Goal: Information Seeking & Learning: Compare options

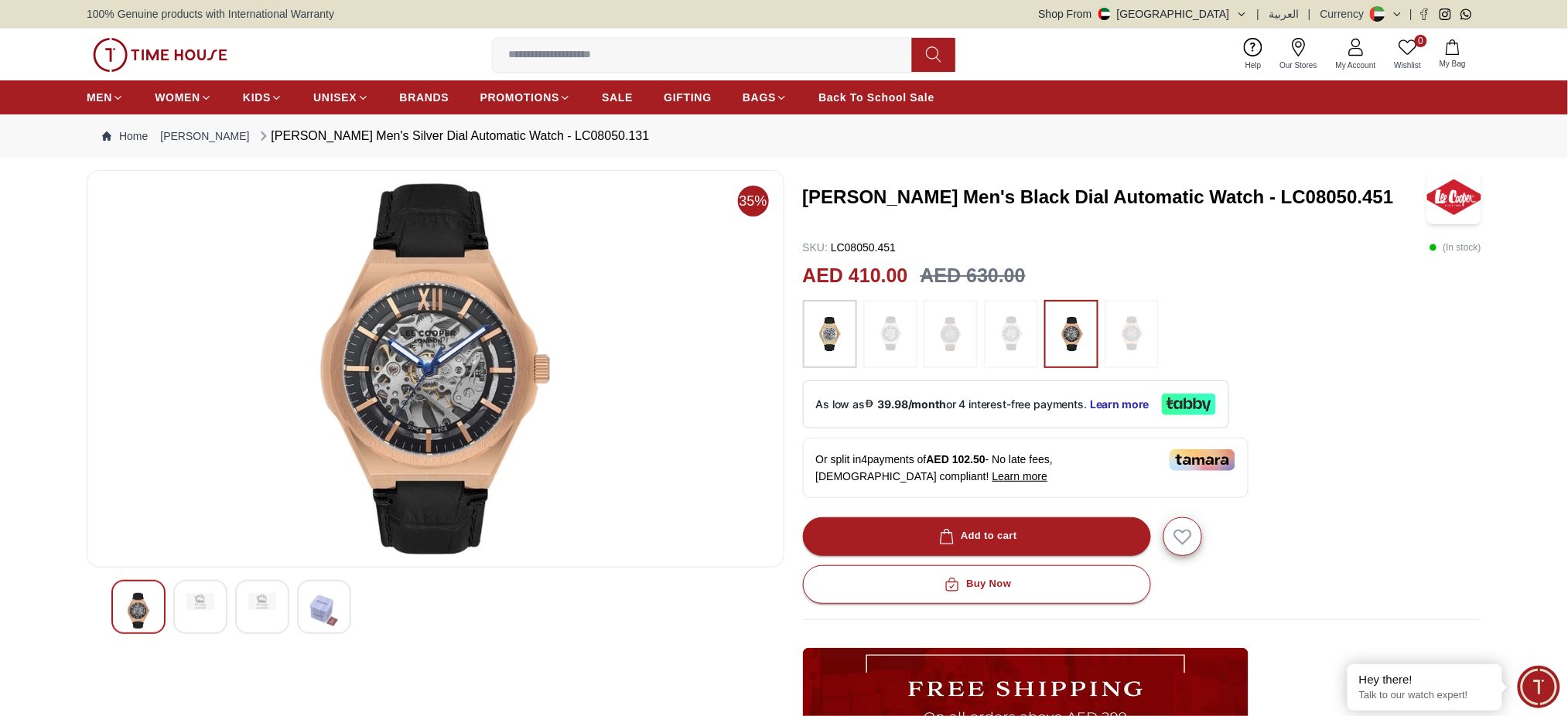
click at [1017, 202] on h3 "Lee Cooper Men's Black Dial Automatic Watch - LC08050.451" at bounding box center [1114, 197] width 622 height 24
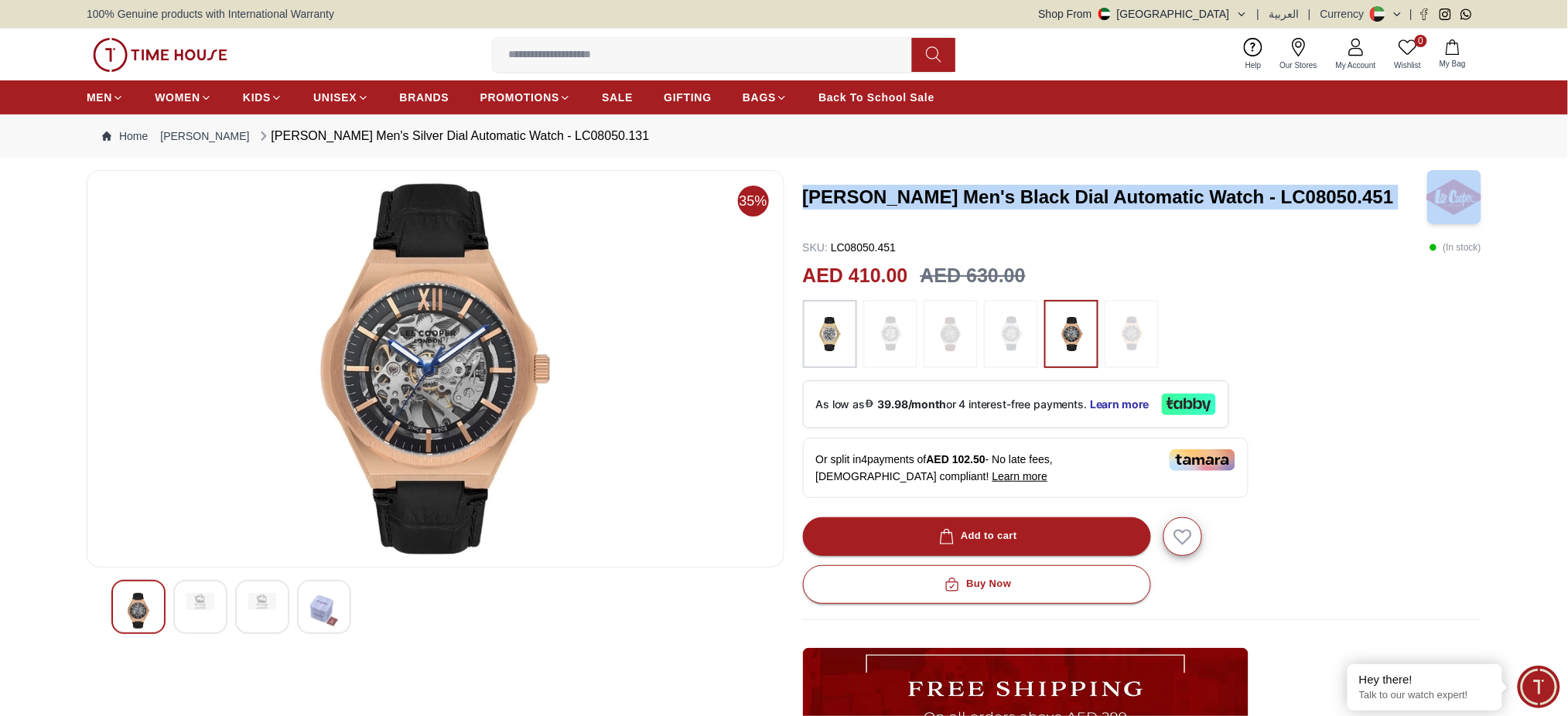
click at [1017, 202] on h3 "Lee Cooper Men's Black Dial Automatic Watch - LC08050.451" at bounding box center [1114, 197] width 622 height 24
copy h3 "Lee Cooper Men's Black Dial Automatic Watch - LC08050.451"
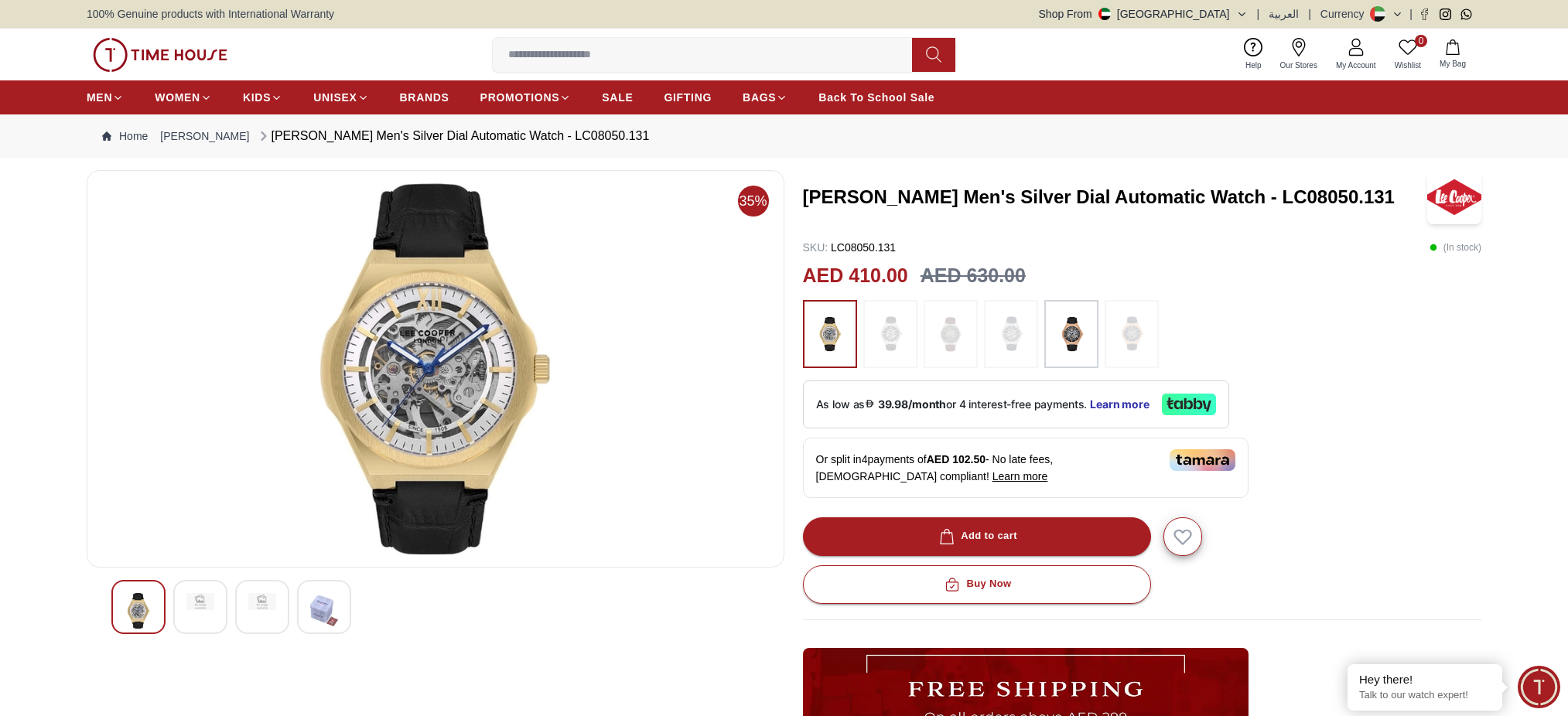
click at [1053, 197] on h3 "[PERSON_NAME] Men's Silver Dial Automatic Watch - LC08050.131" at bounding box center [1114, 197] width 622 height 24
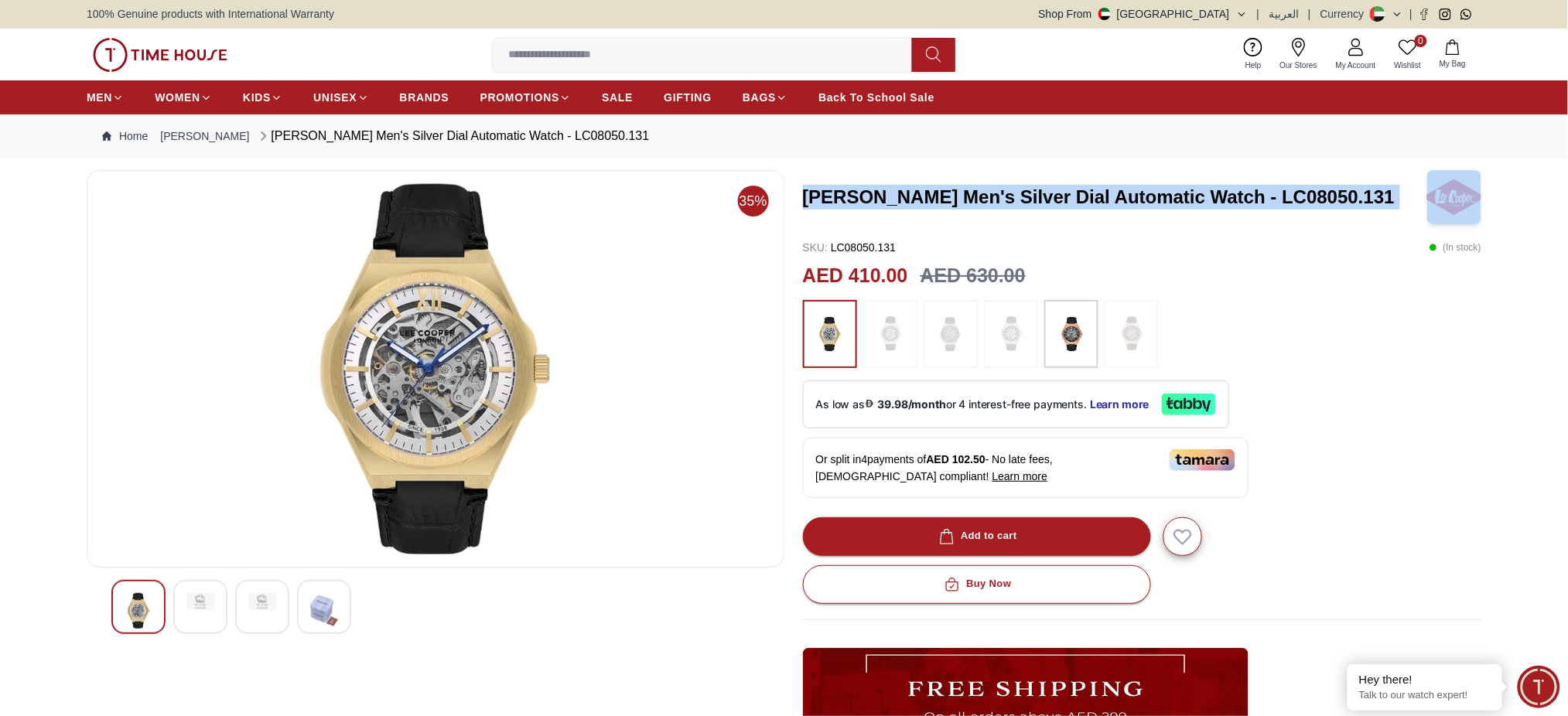
click at [1053, 197] on h3 "Lee Cooper Men's Silver Dial Automatic Watch - LC08050.131" at bounding box center [1114, 197] width 622 height 24
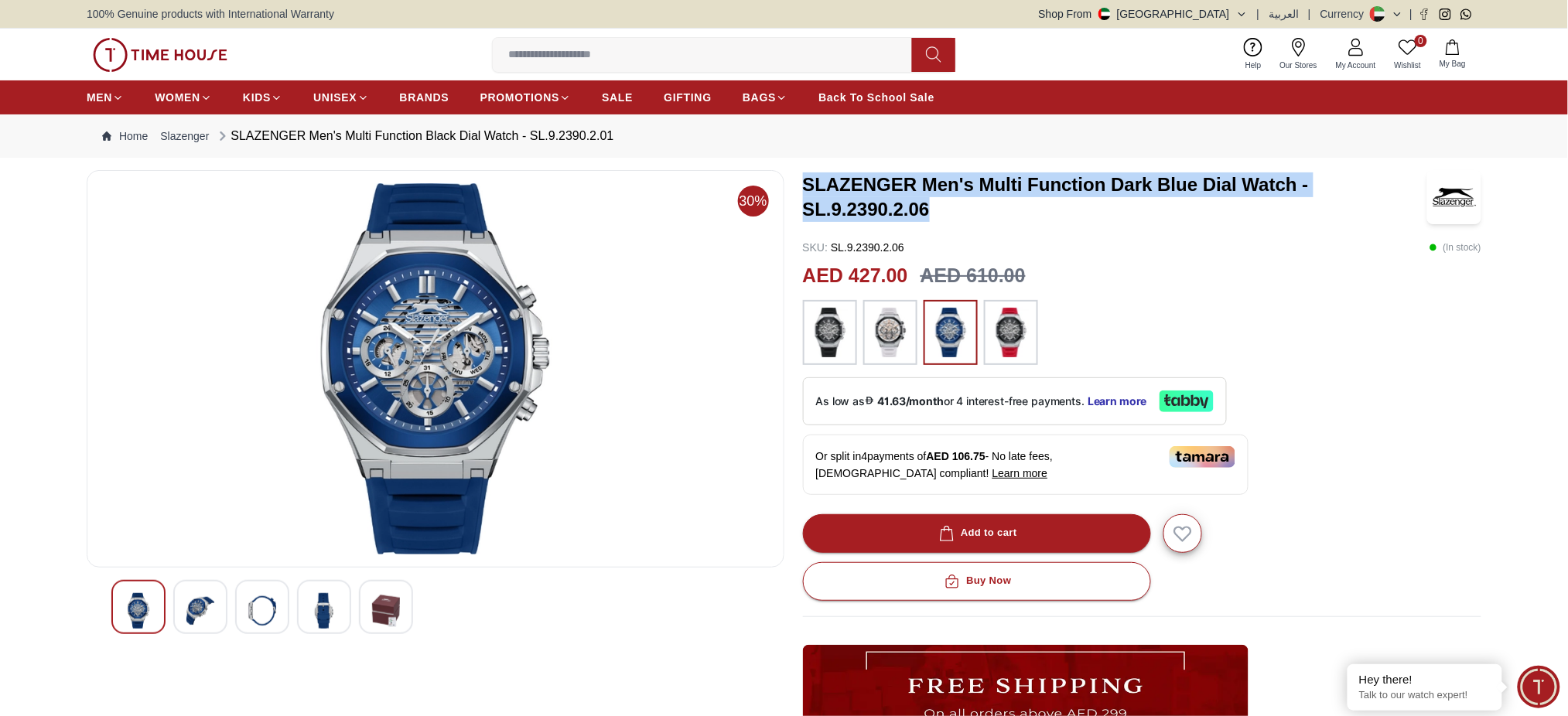
drag, startPoint x: 925, startPoint y: 209, endPoint x: 805, endPoint y: 187, distance: 122.0
click at [805, 187] on h3 "SLAZENGER Men's Multi Function Dark Blue Dial Watch - SL.9.2390.2.06" at bounding box center [1114, 197] width 622 height 50
copy h3 "SLAZENGER Men's Multi Function Dark Blue Dial Watch - SL.9.2390.2.06"
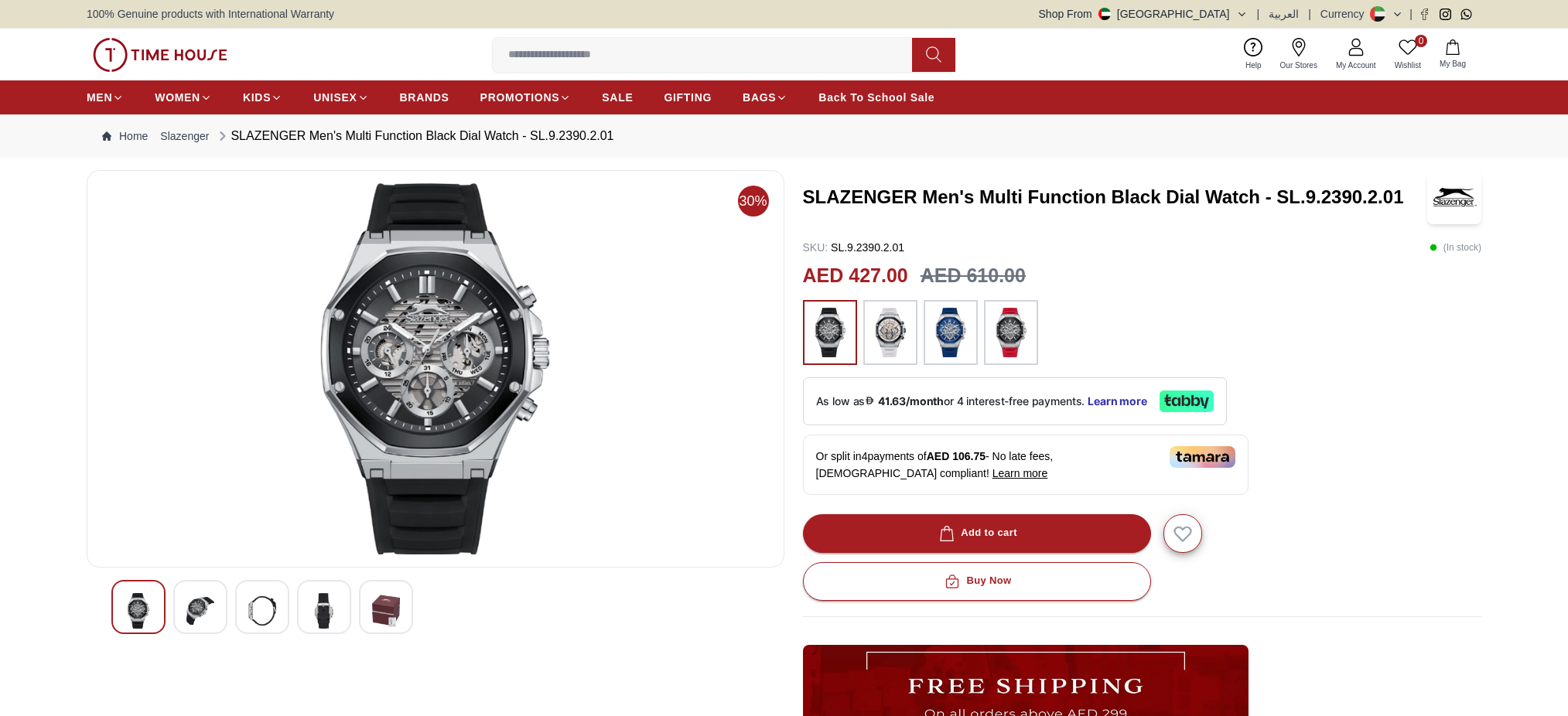
click at [1137, 197] on h3 "SLAZENGER Men's Multi Function Black Dial Watch - SL.9.2390.2.01" at bounding box center [1114, 197] width 622 height 24
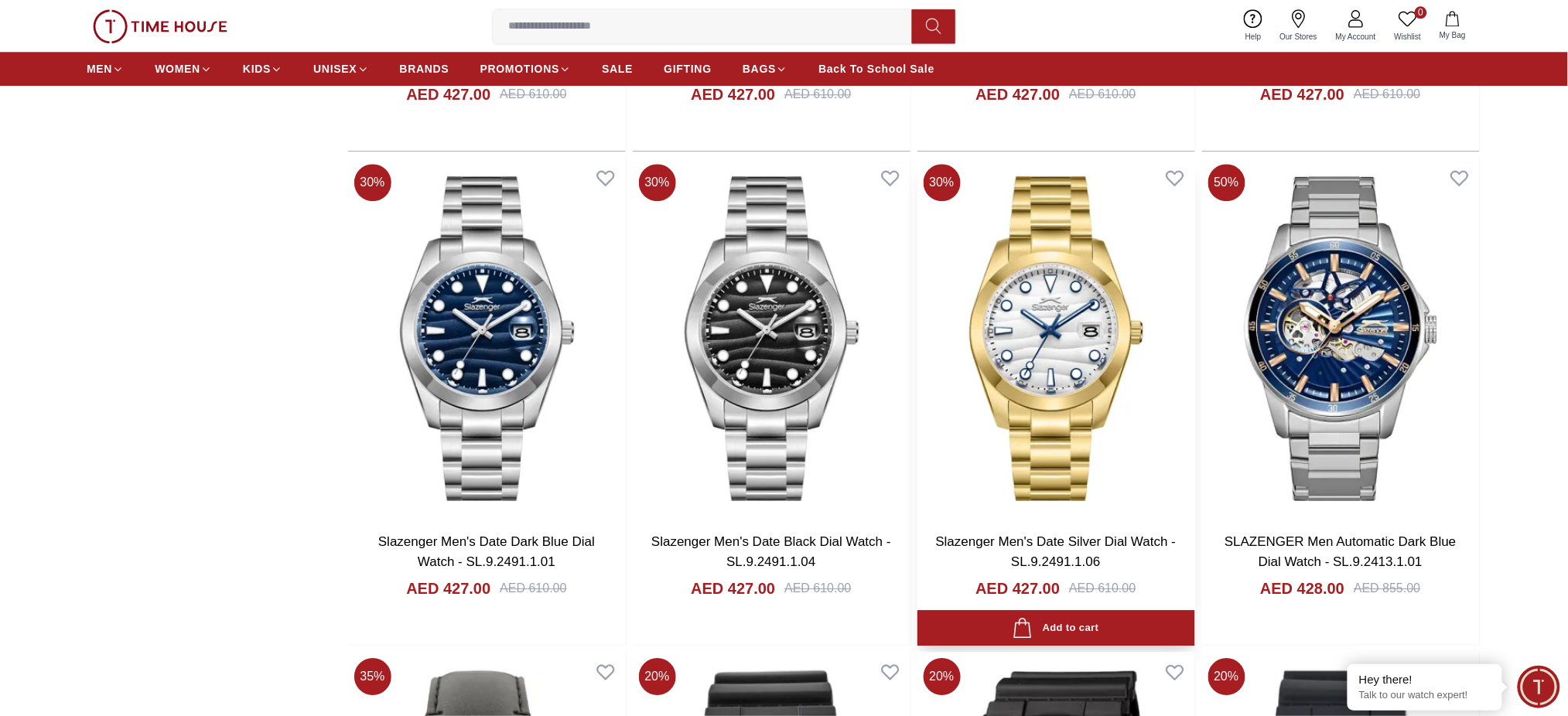
scroll to position [10001, 0]
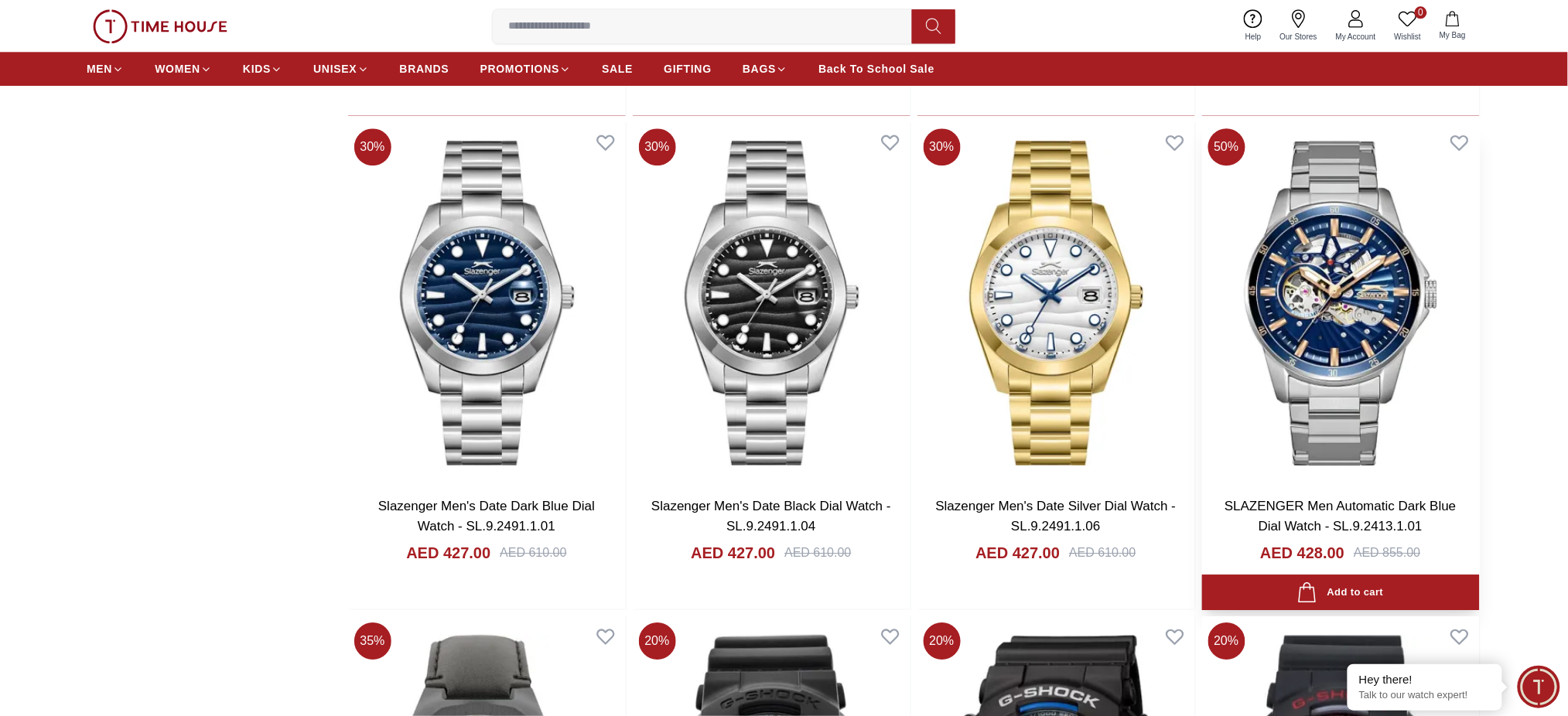
click at [1314, 326] on img at bounding box center [1340, 303] width 277 height 363
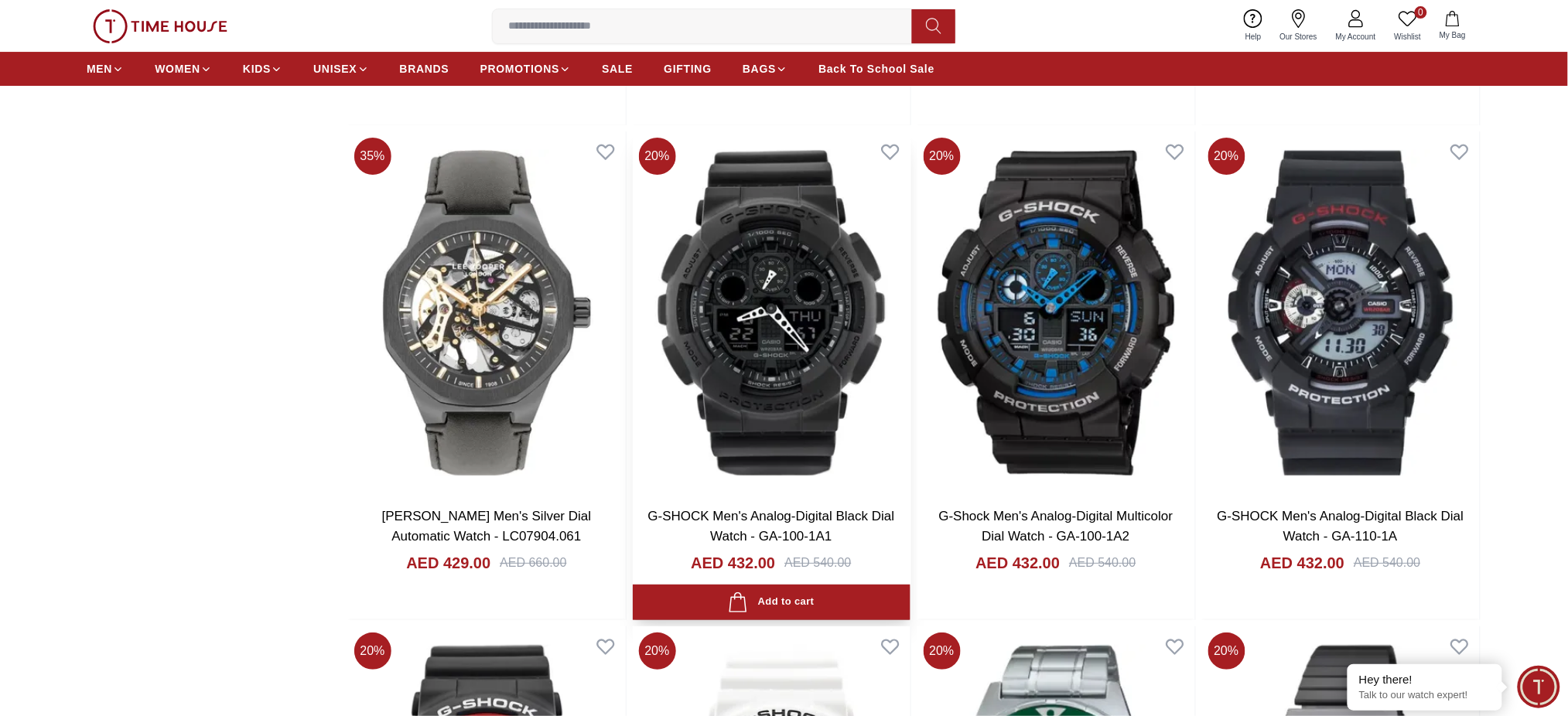
scroll to position [10517, 0]
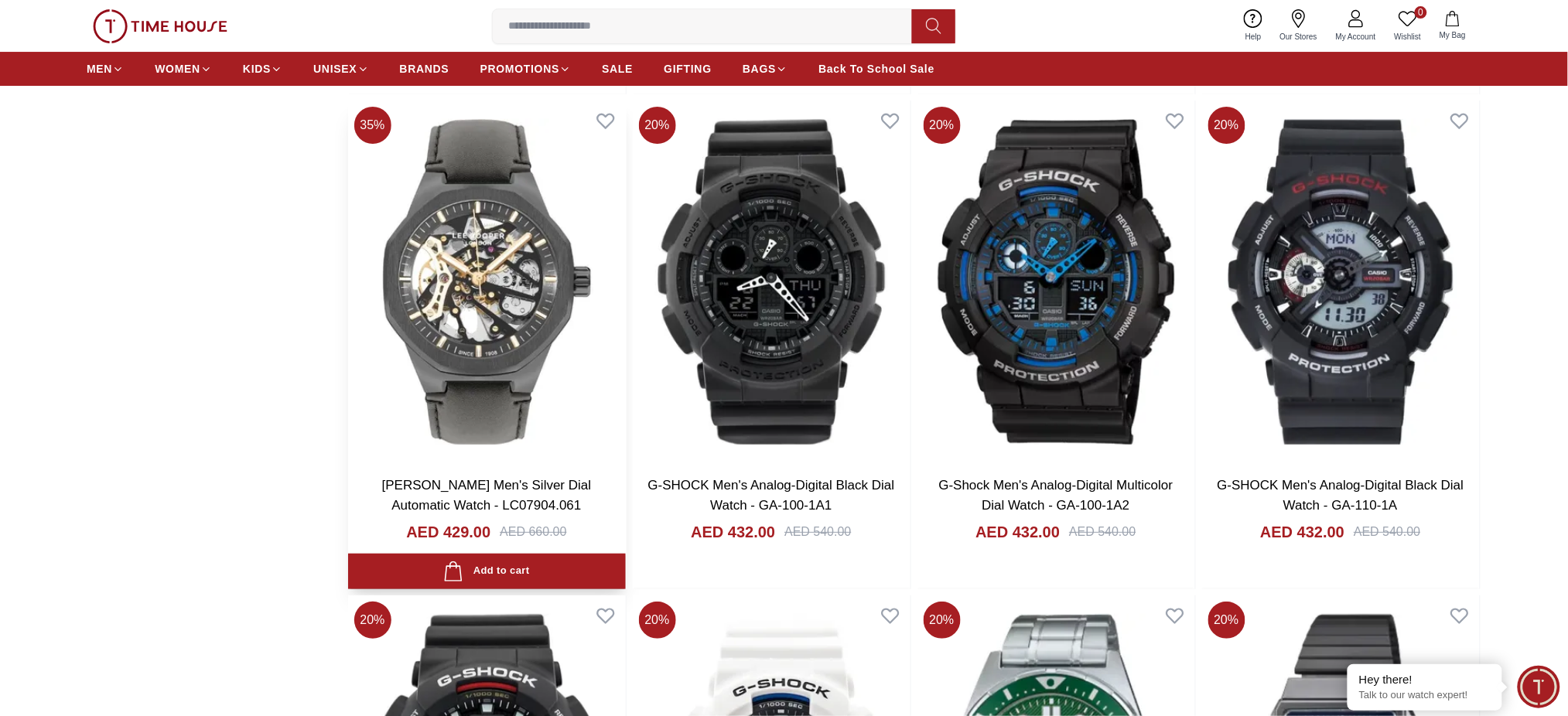
click at [553, 282] on img at bounding box center [486, 282] width 277 height 363
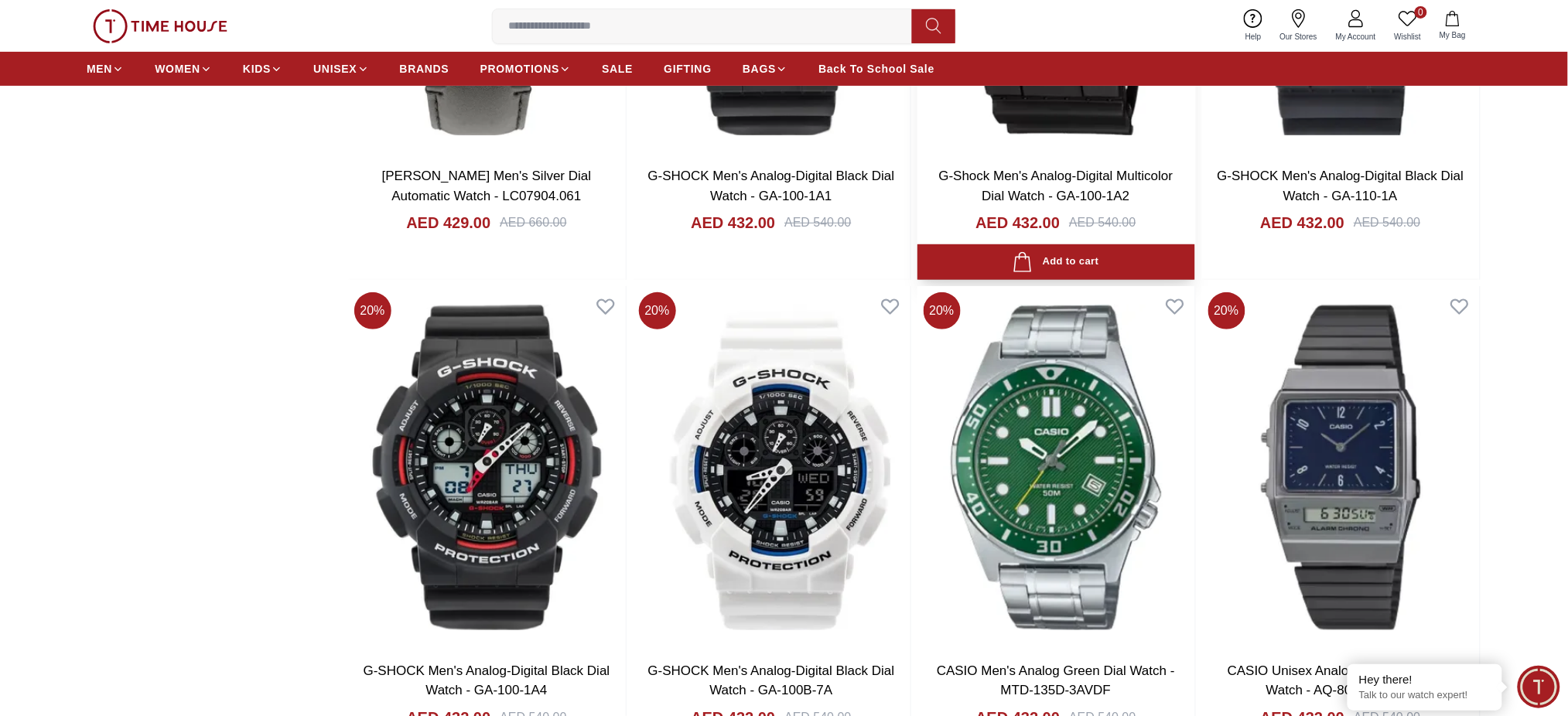
scroll to position [11033, 0]
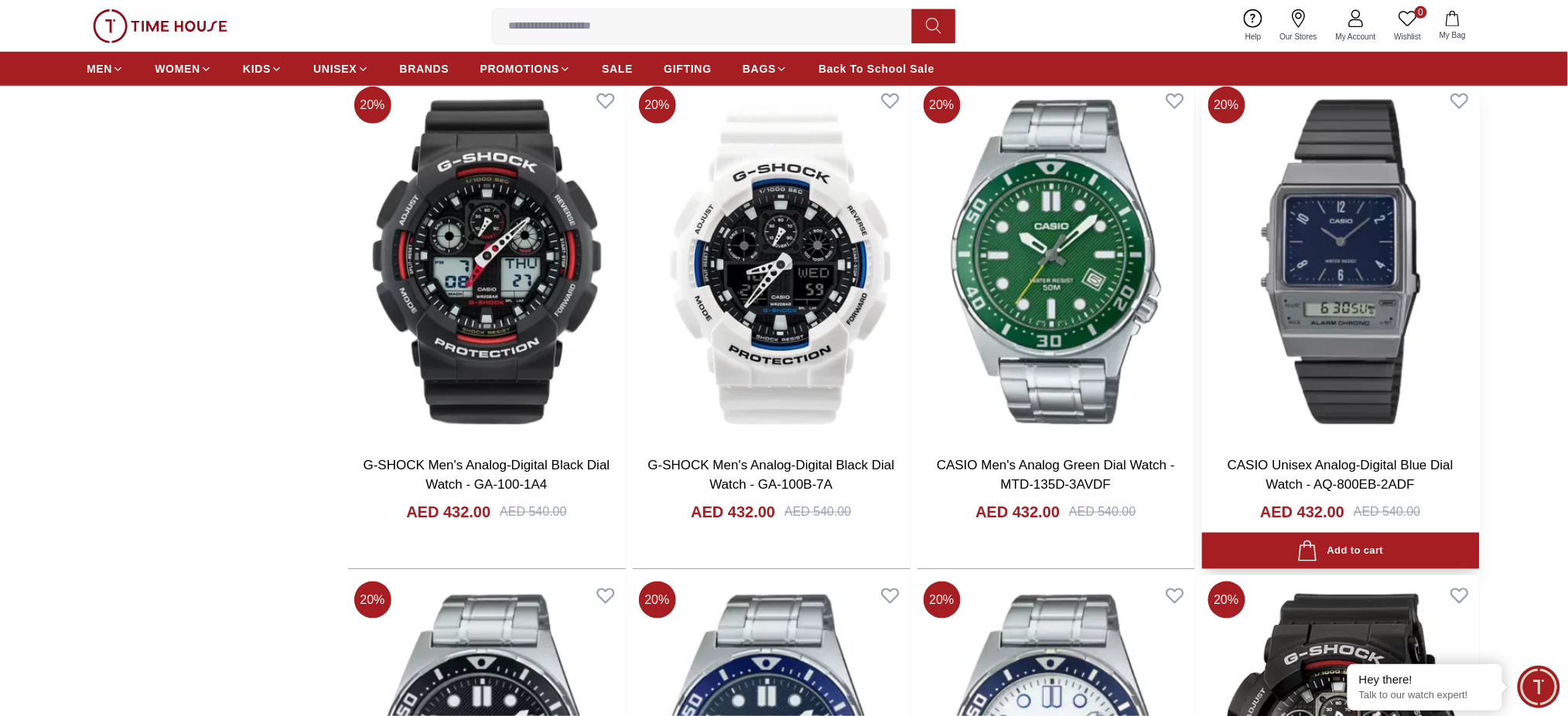
click at [1274, 297] on img at bounding box center [1340, 262] width 277 height 363
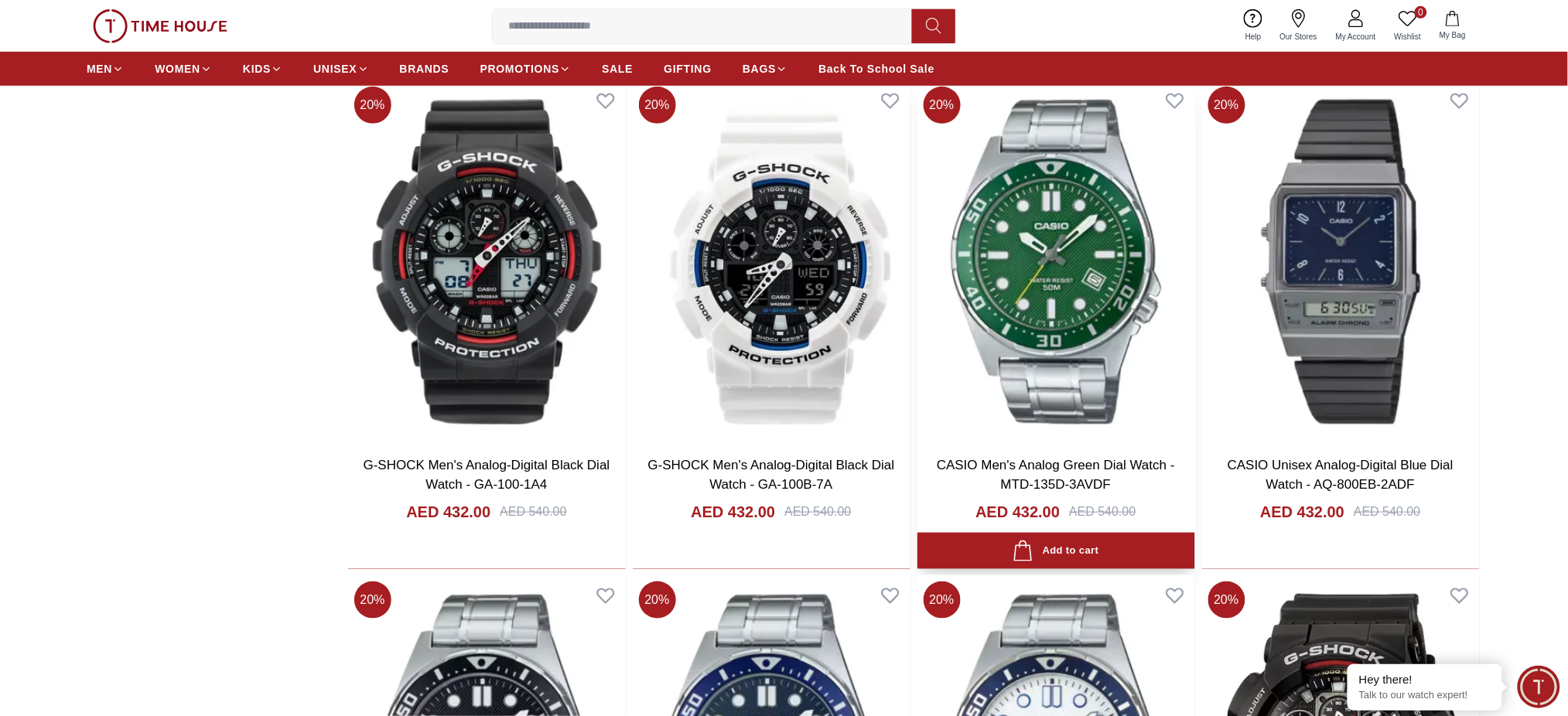
click at [1018, 294] on img at bounding box center [1056, 262] width 277 height 363
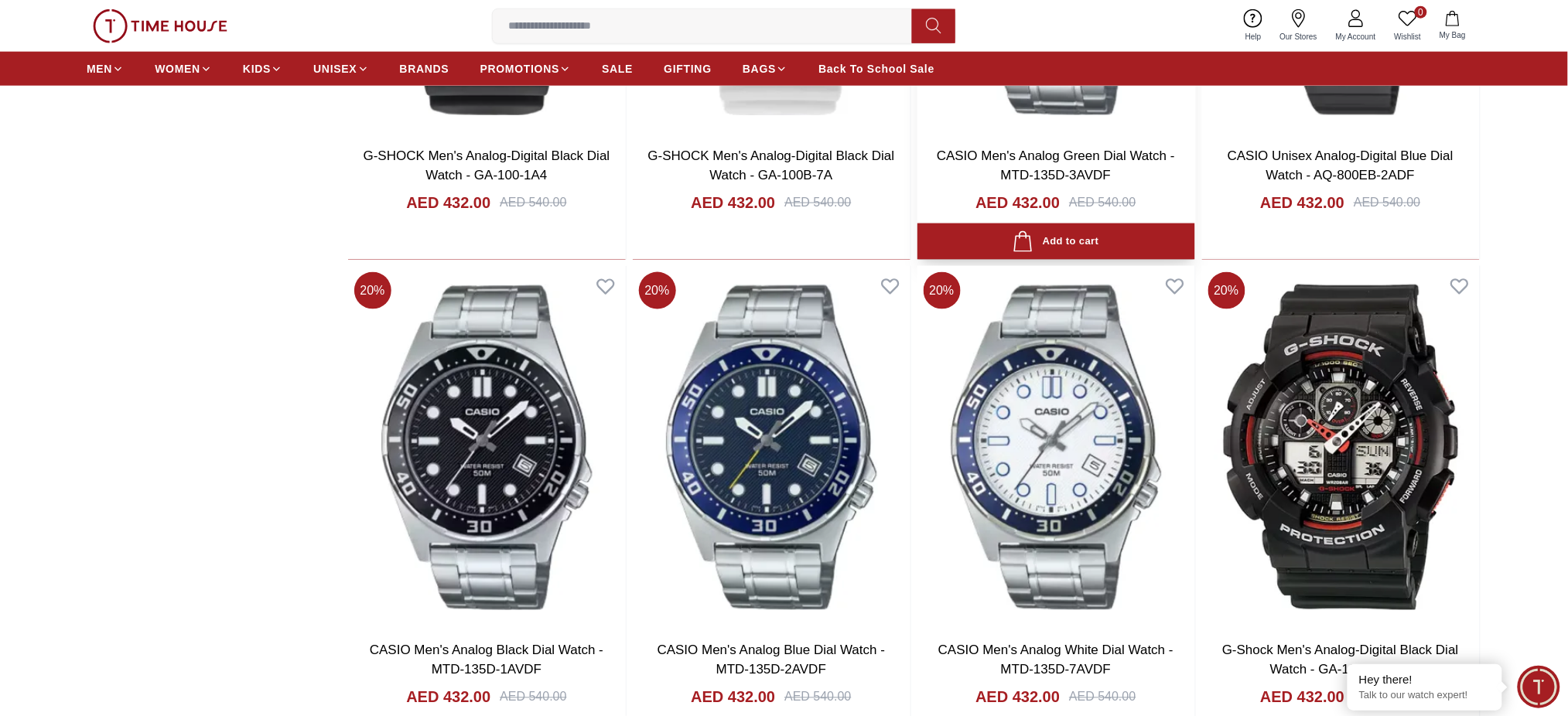
scroll to position [11548, 0]
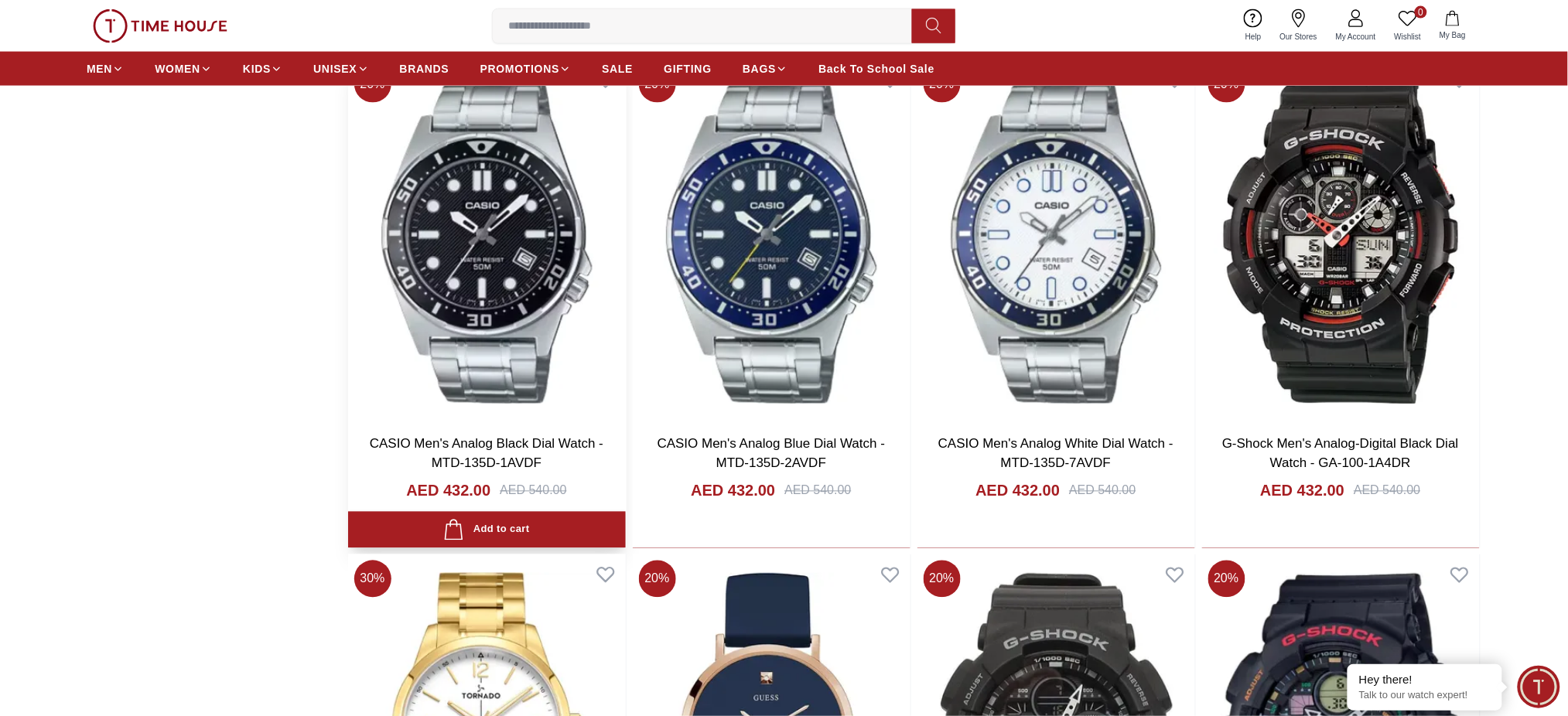
click at [477, 265] on img at bounding box center [486, 241] width 277 height 363
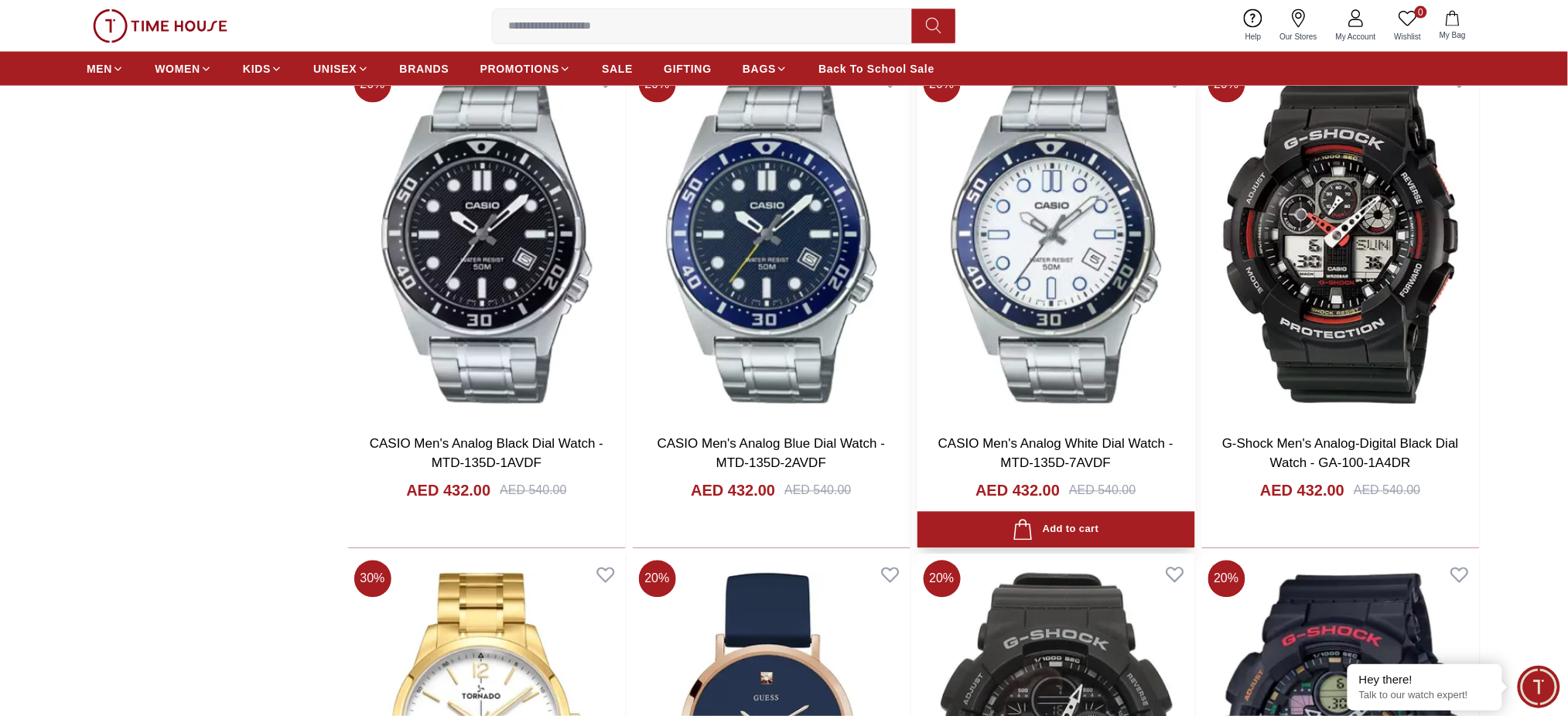
click at [1058, 283] on img at bounding box center [1056, 241] width 277 height 363
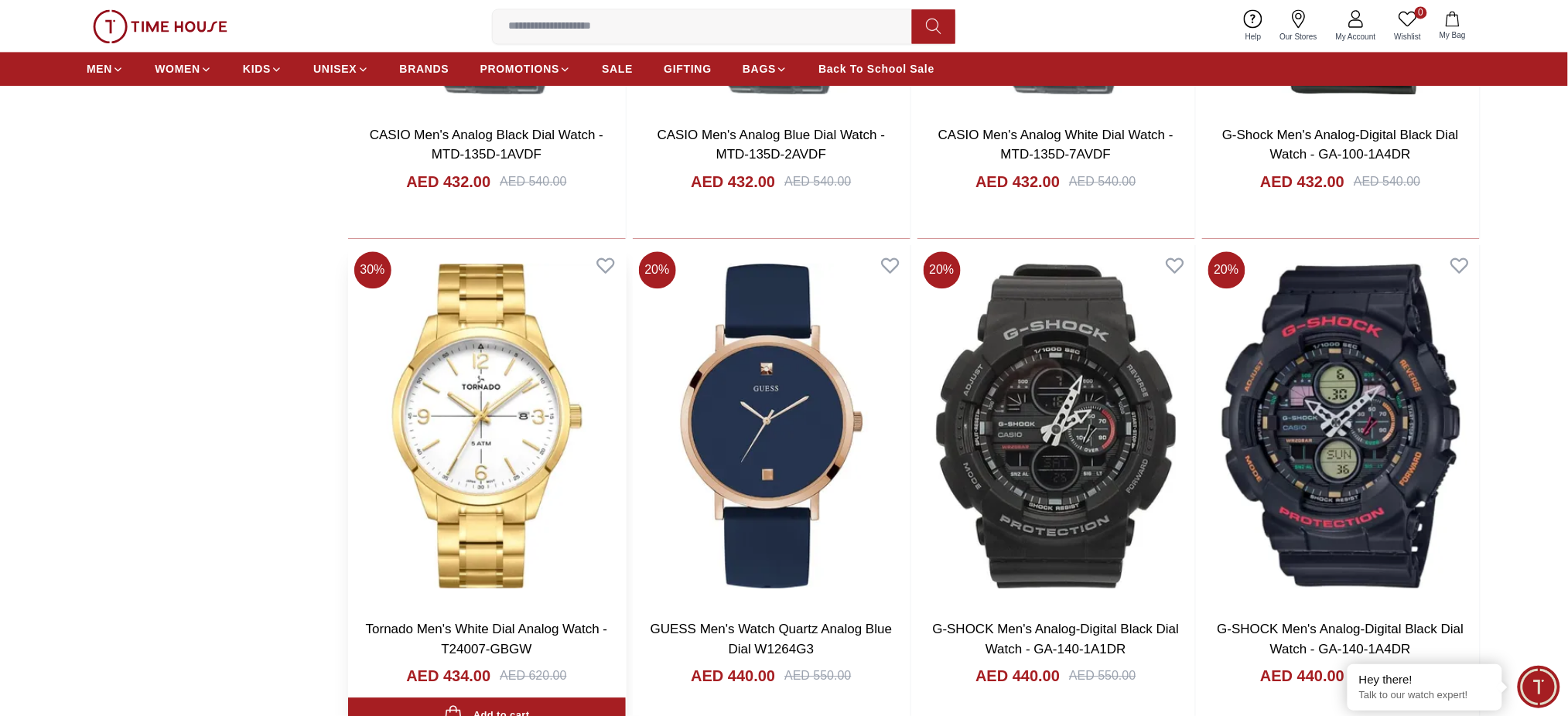
click at [548, 428] on img at bounding box center [486, 427] width 277 height 363
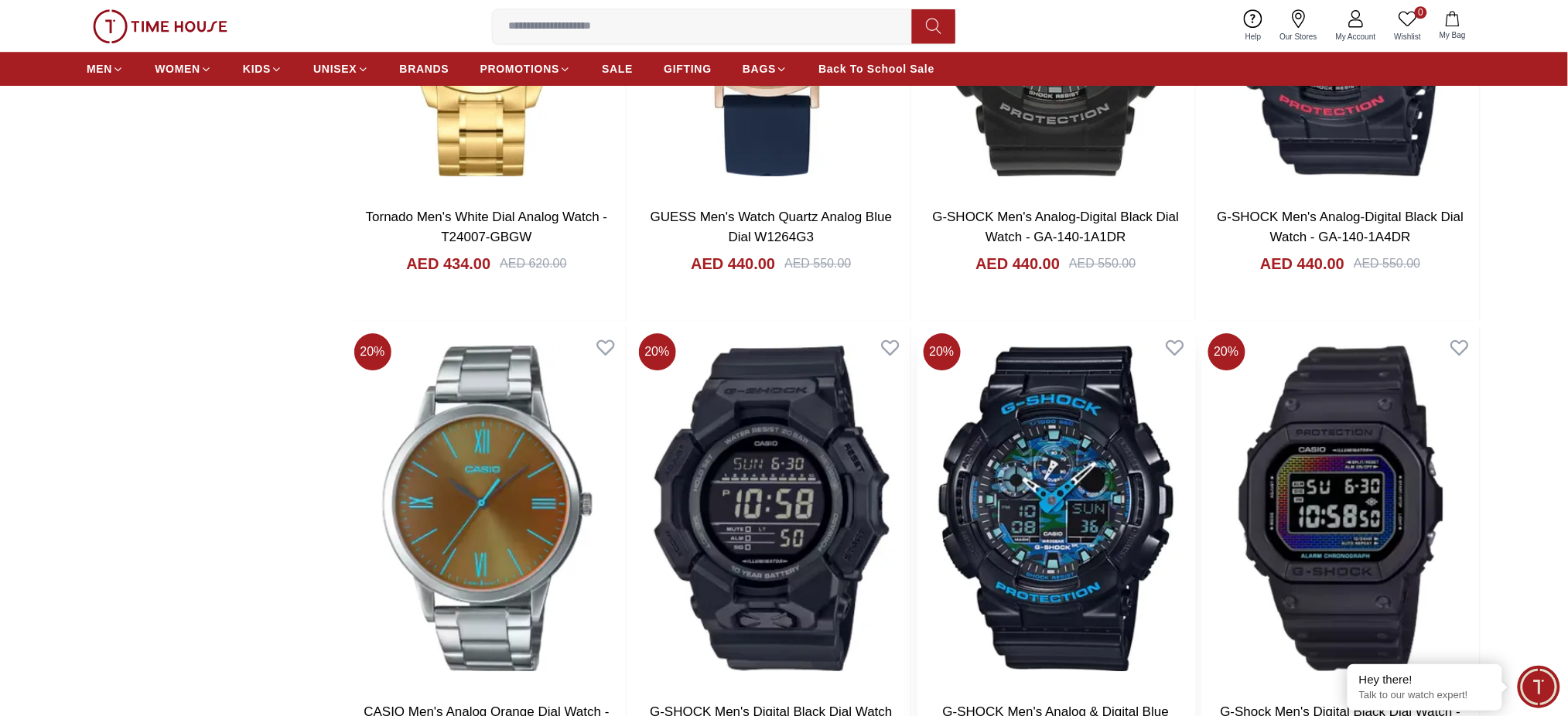
scroll to position [12476, 0]
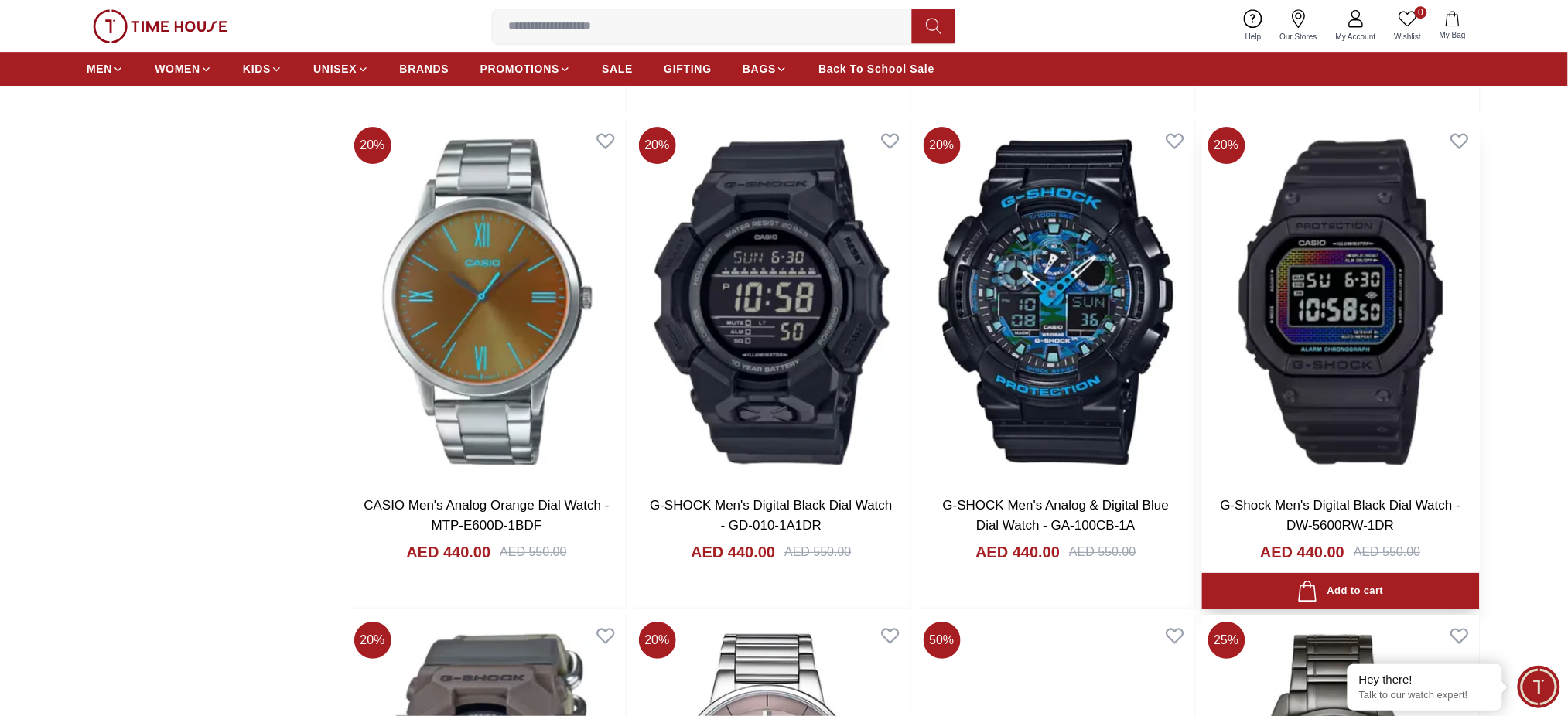
click at [1367, 367] on img at bounding box center [1340, 302] width 277 height 363
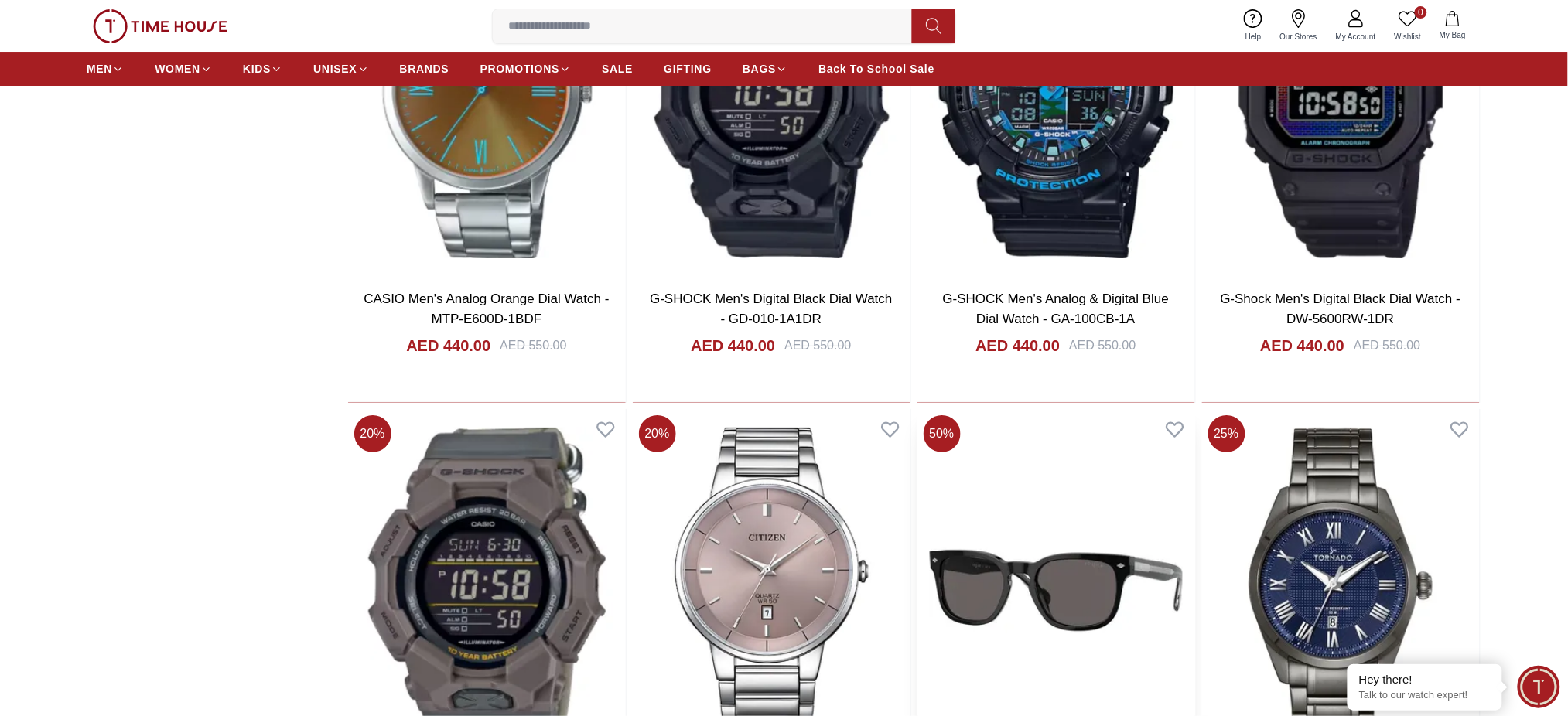
scroll to position [12992, 0]
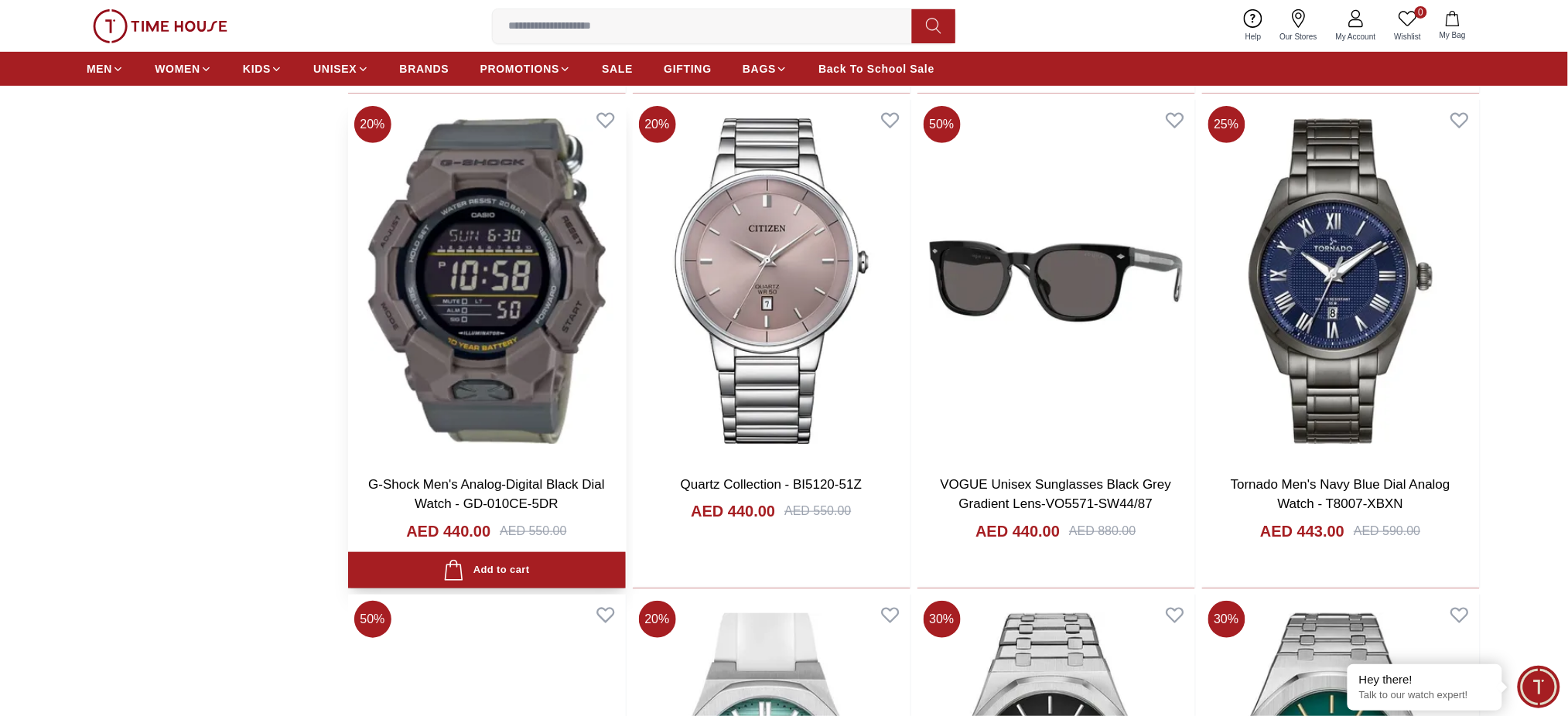
click at [452, 285] on img at bounding box center [486, 281] width 277 height 363
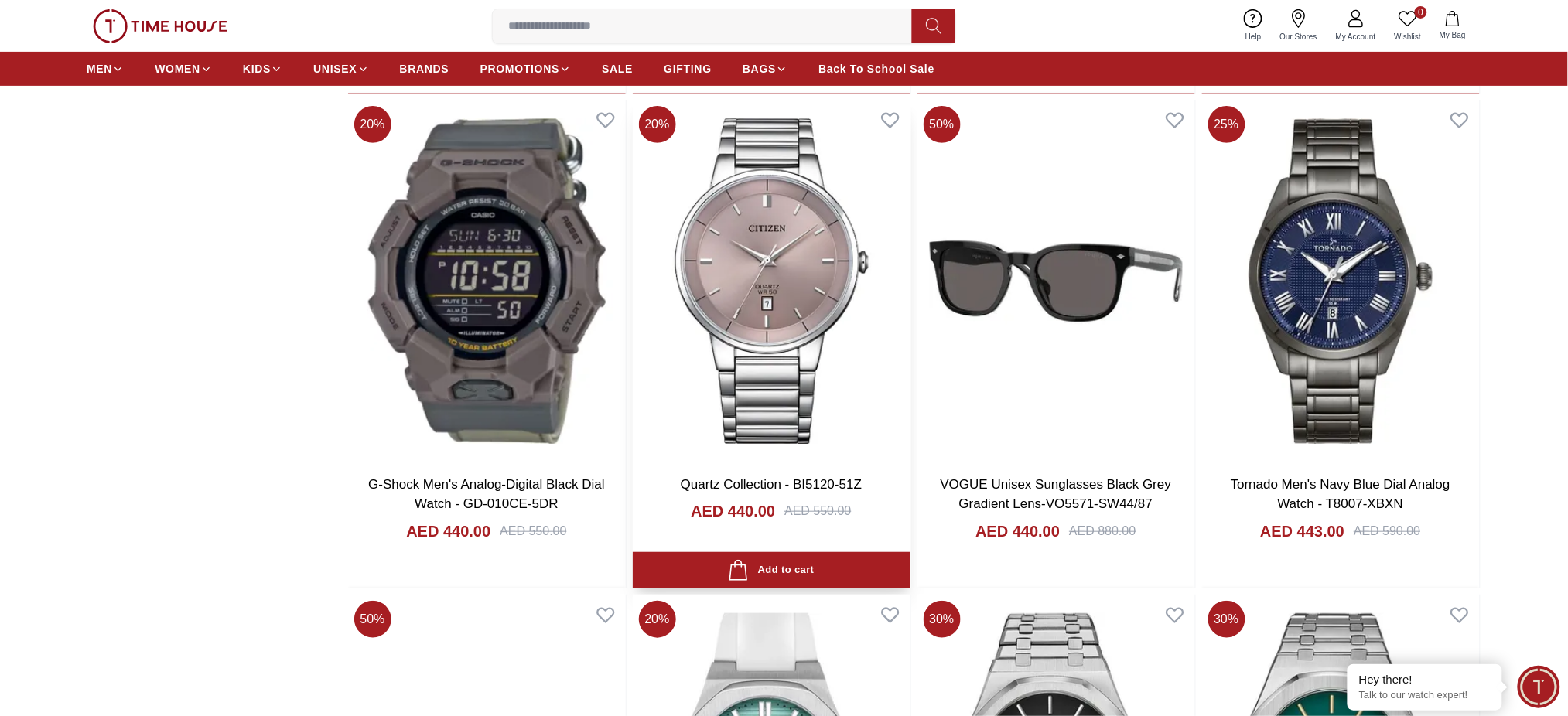
scroll to position [13302, 0]
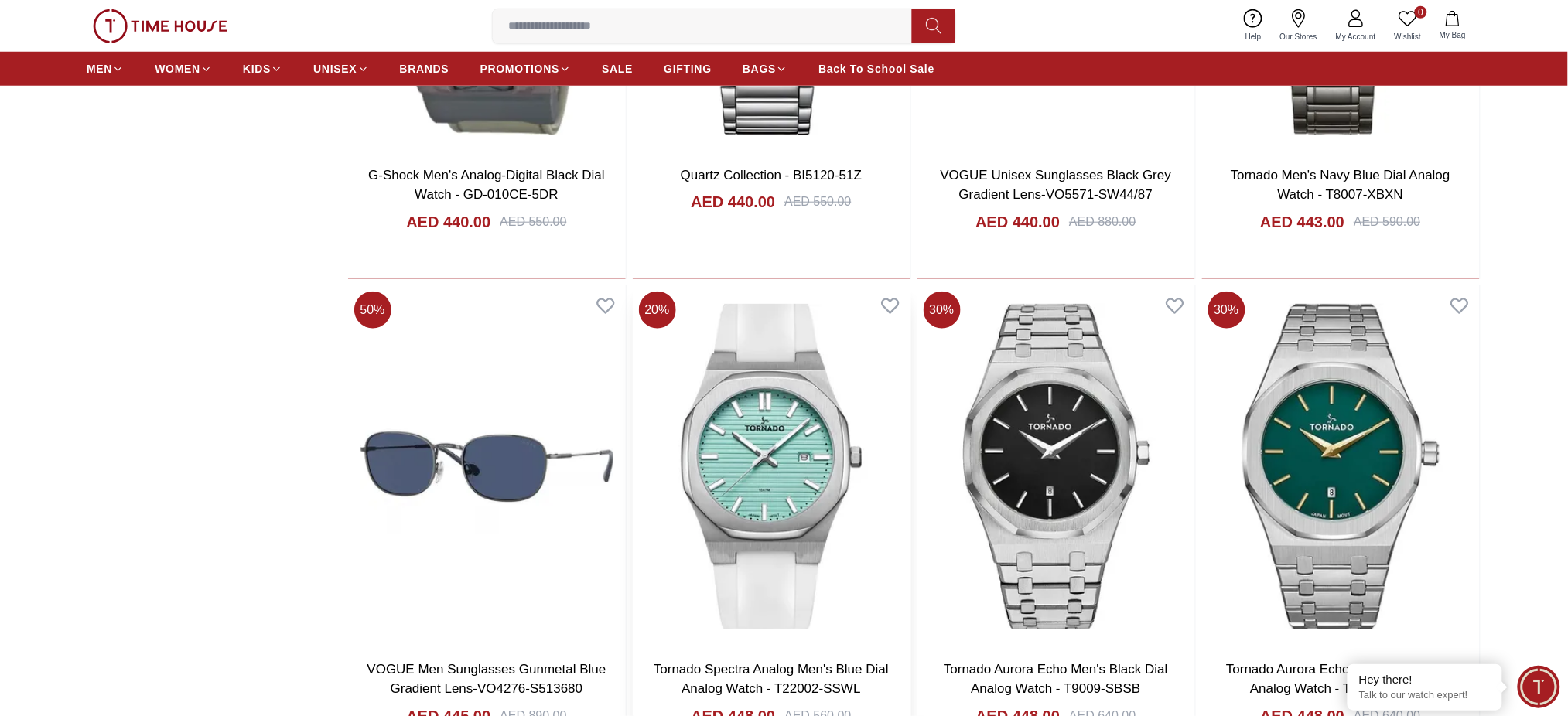
click at [758, 470] on img at bounding box center [771, 467] width 277 height 363
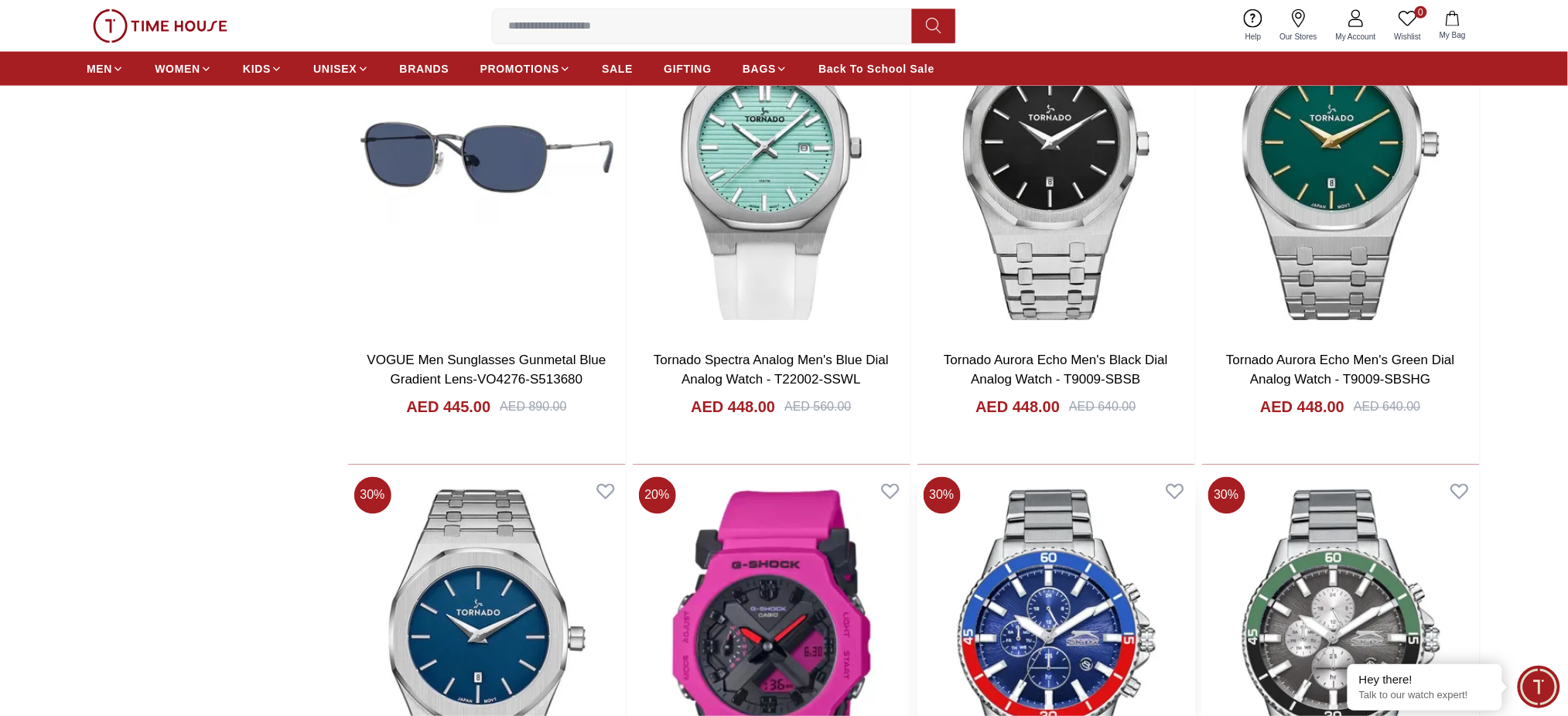
scroll to position [13920, 0]
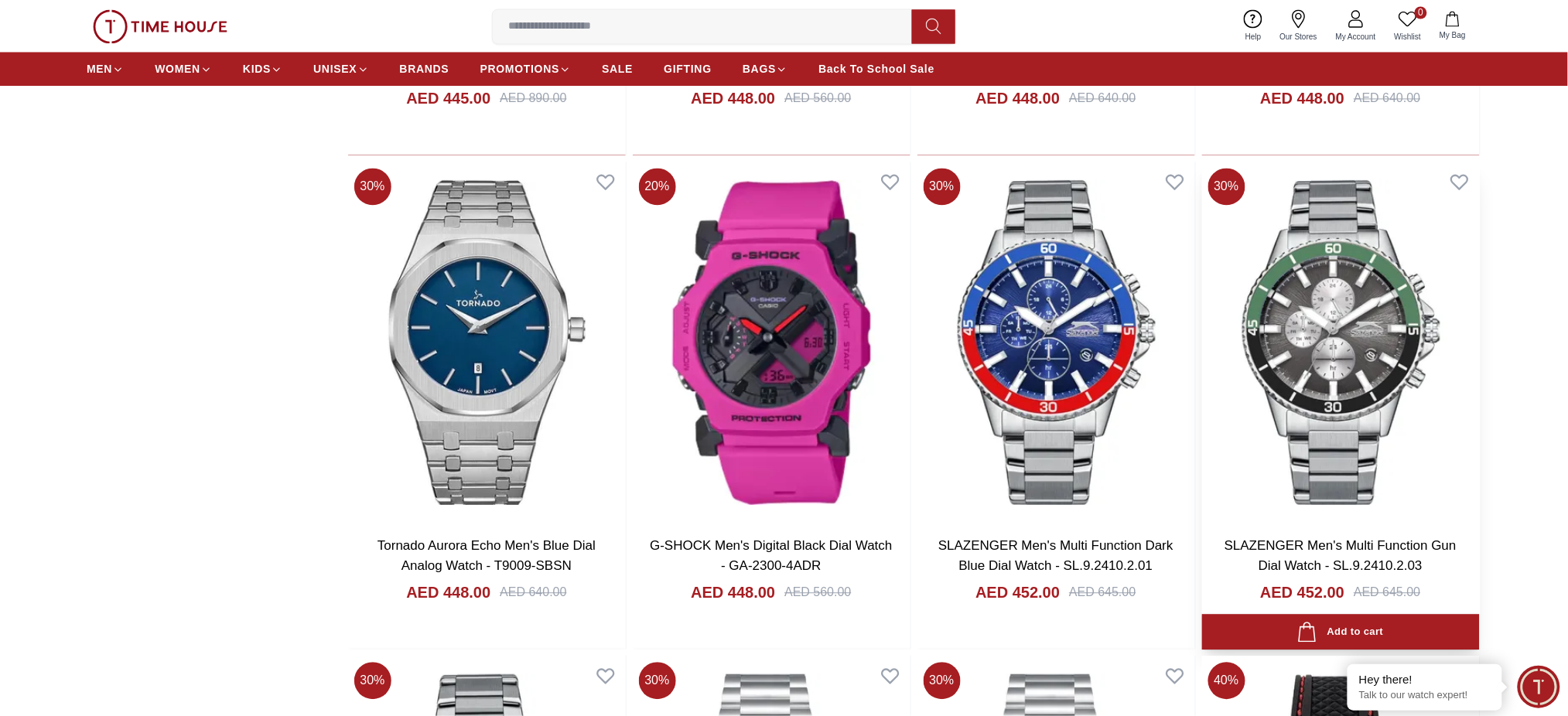
click at [1372, 358] on img at bounding box center [1340, 343] width 277 height 363
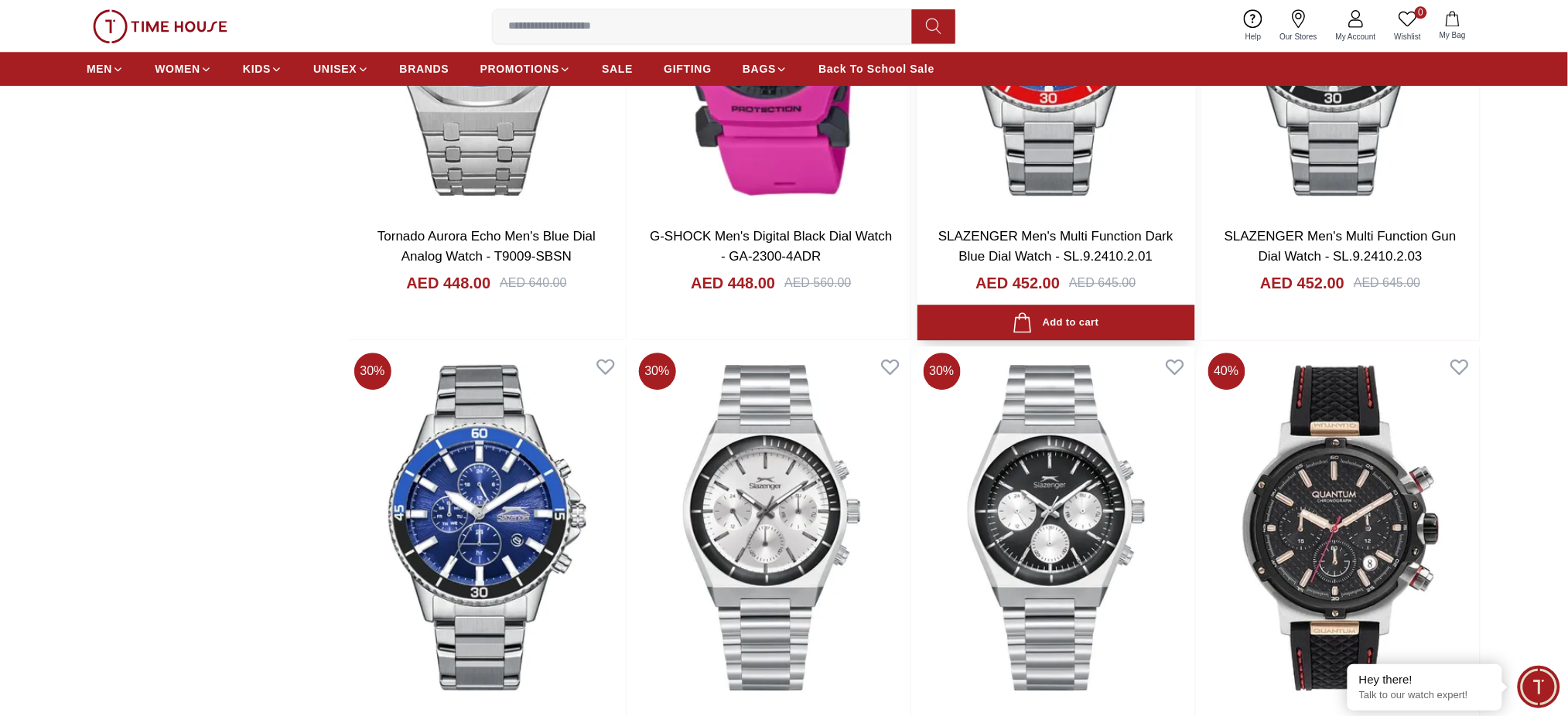
scroll to position [14539, 0]
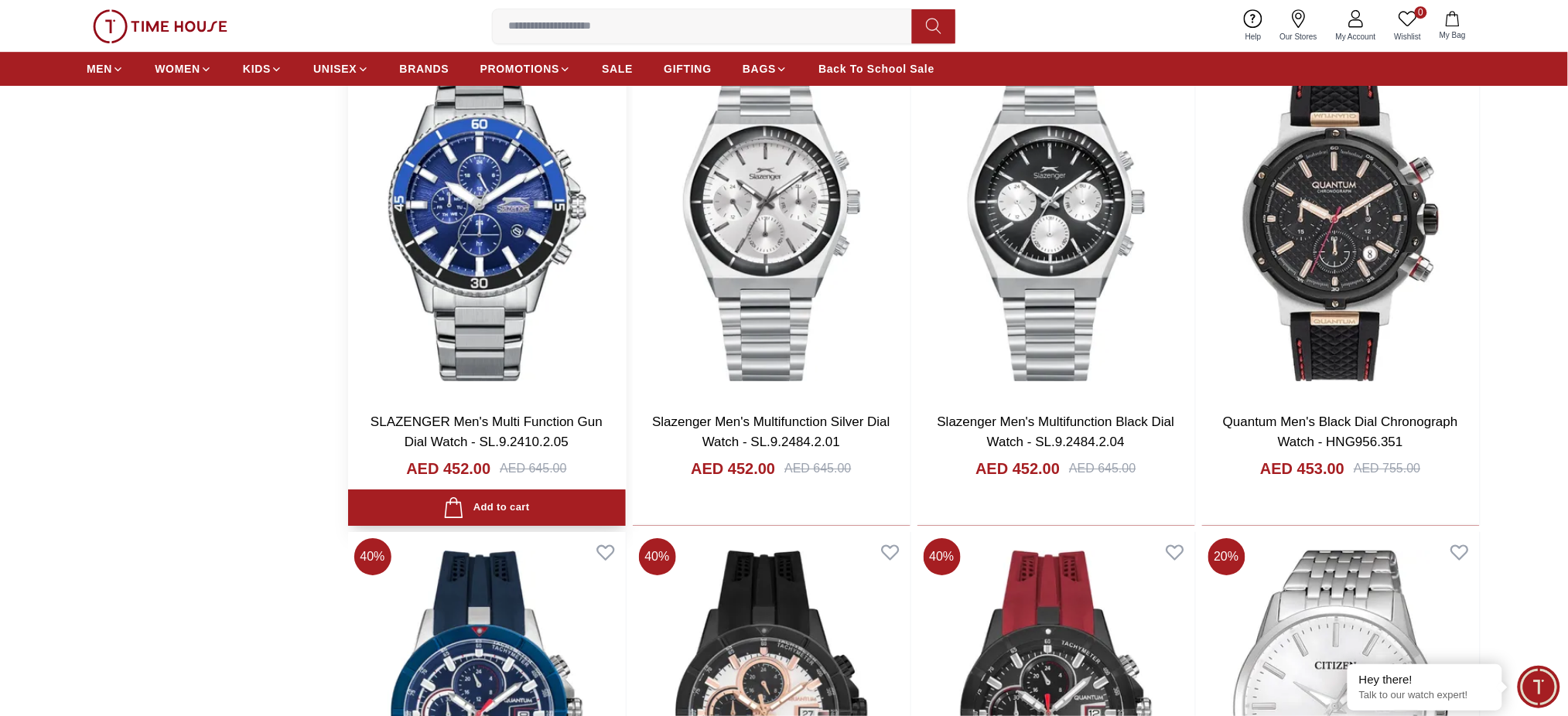
click at [542, 256] on img at bounding box center [486, 219] width 277 height 363
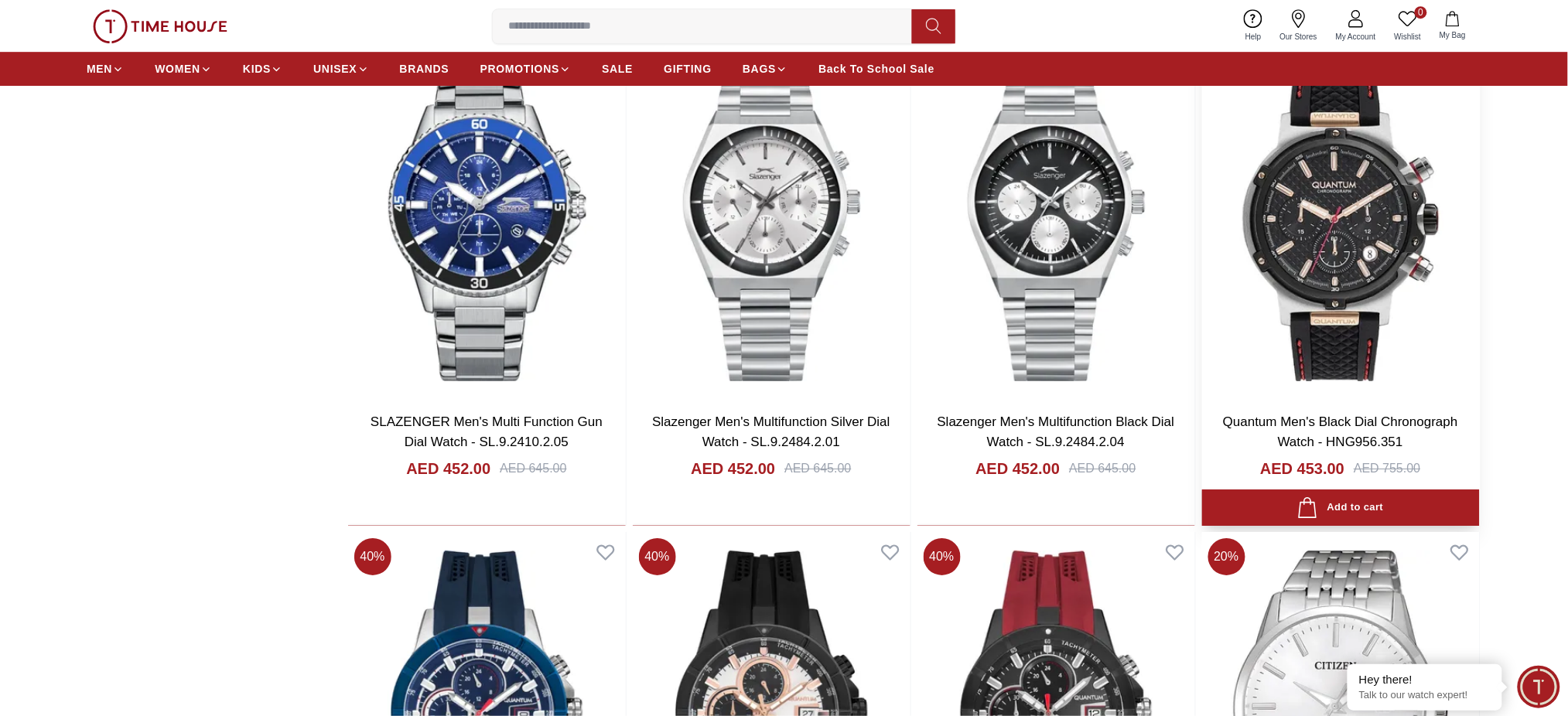
click at [1291, 236] on img at bounding box center [1340, 219] width 277 height 363
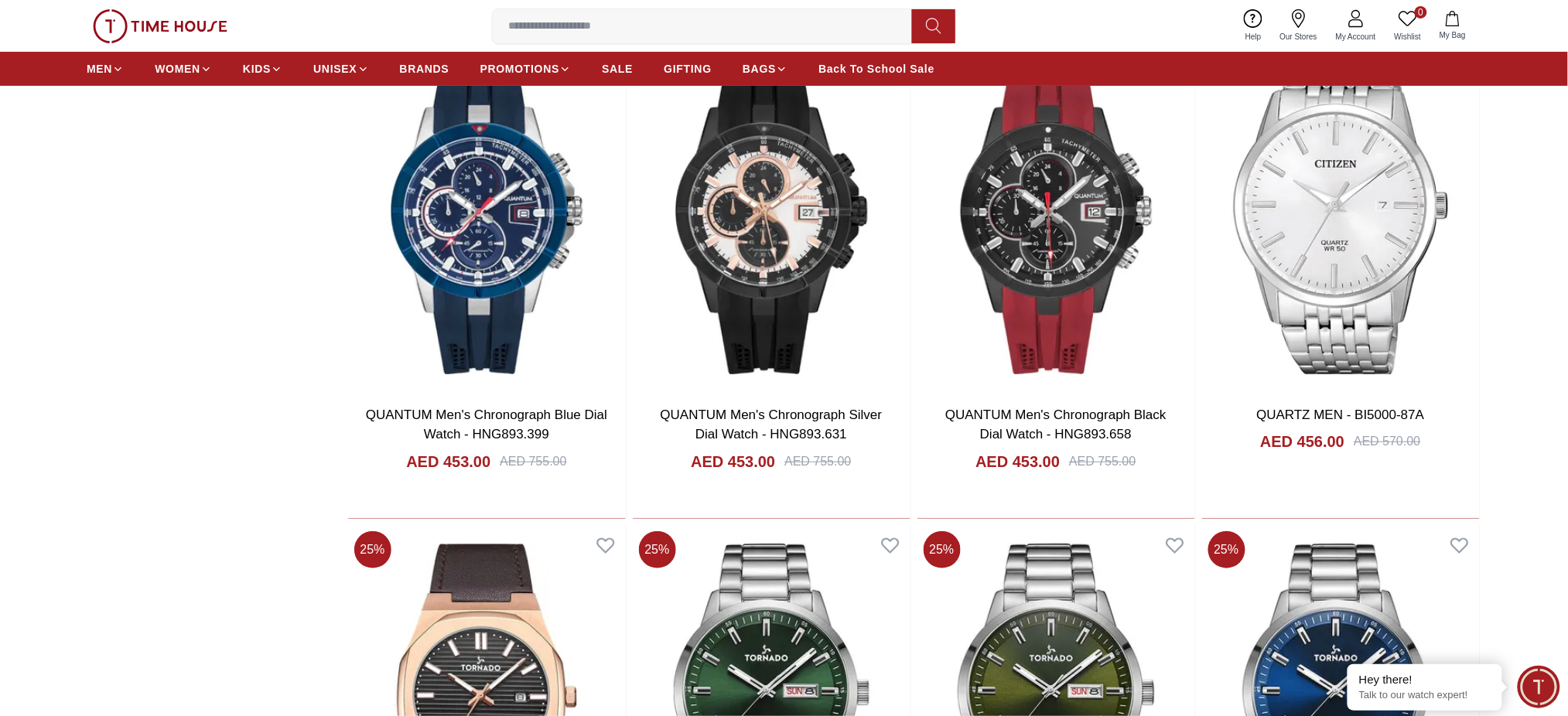
scroll to position [14951, 0]
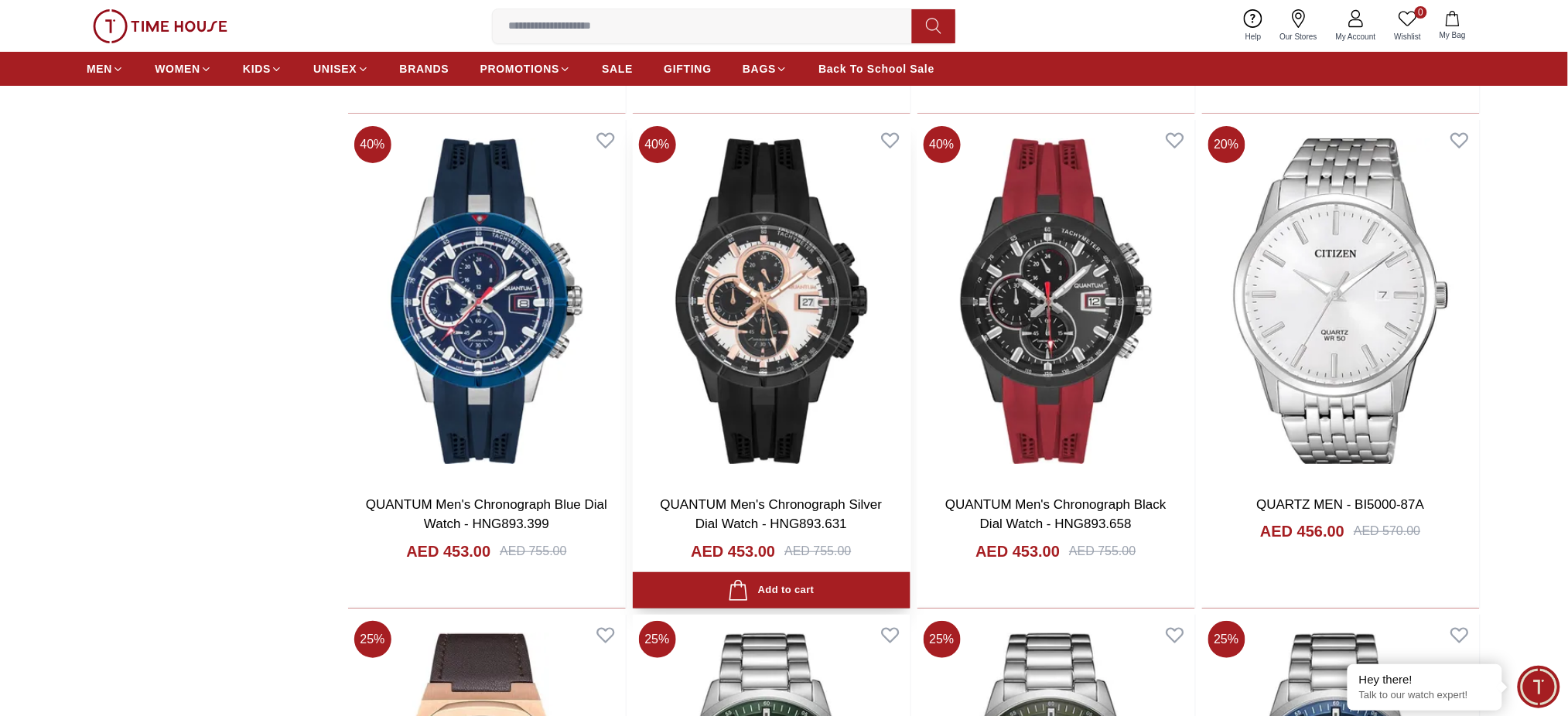
click at [837, 326] on img at bounding box center [771, 302] width 277 height 363
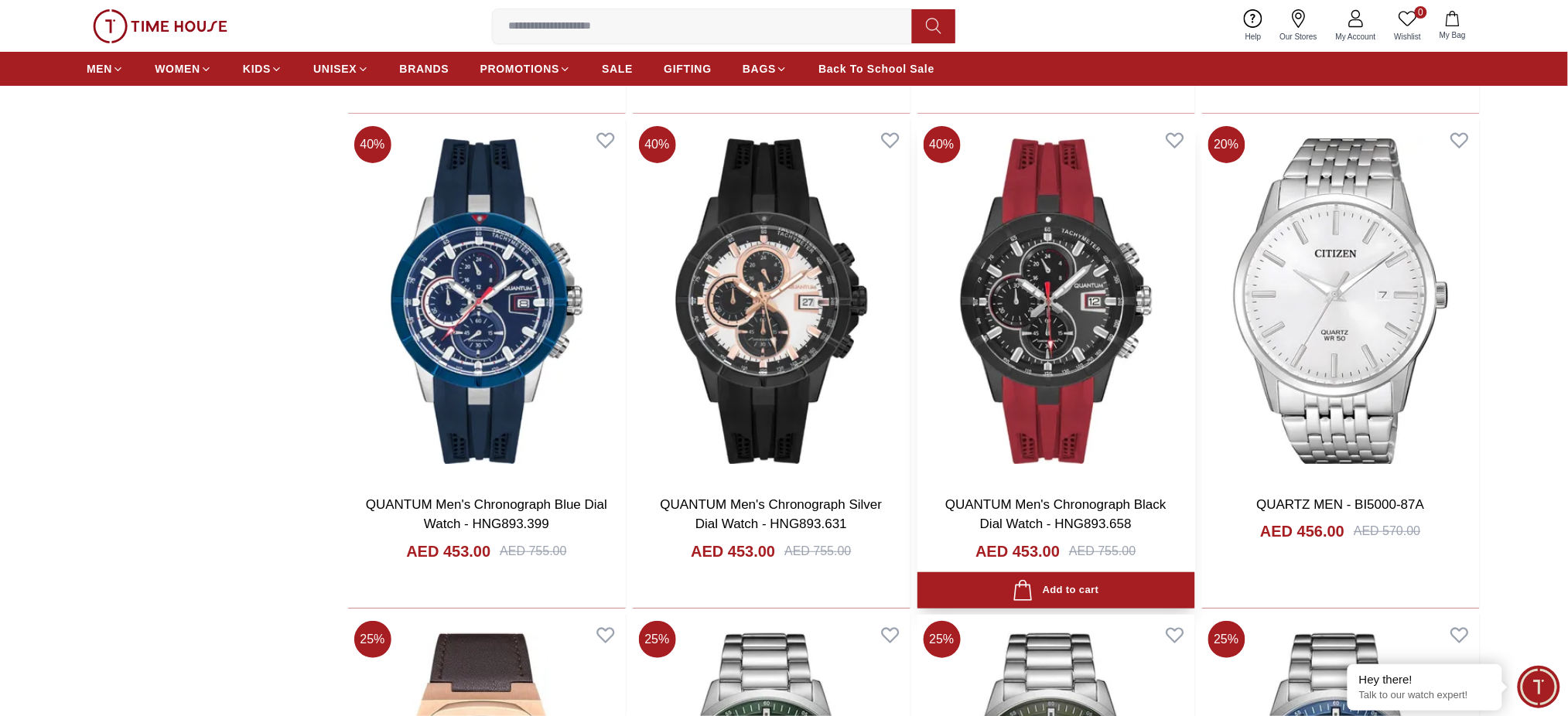
click at [1041, 337] on img at bounding box center [1056, 302] width 277 height 363
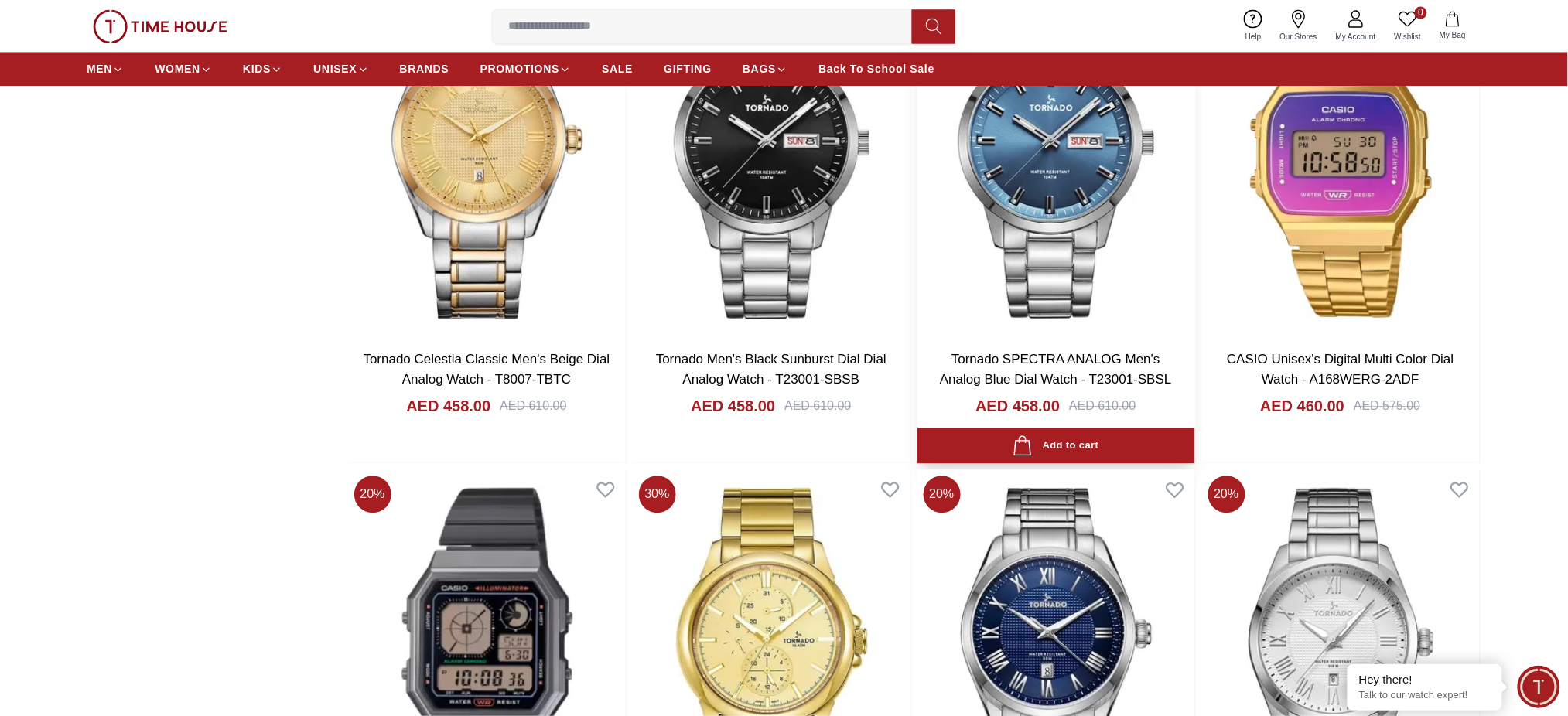
scroll to position [16395, 0]
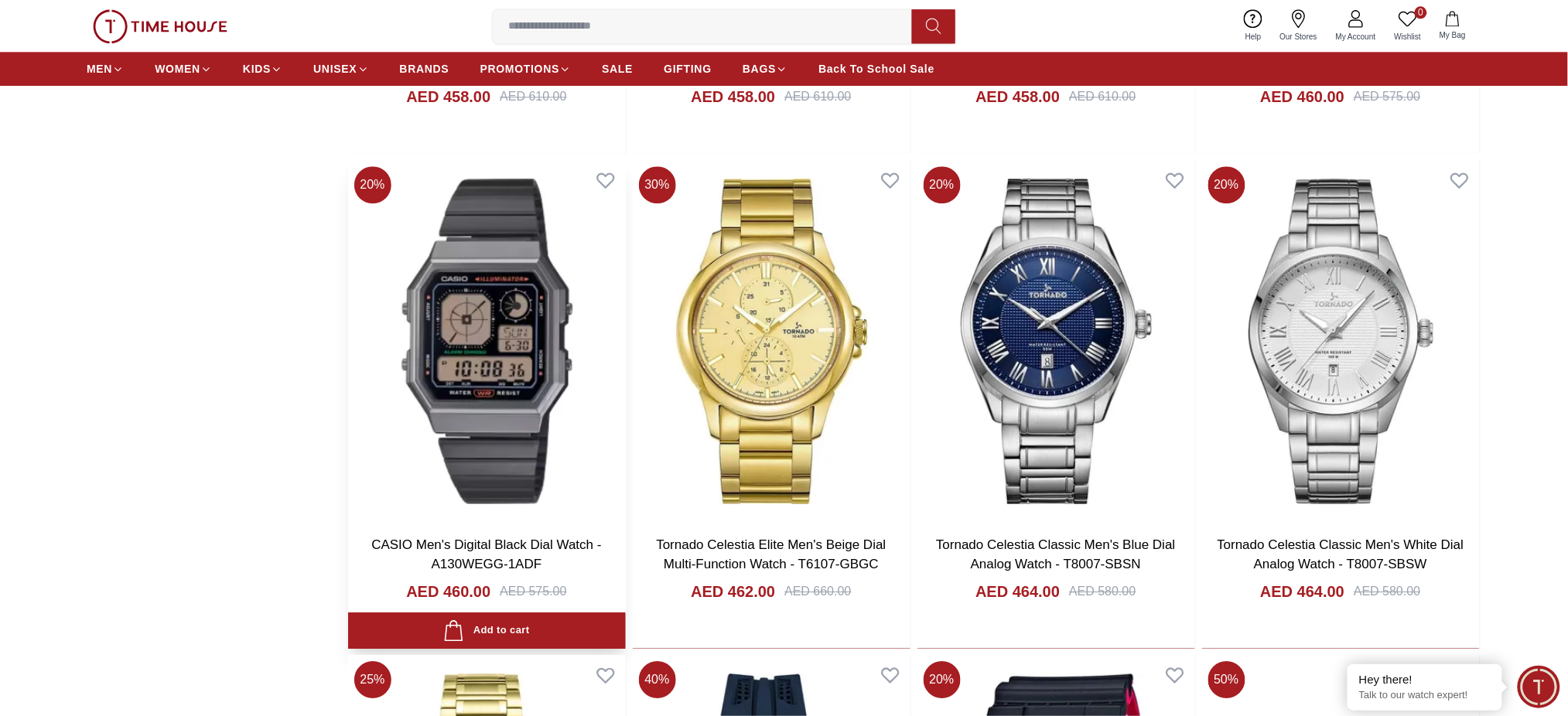
click at [475, 391] on img at bounding box center [486, 341] width 277 height 363
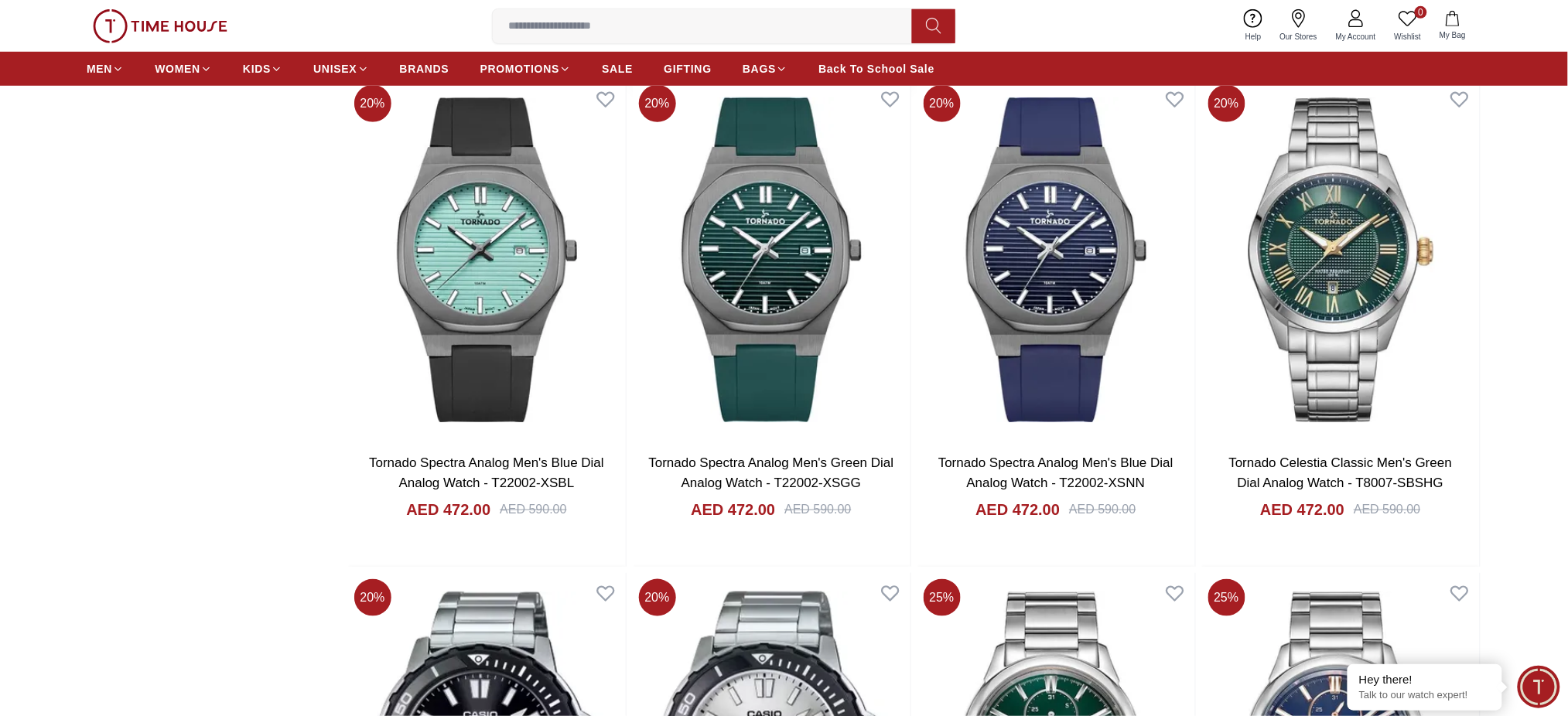
scroll to position [17528, 0]
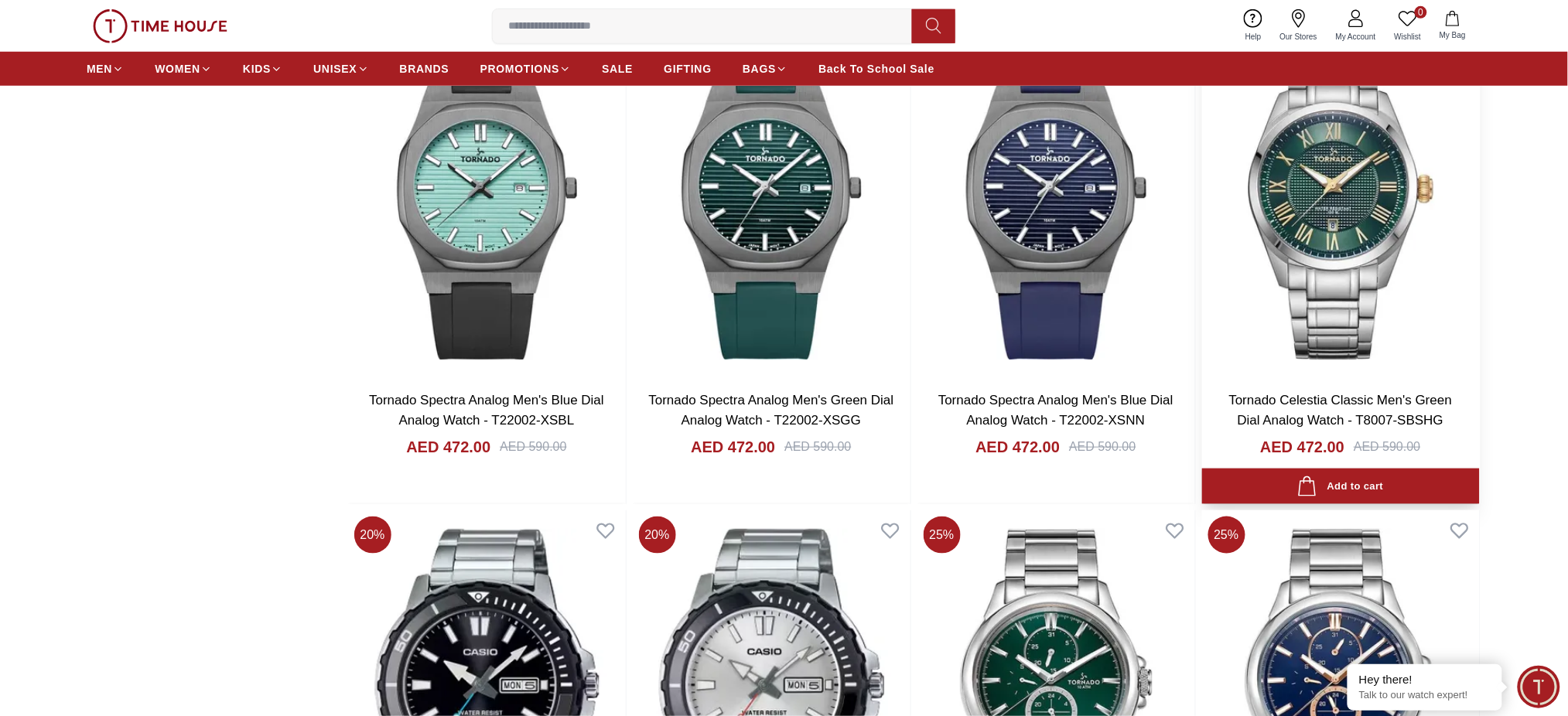
click at [1300, 264] on img at bounding box center [1340, 198] width 277 height 363
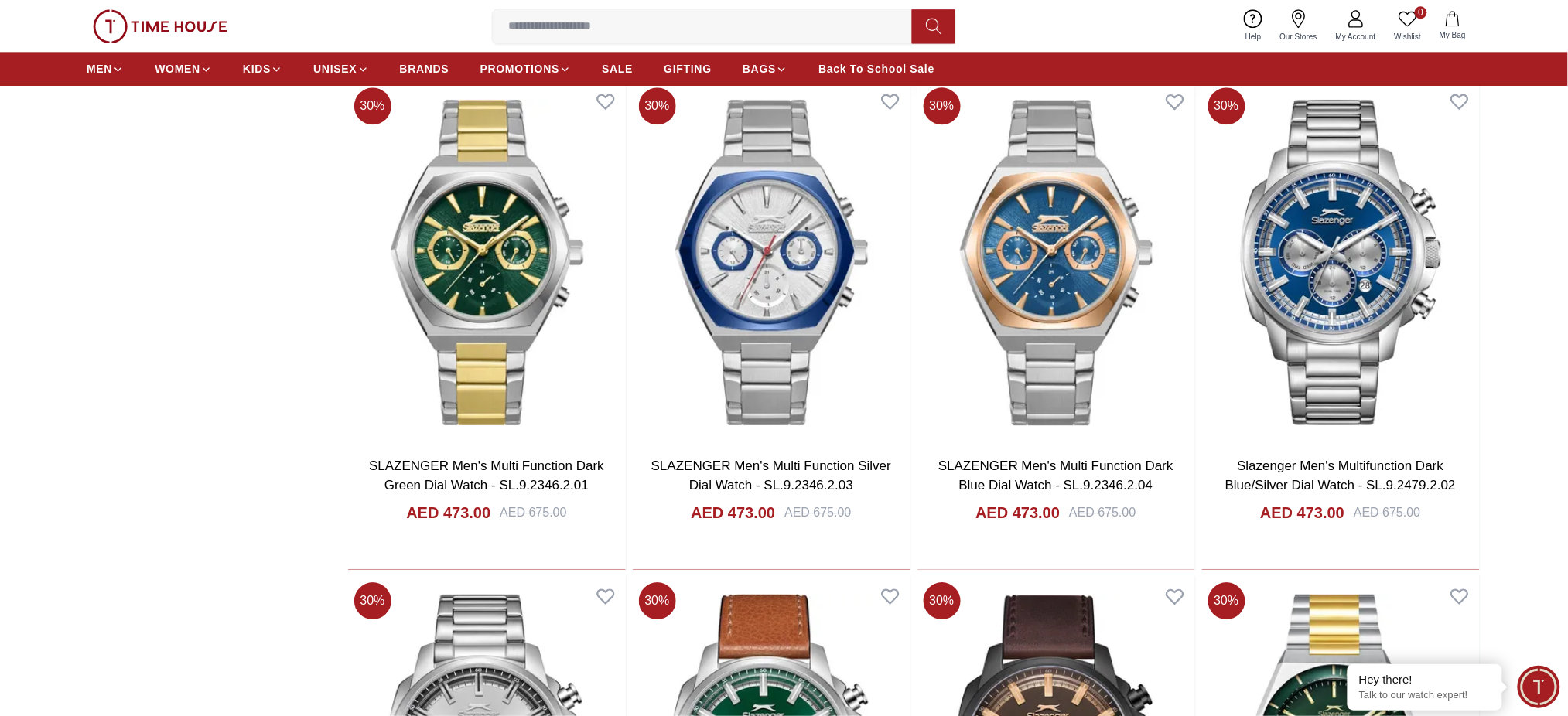
scroll to position [18456, 0]
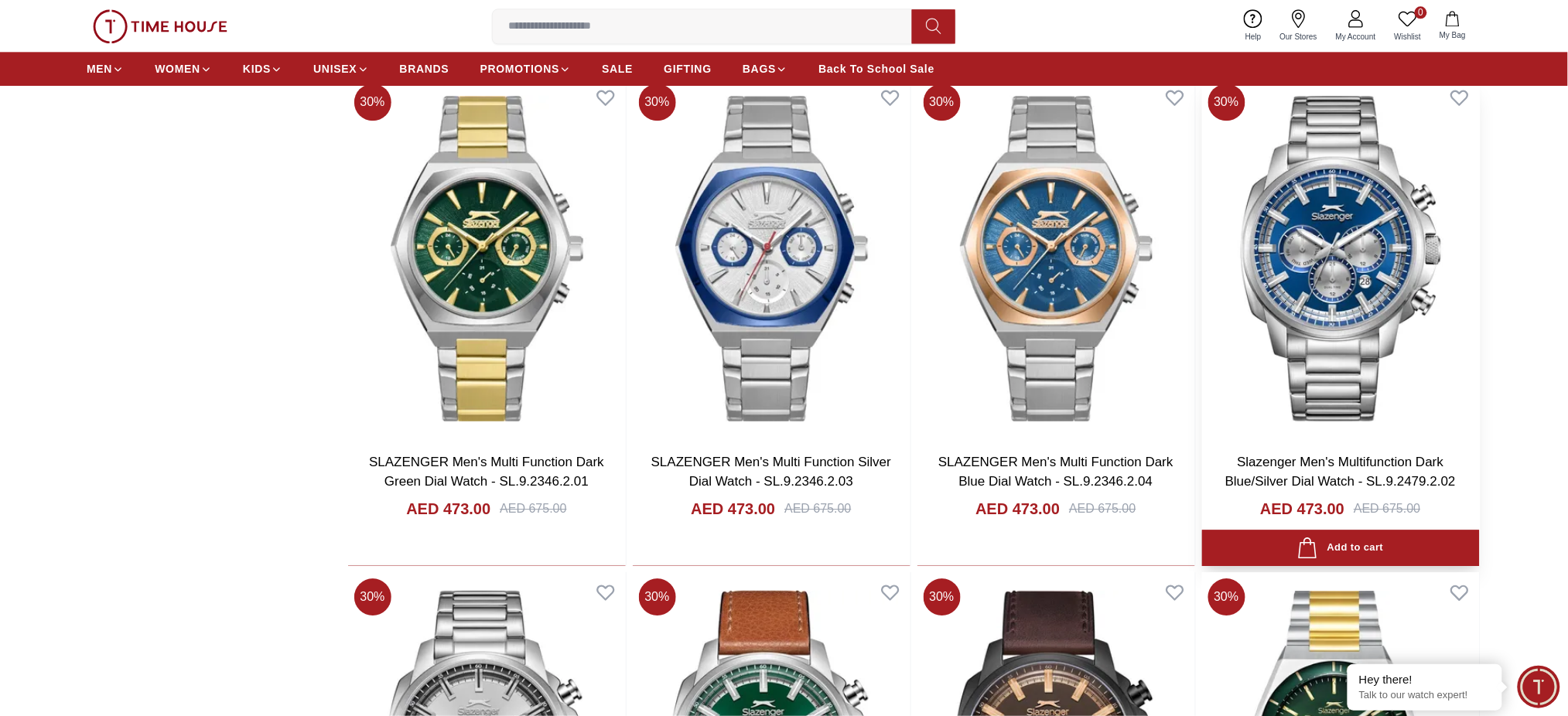
click at [1255, 272] on img at bounding box center [1340, 259] width 277 height 363
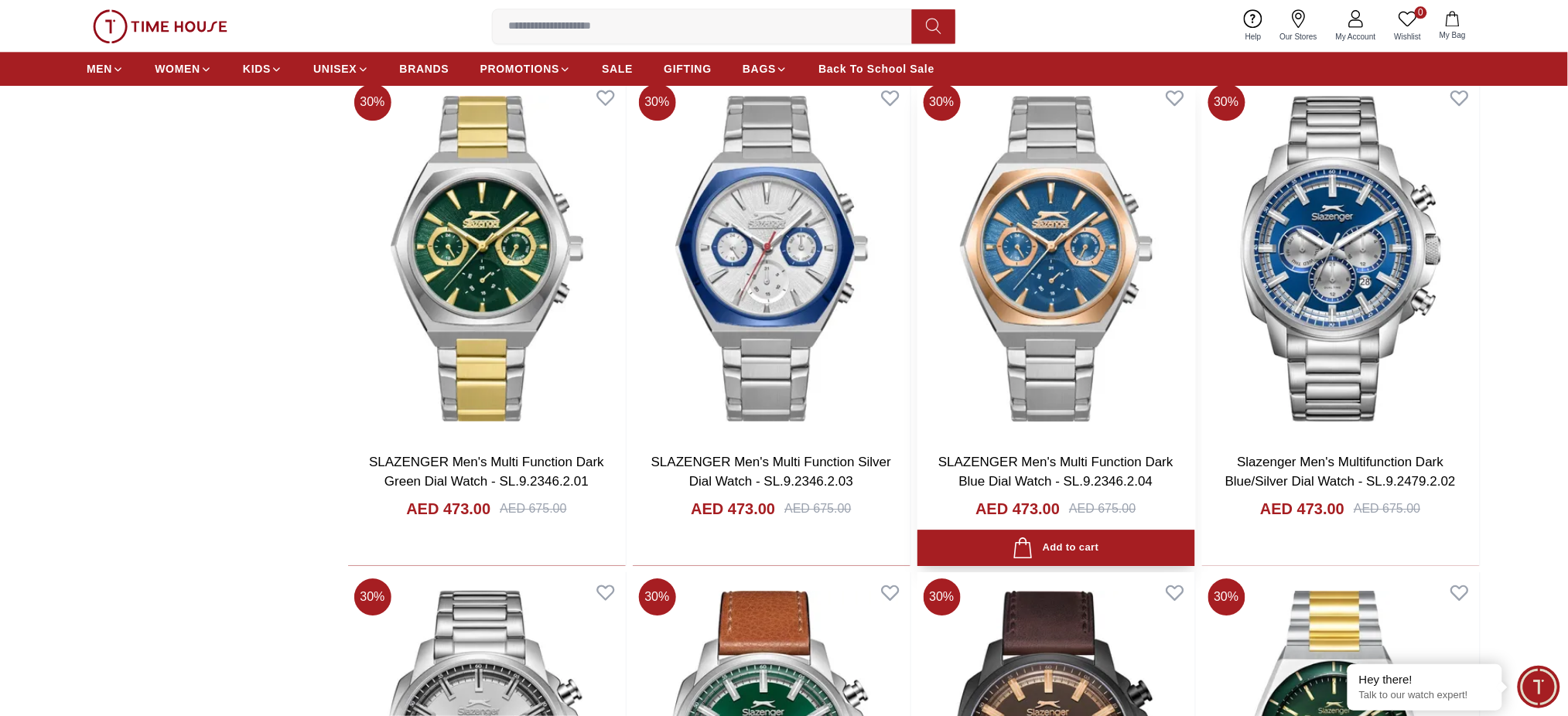
scroll to position [18869, 0]
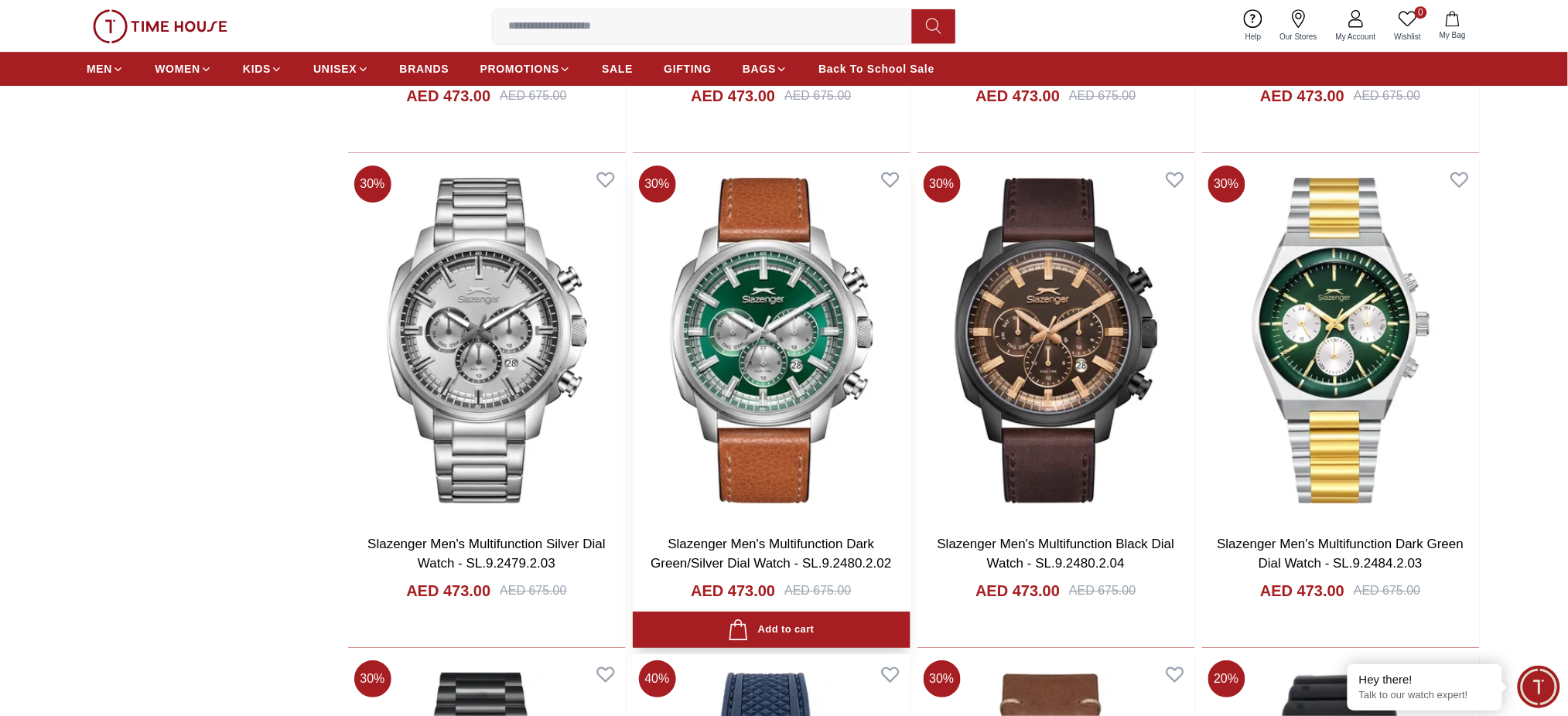
click at [731, 326] on img at bounding box center [771, 340] width 277 height 363
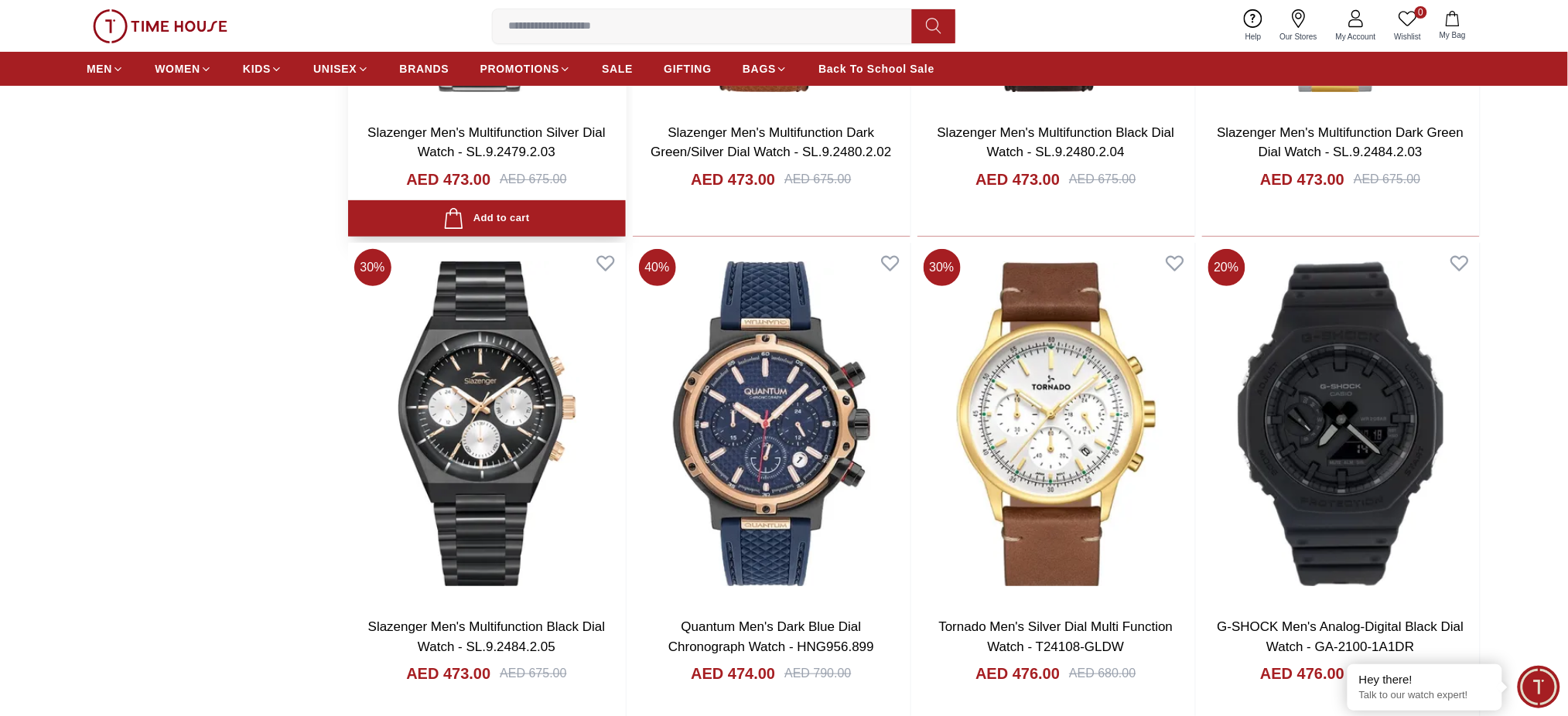
scroll to position [19281, 0]
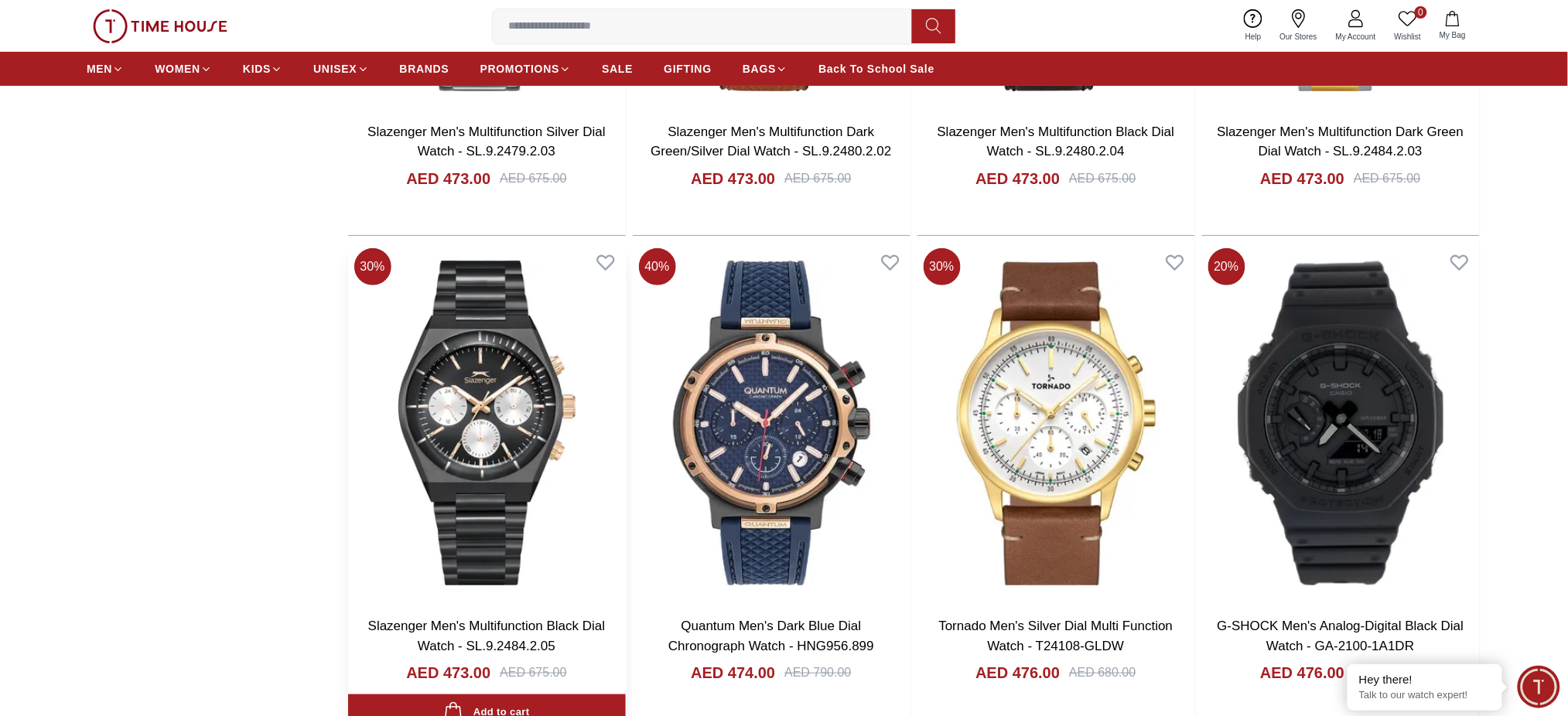
click at [471, 367] on img at bounding box center [486, 423] width 277 height 363
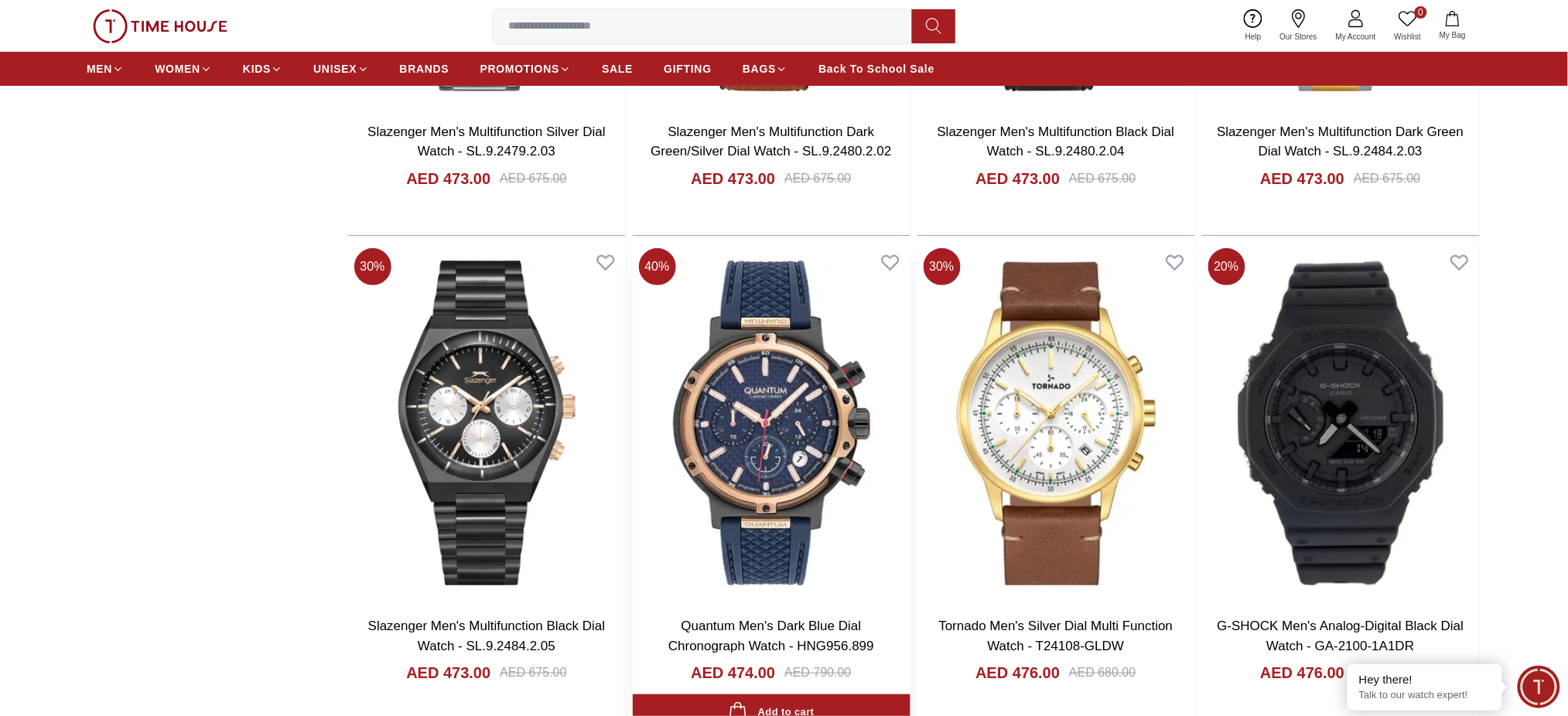
click at [788, 421] on img at bounding box center [771, 423] width 277 height 363
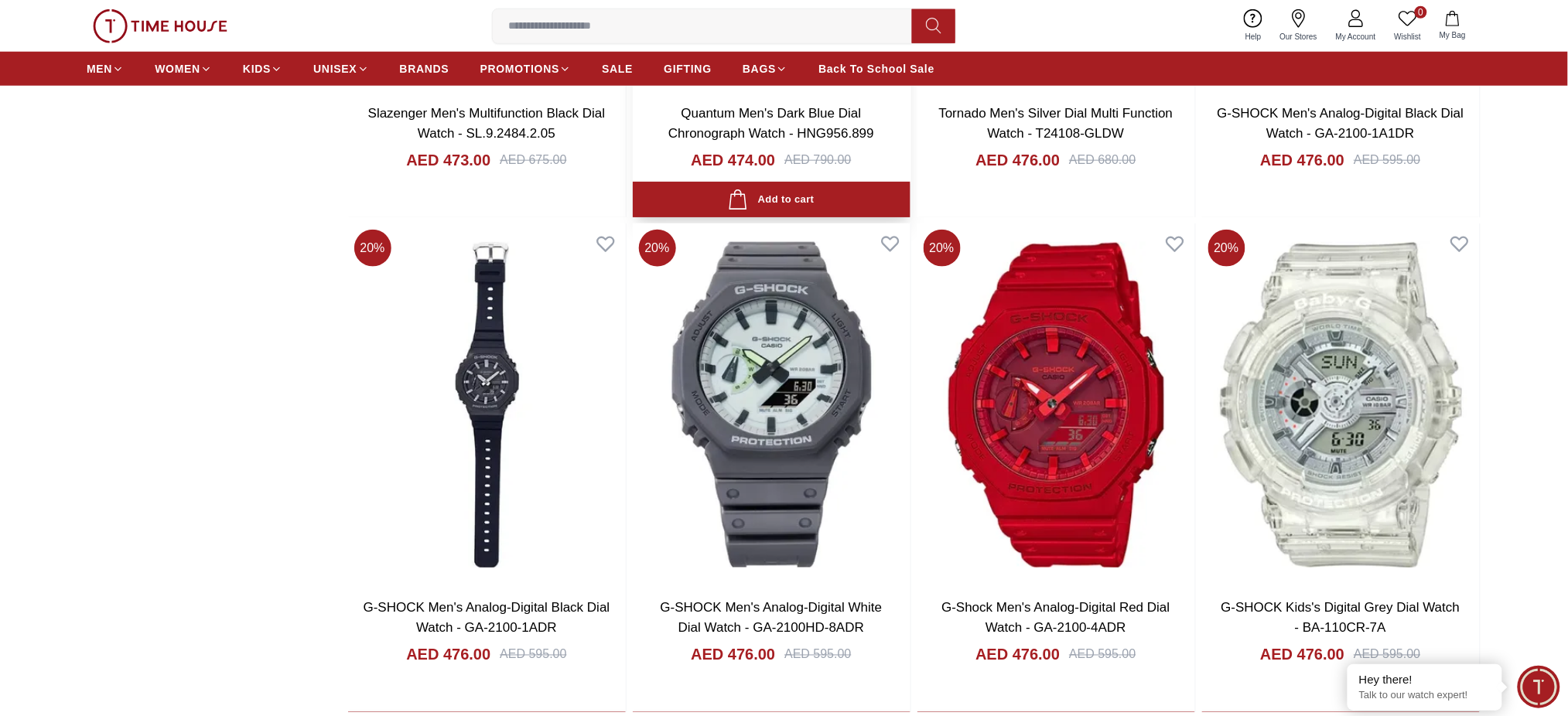
scroll to position [19797, 0]
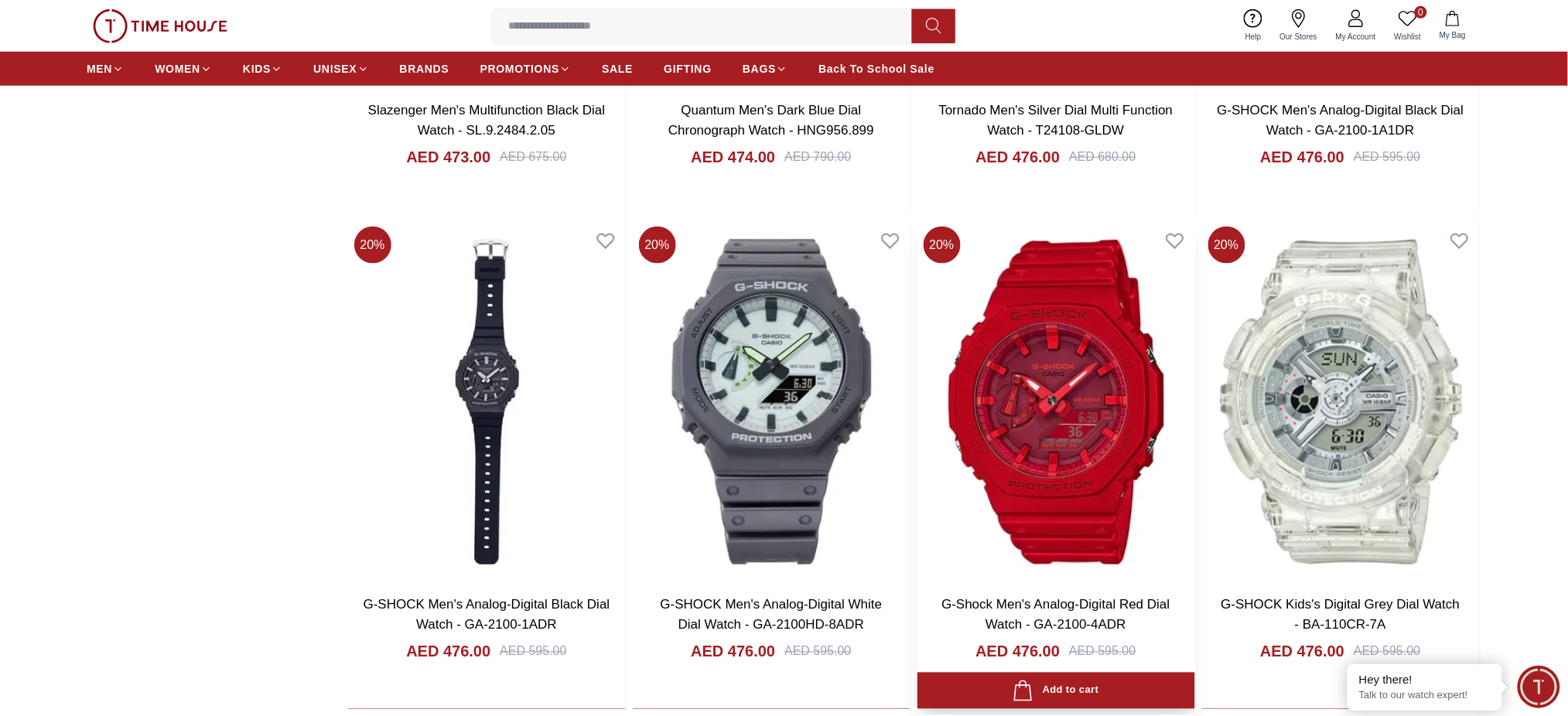
click at [981, 418] on img at bounding box center [1056, 402] width 277 height 363
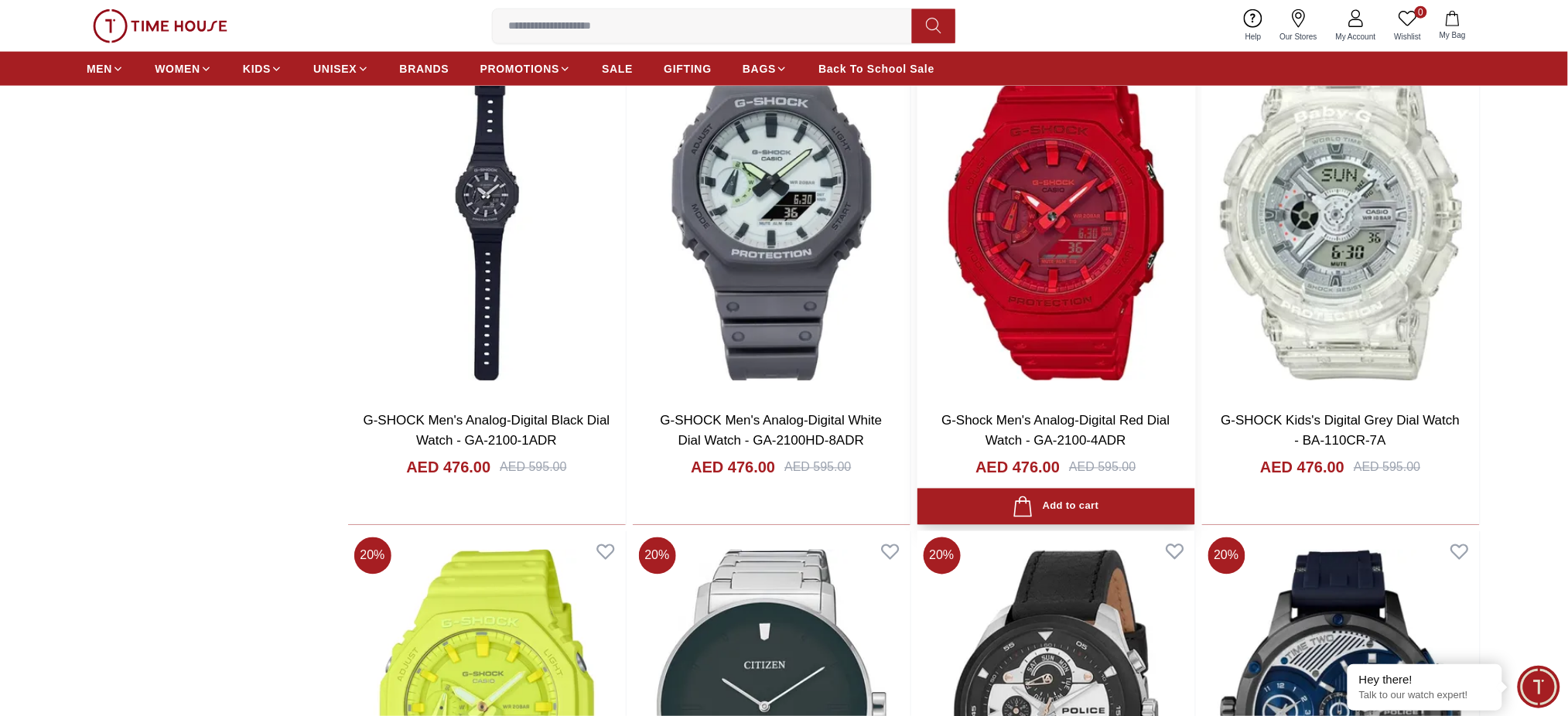
scroll to position [19900, 0]
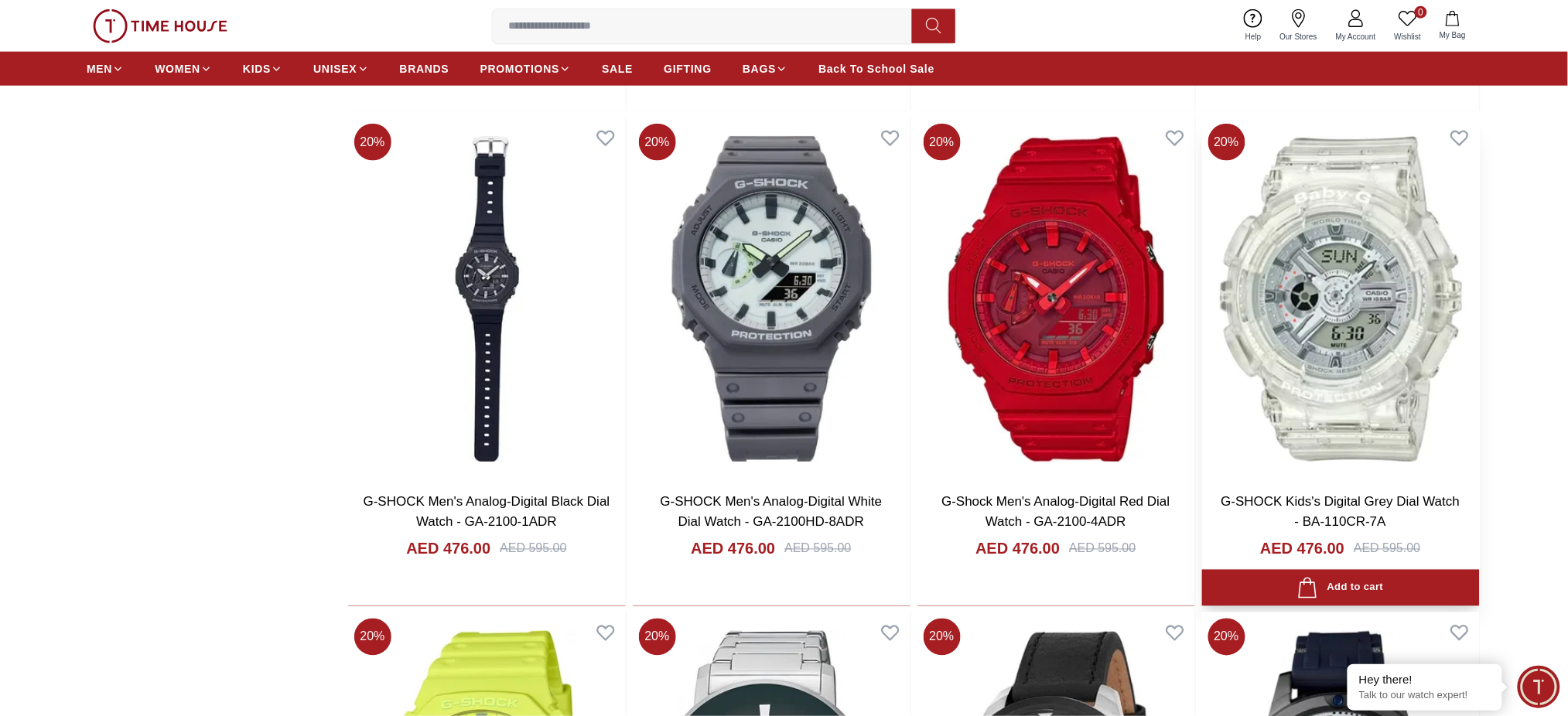
click at [1353, 360] on img at bounding box center [1340, 299] width 277 height 363
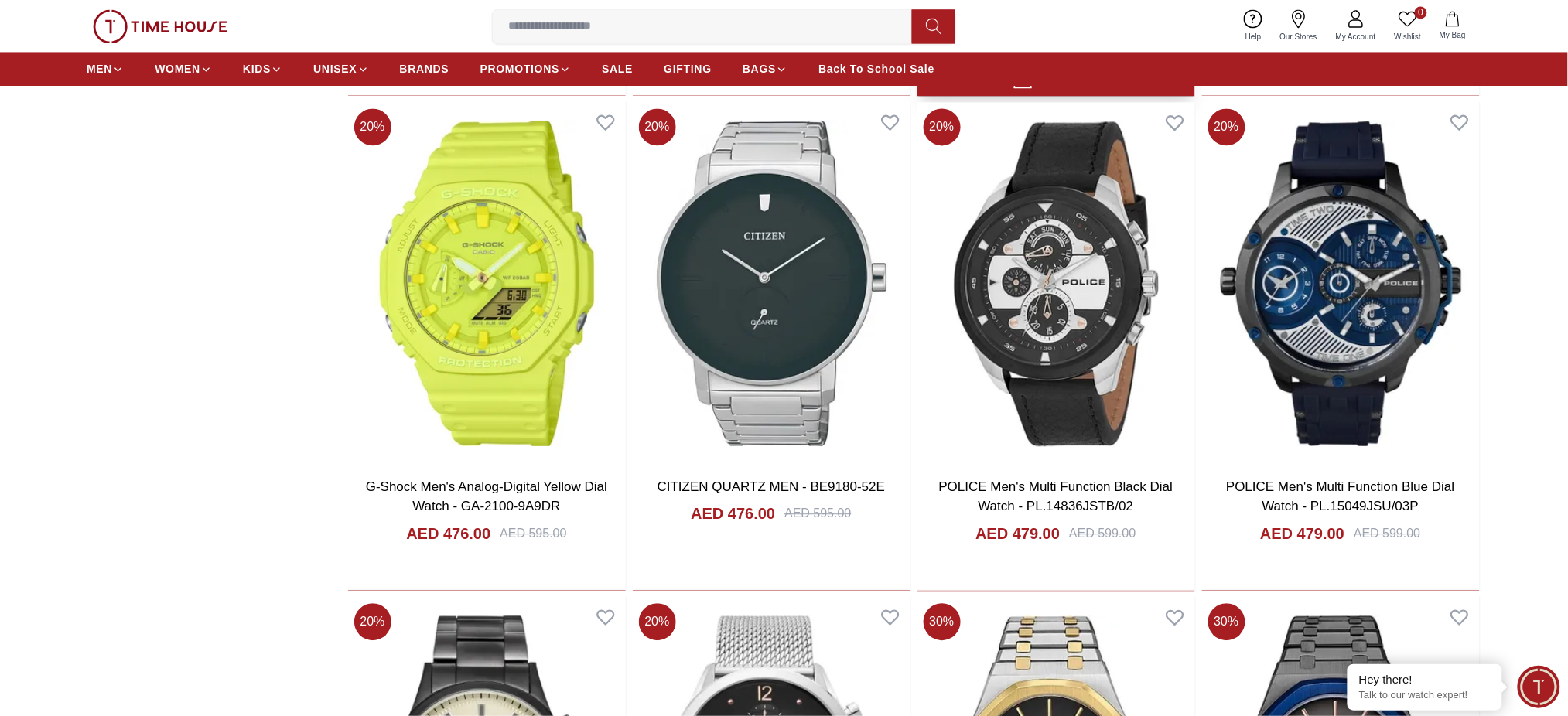
scroll to position [20415, 0]
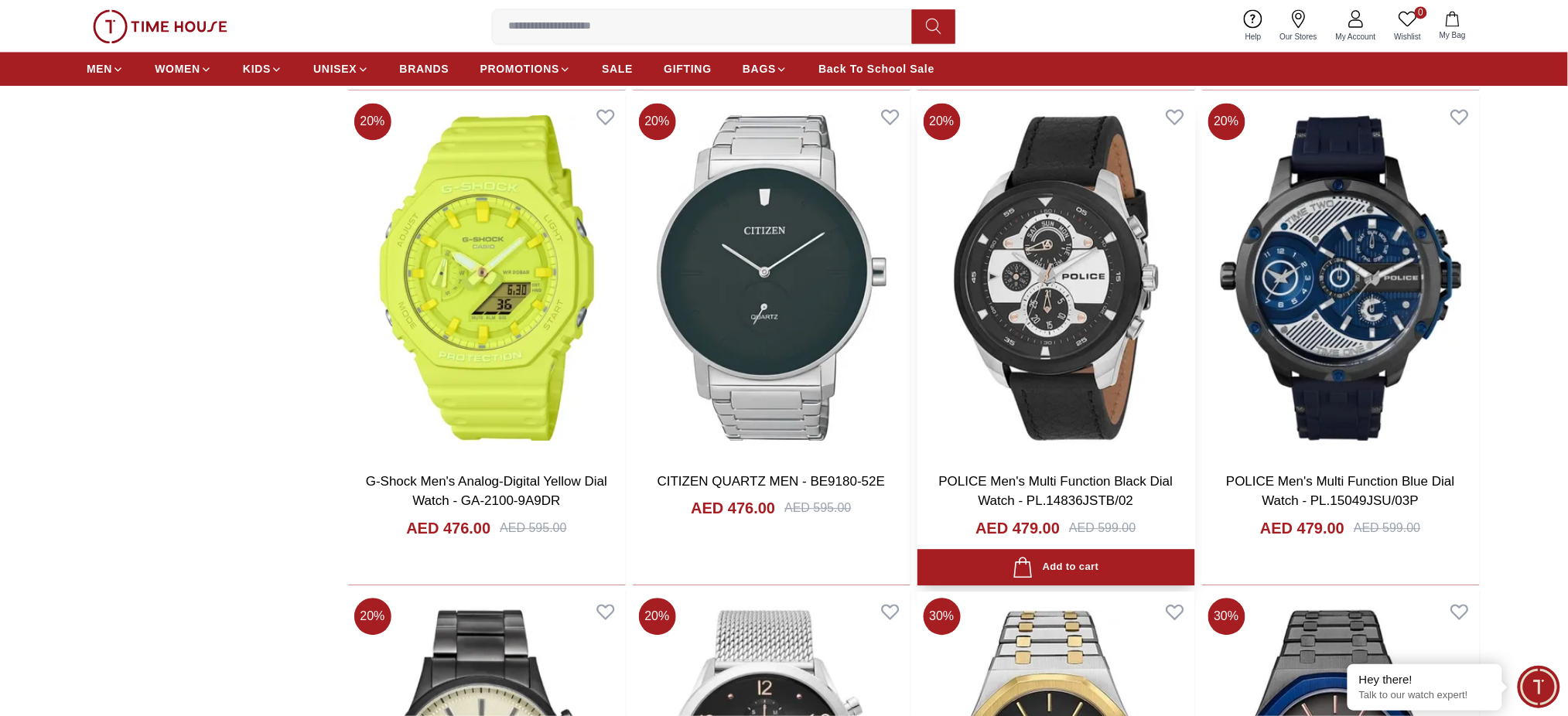
click at [1080, 340] on img at bounding box center [1056, 278] width 277 height 363
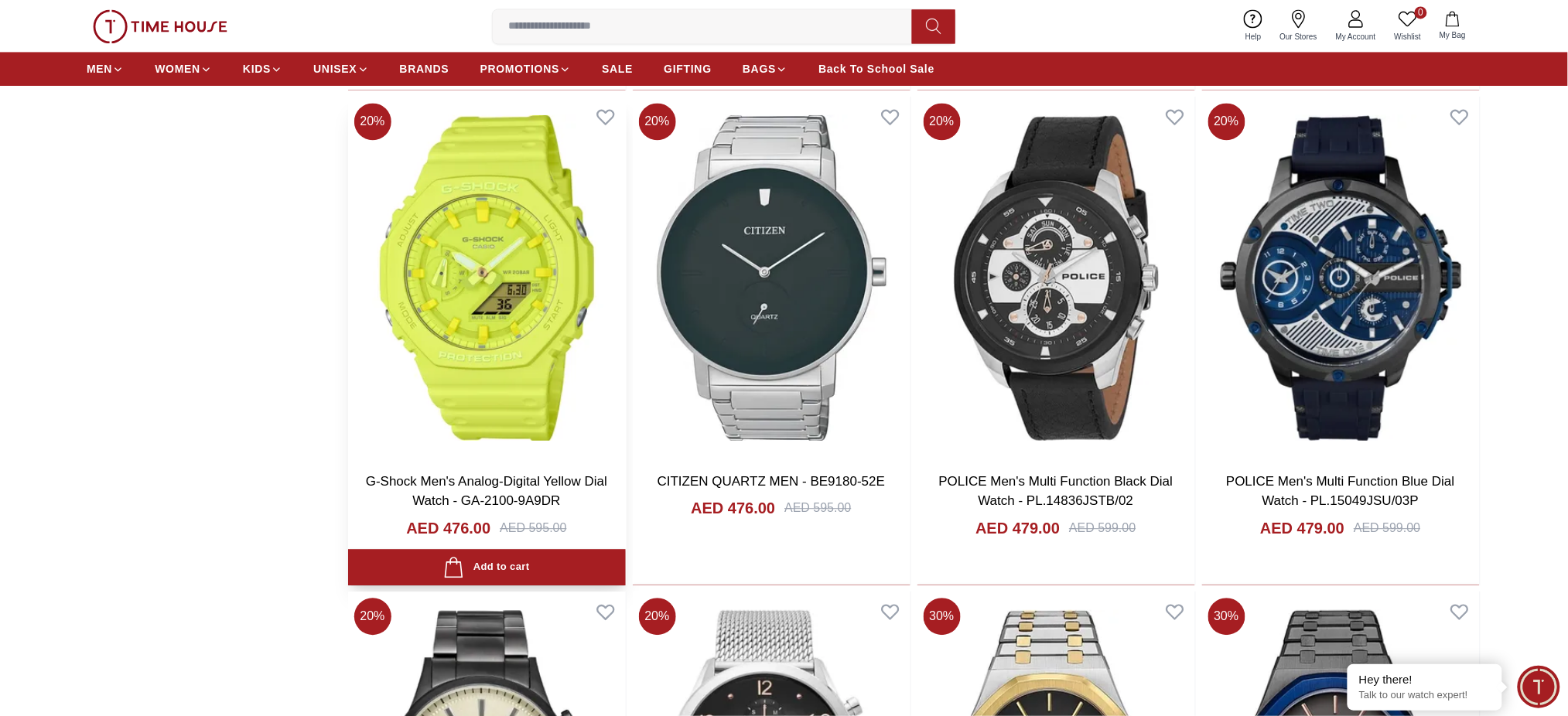
click at [522, 306] on img at bounding box center [486, 278] width 277 height 363
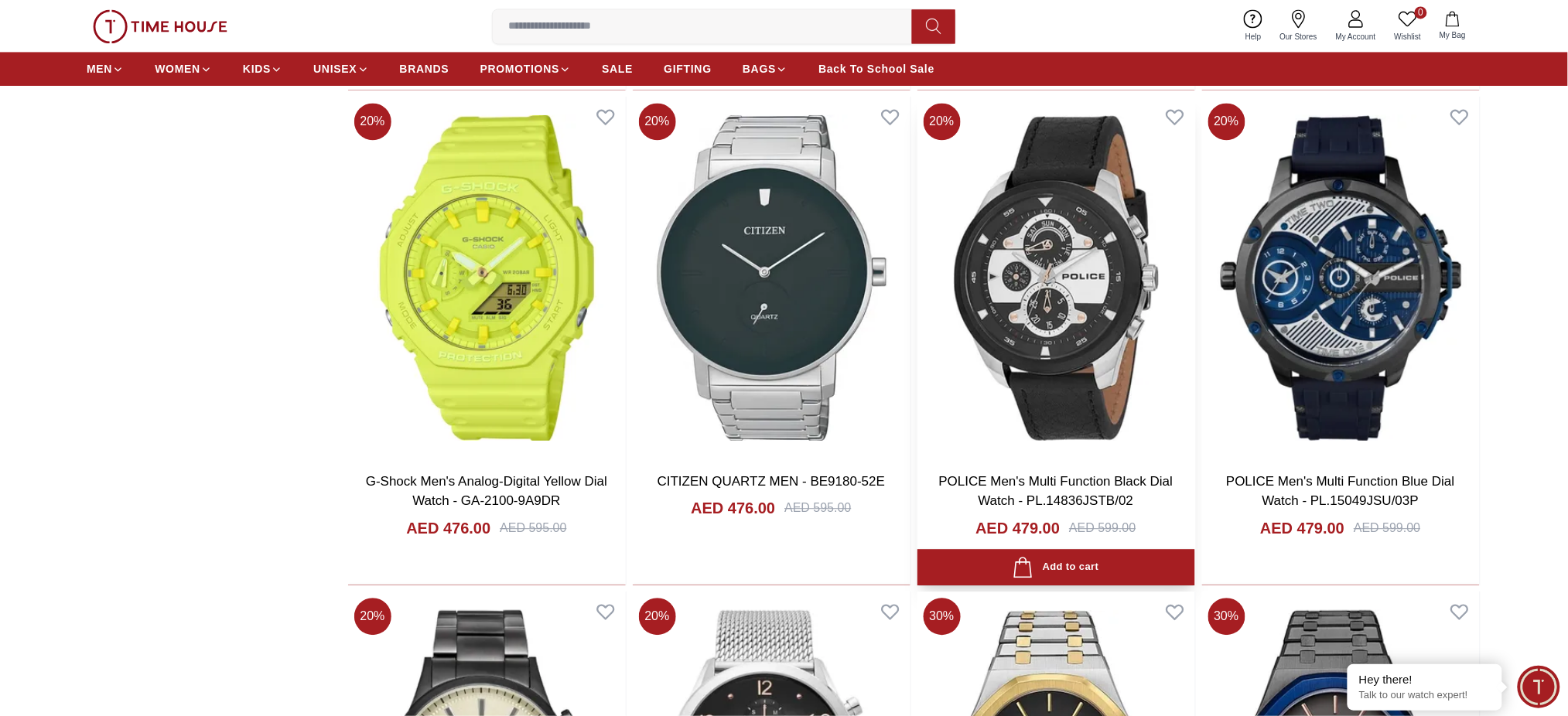
scroll to position [20725, 0]
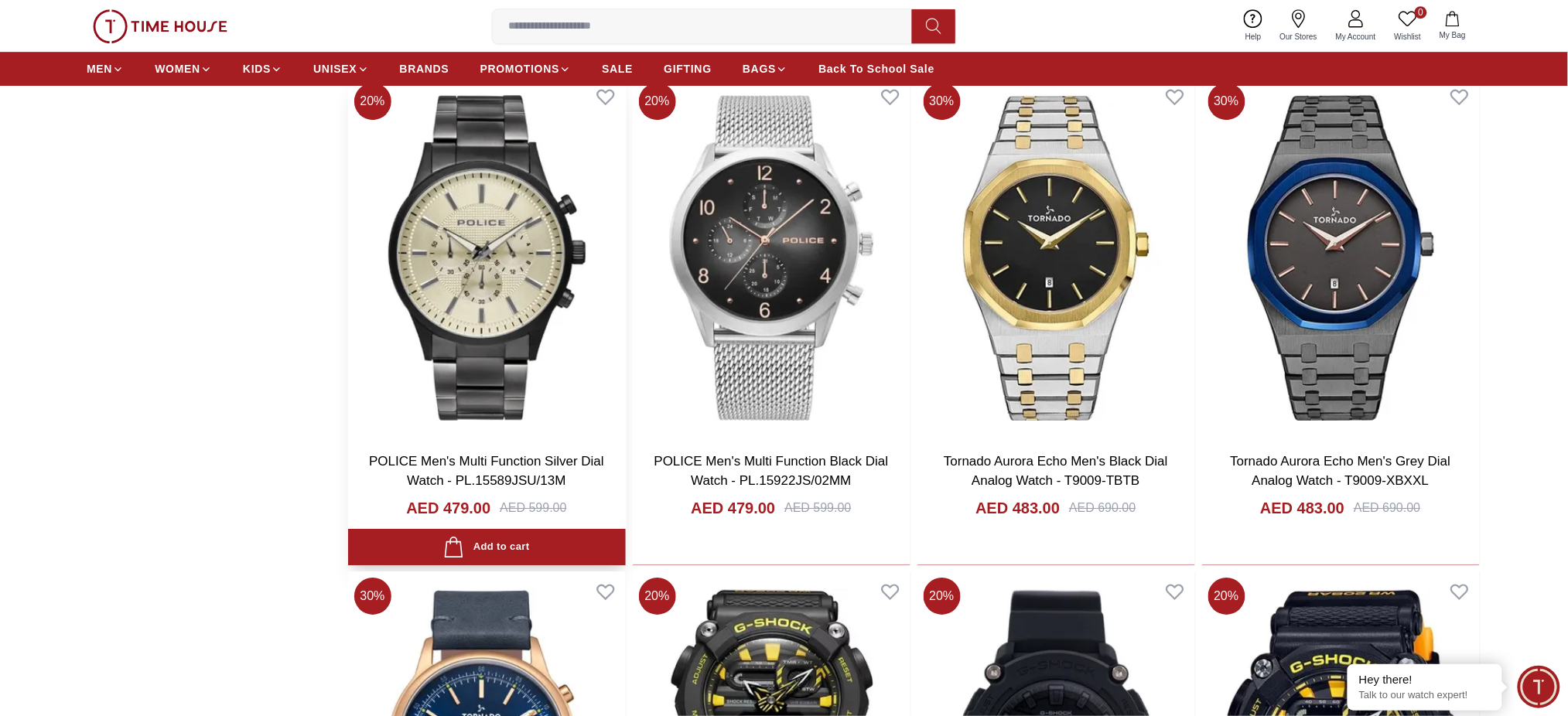
click at [493, 282] on img at bounding box center [486, 258] width 277 height 363
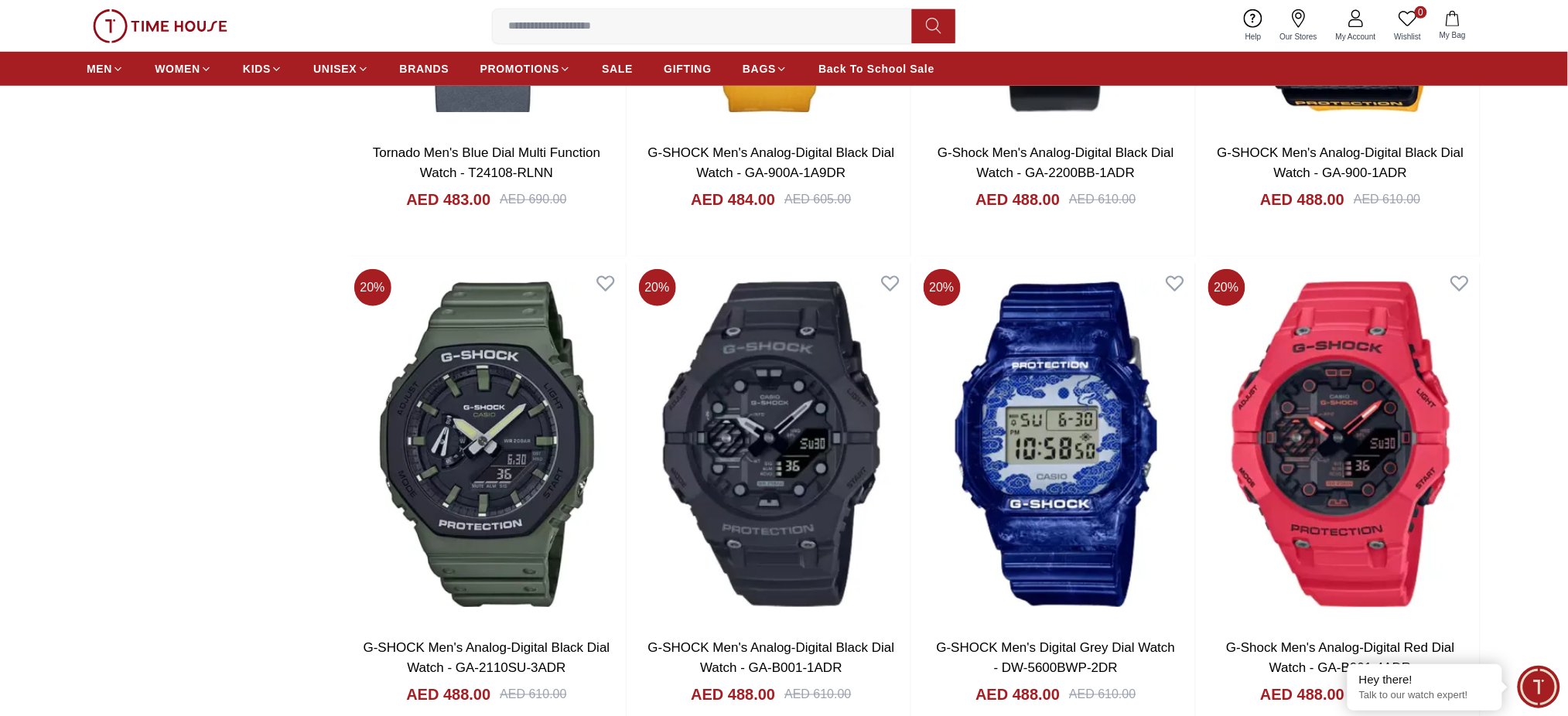
scroll to position [21756, 0]
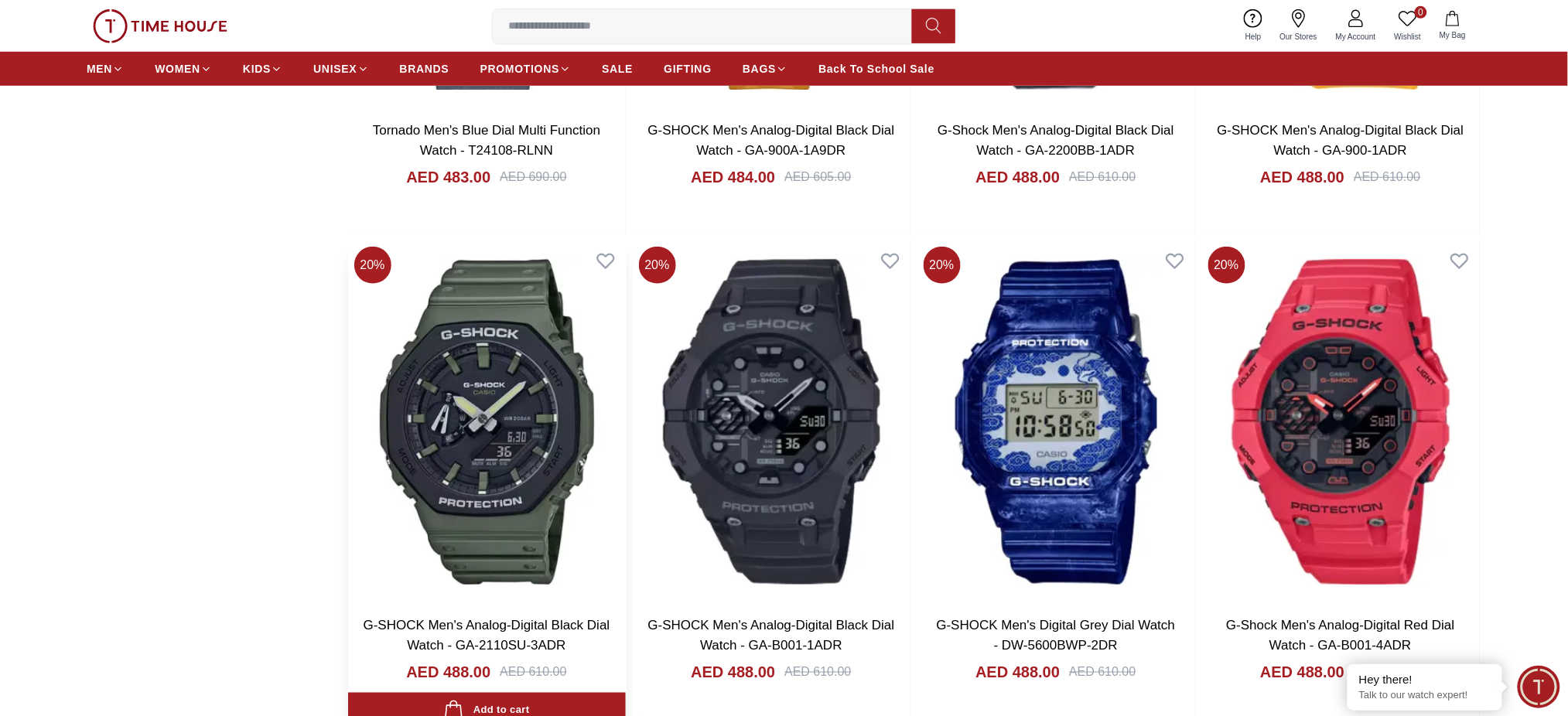
click at [533, 409] on img at bounding box center [486, 422] width 277 height 363
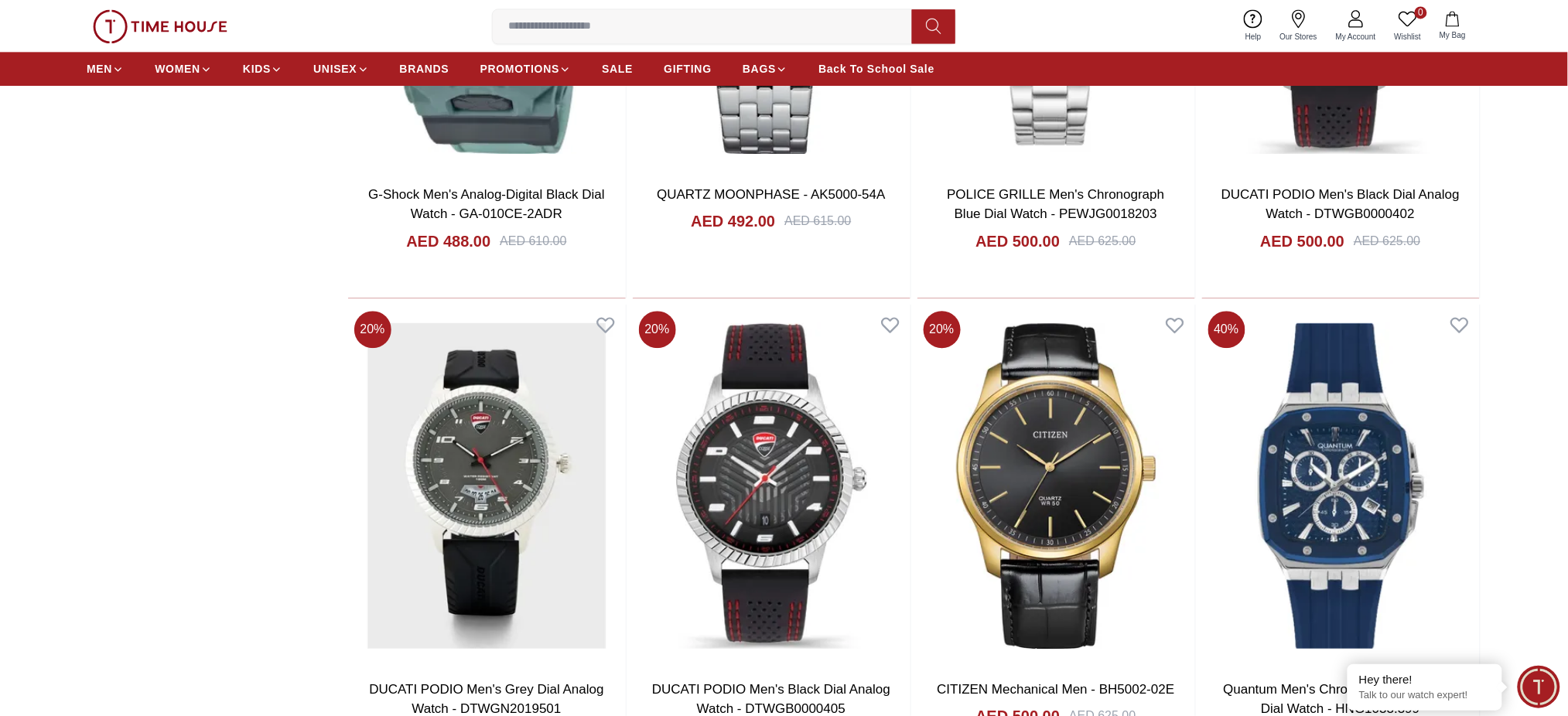
scroll to position [22684, 0]
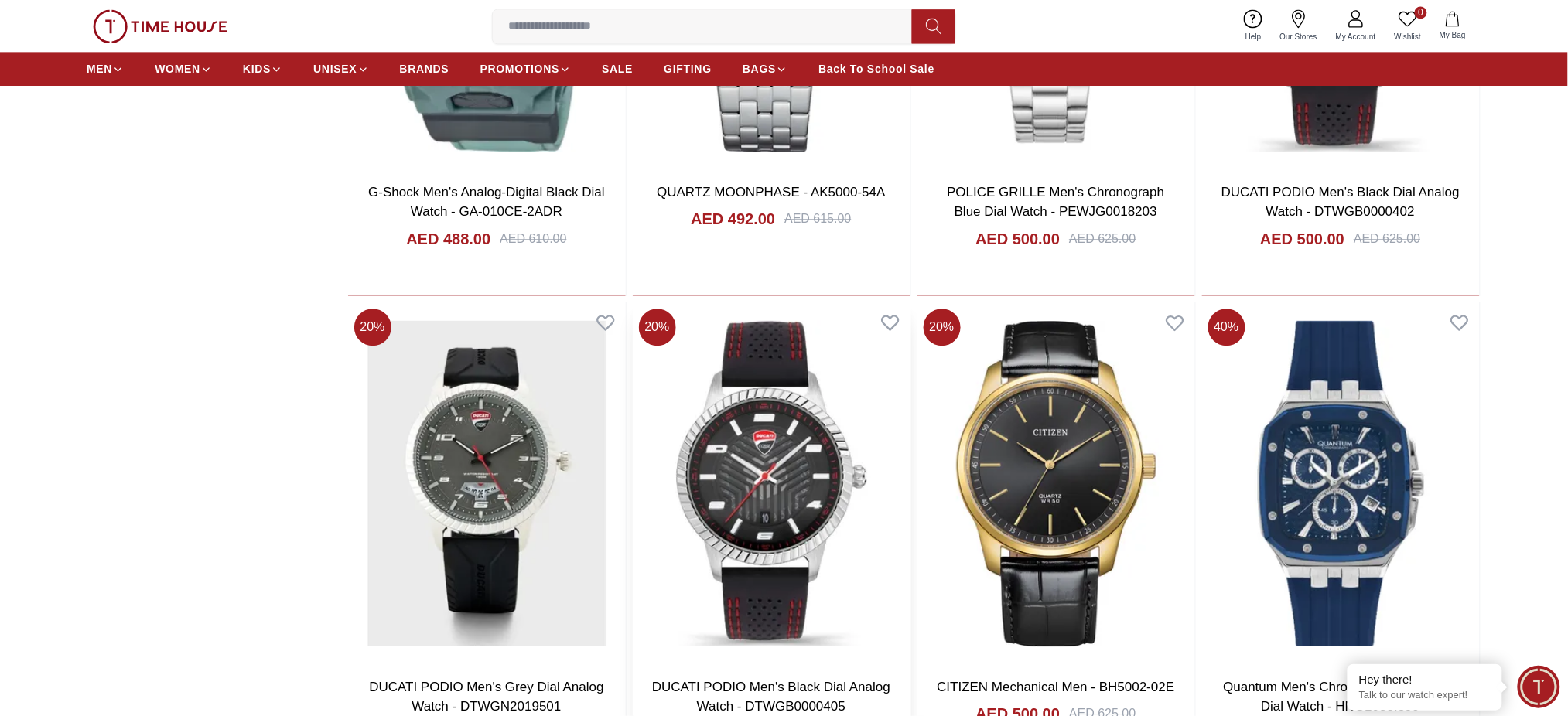
click at [775, 424] on img at bounding box center [771, 484] width 277 height 363
click at [1311, 419] on img at bounding box center [1340, 484] width 277 height 363
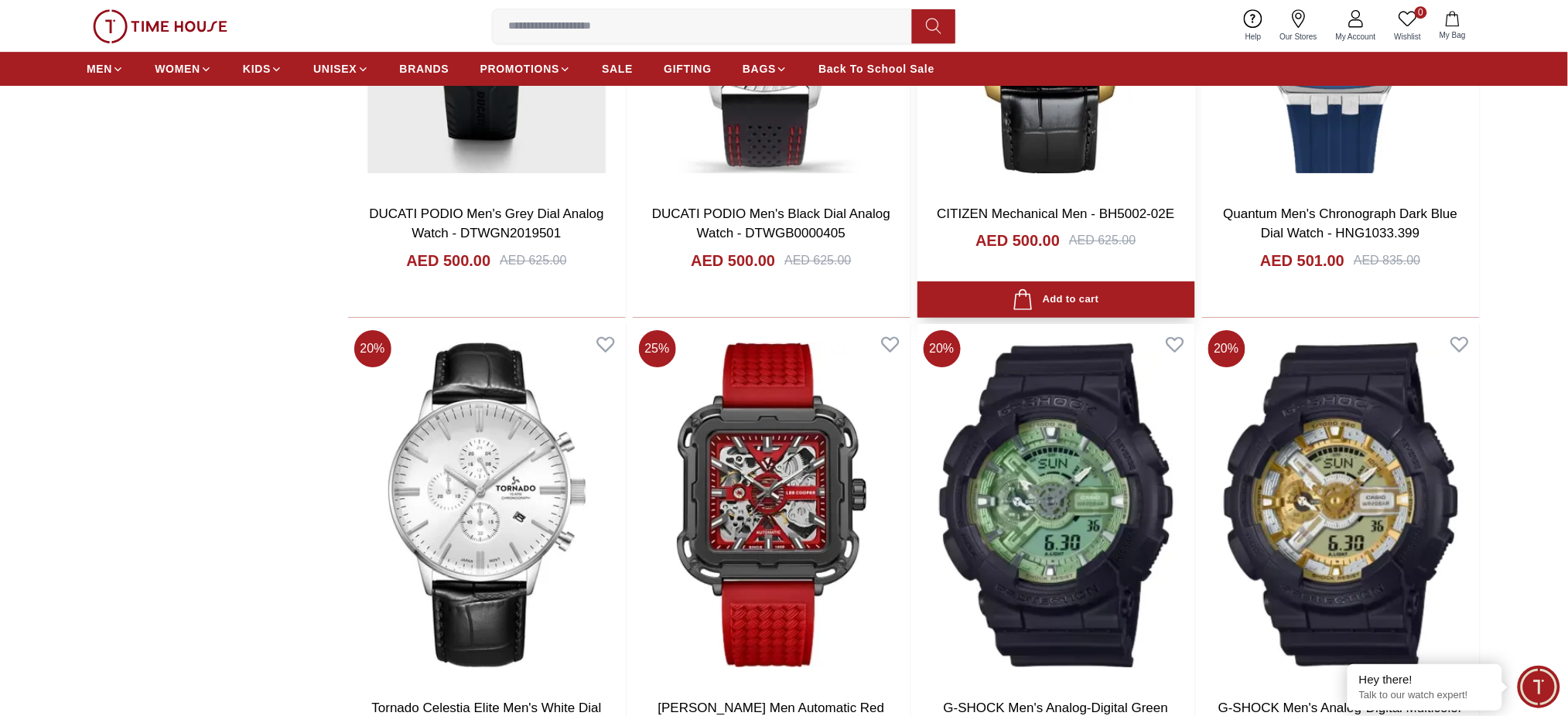
scroll to position [23303, 0]
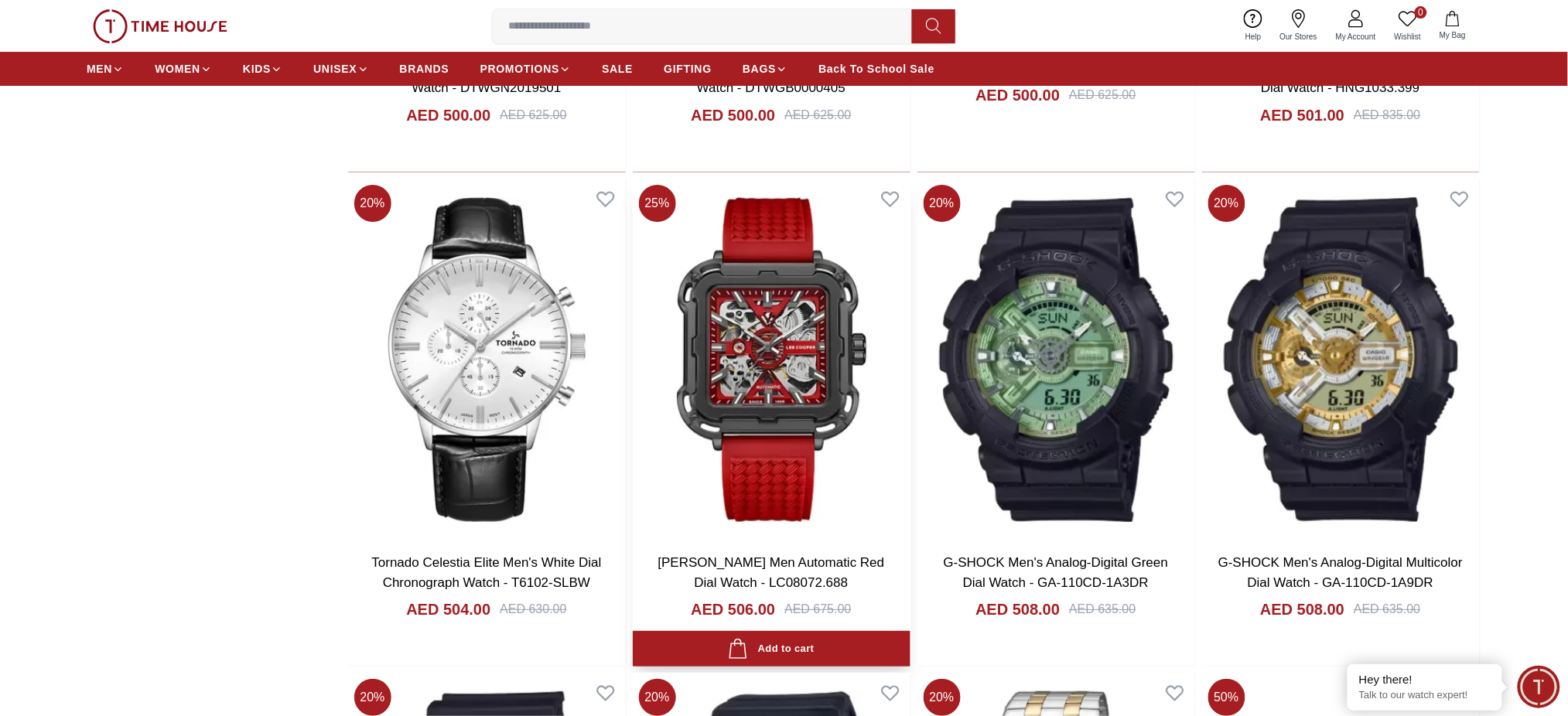
click at [798, 371] on img at bounding box center [771, 360] width 277 height 363
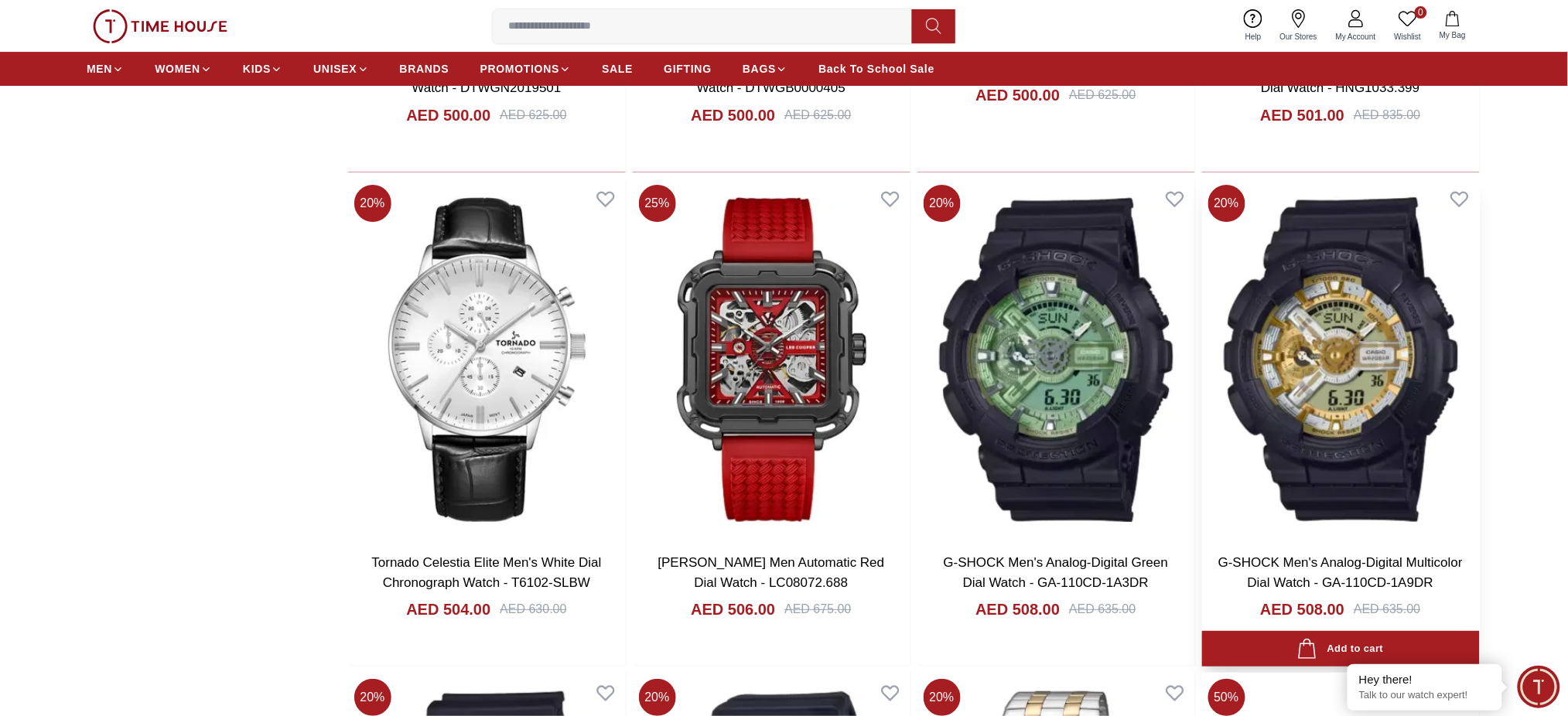
click at [1296, 423] on img at bounding box center [1340, 360] width 277 height 363
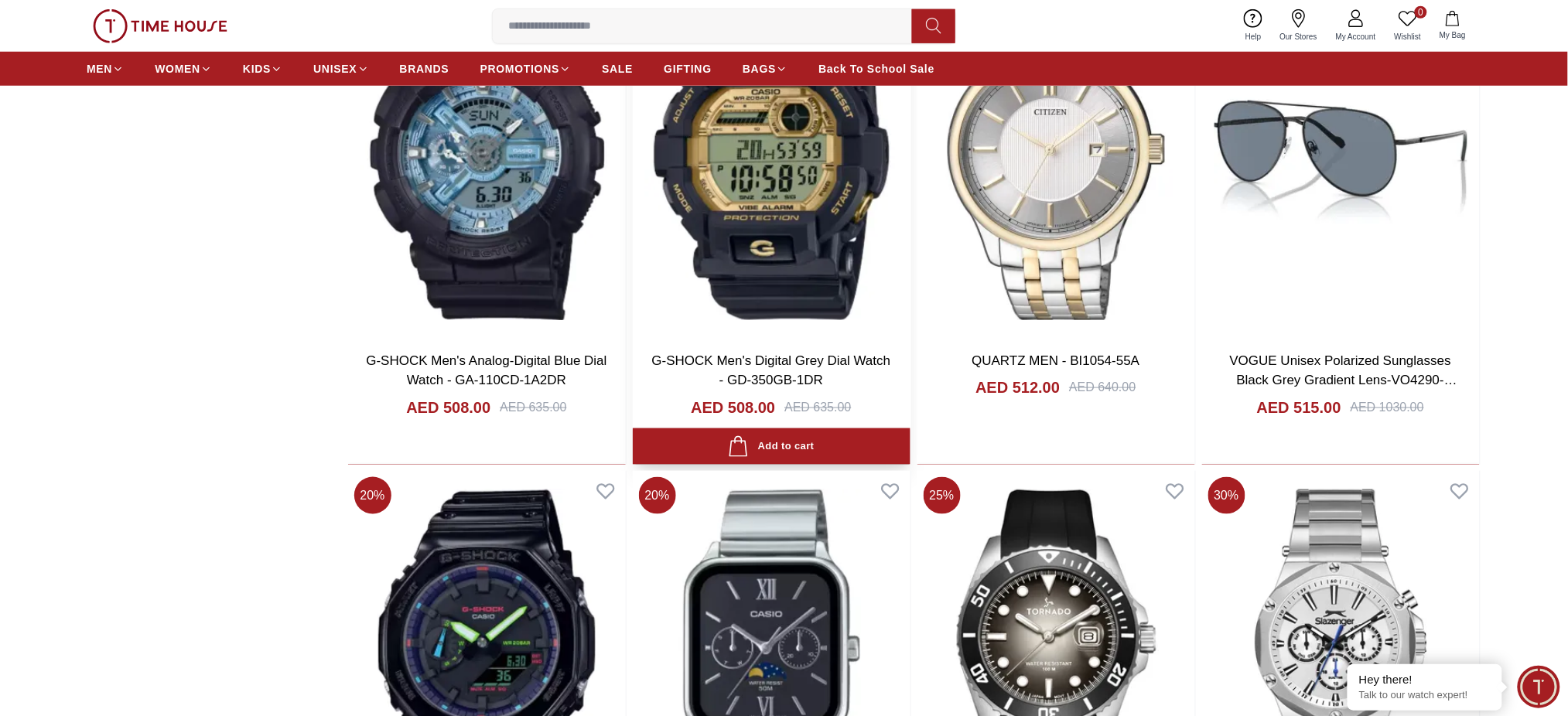
scroll to position [23921, 0]
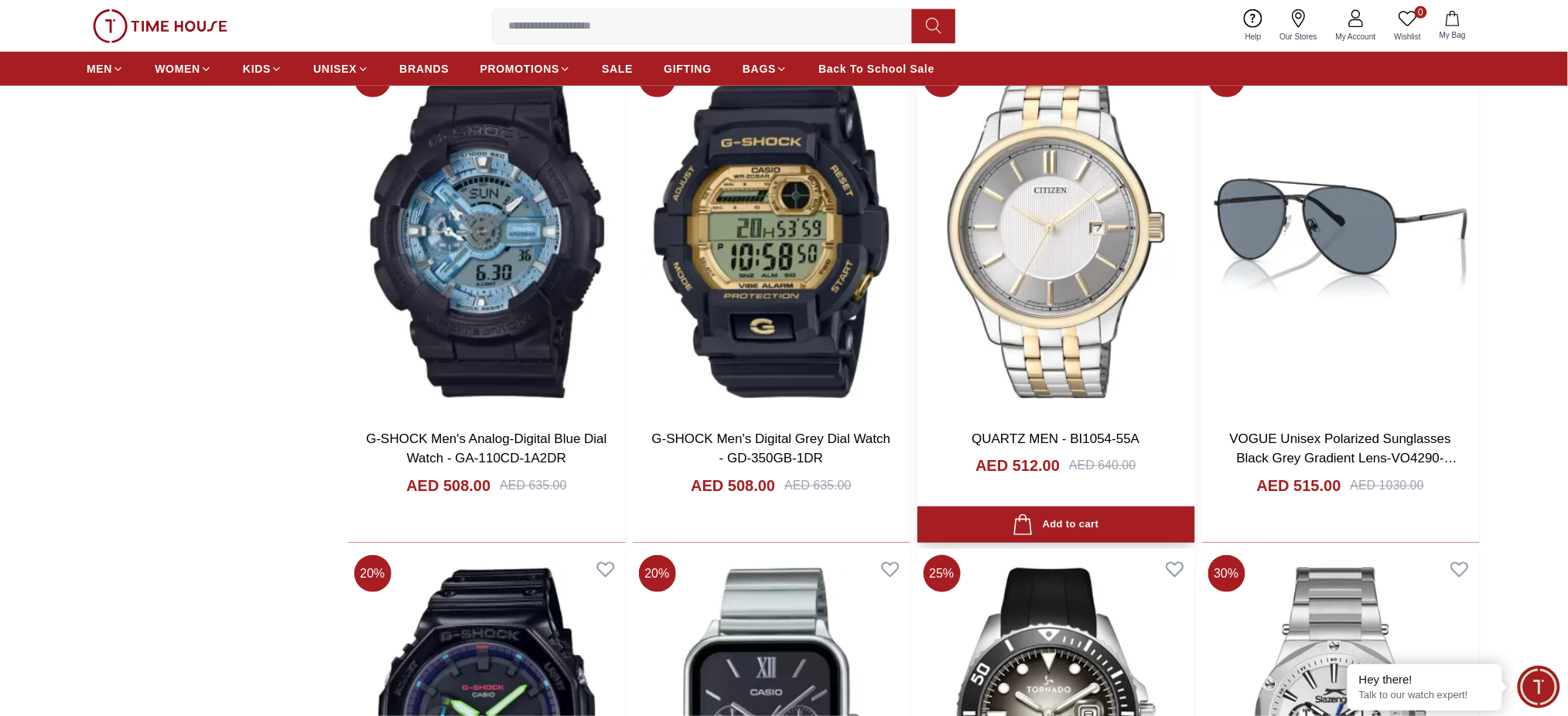
click at [979, 286] on img at bounding box center [1056, 236] width 277 height 363
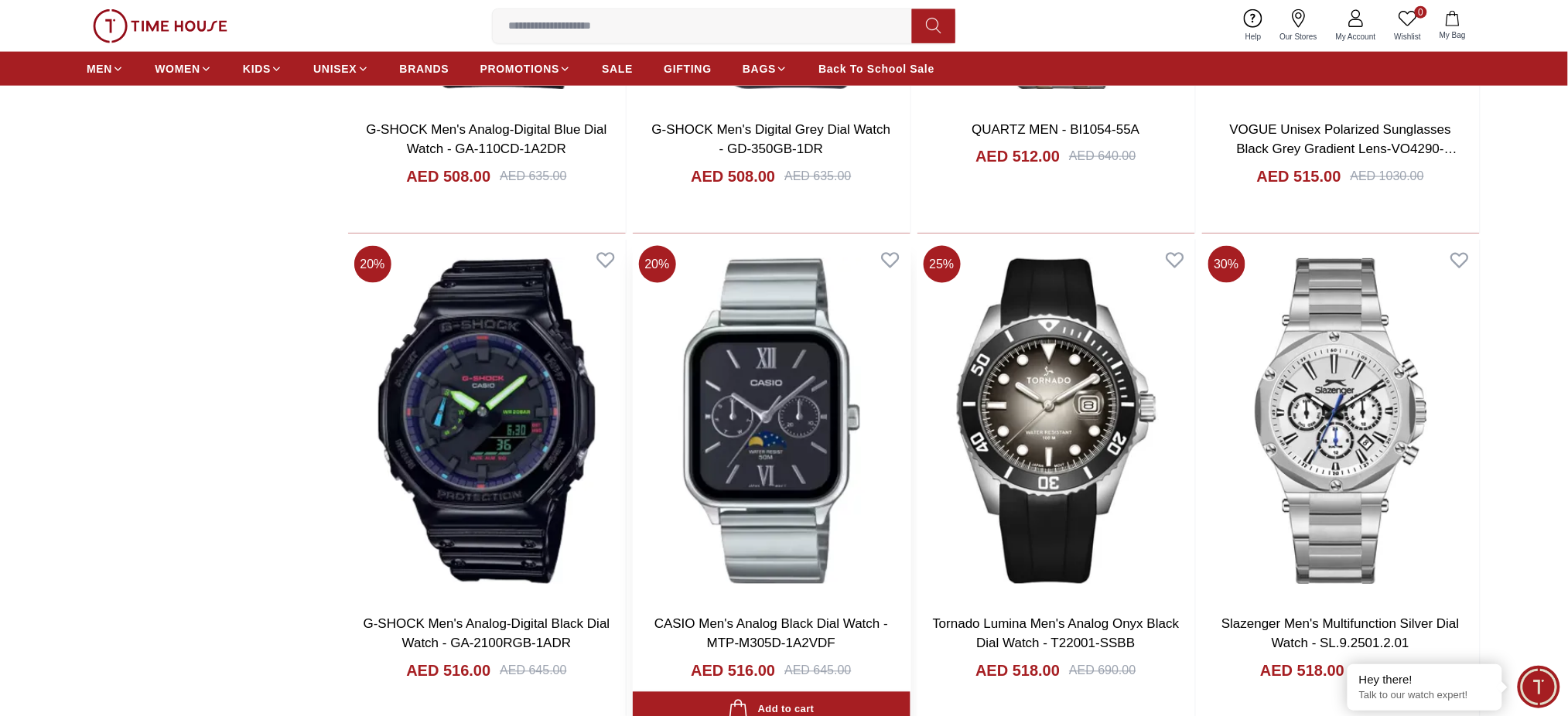
click at [789, 433] on img at bounding box center [771, 422] width 277 height 363
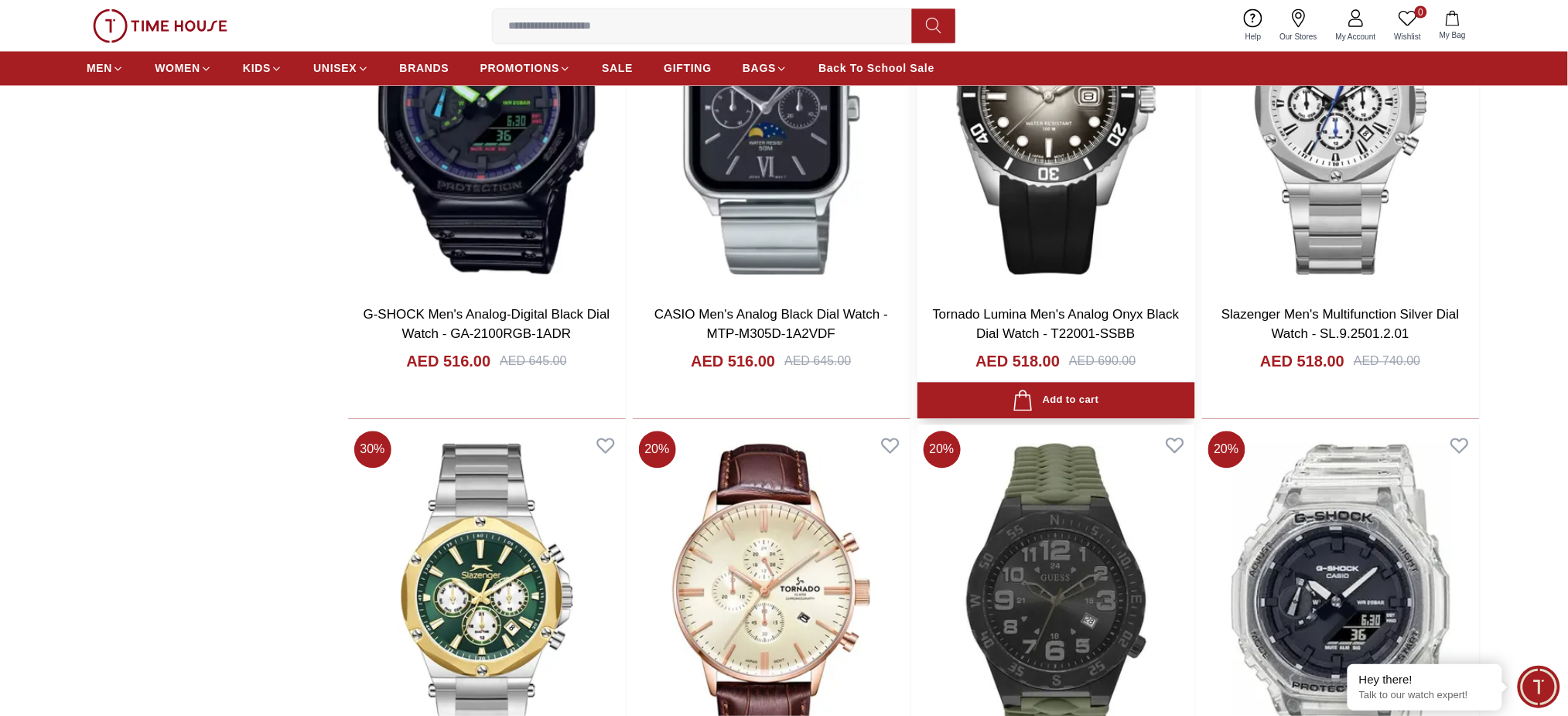
scroll to position [24850, 0]
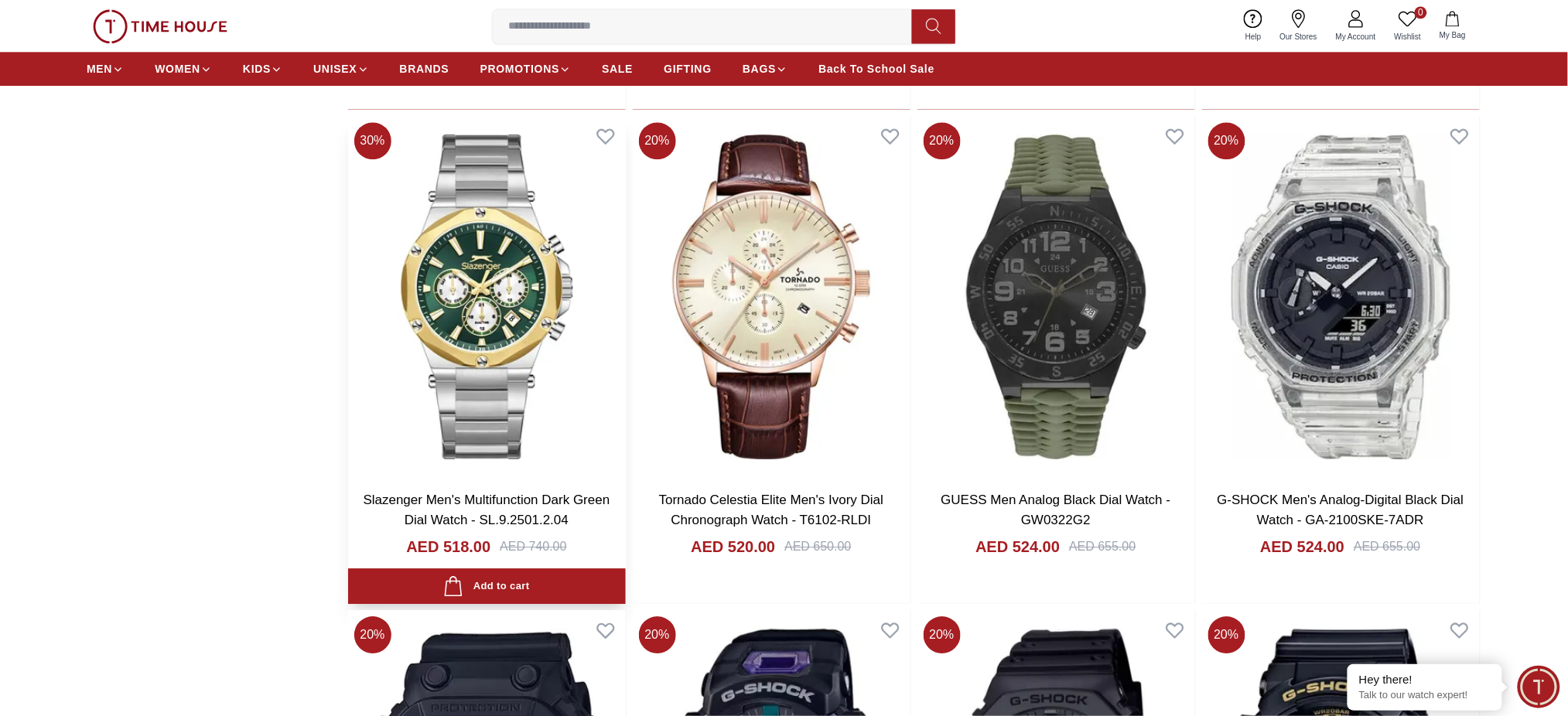
click at [499, 365] on img at bounding box center [486, 297] width 277 height 363
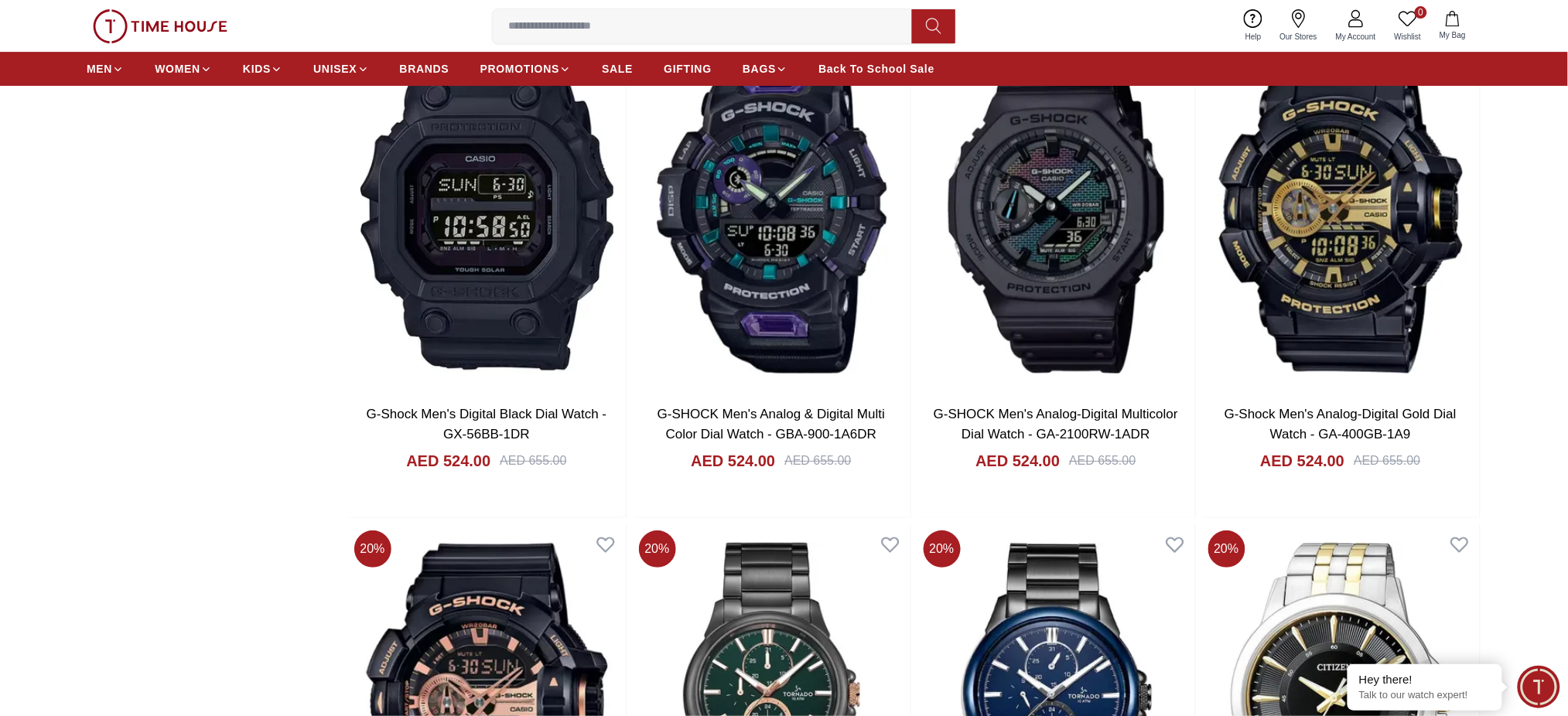
scroll to position [25261, 0]
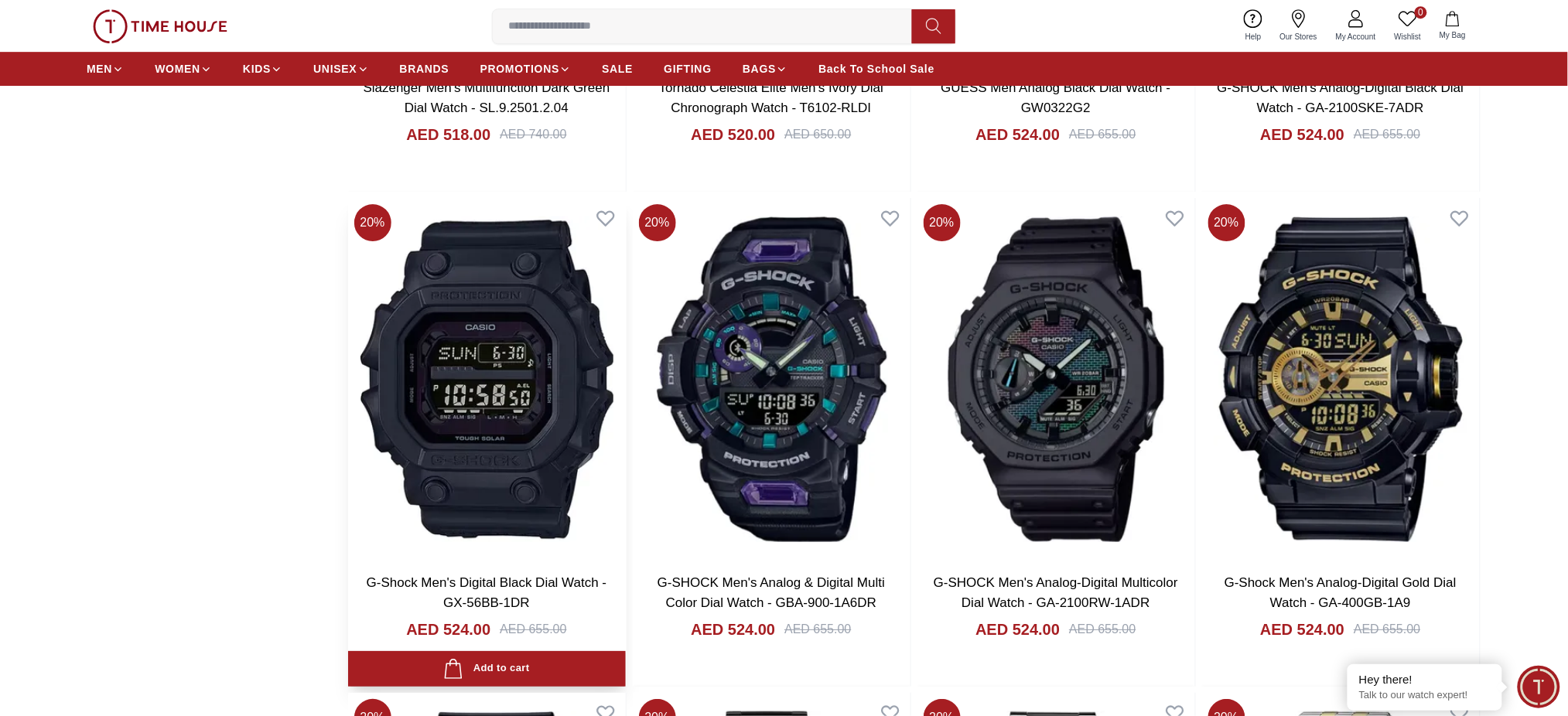
click at [415, 337] on img at bounding box center [486, 379] width 277 height 363
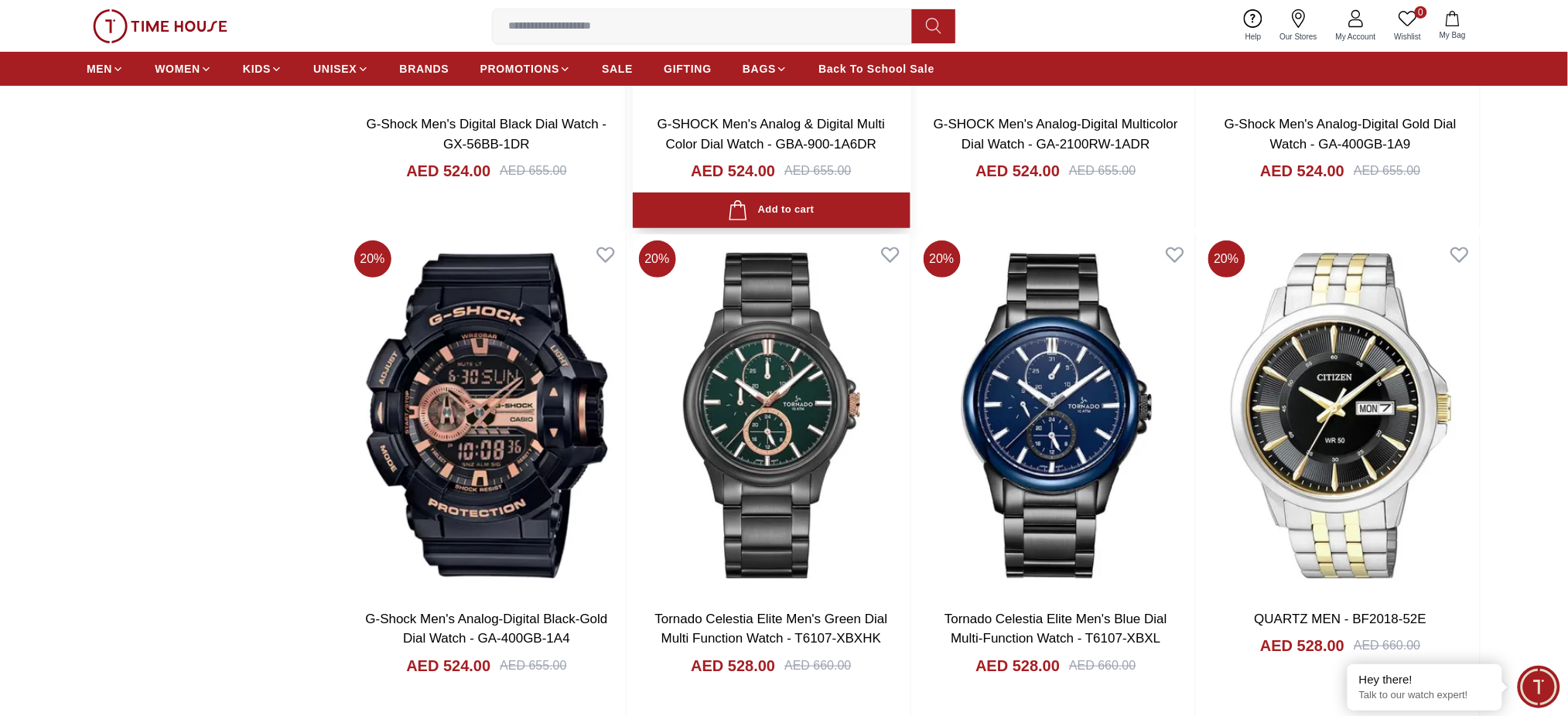
scroll to position [25778, 0]
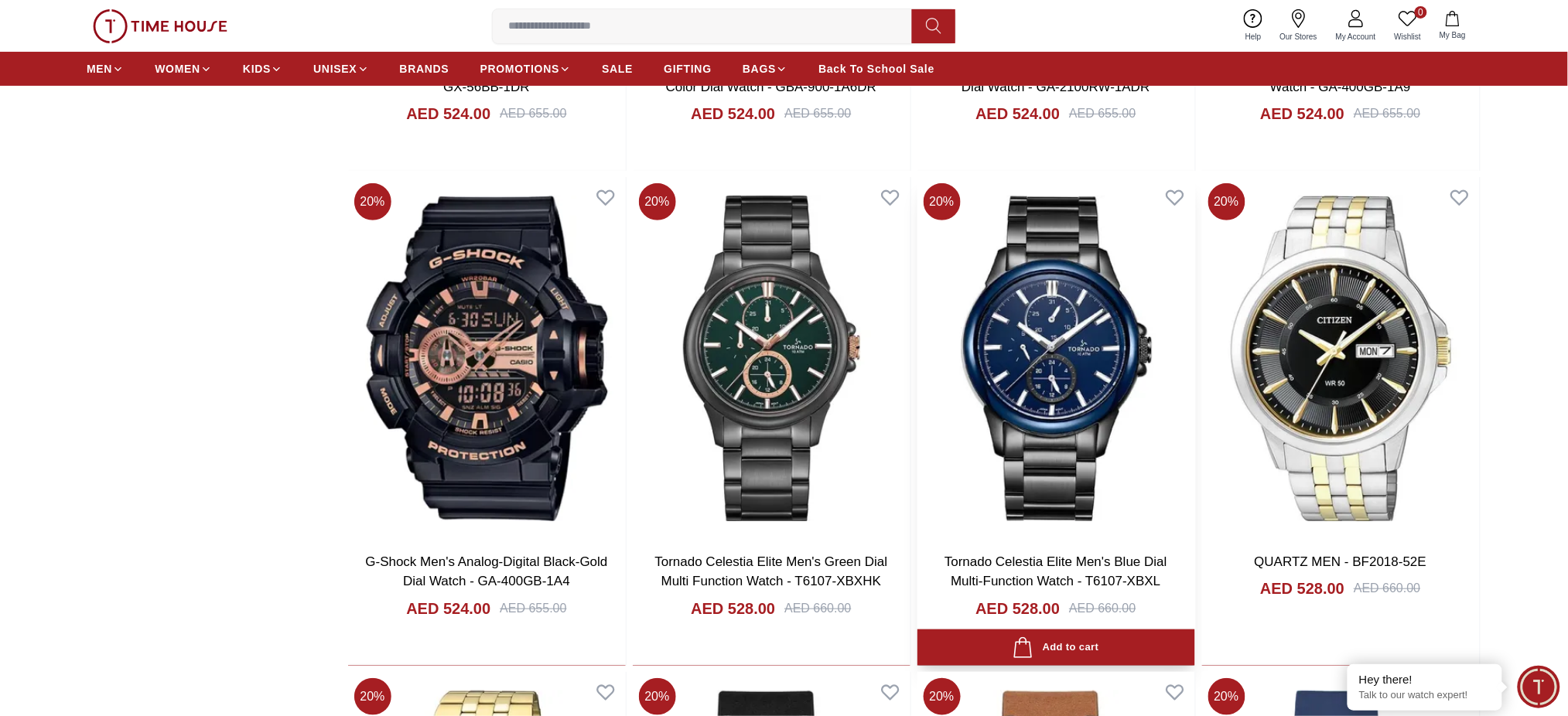
click at [1025, 383] on img at bounding box center [1056, 358] width 277 height 363
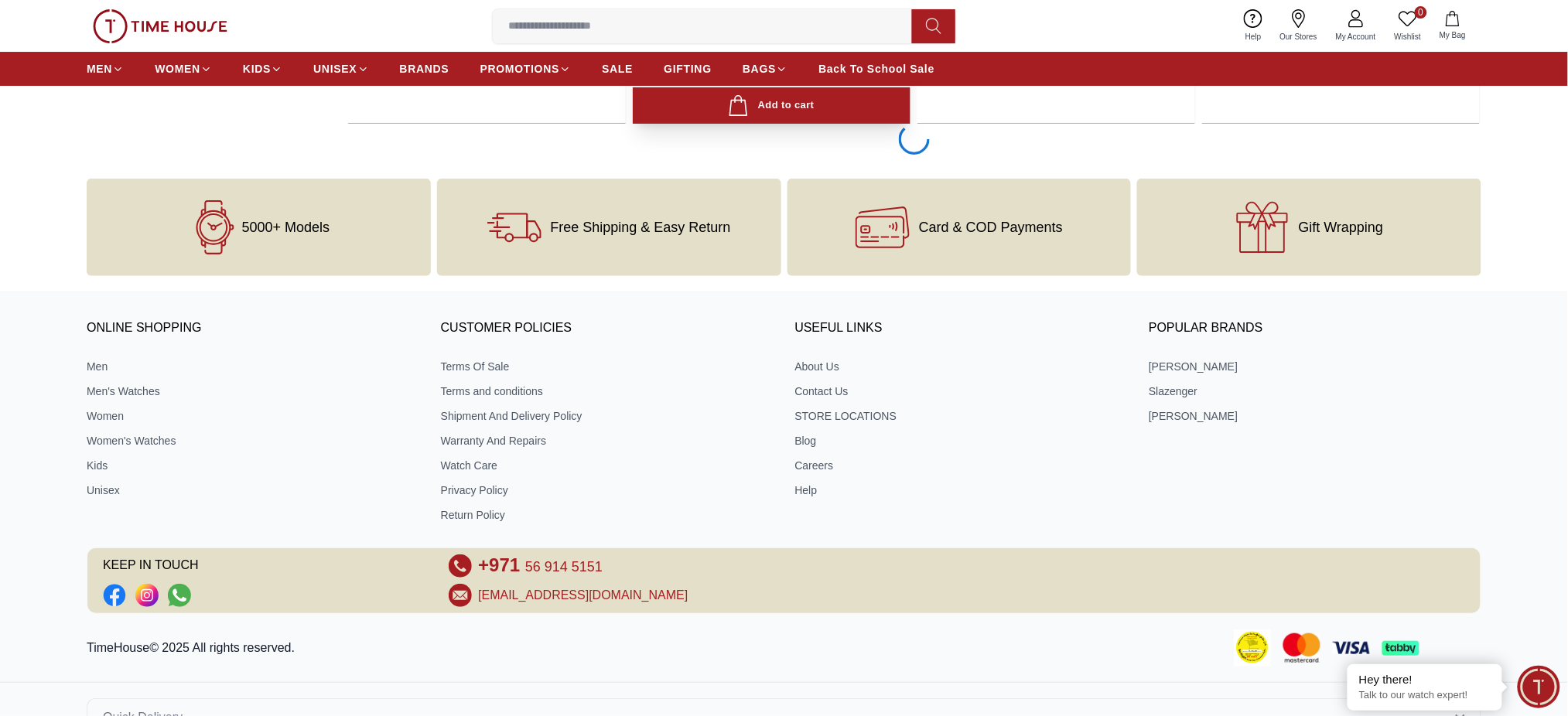
scroll to position [29492, 0]
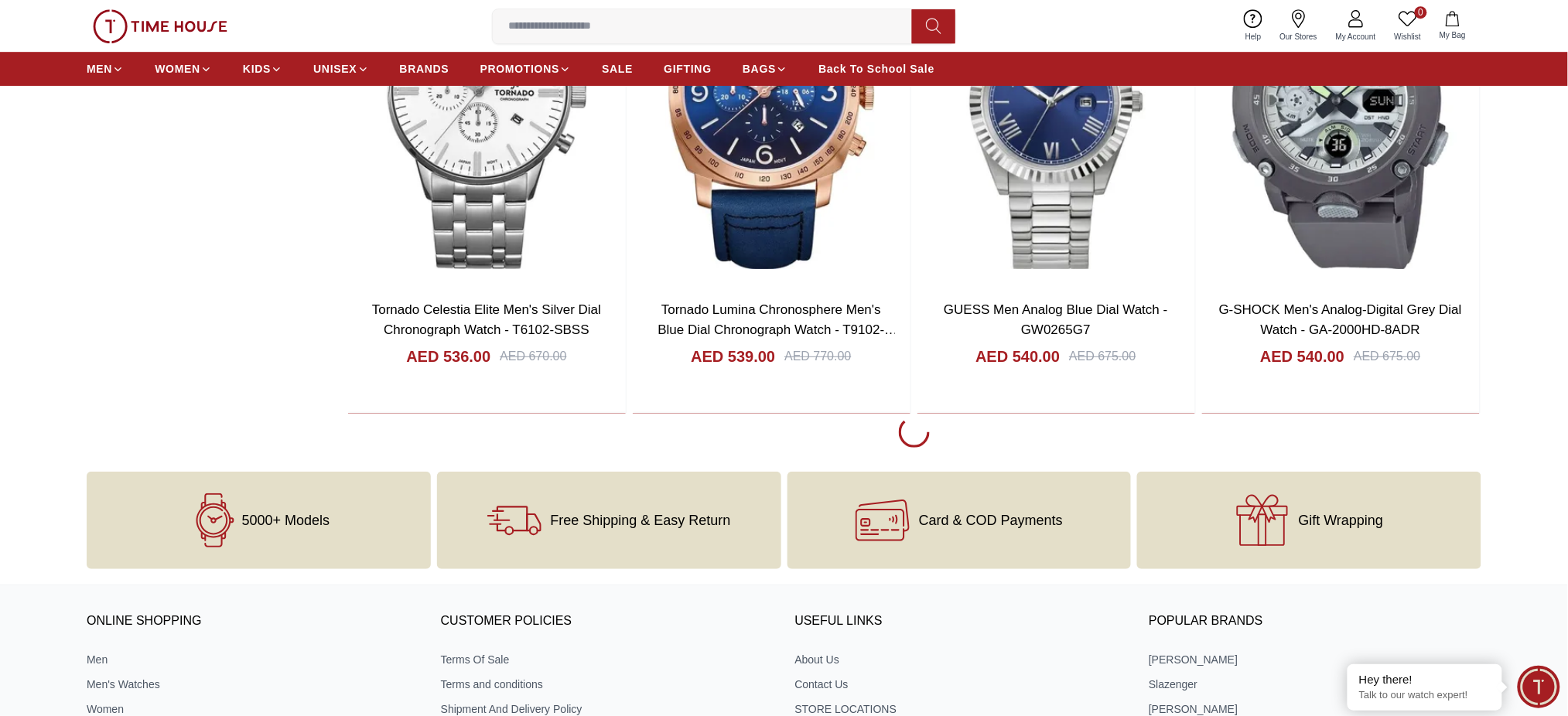
scroll to position [29490, 0]
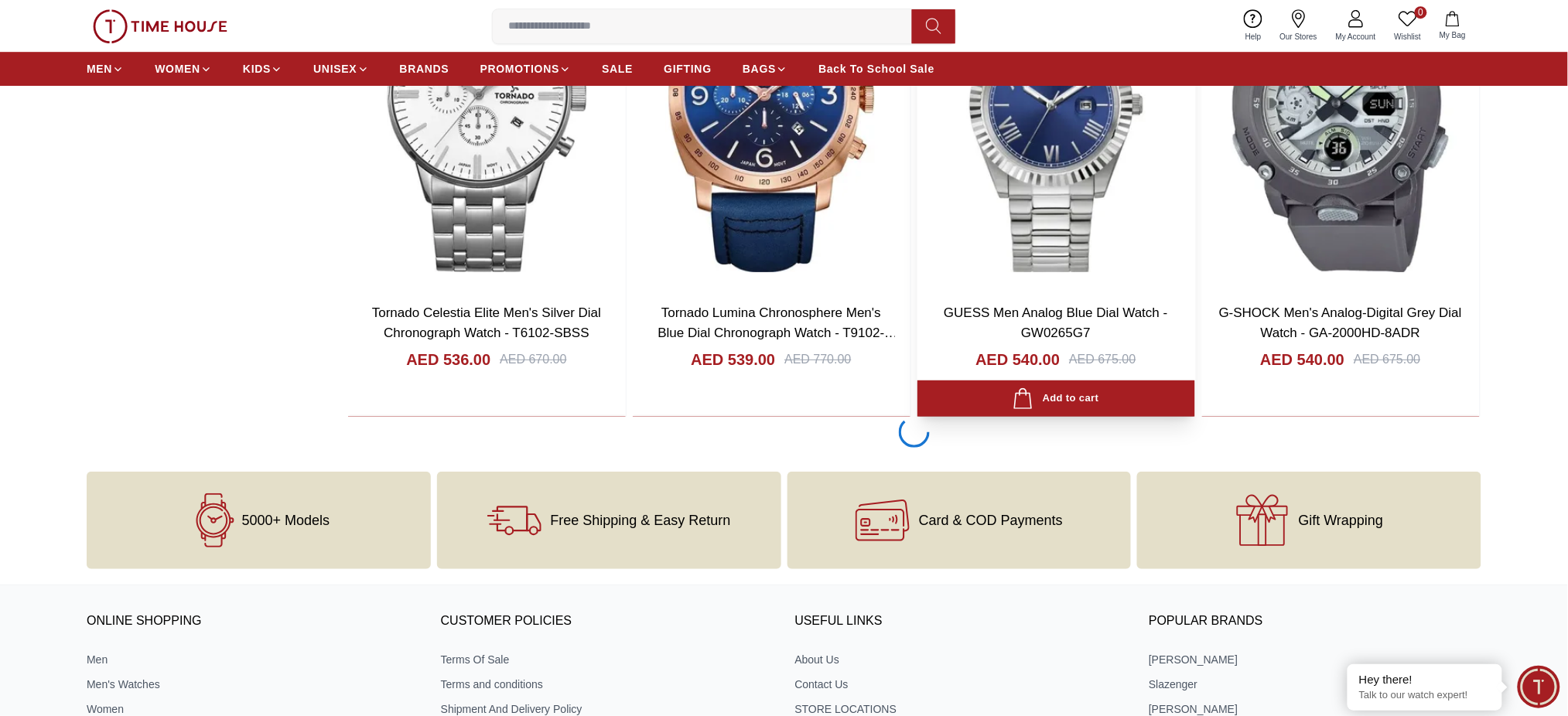
click at [1077, 291] on img at bounding box center [1056, 109] width 277 height 363
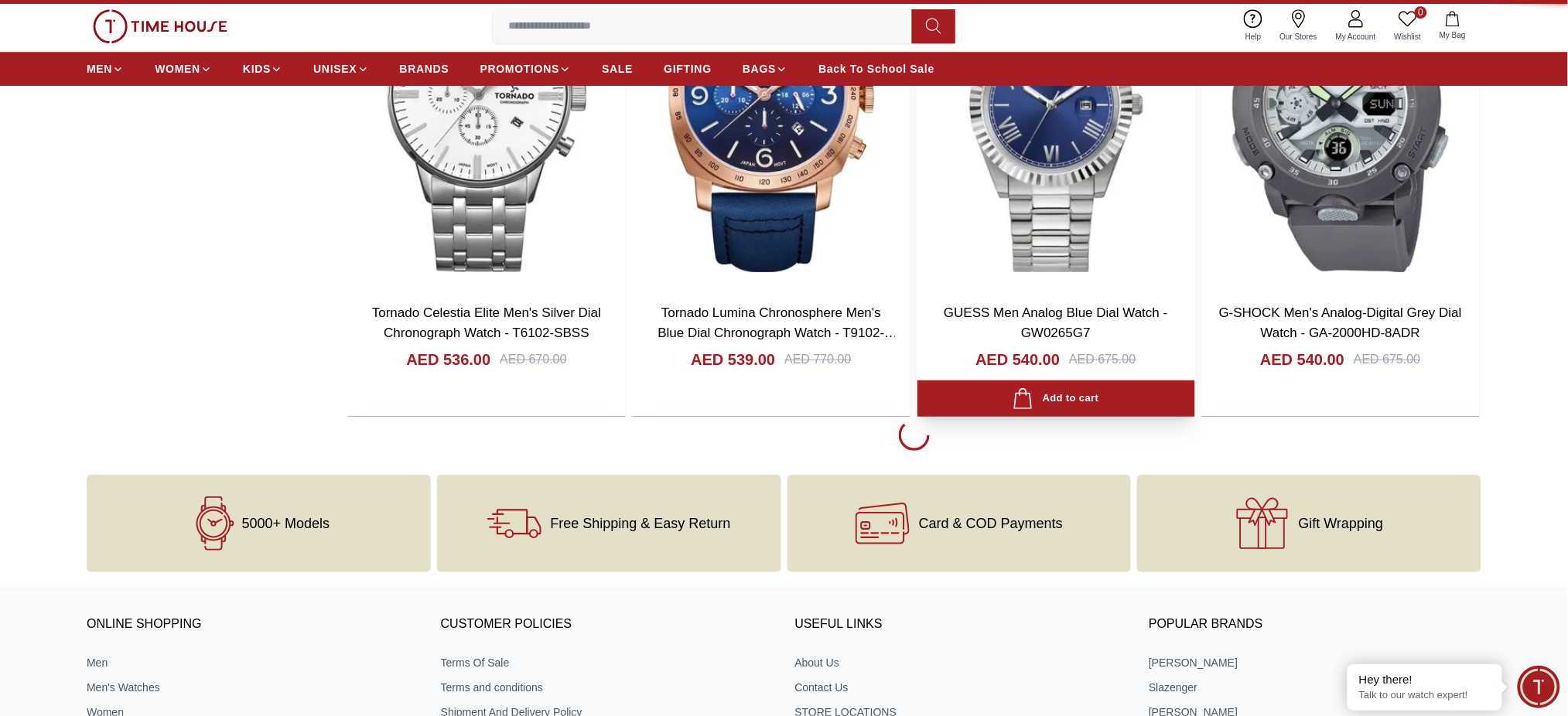
scroll to position [29283, 0]
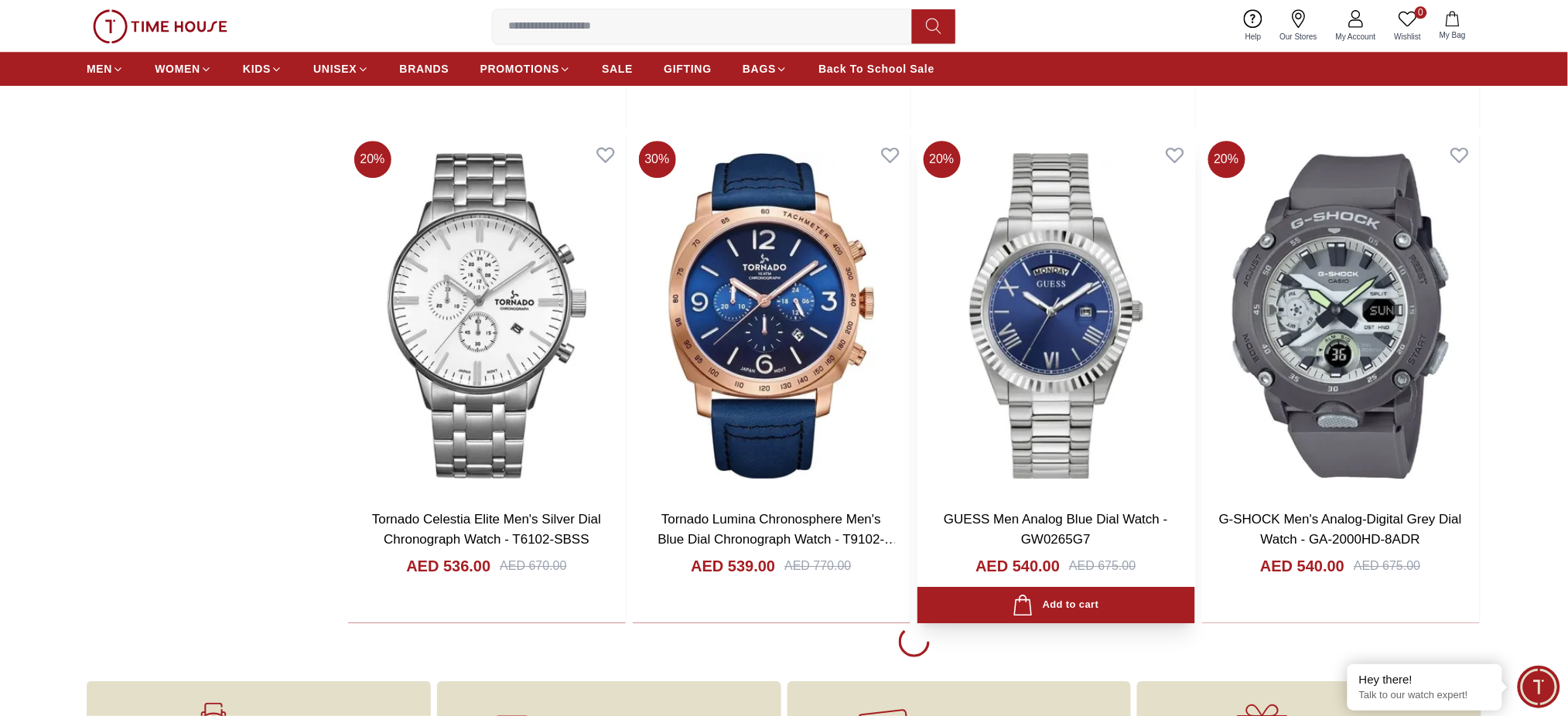
scroll to position [29593, 0]
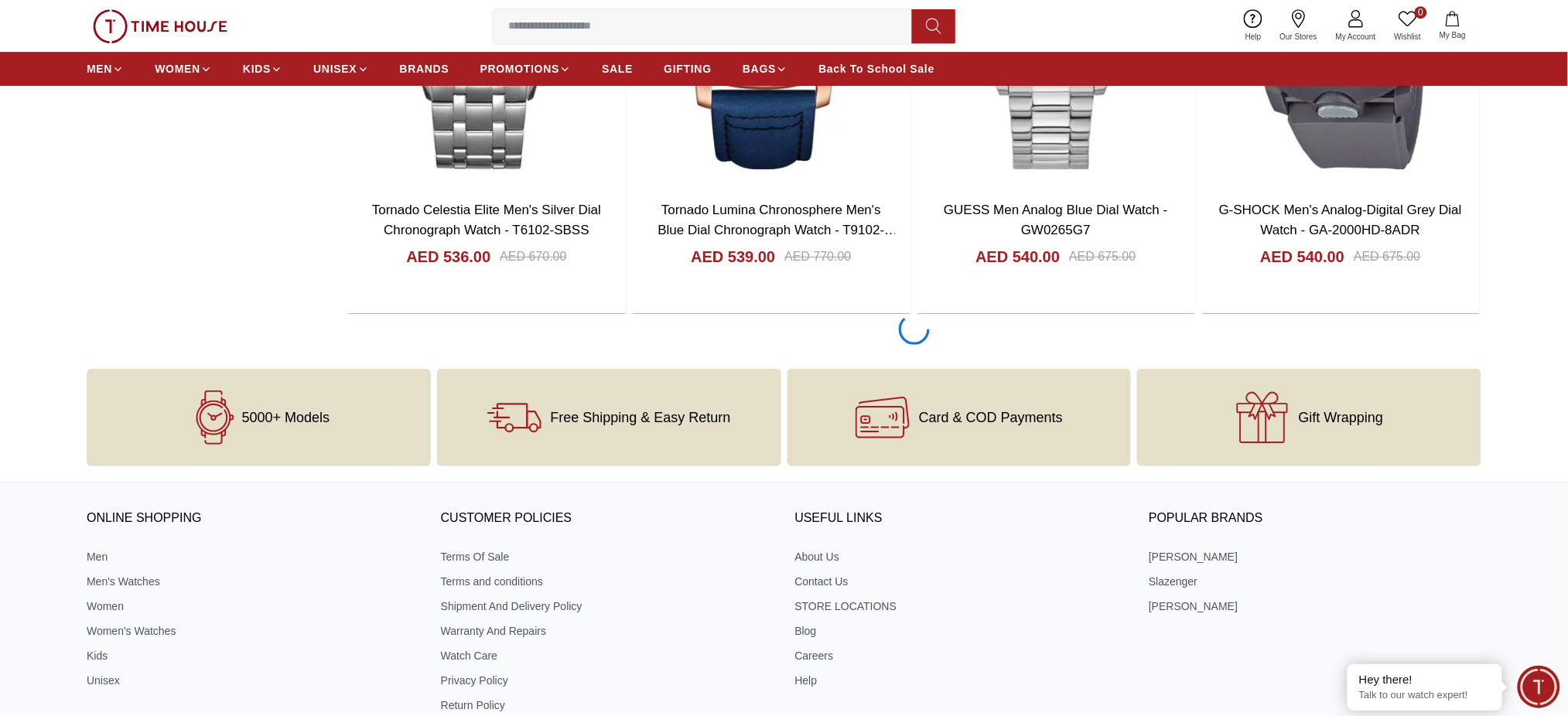
scroll to position [28664, 0]
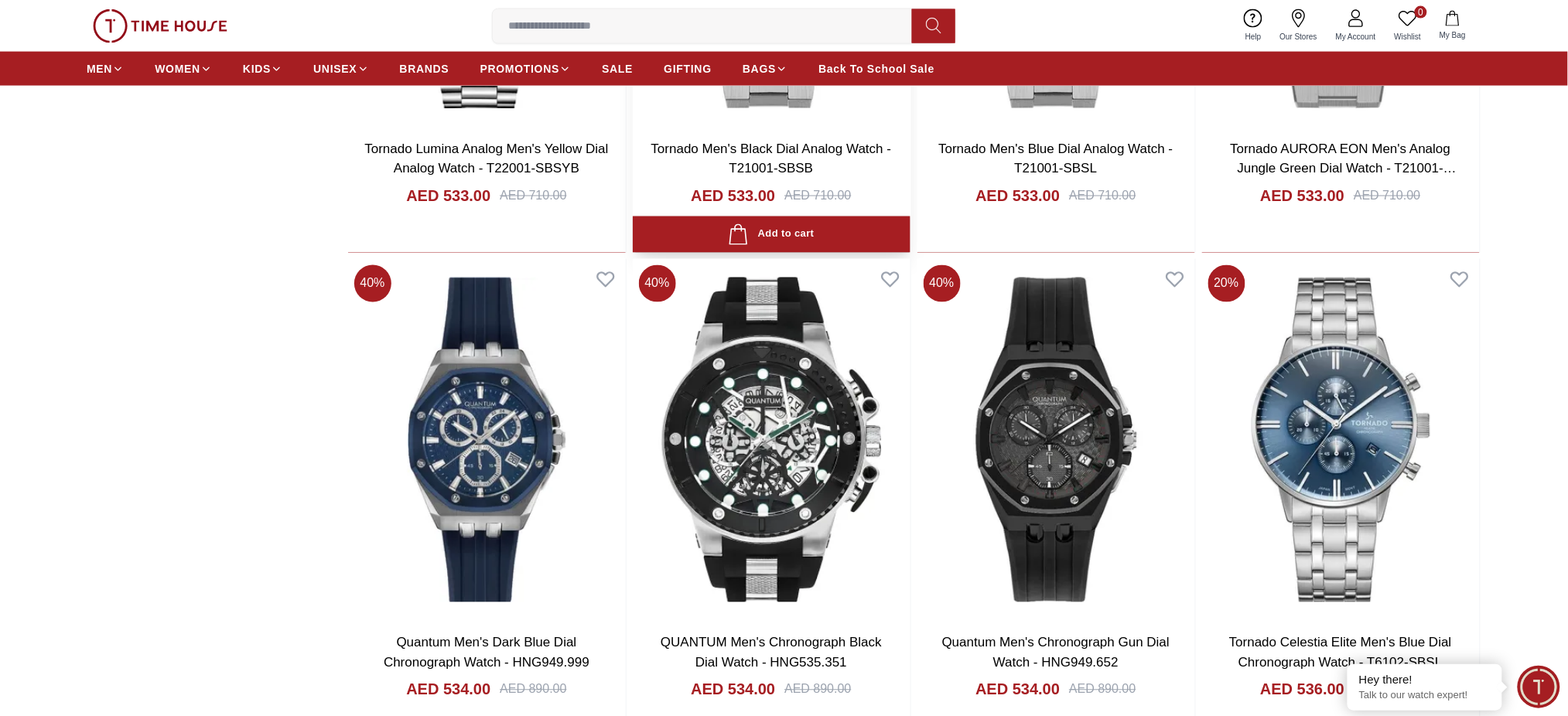
click at [428, 63] on span "BRANDS" at bounding box center [425, 69] width 50 height 15
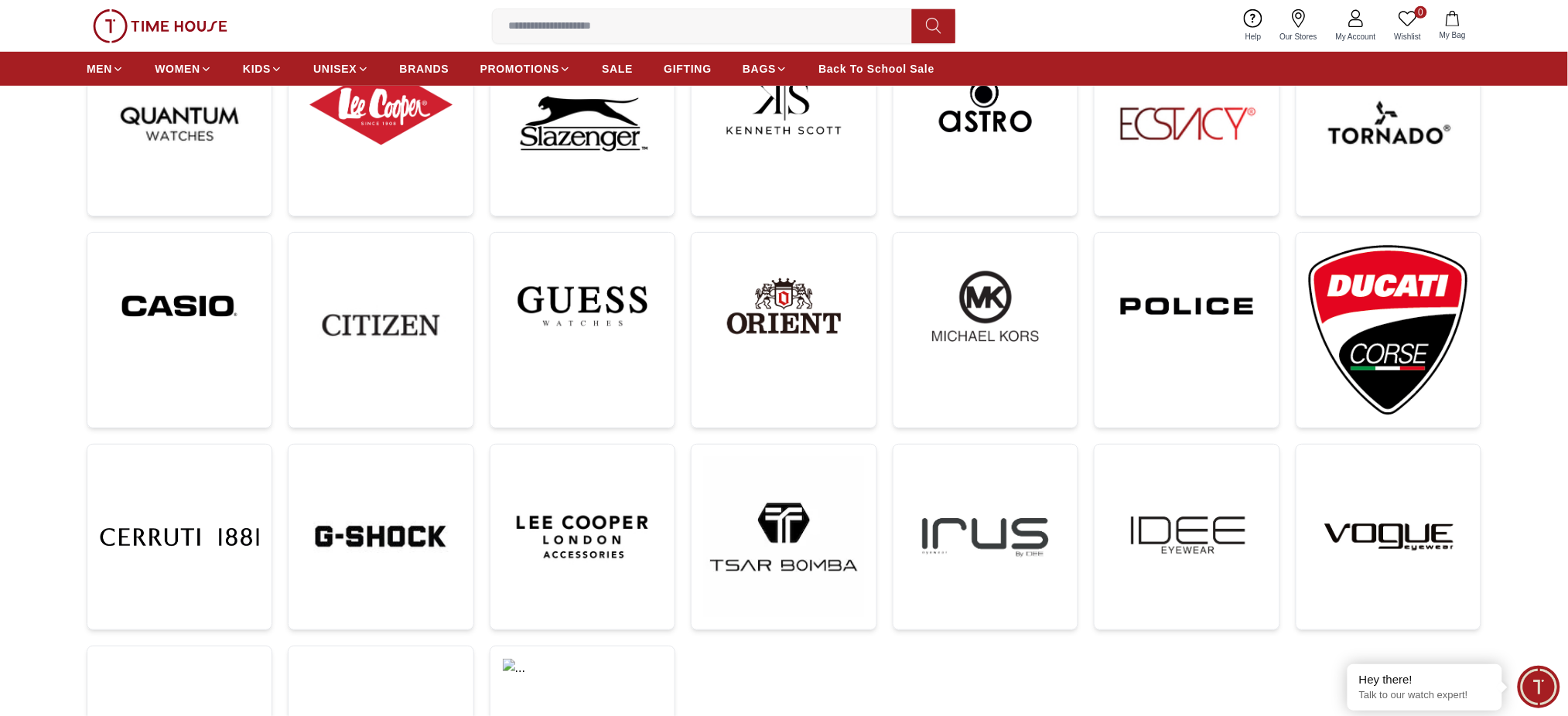
scroll to position [413, 0]
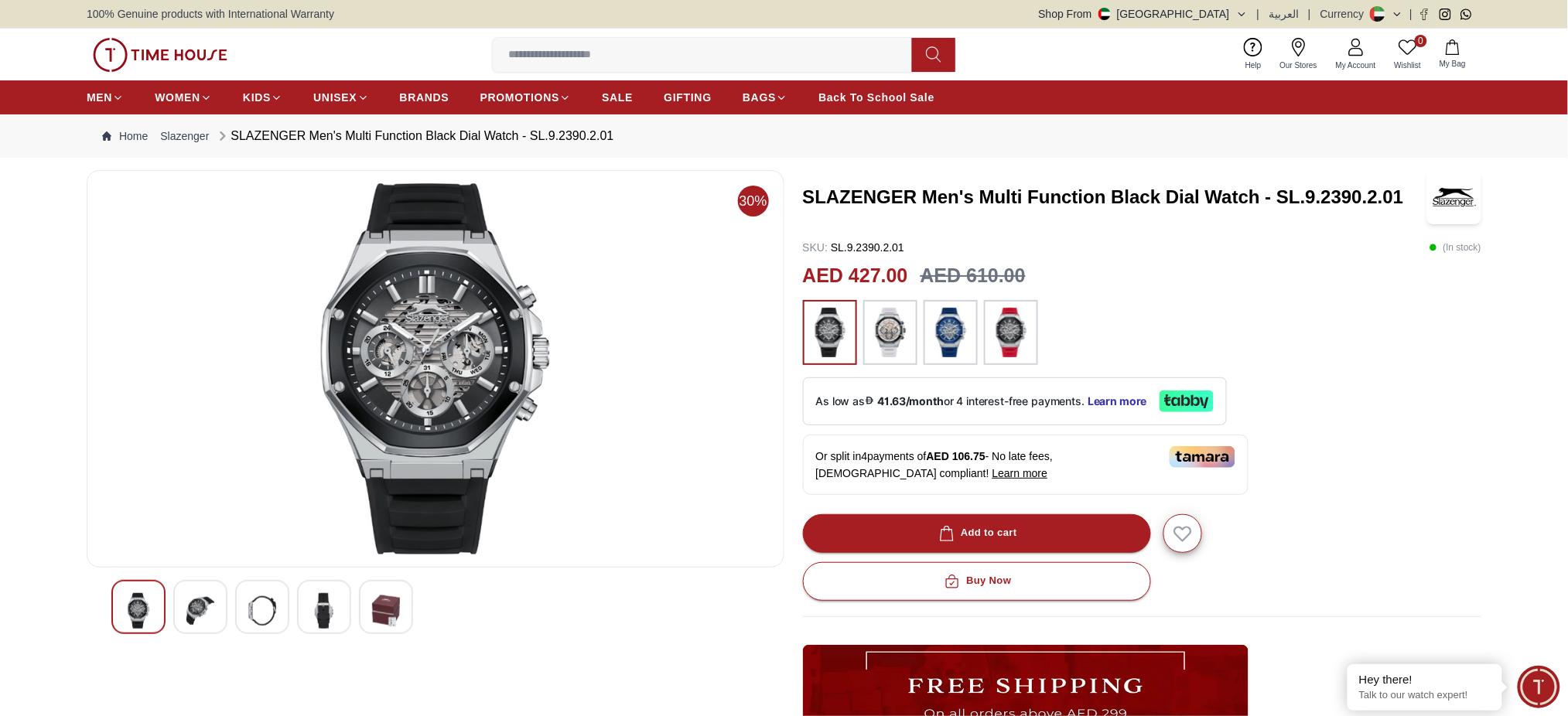
click at [1038, 195] on h3 "SLAZENGER Men's Multi Function Black Dial Watch - SL.9.2390.2.01" at bounding box center [1114, 197] width 622 height 24
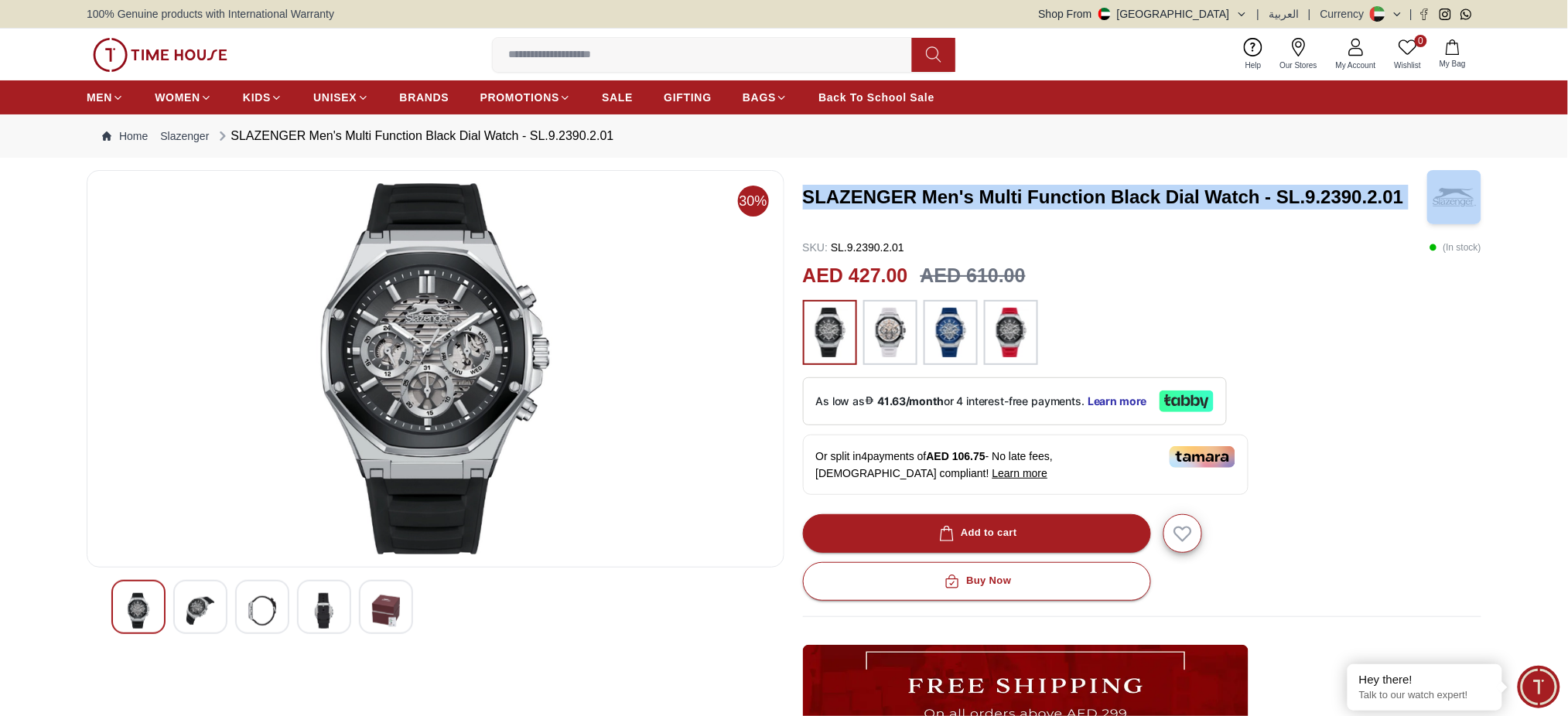
click at [1038, 195] on h3 "SLAZENGER Men's Multi Function Black Dial Watch - SL.9.2390.2.01" at bounding box center [1114, 197] width 622 height 24
copy h3 "SLAZENGER Men's Multi Function Black Dial Watch - SL.9.2390.2.01"
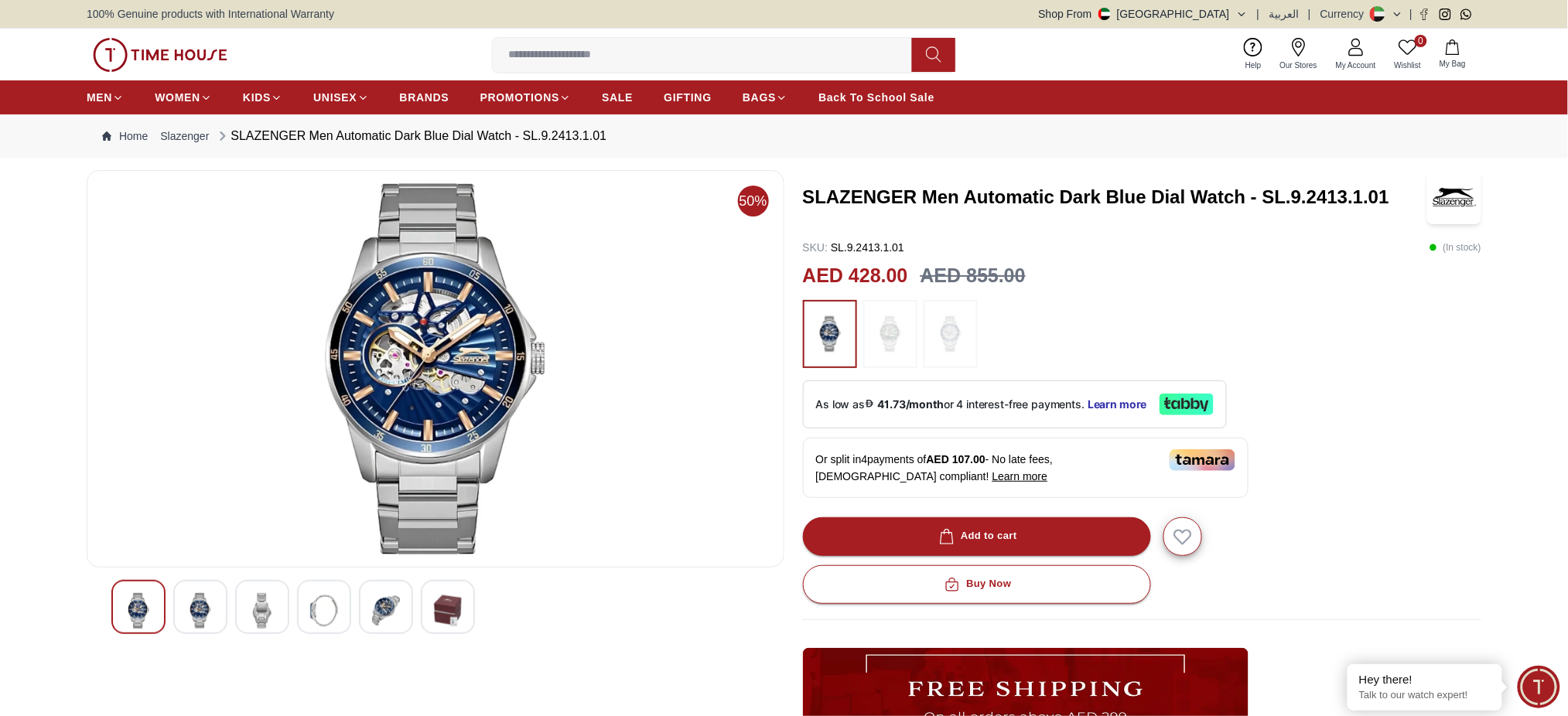
click at [936, 201] on h3 "SLAZENGER Men Automatic Dark Blue Dial Watch - SL.9.2413.1.01" at bounding box center [1114, 197] width 622 height 24
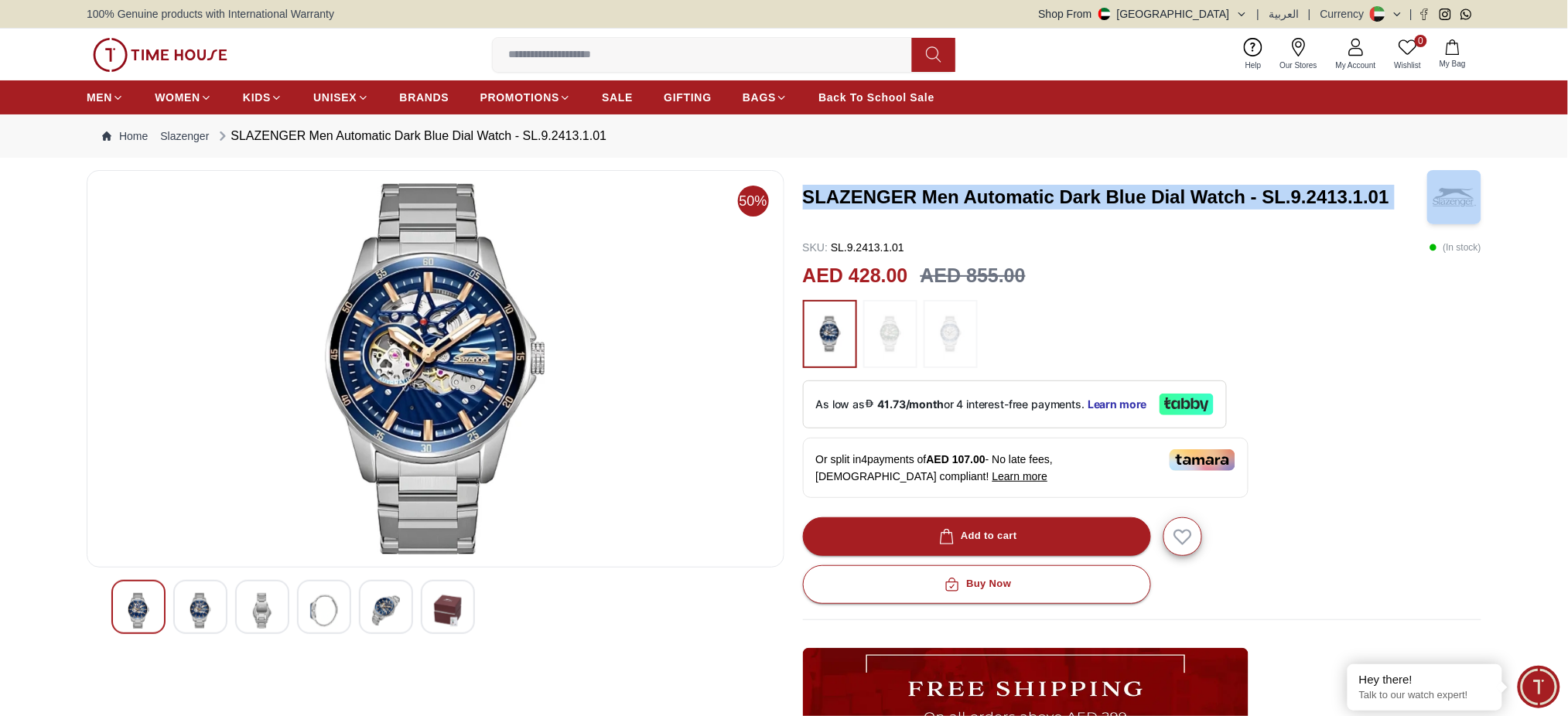
click at [936, 201] on h3 "SLAZENGER Men Automatic Dark Blue Dial Watch - SL.9.2413.1.01" at bounding box center [1114, 197] width 622 height 24
copy h3 "SLAZENGER Men Automatic Dark Blue Dial Watch - SL.9.2413.1.01"
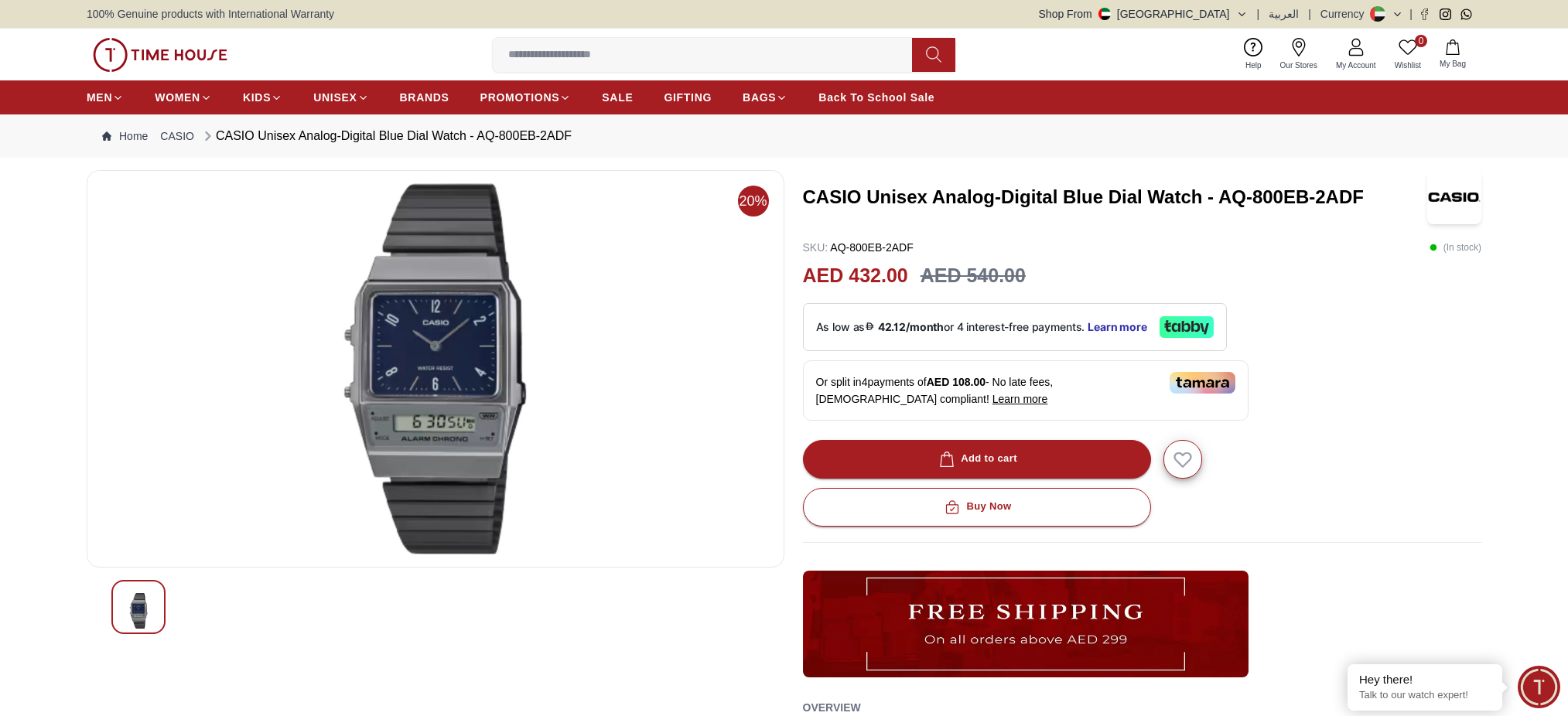
click at [1009, 199] on h3 "CASIO Unisex Analog-Digital Blue Dial Watch - AQ-800EB-2ADF" at bounding box center [1114, 197] width 622 height 24
drag, startPoint x: 0, startPoint y: 0, endPoint x: 1008, endPoint y: 199, distance: 1027.5
click at [1008, 199] on h3 "CASIO Unisex Analog-Digital Blue Dial Watch - AQ-800EB-2ADF" at bounding box center [1114, 197] width 622 height 24
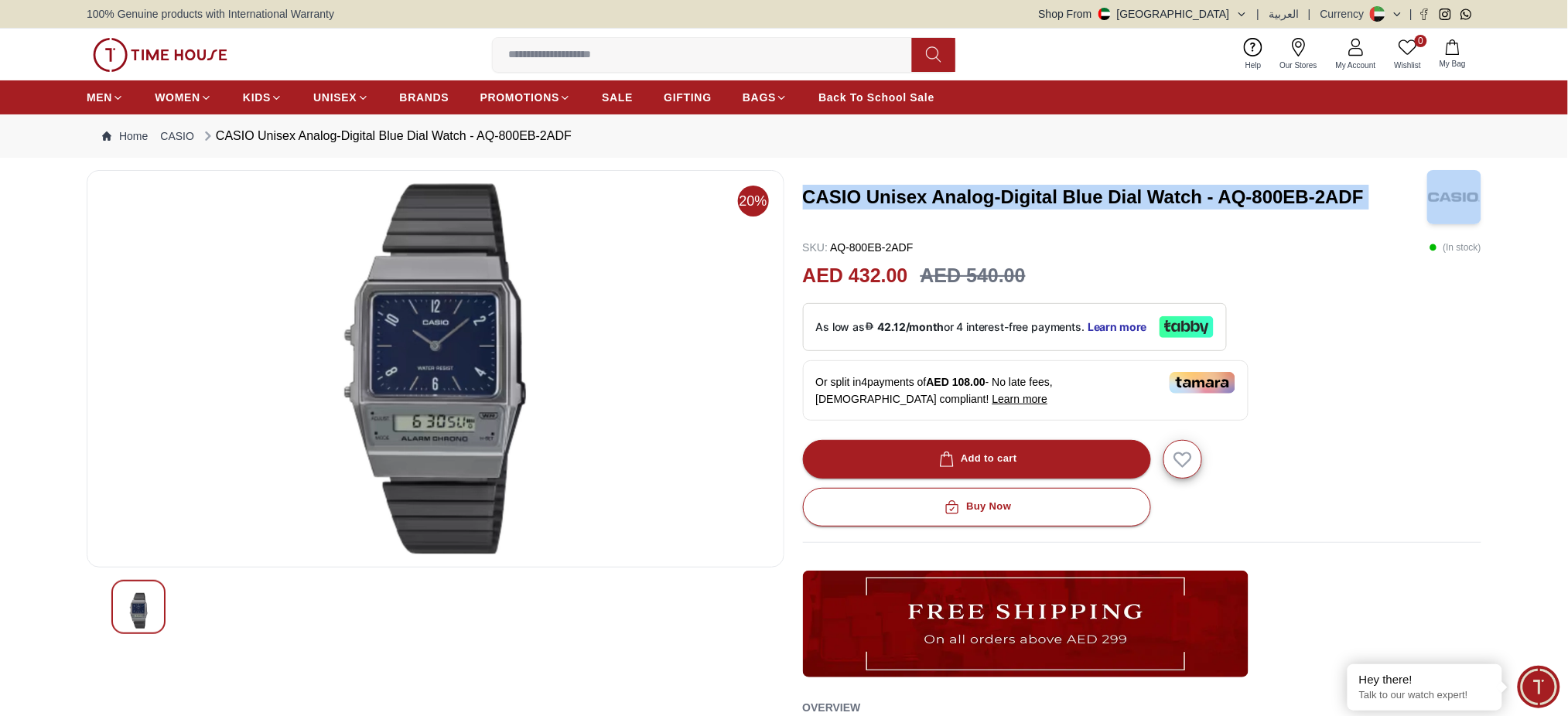
click at [1008, 199] on h3 "CASIO Unisex Analog-Digital Blue Dial Watch - AQ-800EB-2ADF" at bounding box center [1114, 197] width 622 height 24
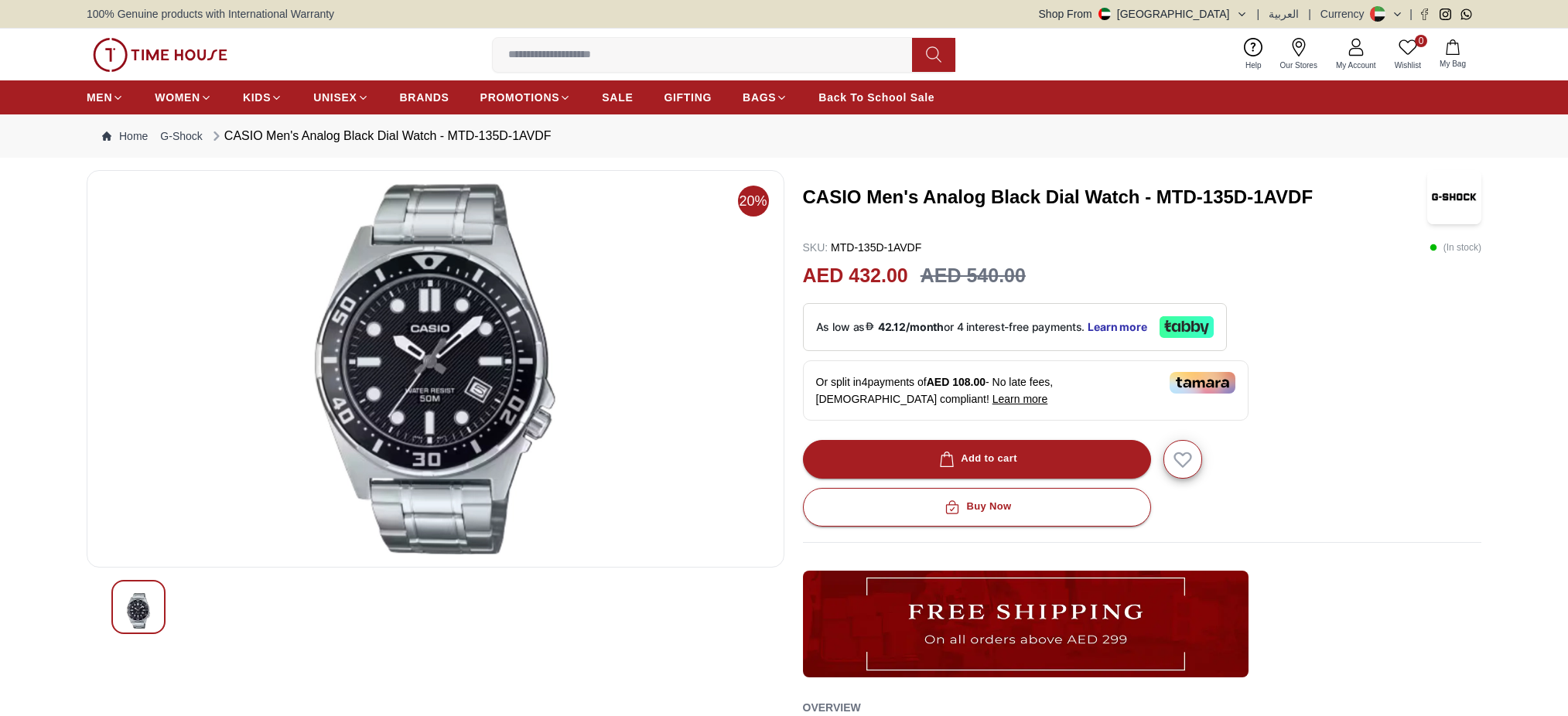
click at [1081, 196] on h3 "CASIO Men's Analog Black Dial Watch - MTD-135D-1AVDF" at bounding box center [1114, 197] width 622 height 24
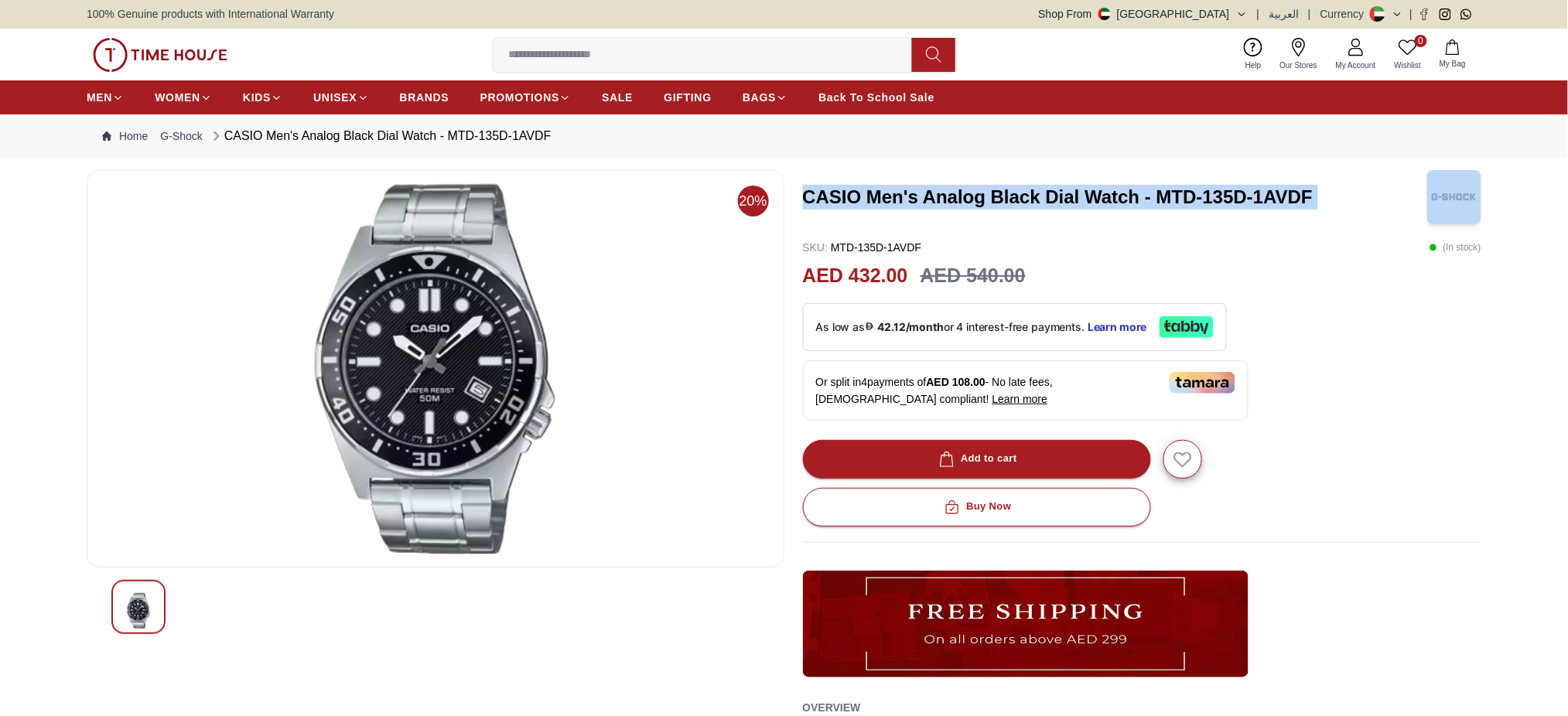
click at [1081, 196] on h3 "CASIO Men's Analog Black Dial Watch - MTD-135D-1AVDF" at bounding box center [1114, 197] width 622 height 24
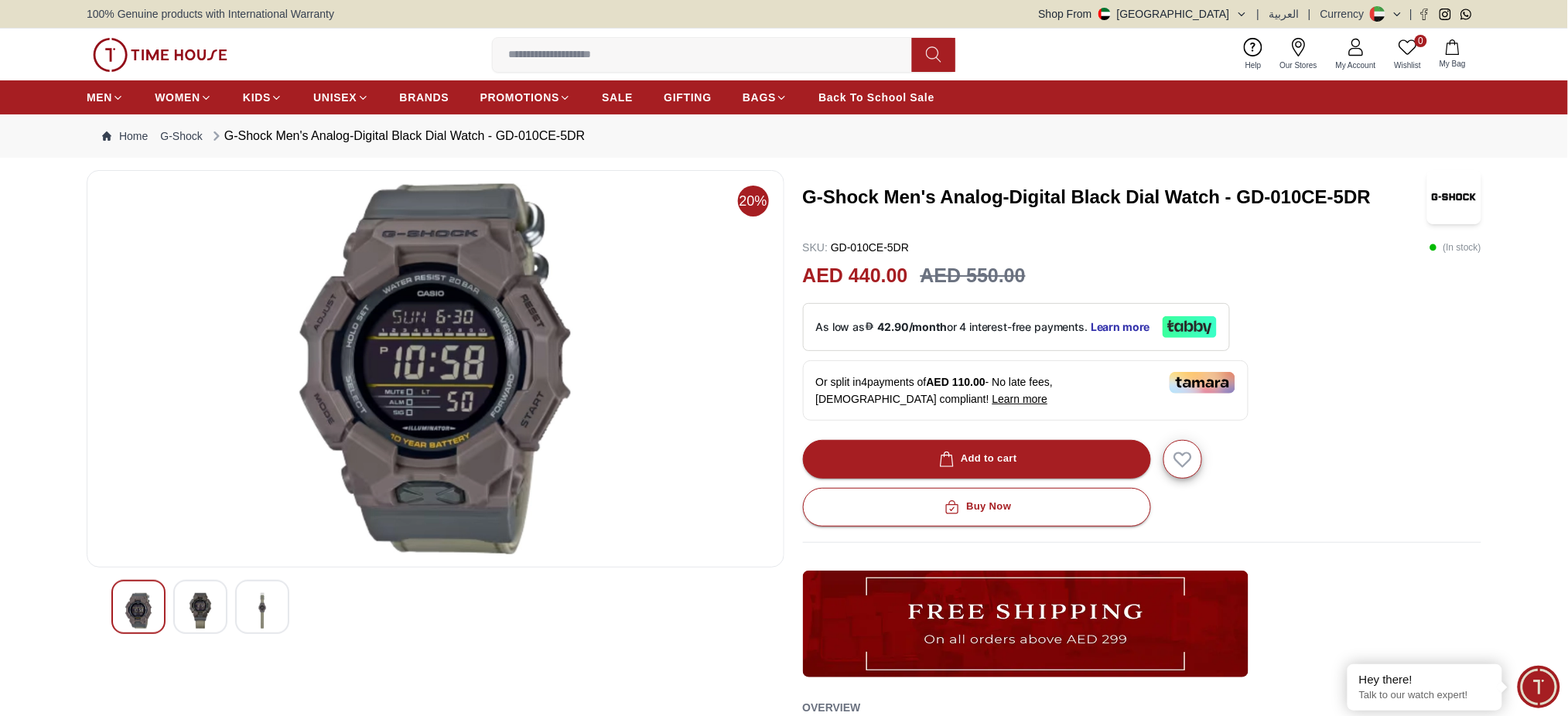
click at [1065, 191] on h3 "G-Shock Men's Analog-Digital Black Dial Watch - GD-010CE-5DR" at bounding box center [1114, 197] width 622 height 24
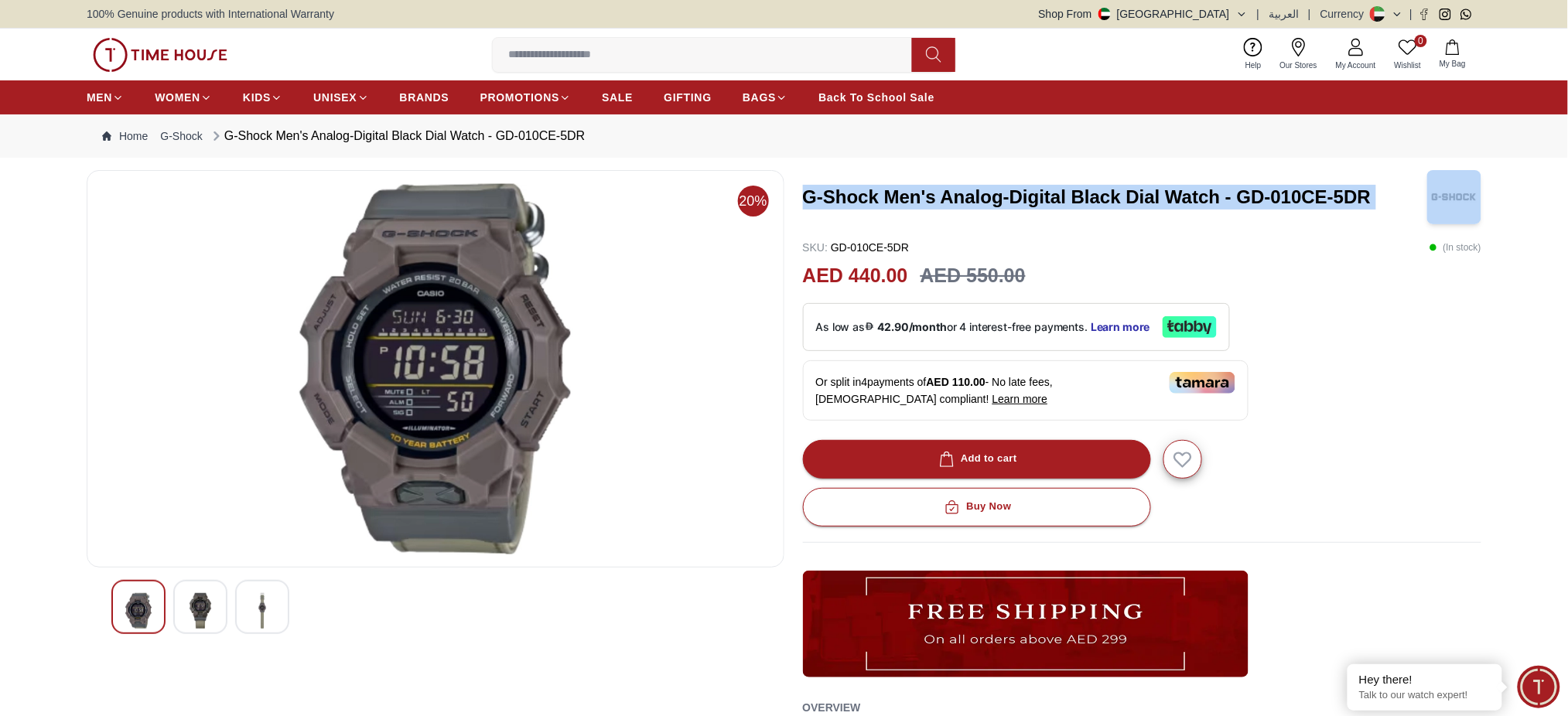
click at [1065, 191] on h3 "G-Shock Men's Analog-Digital Black Dial Watch - GD-010CE-5DR" at bounding box center [1114, 197] width 622 height 24
click at [1174, 221] on div "G-Shock Men's Analog-Digital Black Dial Watch - GD-010CE-5DR" at bounding box center [1143, 197] width 679 height 54
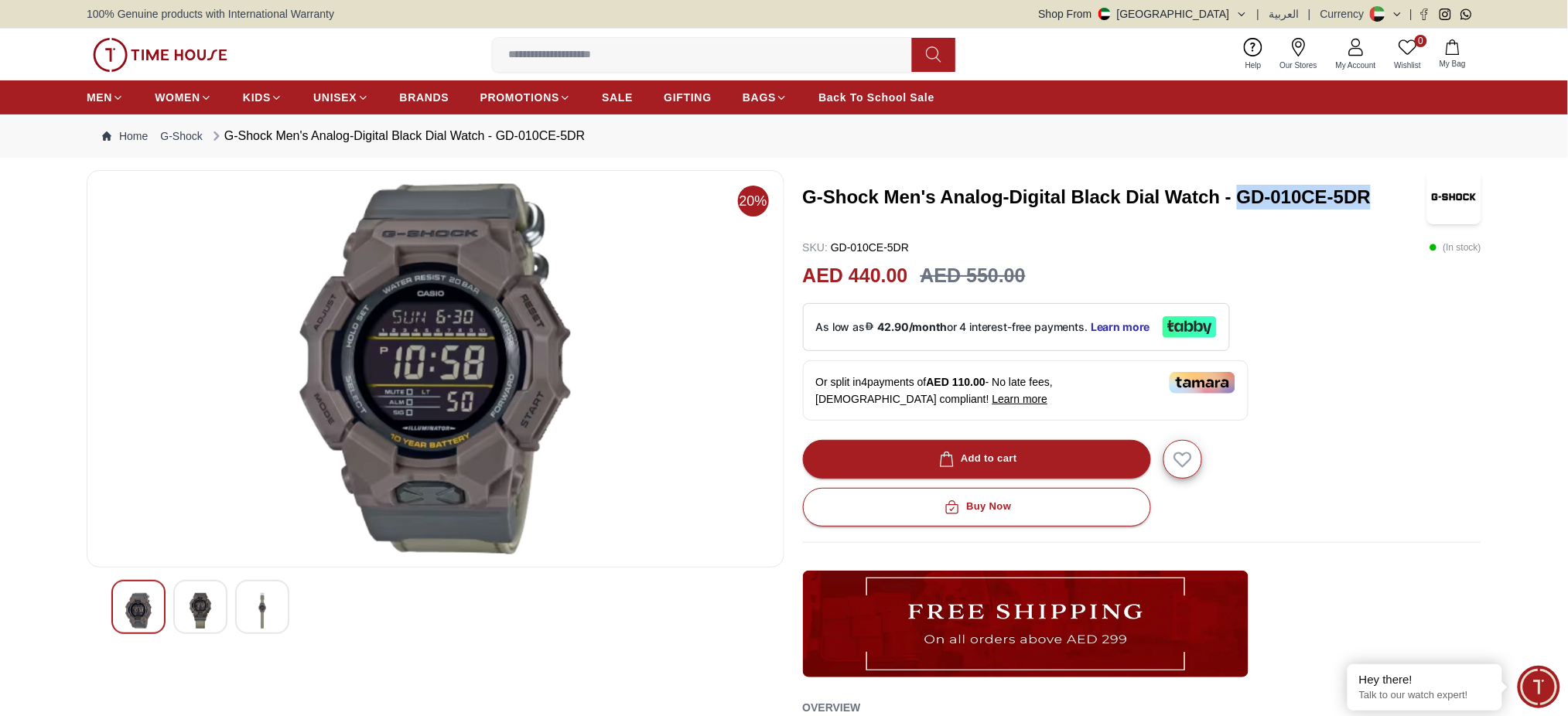
drag, startPoint x: 1243, startPoint y: 193, endPoint x: 1376, endPoint y: 186, distance: 133.2
click at [1376, 186] on h3 "G-Shock Men's Analog-Digital Black Dial Watch - GD-010CE-5DR" at bounding box center [1114, 197] width 622 height 24
copy h3 "GD-010CE-5DR"
click at [1218, 219] on div "G-Shock Men's Analog-Digital Black Dial Watch - GD-010CE-5DR" at bounding box center [1143, 197] width 679 height 54
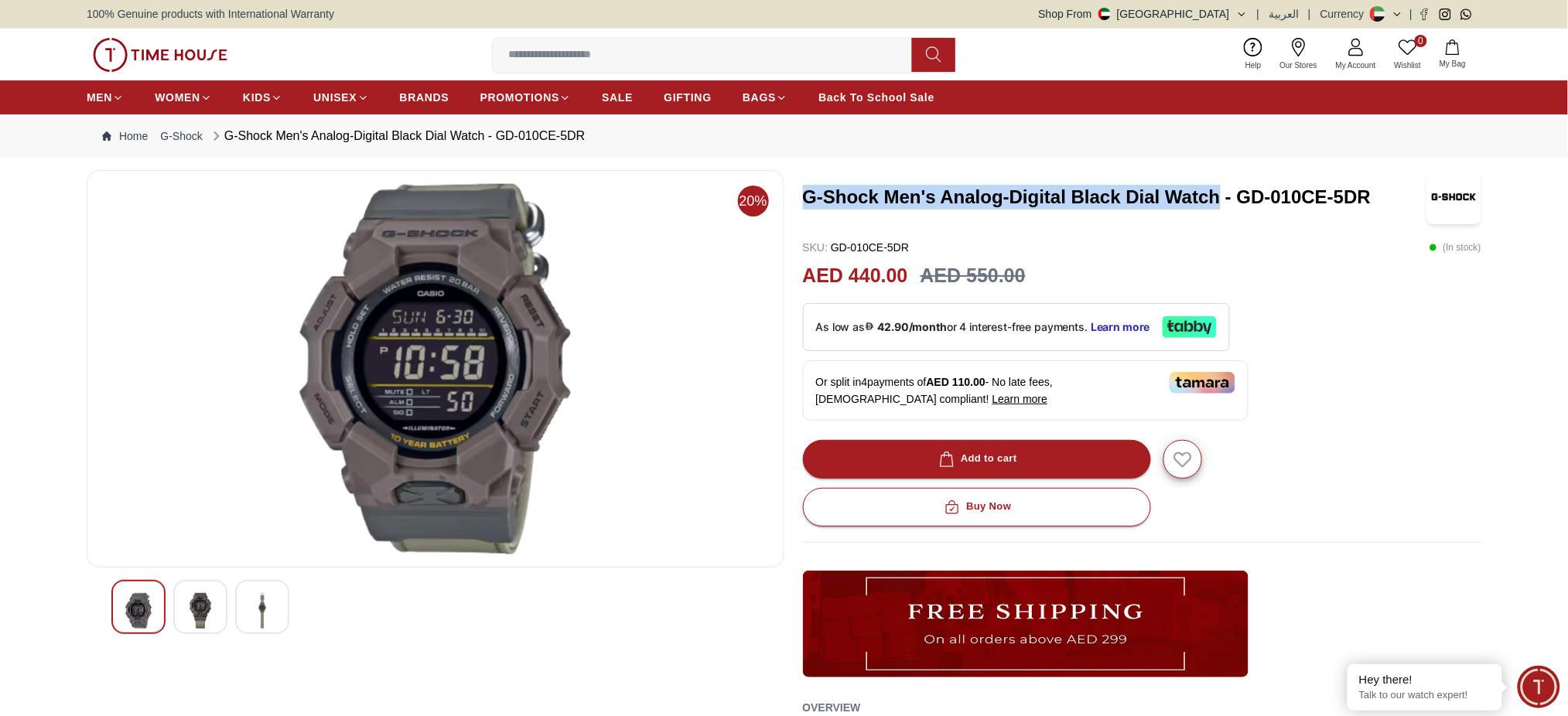
drag, startPoint x: 1220, startPoint y: 200, endPoint x: 802, endPoint y: 203, distance: 418.0
click at [803, 203] on h3 "G-Shock Men's Analog-Digital Black Dial Watch - GD-010CE-5DR" at bounding box center [1114, 197] width 622 height 24
copy h3 "G-Shock Men's Analog-Digital Black Dial Watch"
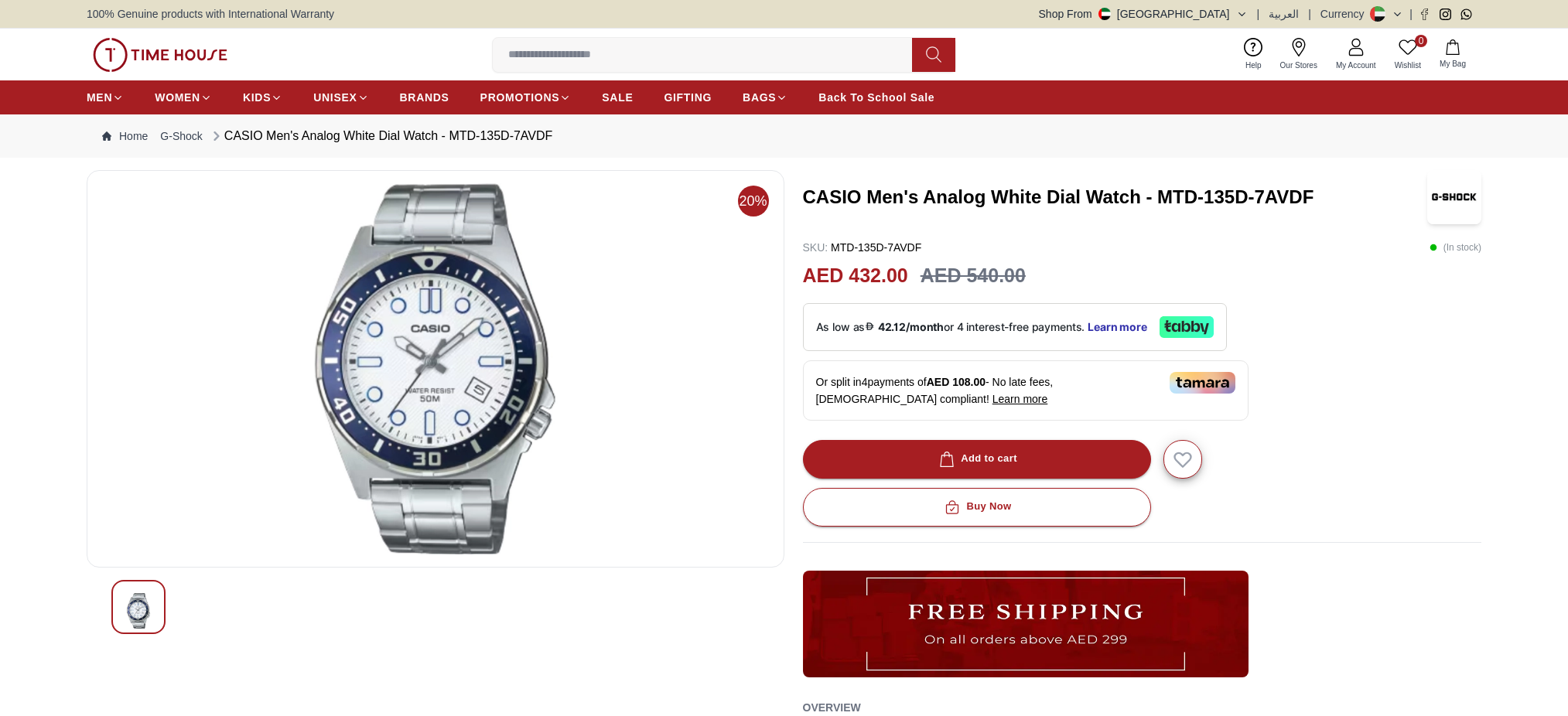
click at [1031, 191] on h3 "CASIO Men's Analog White Dial Watch - MTD-135D-7AVDF" at bounding box center [1114, 197] width 622 height 24
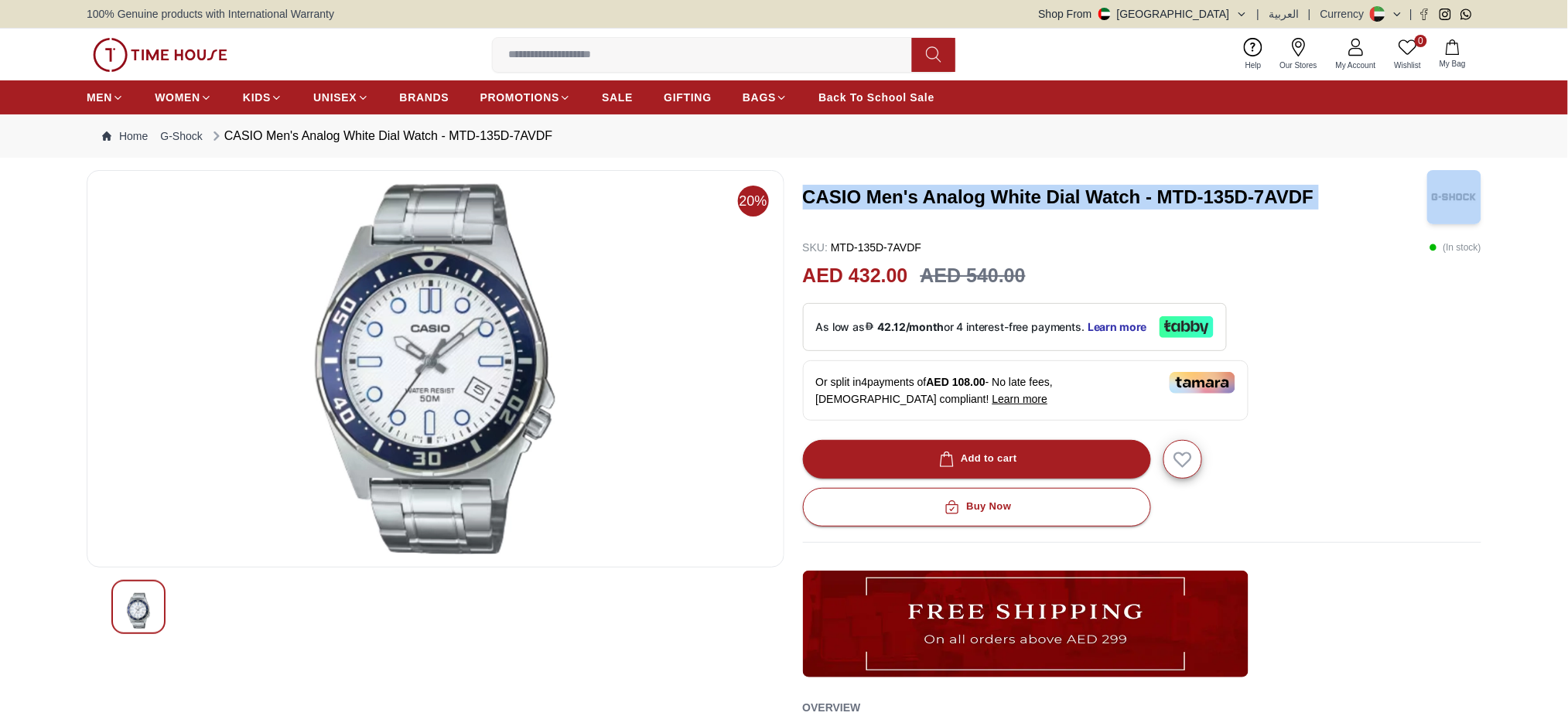
click at [1031, 191] on h3 "CASIO Men's Analog White Dial Watch - MTD-135D-7AVDF" at bounding box center [1114, 197] width 622 height 24
copy h3 "CASIO Men's Analog White Dial Watch - MTD-135D-7AVDF"
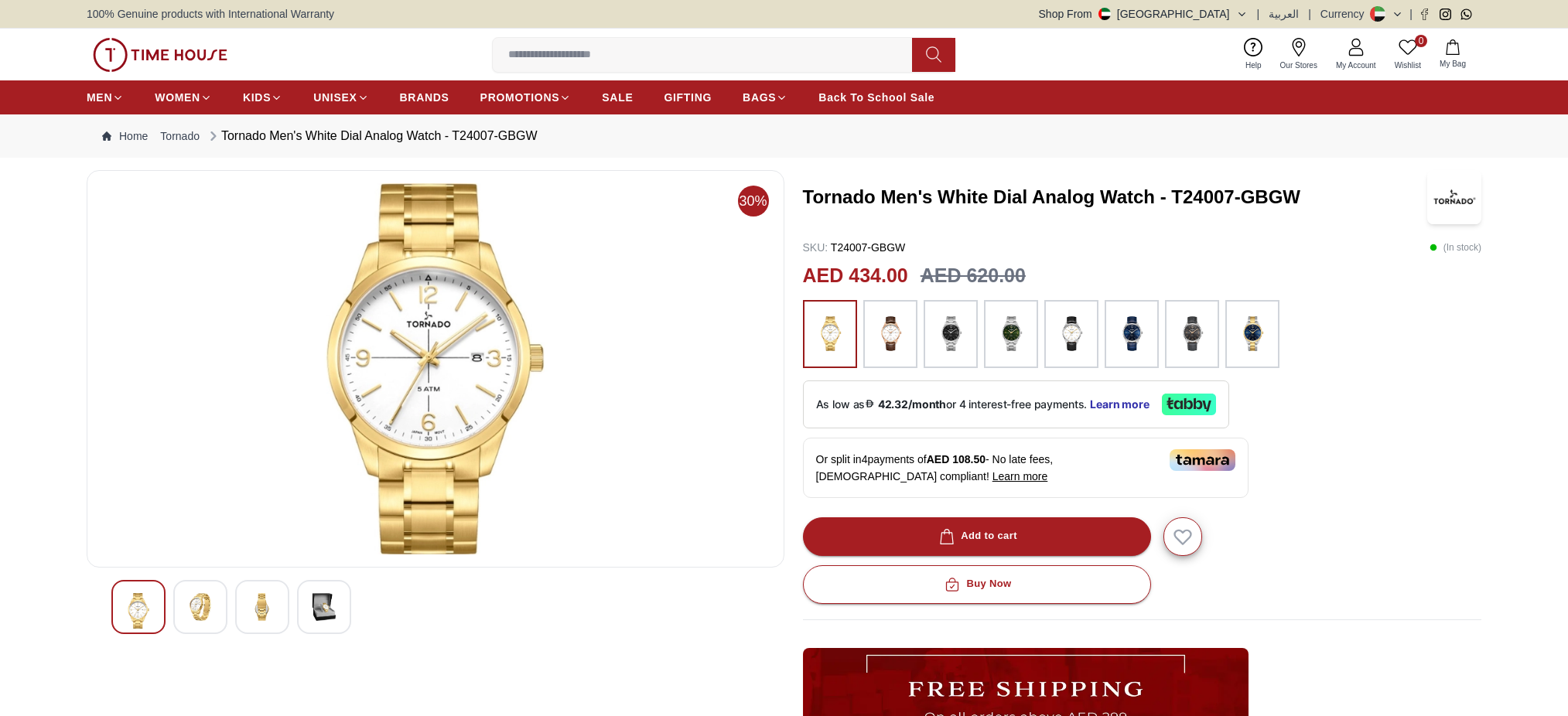
click at [1080, 195] on h3 "Tornado Men's White Dial Analog Watch - T24007-GBGW" at bounding box center [1114, 197] width 622 height 24
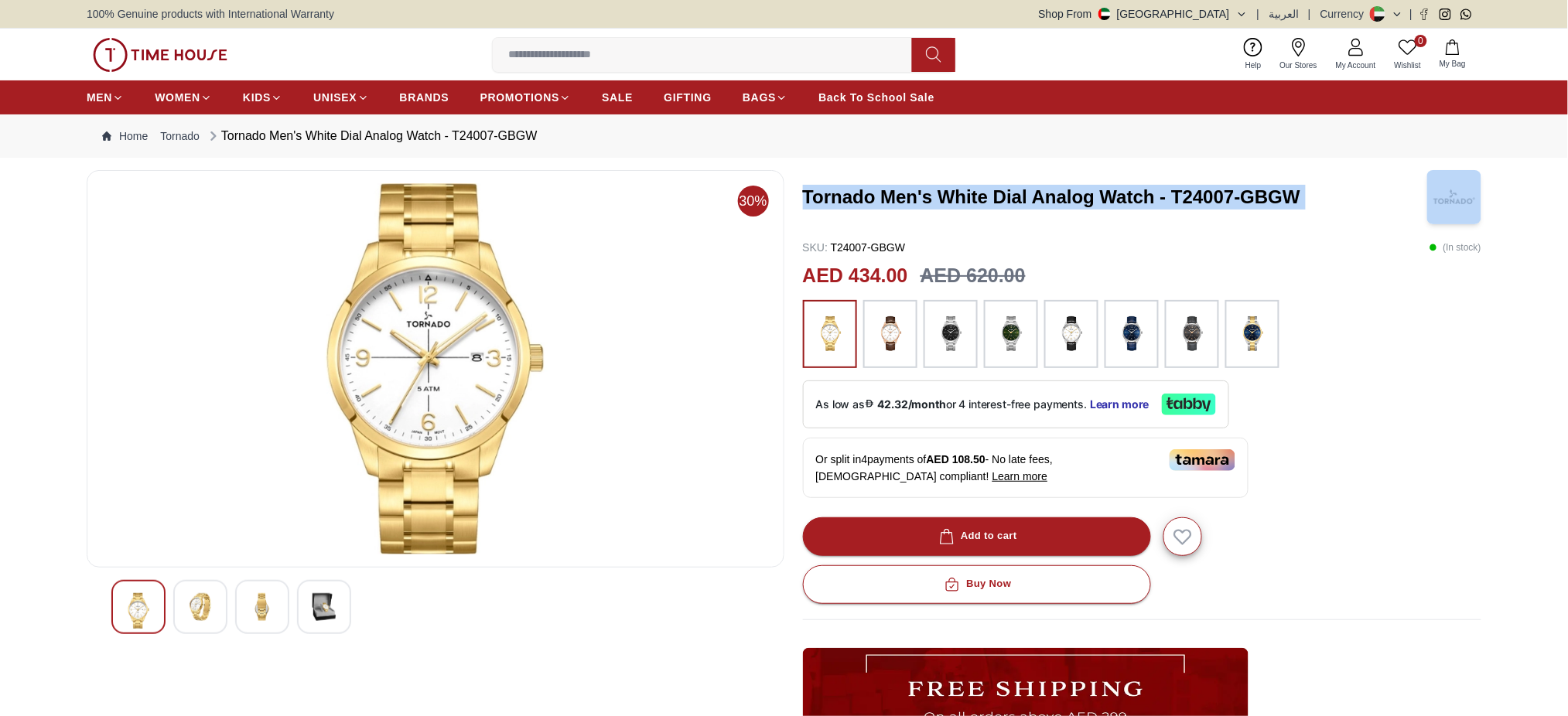
drag, startPoint x: 0, startPoint y: 0, endPoint x: 1079, endPoint y: 195, distance: 1096.5
click at [1079, 195] on h3 "Tornado Men's White Dial Analog Watch - T24007-GBGW" at bounding box center [1114, 197] width 622 height 24
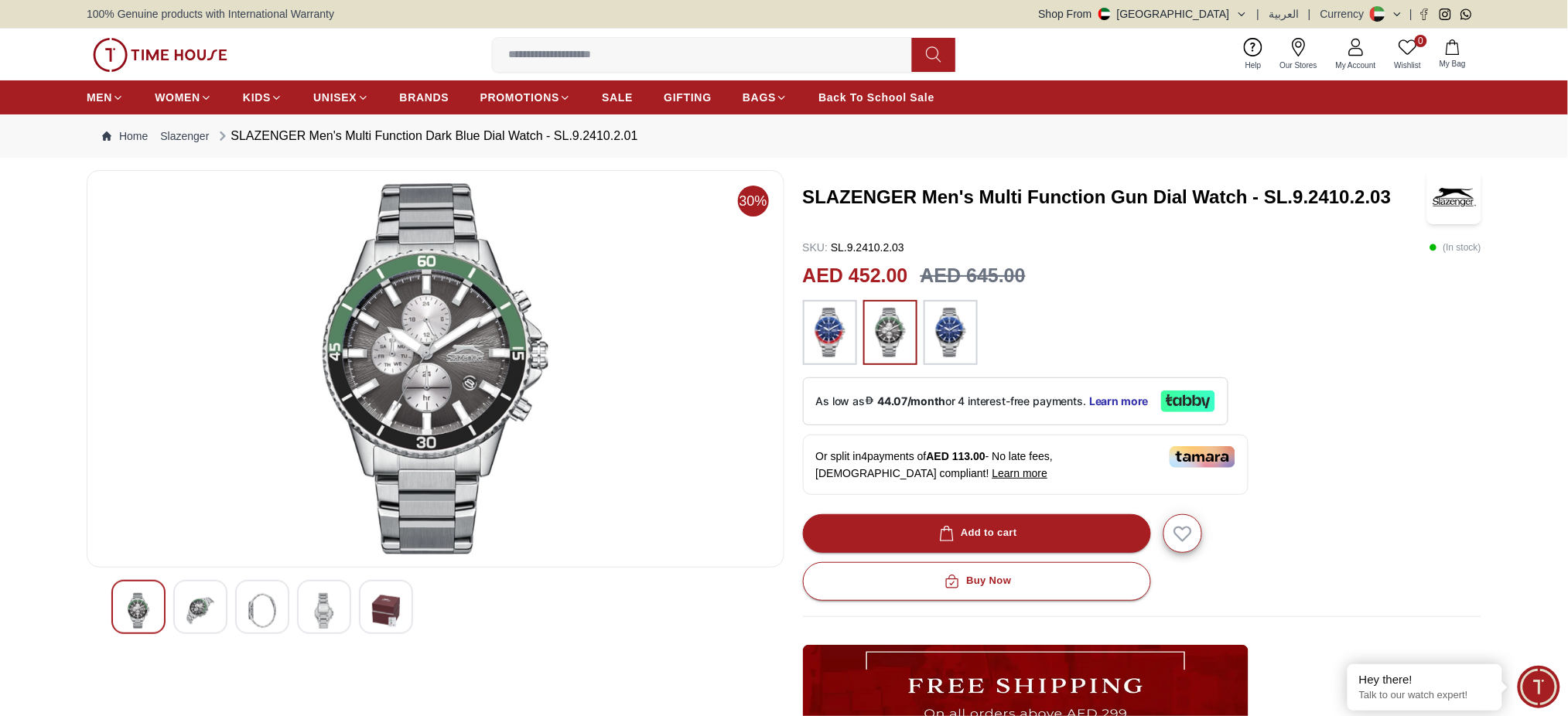
click at [993, 193] on h3 "SLAZENGER Men's Multi Function Gun Dial Watch - SL.9.2410.2.03" at bounding box center [1114, 197] width 622 height 24
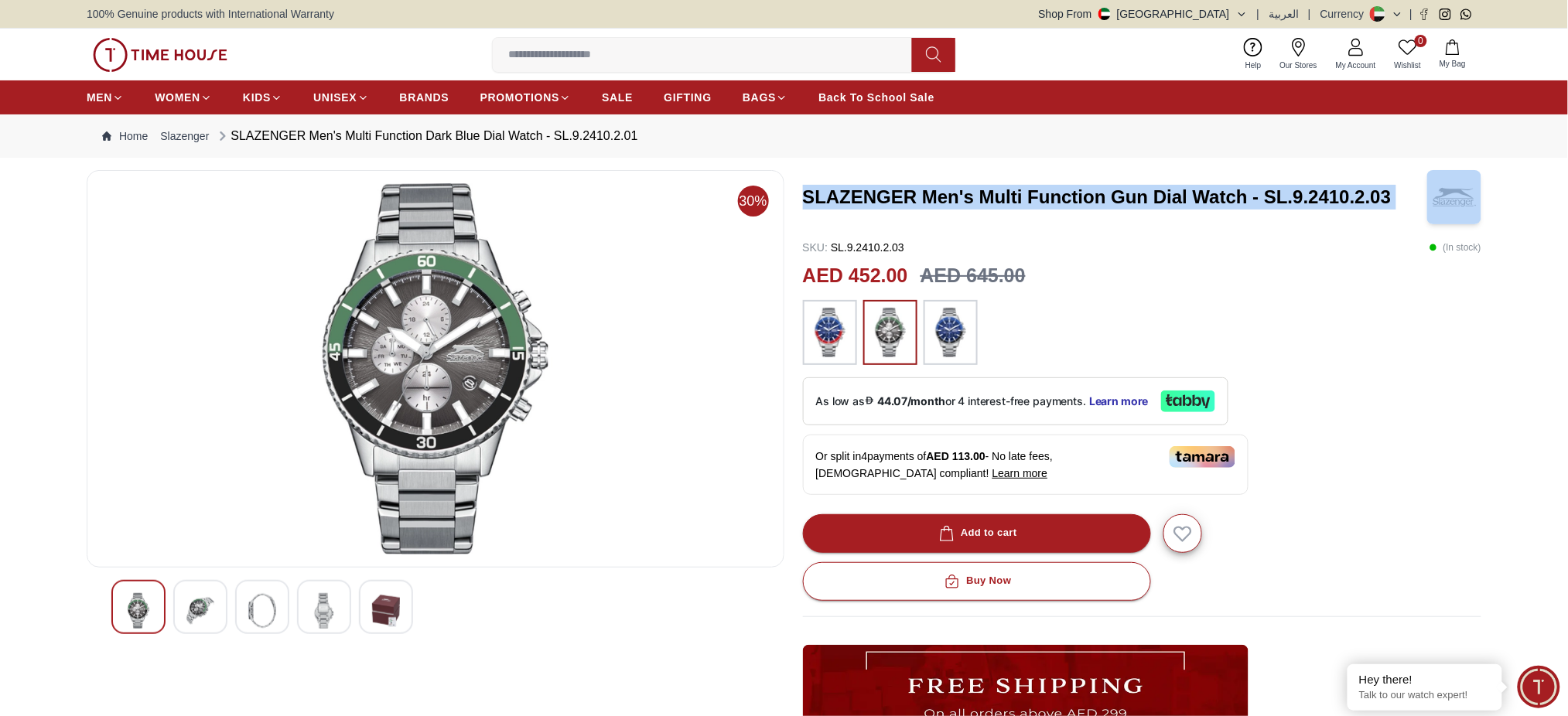
click at [993, 193] on h3 "SLAZENGER Men's Multi Function Gun Dial Watch - SL.9.2410.2.03" at bounding box center [1114, 197] width 622 height 24
copy h3 "SLAZENGER Men's Multi Function Gun Dial Watch - SL.9.2410.2.03"
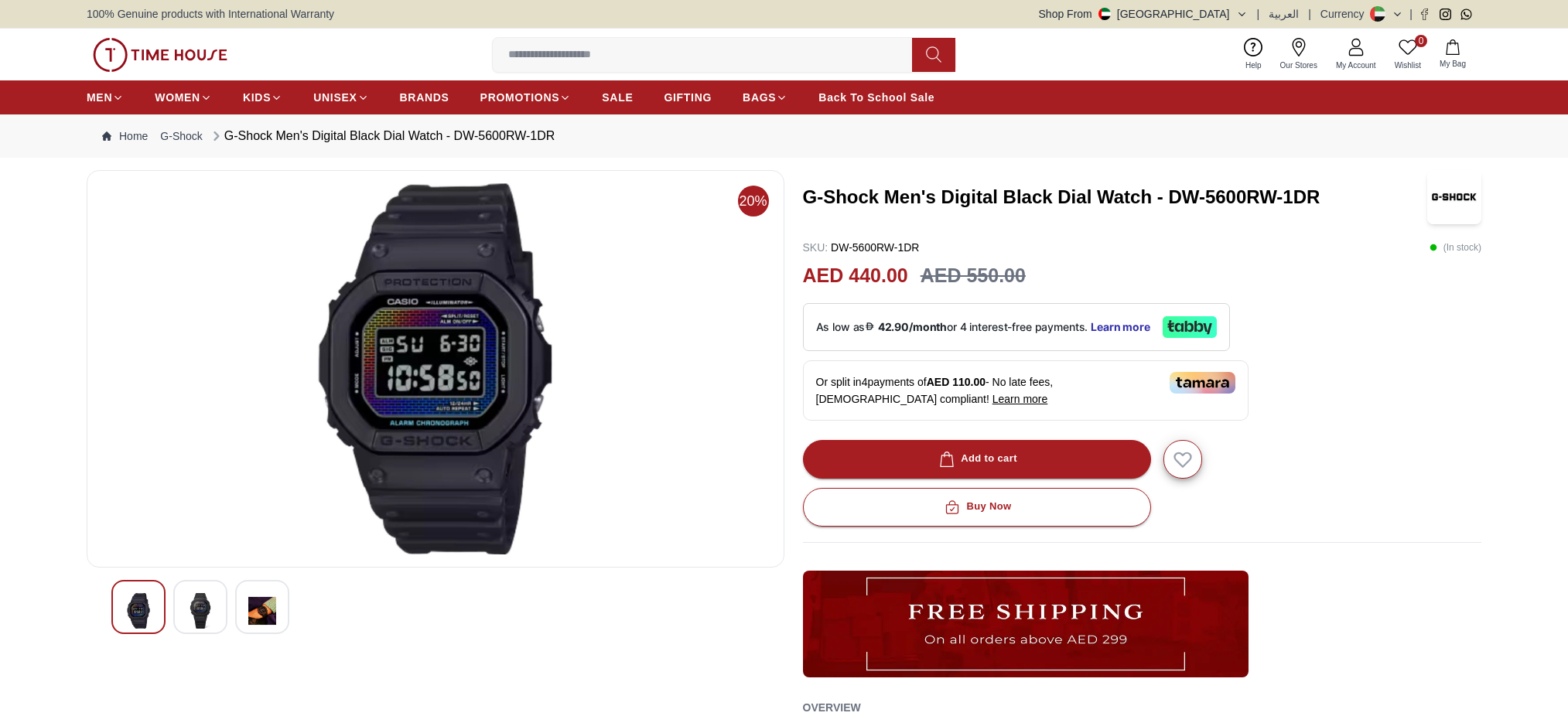
click at [1092, 191] on h3 "G-Shock Men's Digital Black Dial Watch - DW-5600RW-1DR" at bounding box center [1114, 197] width 622 height 24
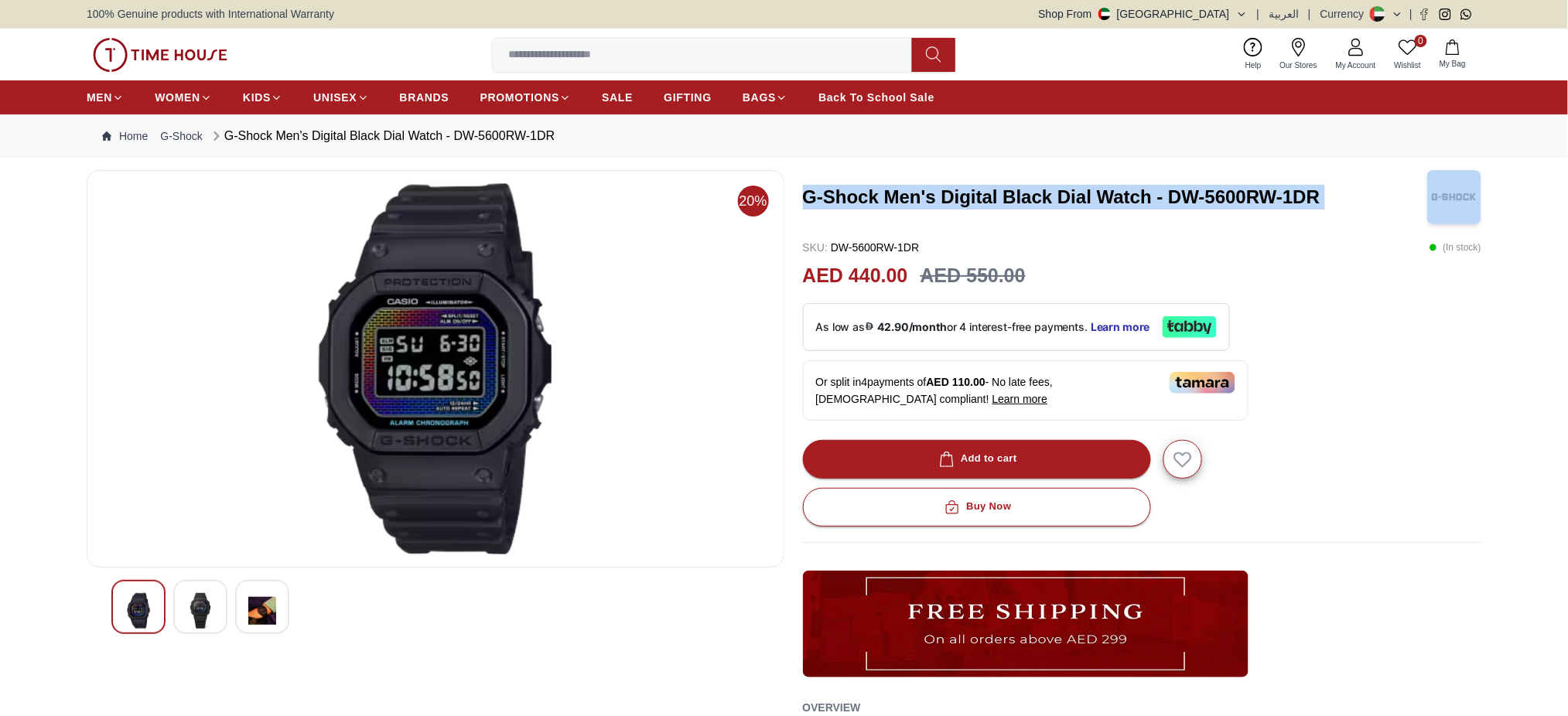
click at [1092, 191] on h3 "G-Shock Men's Digital Black Dial Watch - DW-5600RW-1DR" at bounding box center [1114, 197] width 622 height 24
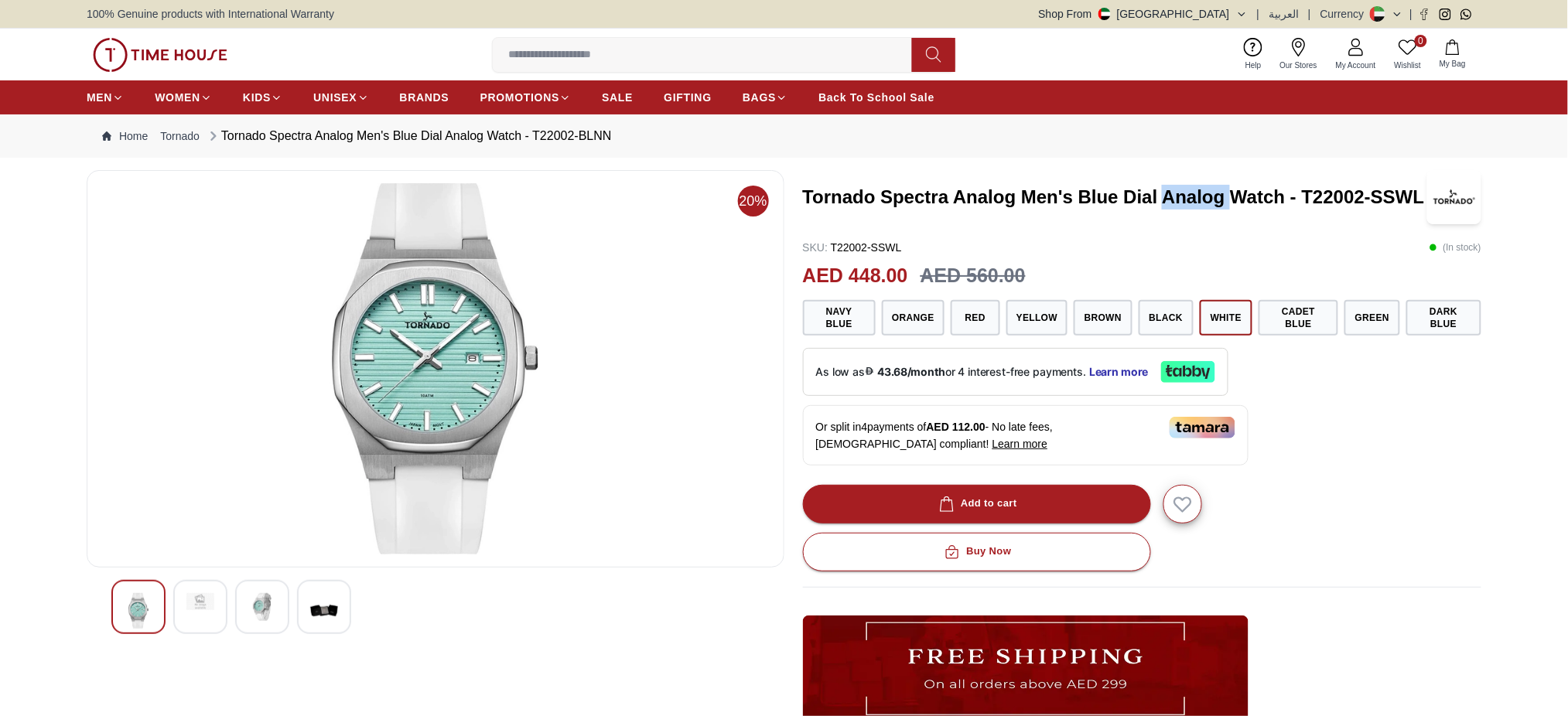
click at [1190, 202] on h3 "Tornado Spectra Analog Men's Blue Dial Analog Watch - T22002-SSWL" at bounding box center [1114, 197] width 622 height 24
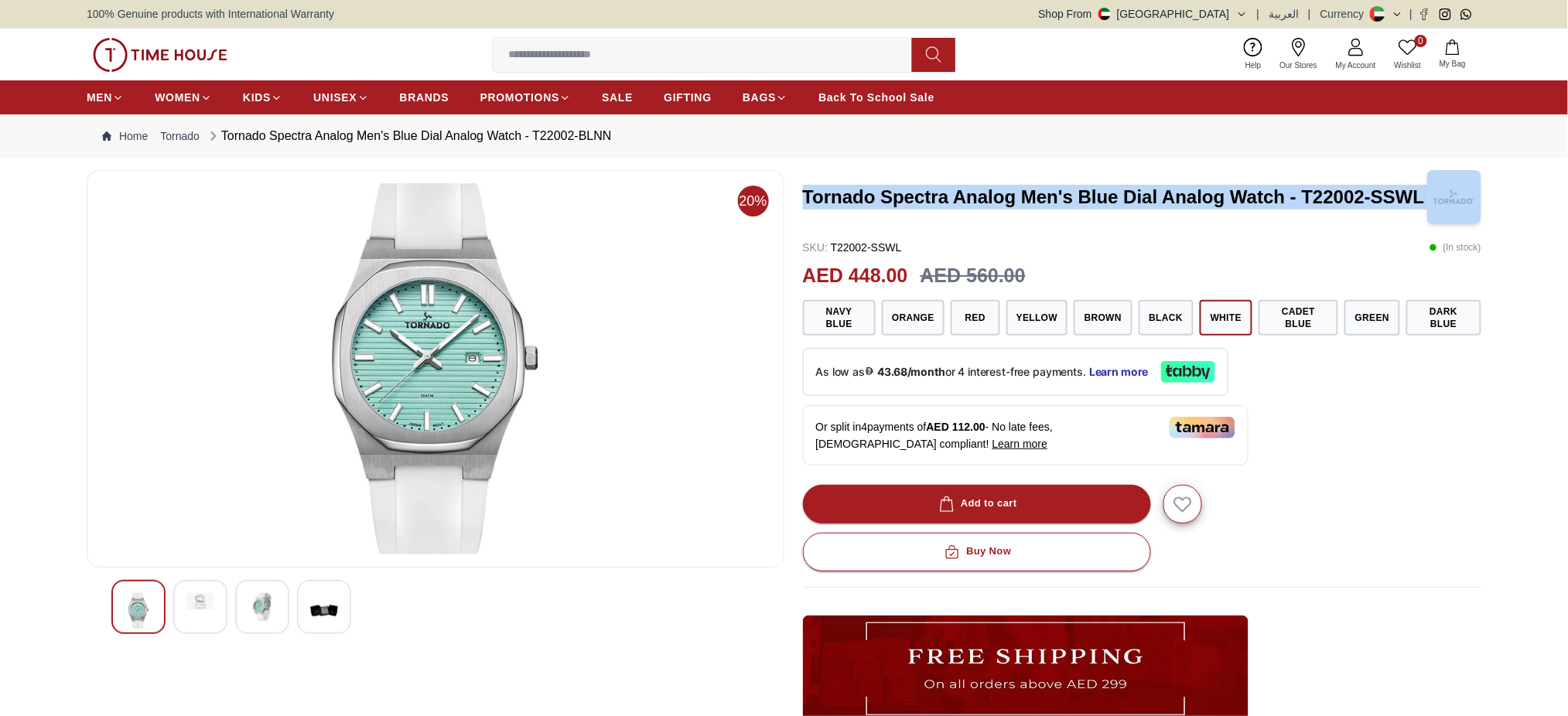
click at [1190, 202] on h3 "Tornado Spectra Analog Men's Blue Dial Analog Watch - T22002-SSWL" at bounding box center [1114, 197] width 622 height 24
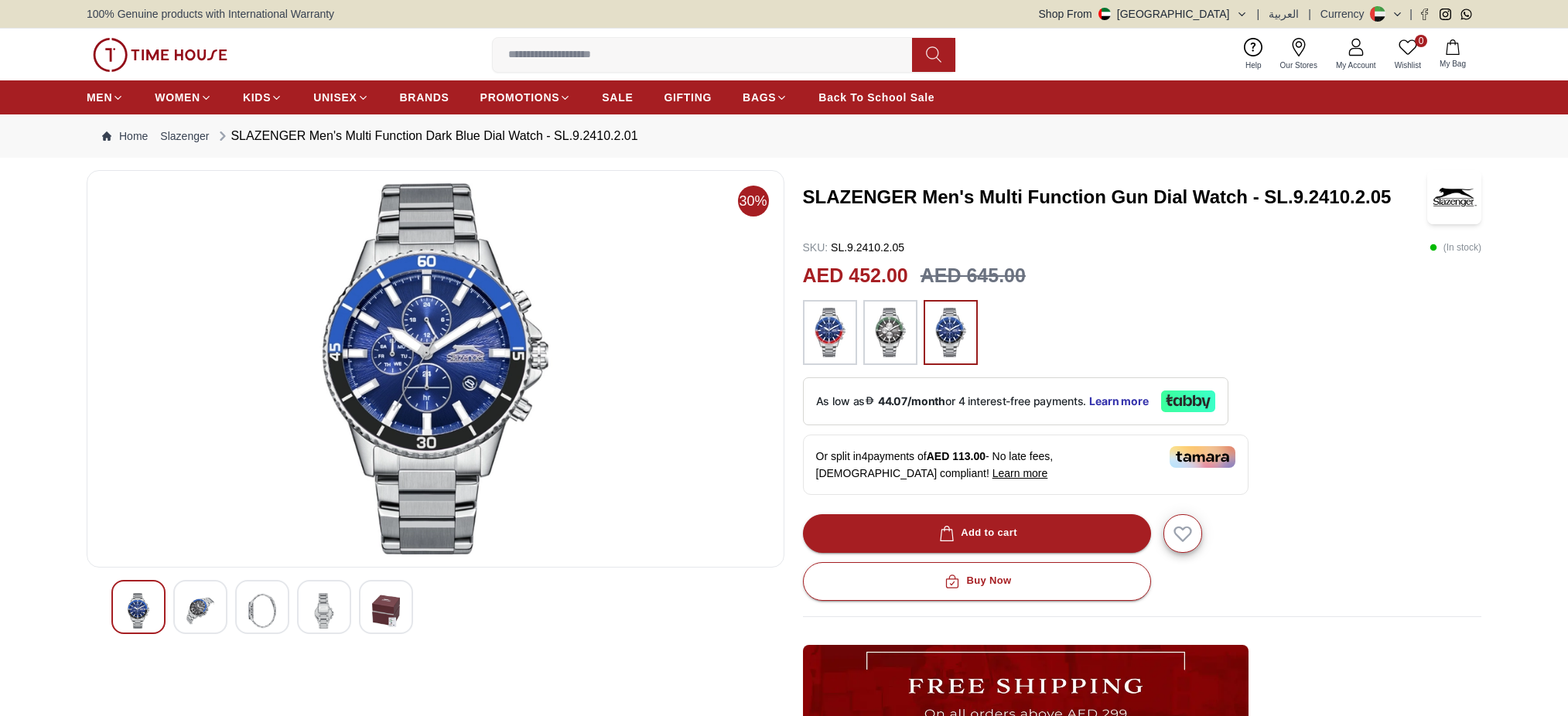
click at [930, 199] on h3 "SLAZENGER Men's Multi Function Gun Dial Watch - SL.9.2410.2.05" at bounding box center [1114, 197] width 622 height 24
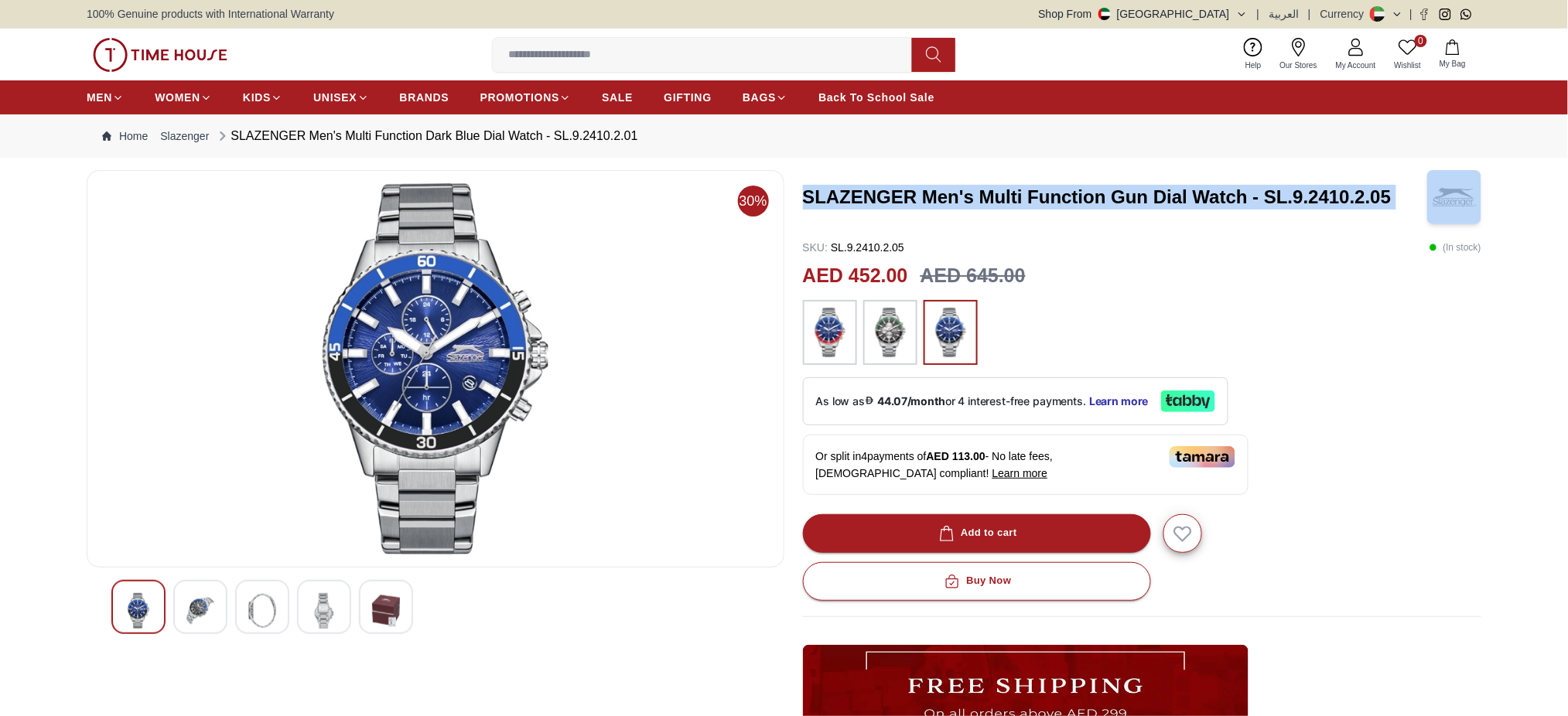
click at [930, 199] on h3 "SLAZENGER Men's Multi Function Gun Dial Watch - SL.9.2410.2.05" at bounding box center [1114, 197] width 622 height 24
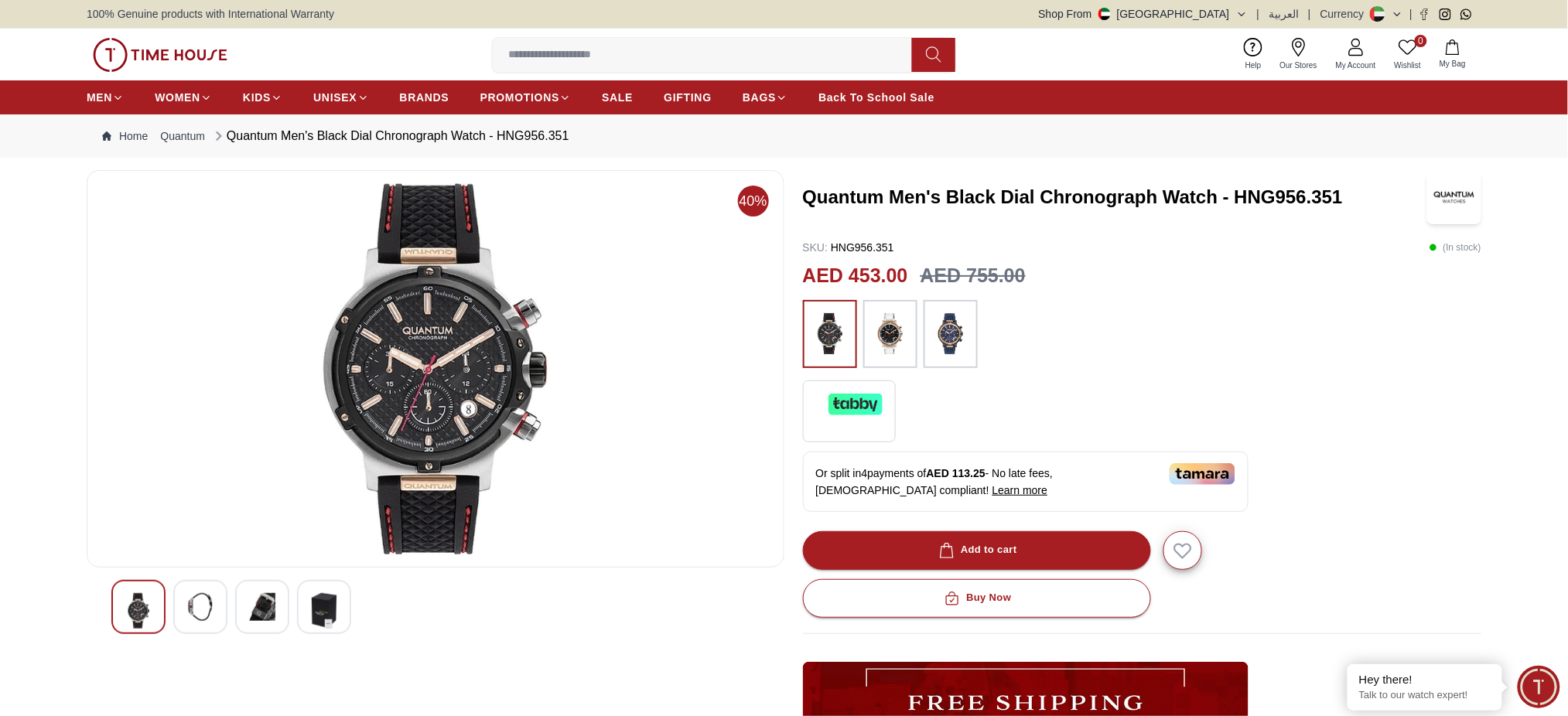
click at [1041, 194] on h3 "Quantum Men's Black Dial Chronograph Watch - HNG956.351" at bounding box center [1114, 197] width 622 height 24
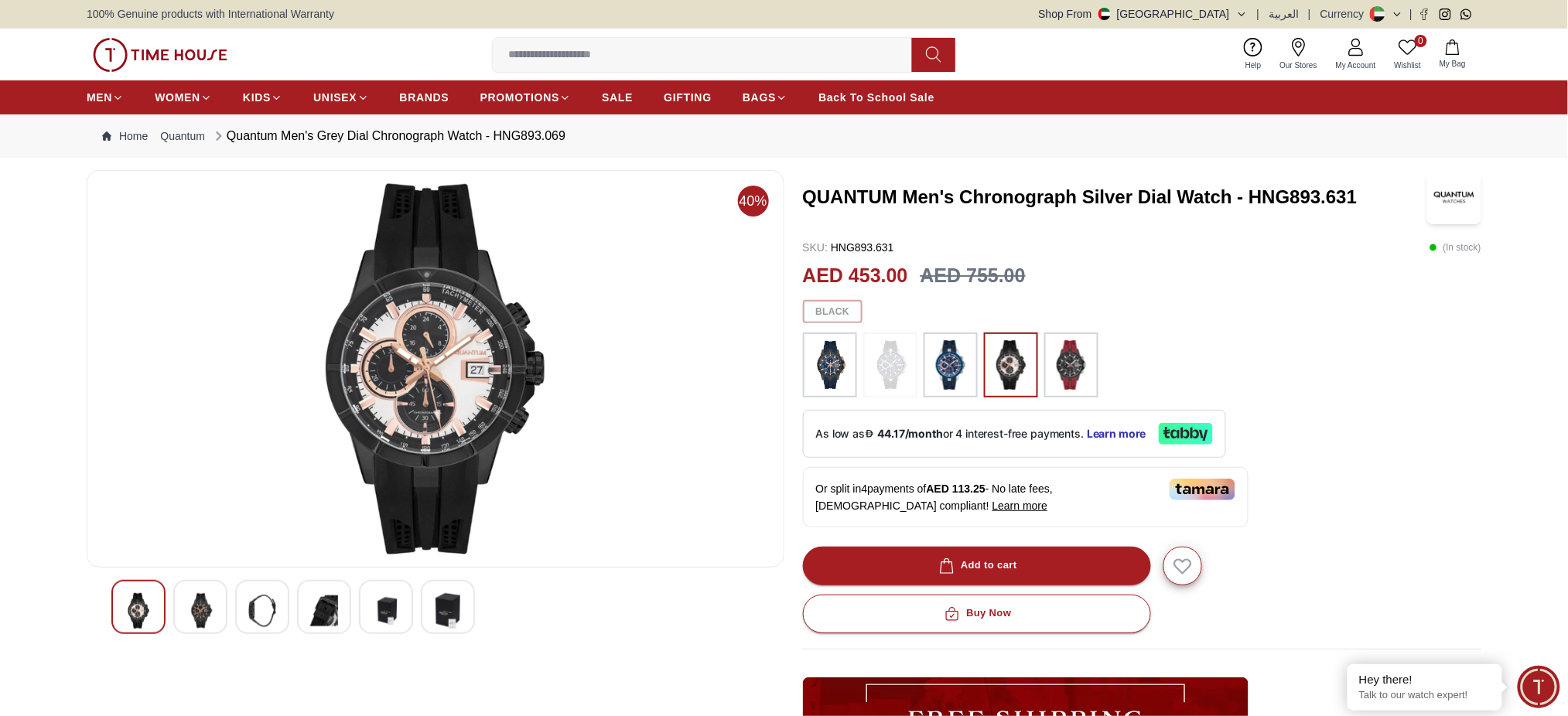
click at [1154, 201] on h3 "QUANTUM Men's Chronograph Silver Dial Watch - HNG893.631" at bounding box center [1114, 197] width 622 height 24
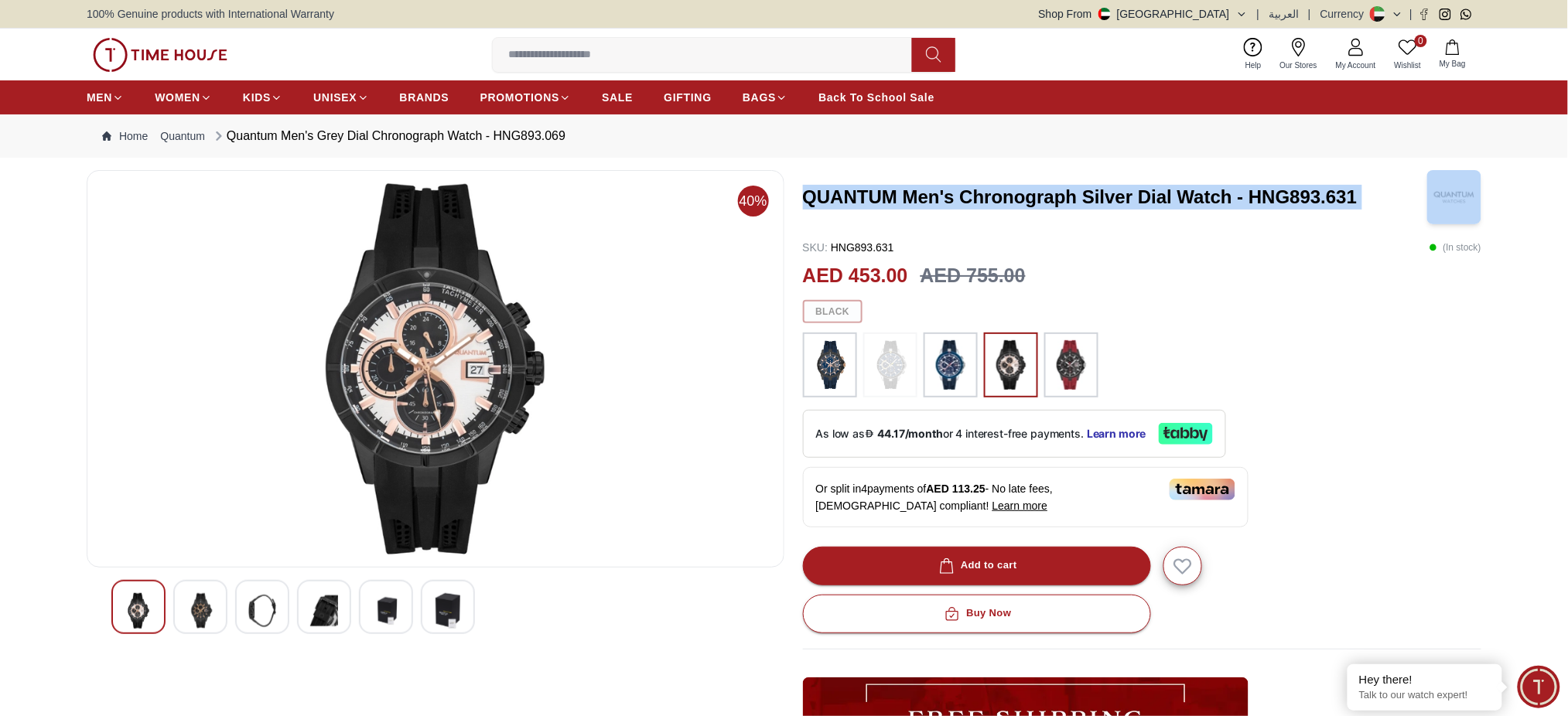
click at [1154, 201] on h3 "QUANTUM Men's Chronograph Silver Dial Watch - HNG893.631" at bounding box center [1114, 197] width 622 height 24
copy h3 "QUANTUM Men's Chronograph Silver Dial Watch - HNG893.631"
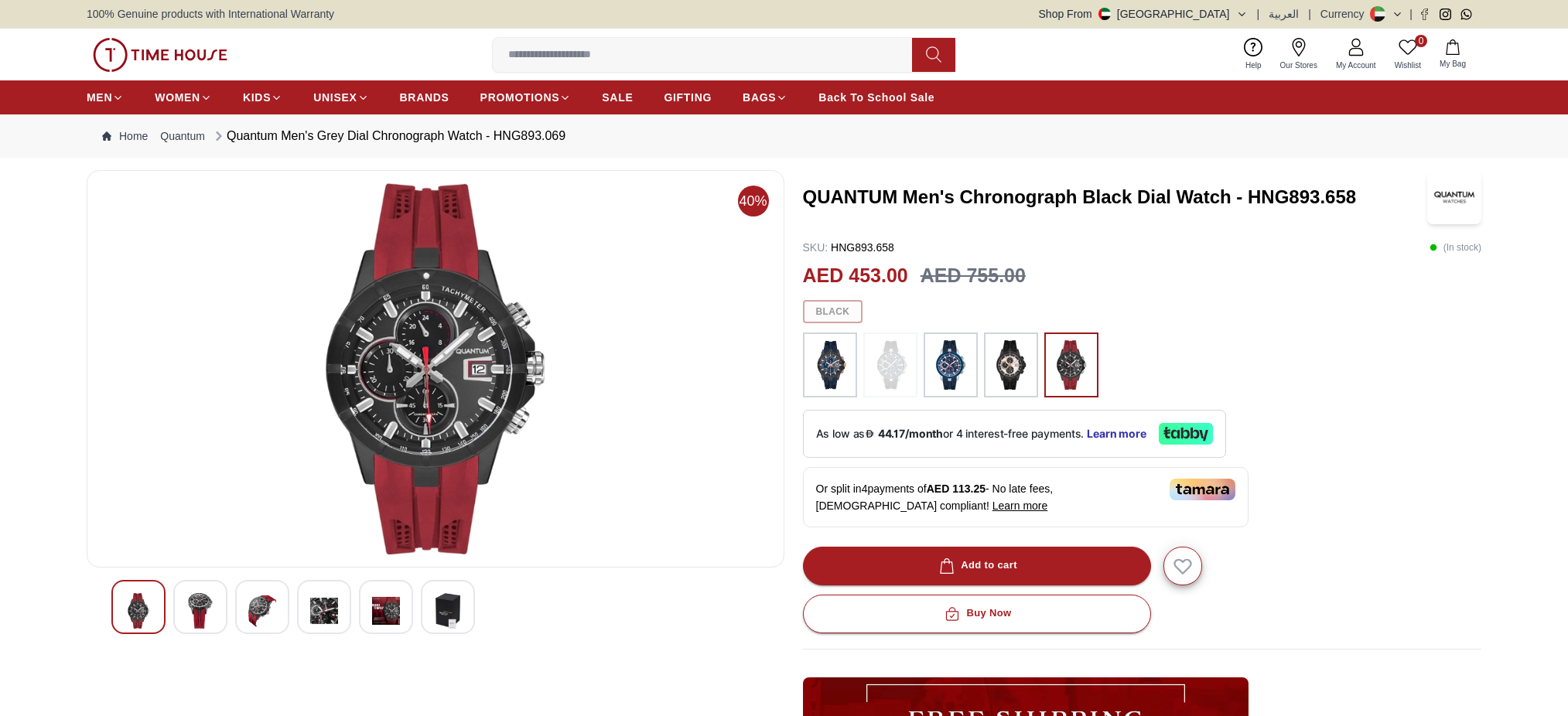
click at [1069, 196] on h3 "QUANTUM Men's Chronograph Black Dial Watch - HNG893.658" at bounding box center [1114, 197] width 622 height 24
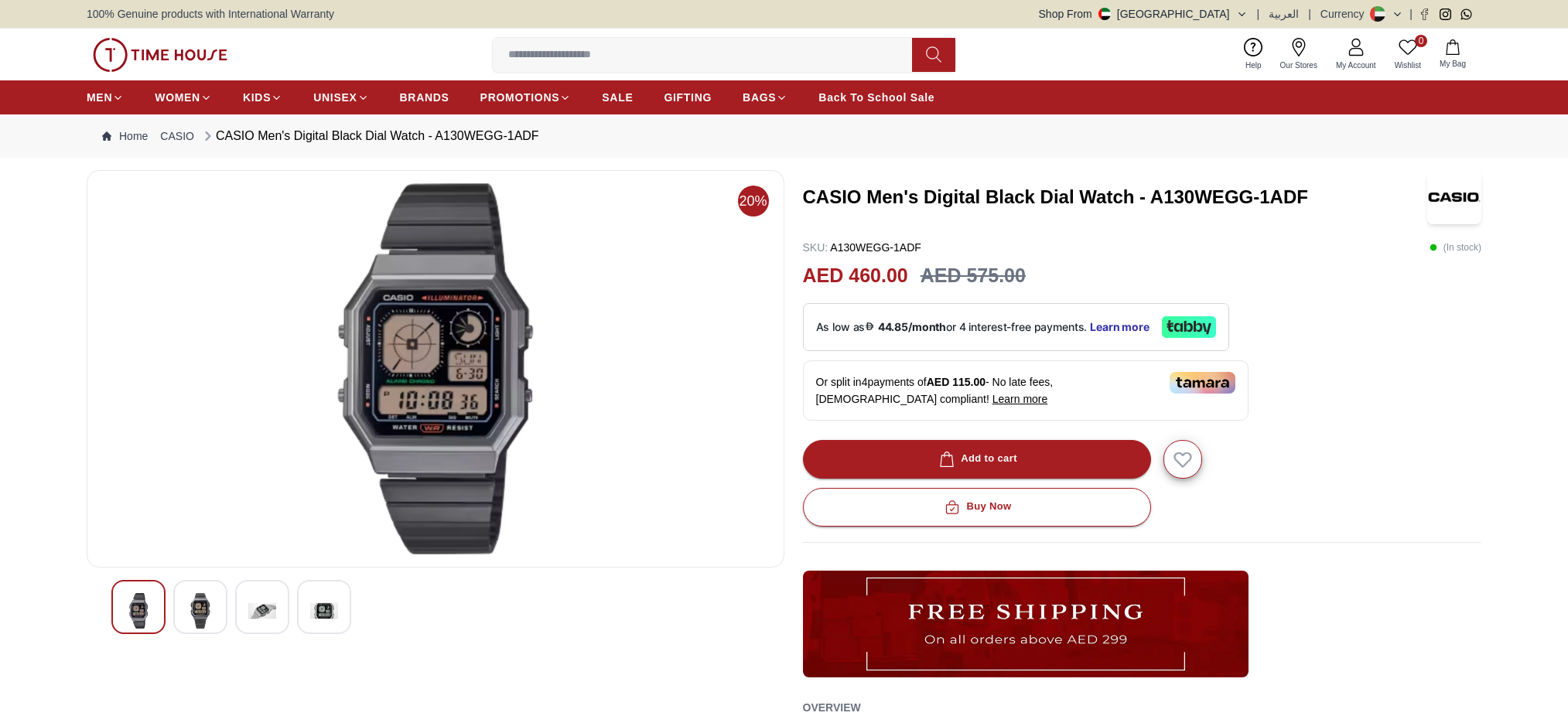
click at [1043, 202] on h3 "CASIO Men's Digital Black Dial Watch - A130WEGG-1ADF" at bounding box center [1114, 197] width 622 height 24
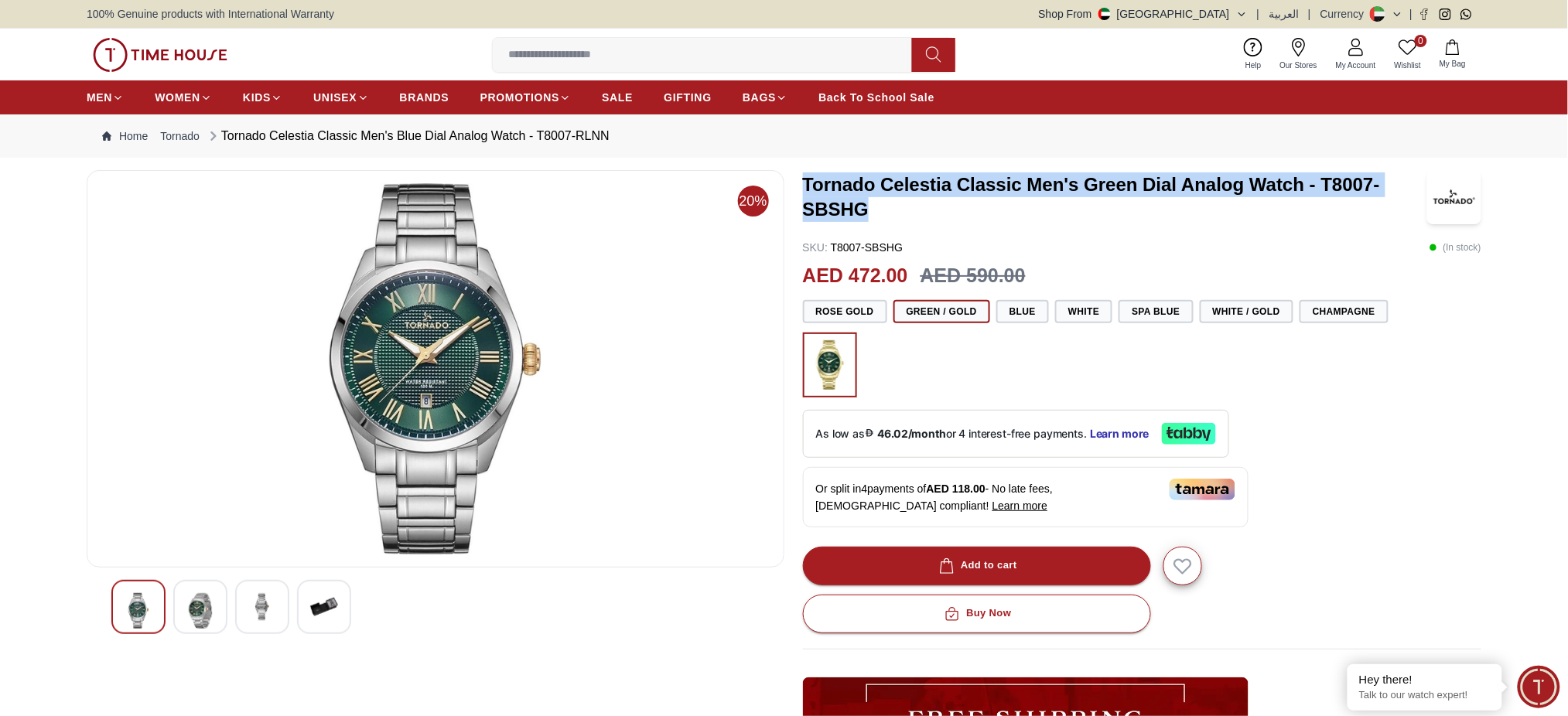
drag, startPoint x: 873, startPoint y: 205, endPoint x: 802, endPoint y: 178, distance: 76.0
click at [803, 178] on h3 "Tornado Celestia Classic Men's Green Dial Analog Watch - T8007-SBSHG" at bounding box center [1114, 197] width 622 height 50
copy h3 "Tornado Celestia Classic Men's Green Dial Analog Watch - T8007-SBSHG"
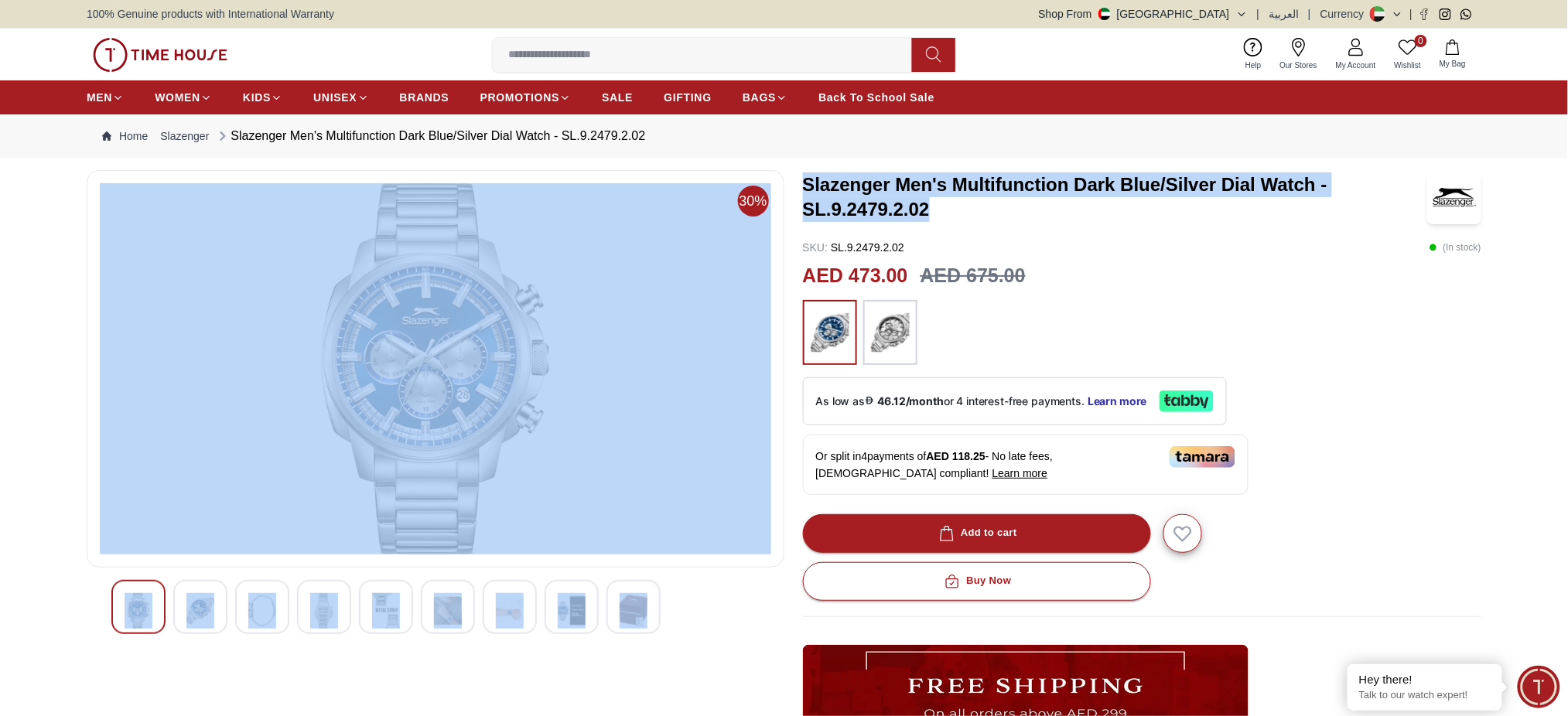
drag, startPoint x: 0, startPoint y: 0, endPoint x: 790, endPoint y: 177, distance: 809.6
click at [790, 177] on div "30% Slazenger Men's Multifunction Dark Blue/Silver Dial Watch - SL.9.2479.2.02 …" at bounding box center [784, 554] width 1395 height 769
click at [983, 208] on h3 "Slazenger Men's Multifunction Dark Blue/Silver Dial Watch - SL.9.2479.2.02" at bounding box center [1114, 197] width 622 height 50
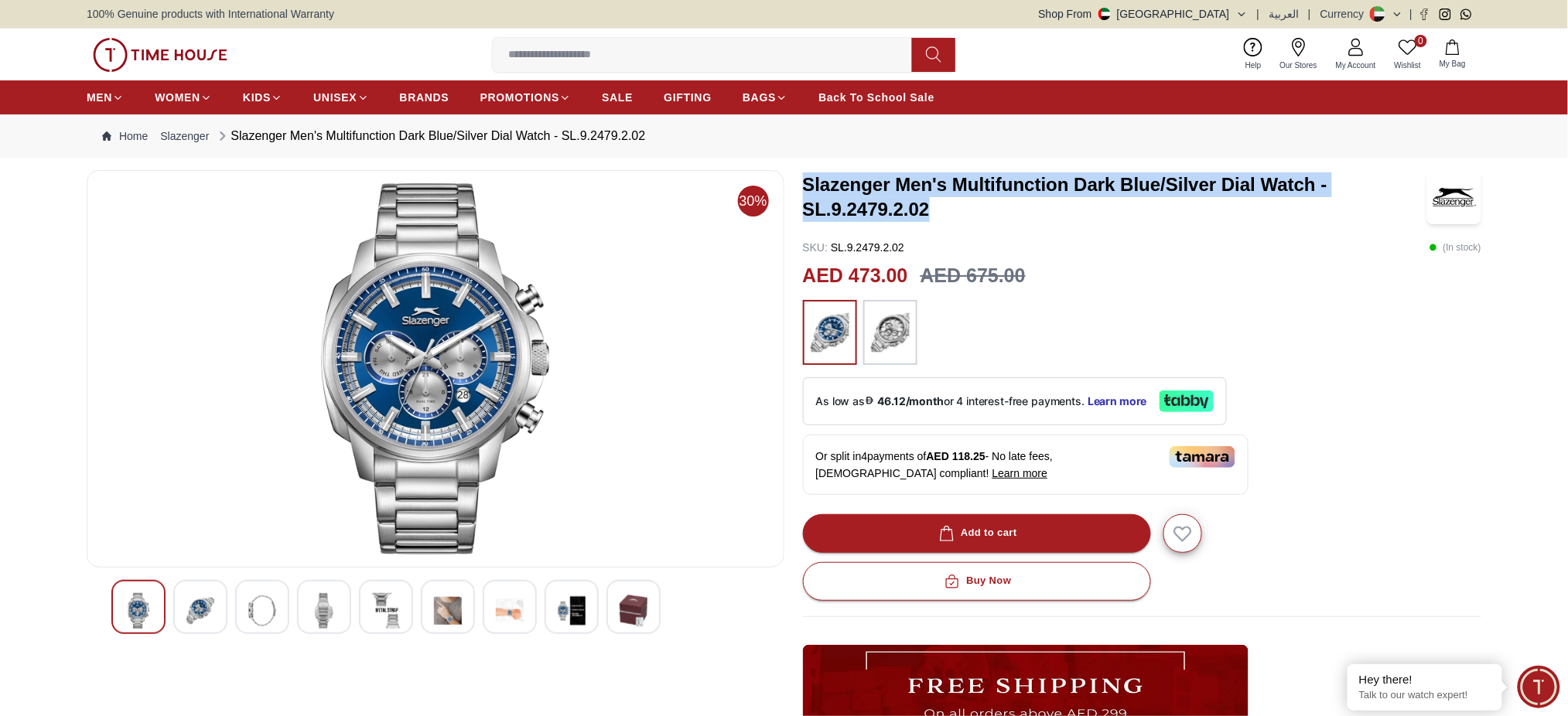
drag, startPoint x: 935, startPoint y: 208, endPoint x: 801, endPoint y: 184, distance: 136.1
click at [801, 184] on div "30% Slazenger Men's Multifunction Dark Blue/Silver Dial Watch - SL.9.2479.2.02 …" at bounding box center [784, 554] width 1395 height 769
copy h3 "Slazenger Men's Multifunction Dark Blue/Silver Dial Watch - SL.9.2479.2.02"
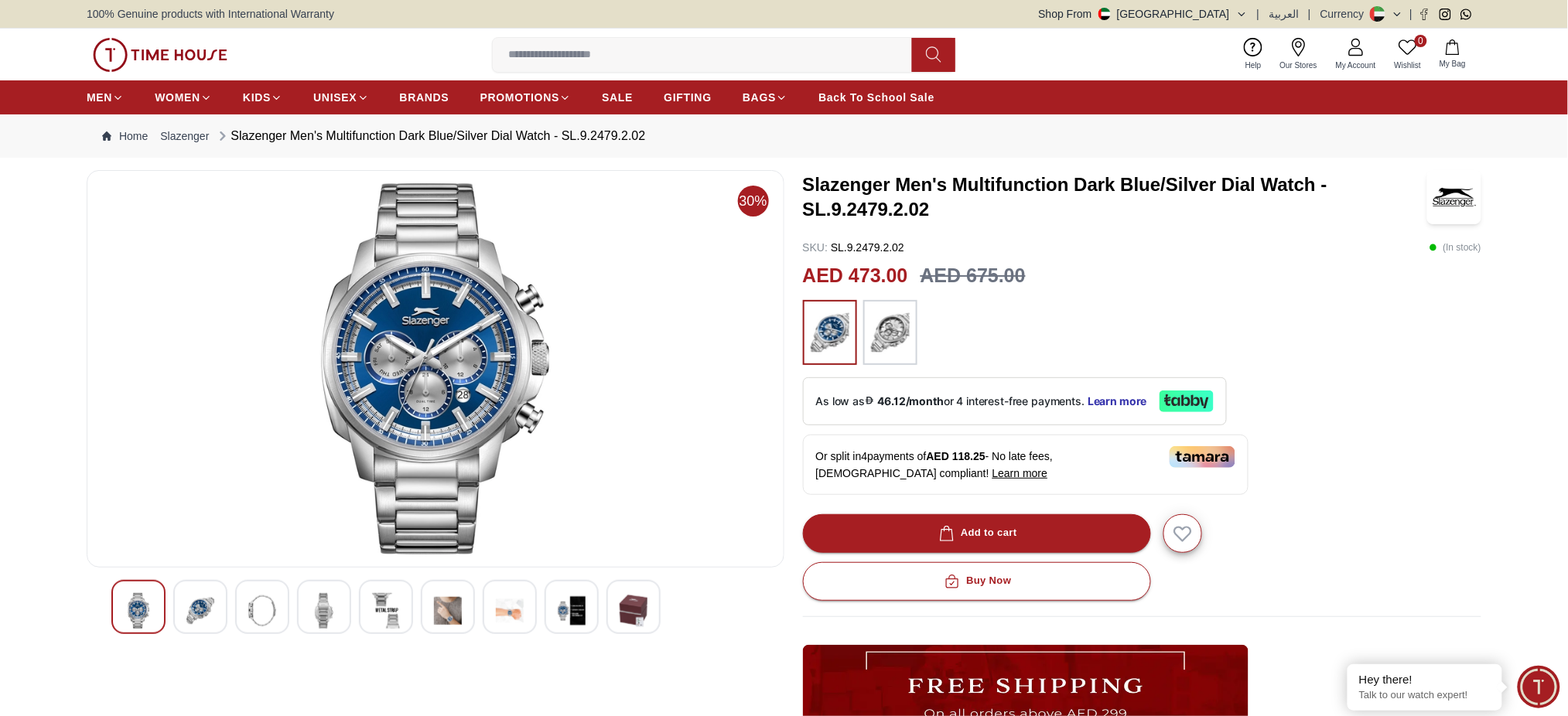
drag, startPoint x: 1120, startPoint y: 234, endPoint x: 1055, endPoint y: 229, distance: 65.2
click at [1120, 235] on div "Slazenger Men's Multifunction Dark Blue/Silver Dial Watch - SL.9.2479.2.02 SKU …" at bounding box center [1143, 554] width 679 height 769
drag, startPoint x: 805, startPoint y: 204, endPoint x: 884, endPoint y: 204, distance: 79.0
click at [884, 204] on h3 "Slazenger Men's Multifunction Dark Blue/Silver Dial Watch - SL.9.2479.2.02" at bounding box center [1114, 197] width 622 height 50
copy h3 "SL.9.2479"
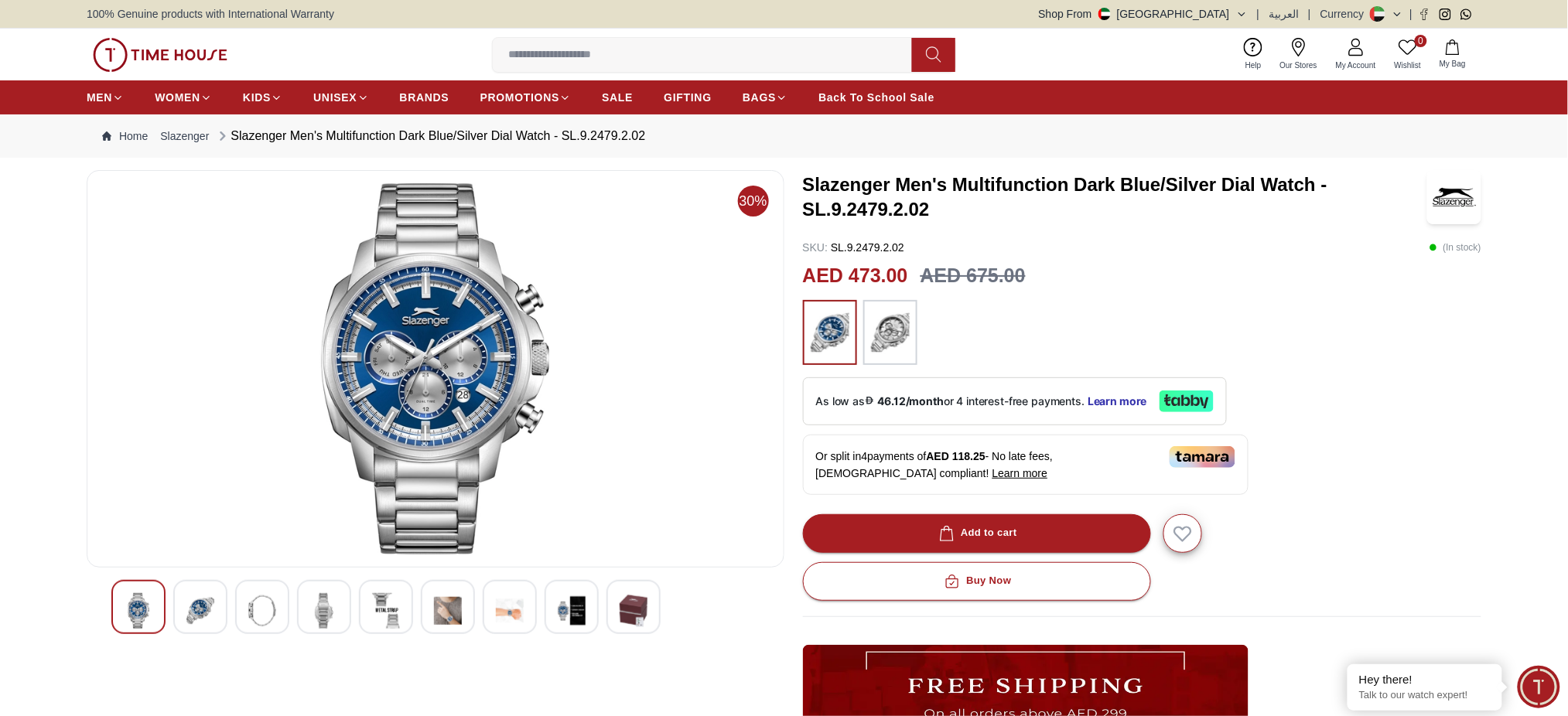
click at [1000, 216] on h3 "Slazenger Men's Multifunction Dark Blue/Silver Dial Watch - SL.9.2479.2.02" at bounding box center [1114, 197] width 622 height 50
click at [978, 181] on h3 "Slazenger Men's Multifunction Dark Blue/Silver Dial Watch - SL.9.2479.2.02" at bounding box center [1114, 197] width 622 height 50
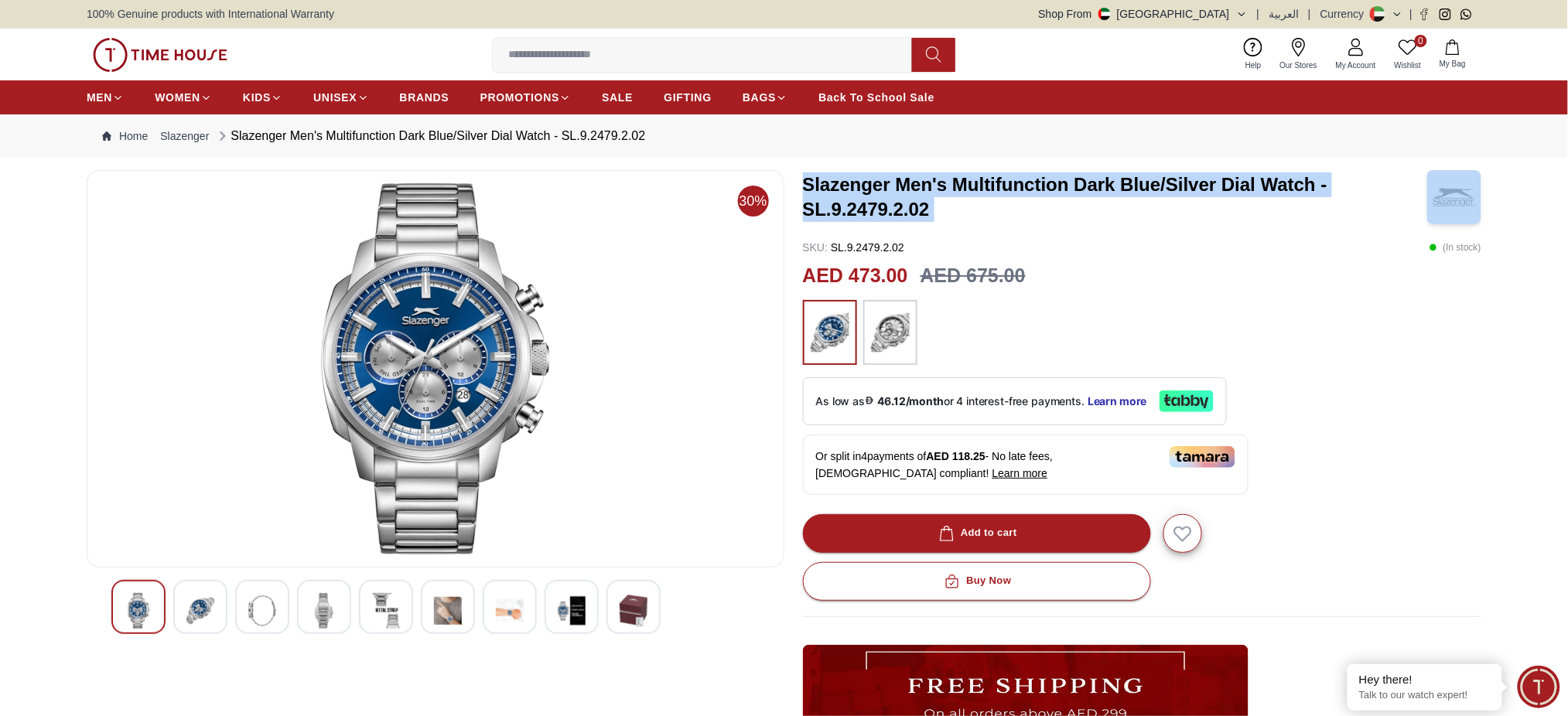
click at [978, 181] on h3 "Slazenger Men's Multifunction Dark Blue/Silver Dial Watch - SL.9.2479.2.02" at bounding box center [1114, 197] width 622 height 50
click at [918, 186] on h3 "Slazenger Men's Multifunction Dark Blue/Silver Dial Watch - SL.9.2479.2.02" at bounding box center [1114, 197] width 622 height 50
drag, startPoint x: 807, startPoint y: 179, endPoint x: 1311, endPoint y: 162, distance: 504.3
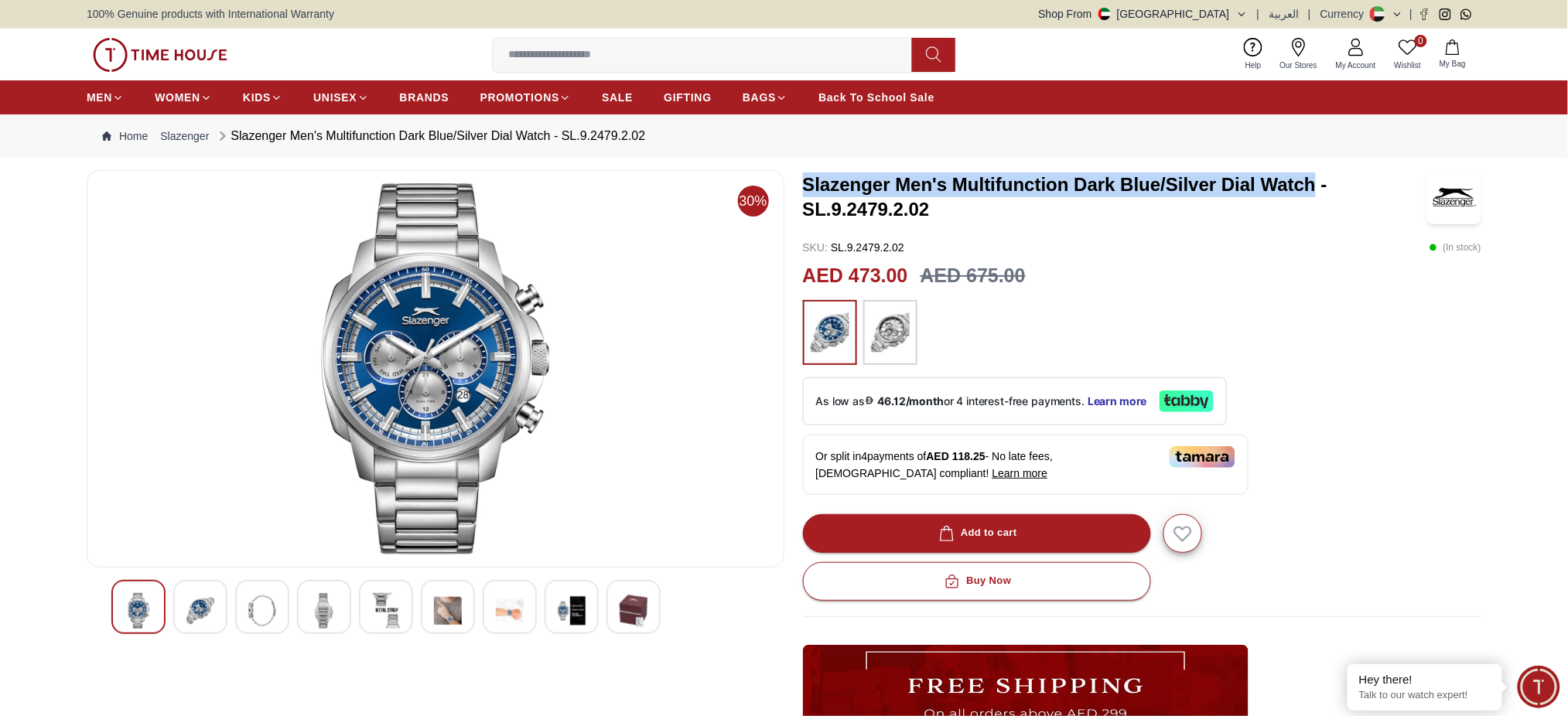
copy h3 "Slazenger Men's Multifunction Dark Blue/Silver Dial Watch"
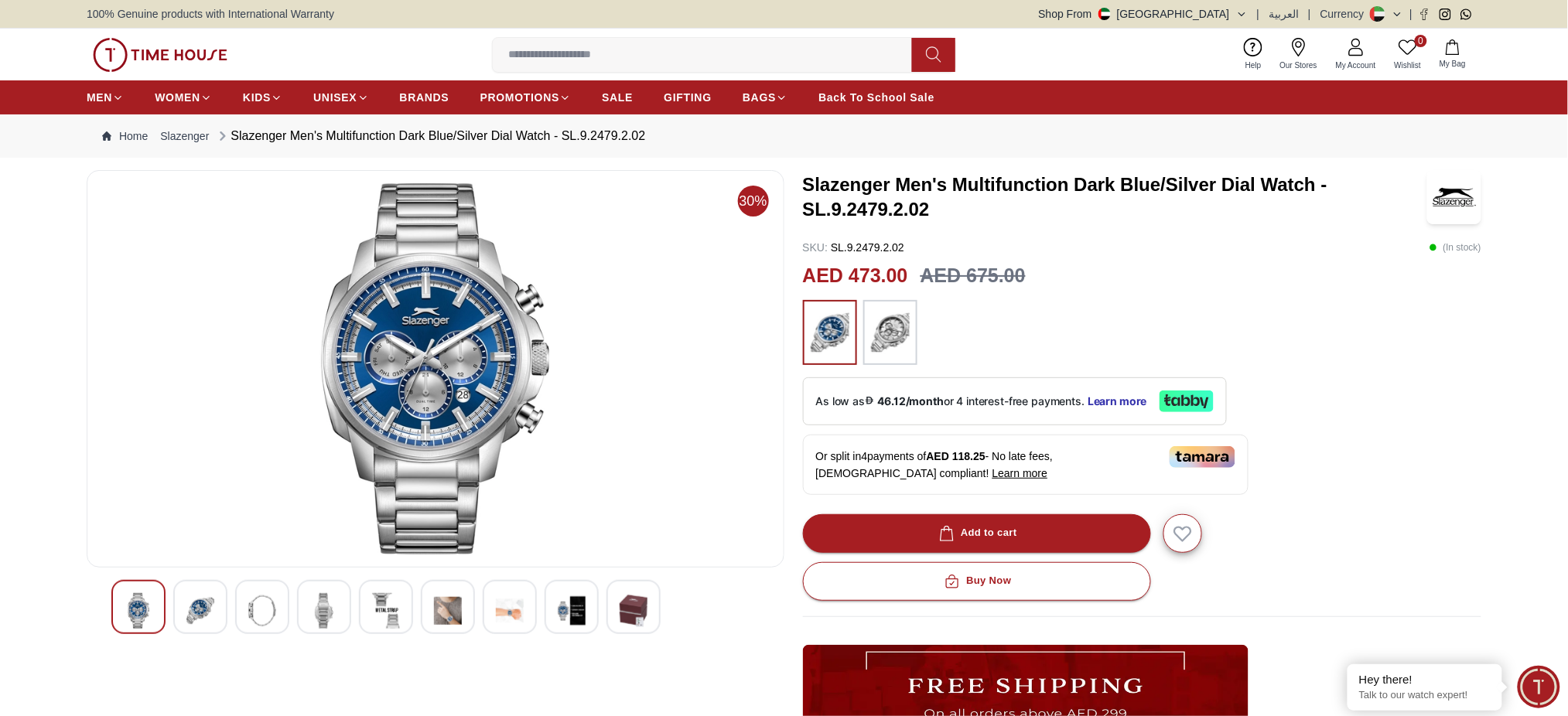
click at [1059, 224] on div "Slazenger Men's Multifunction Dark Blue/Silver Dial Watch - SL.9.2479.2.02" at bounding box center [1143, 197] width 679 height 54
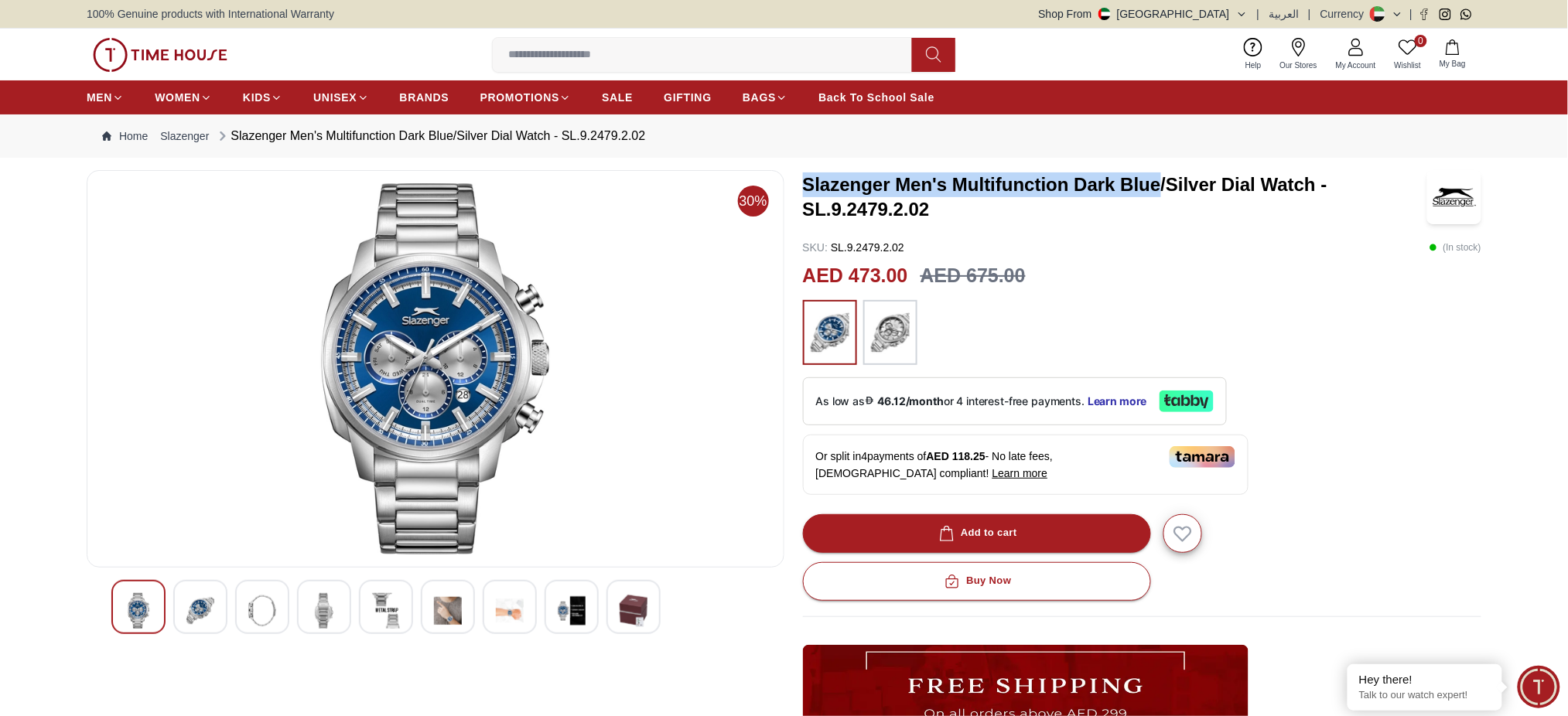
drag, startPoint x: 806, startPoint y: 181, endPoint x: 1159, endPoint y: 181, distance: 353.0
click at [1159, 181] on h3 "Slazenger Men's Multifunction Dark Blue/Silver Dial Watch - SL.9.2479.2.02" at bounding box center [1114, 197] width 622 height 50
copy h3 "Slazenger Men's Multifunction Dark Blue"
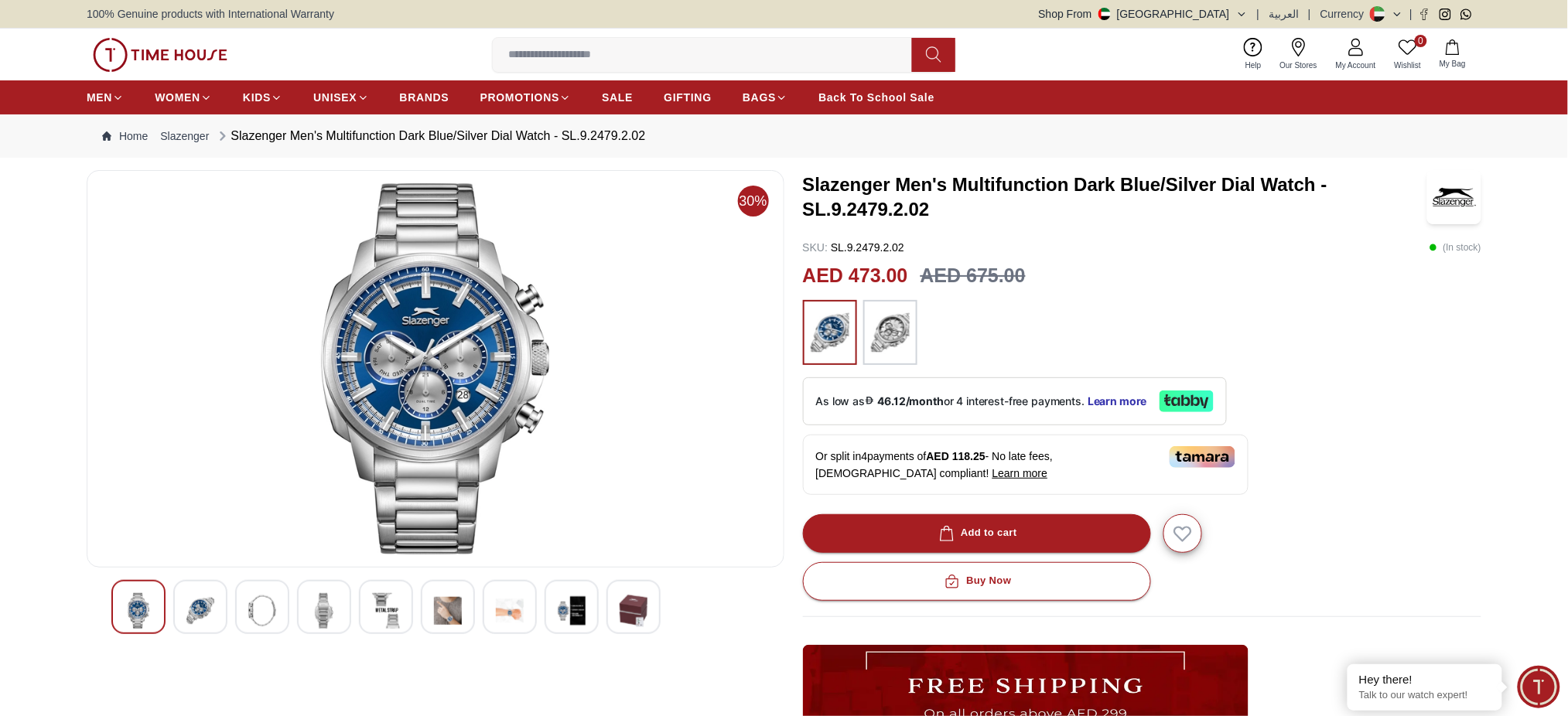
click at [1171, 196] on h3 "Slazenger Men's Multifunction Dark Blue/Silver Dial Watch - SL.9.2479.2.02" at bounding box center [1114, 197] width 622 height 50
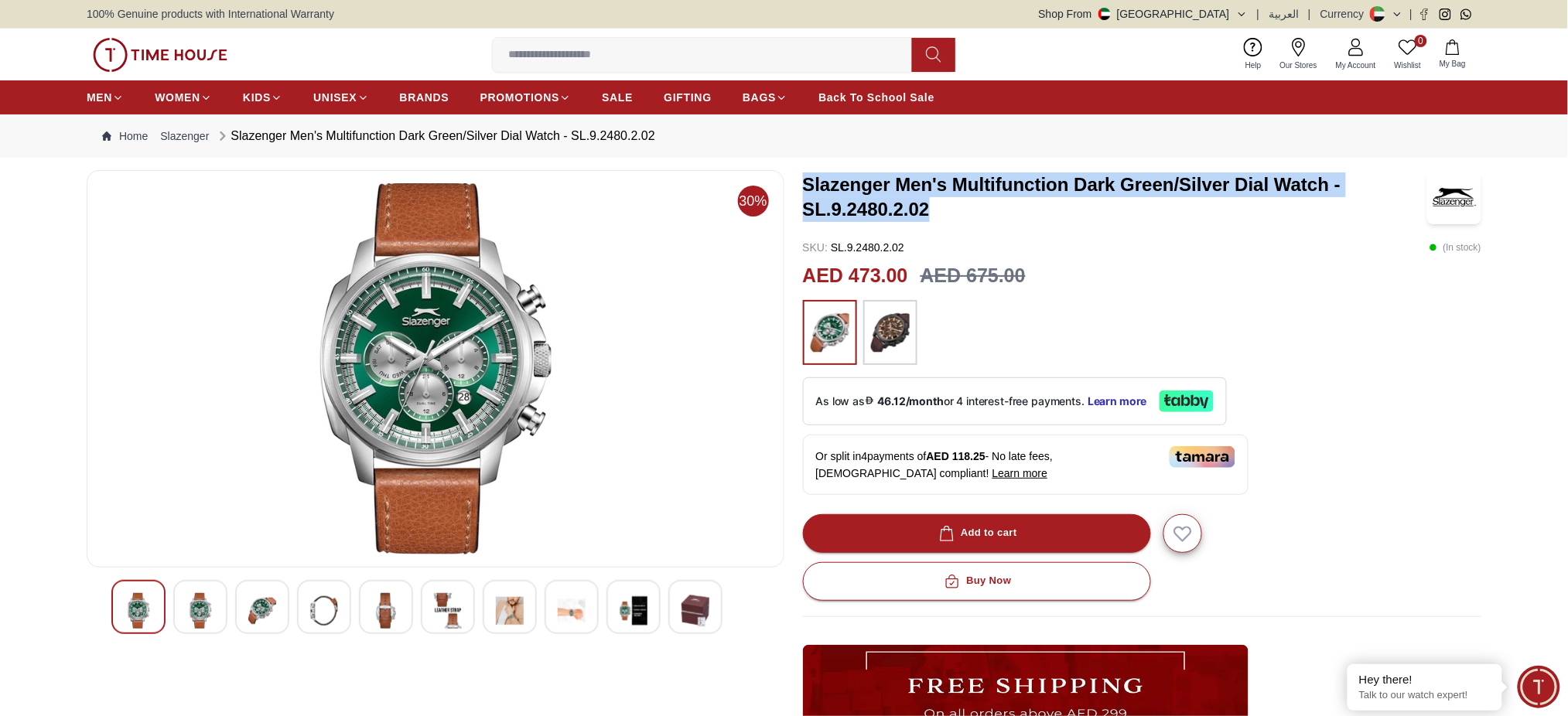
drag, startPoint x: 924, startPoint y: 202, endPoint x: 802, endPoint y: 174, distance: 125.2
click at [803, 174] on h3 "Slazenger Men's Multifunction Dark Green/Silver Dial Watch - SL.9.2480.2.02" at bounding box center [1114, 197] width 622 height 50
copy h3 "Slazenger Men's Multifunction Dark Green/Silver Dial Watch - SL.9.2480.2.02"
click at [1008, 181] on h3 "Slazenger Men's Multifunction Dark Green/Silver Dial Watch - SL.9.2480.2.02" at bounding box center [1114, 197] width 622 height 50
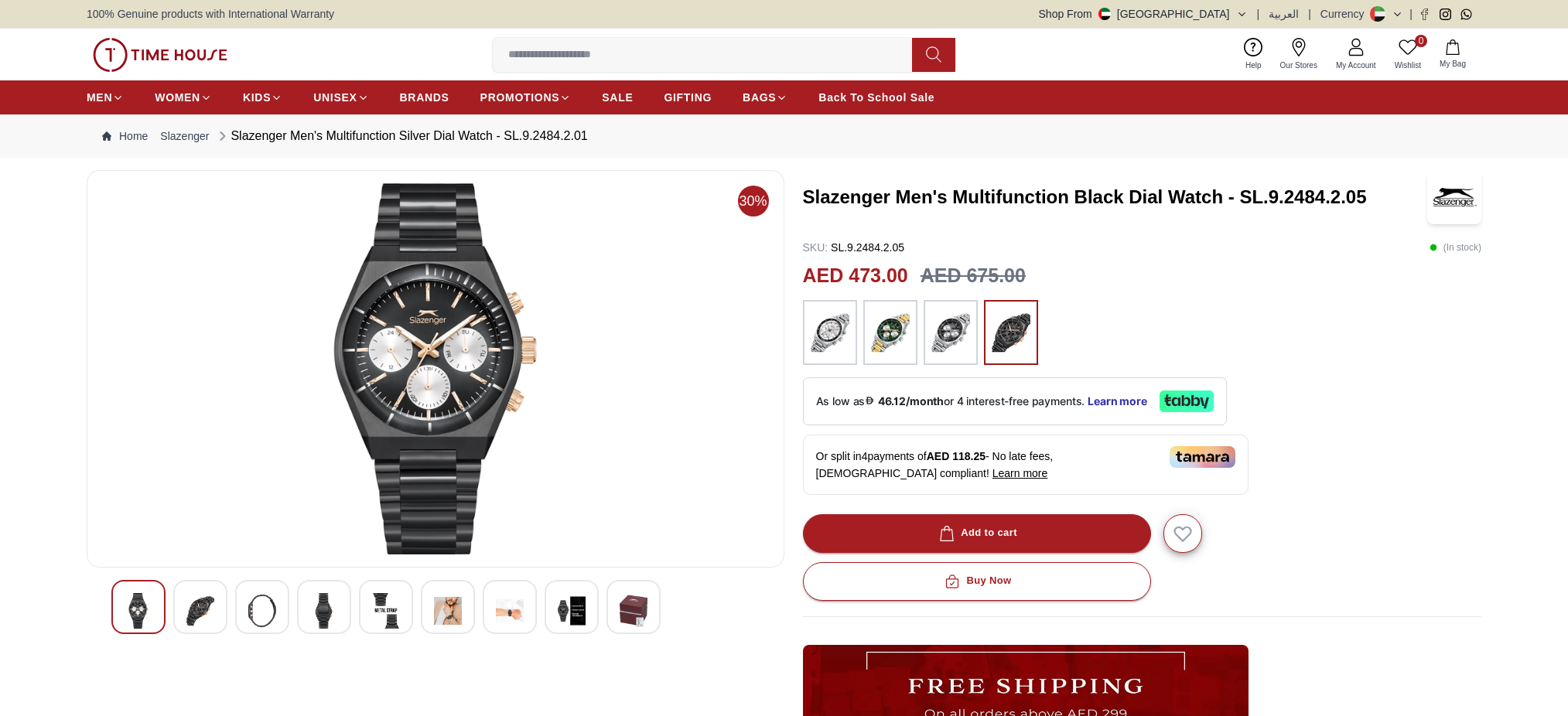
click at [1044, 202] on h3 "Slazenger Men's Multifunction Black Dial Watch - SL.9.2484.2.05" at bounding box center [1114, 197] width 622 height 24
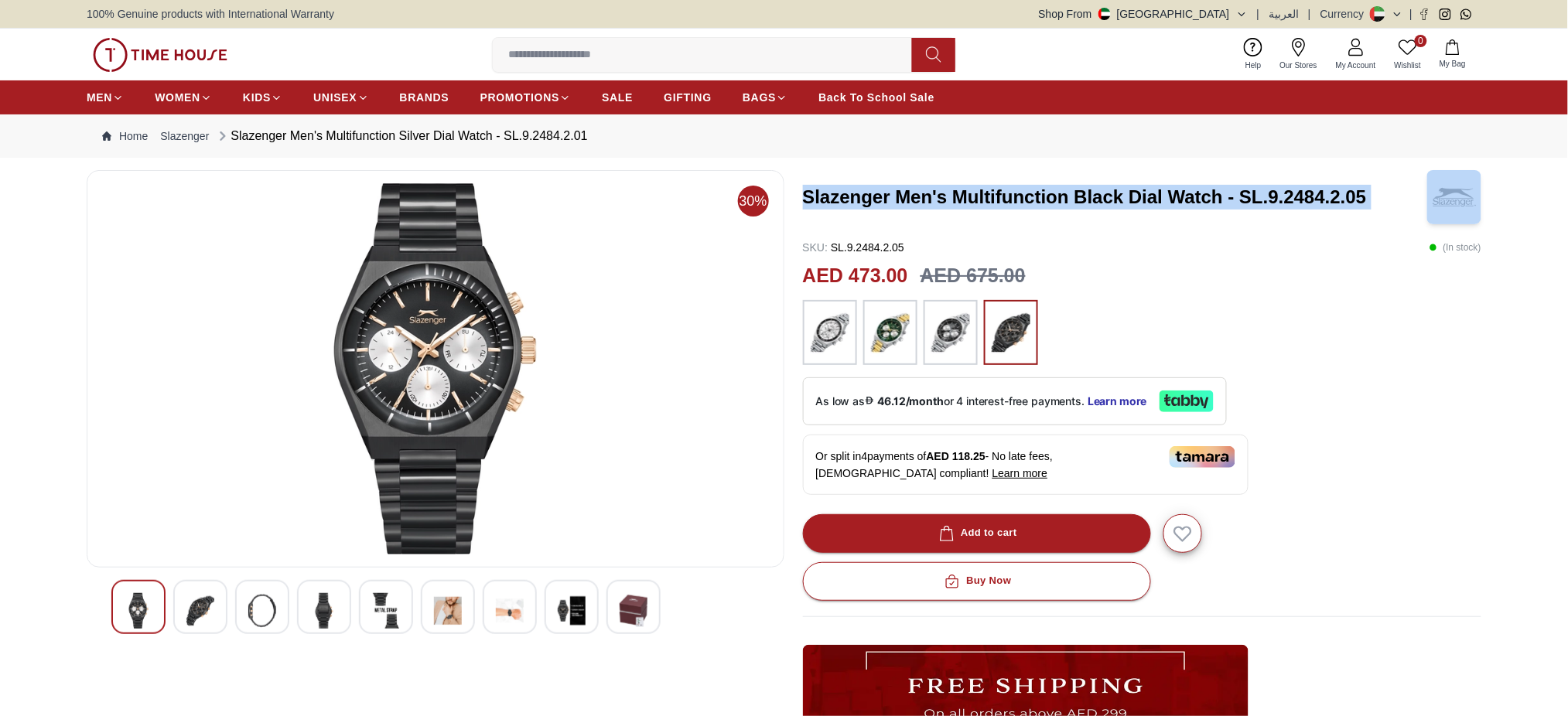
click at [1044, 202] on h3 "Slazenger Men's Multifunction Black Dial Watch - SL.9.2484.2.05" at bounding box center [1114, 197] width 622 height 24
copy h3 "Slazenger Men's Multifunction Black Dial Watch - SL.9.2484.2.05"
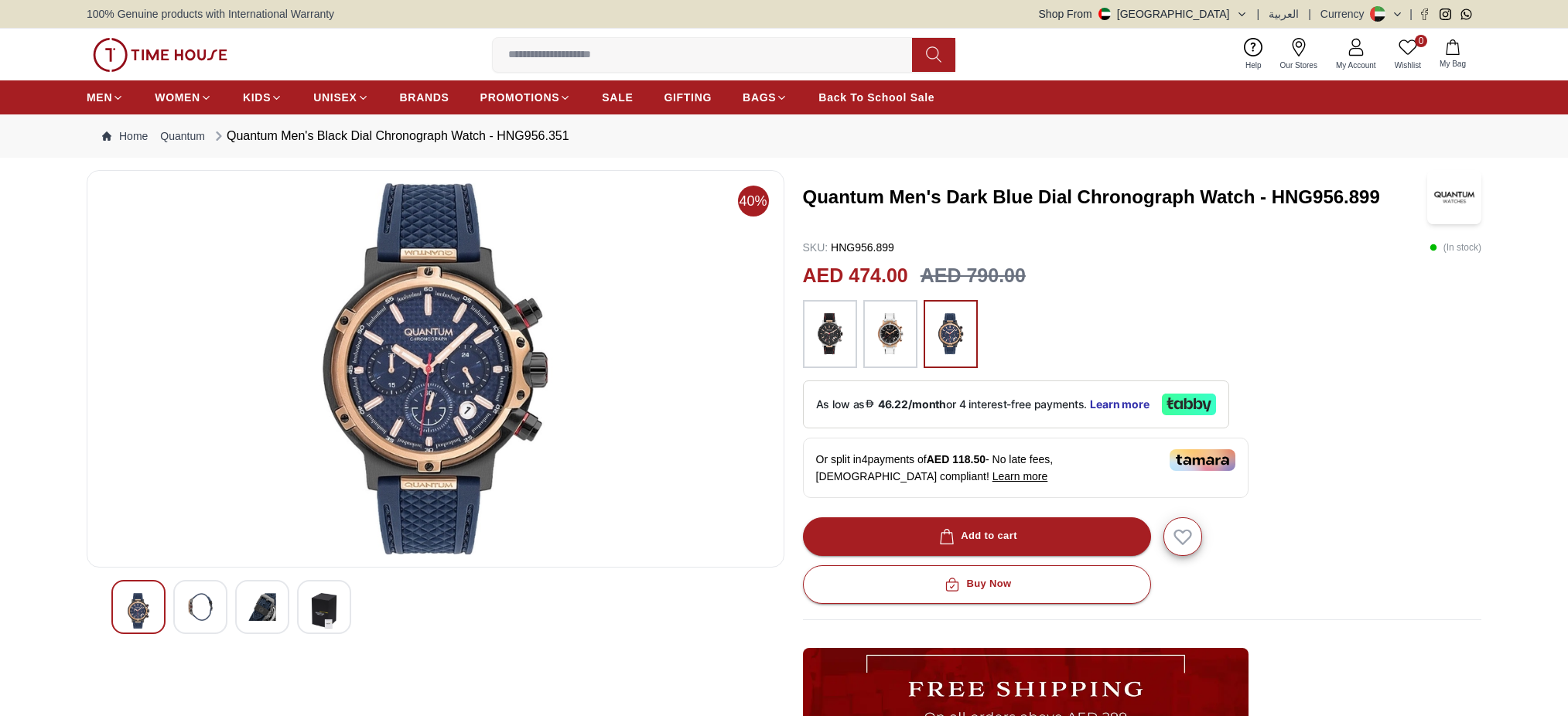
click at [1071, 187] on h3 "Quantum Men's Dark Blue Dial Chronograph Watch - HNG956.899" at bounding box center [1114, 197] width 622 height 24
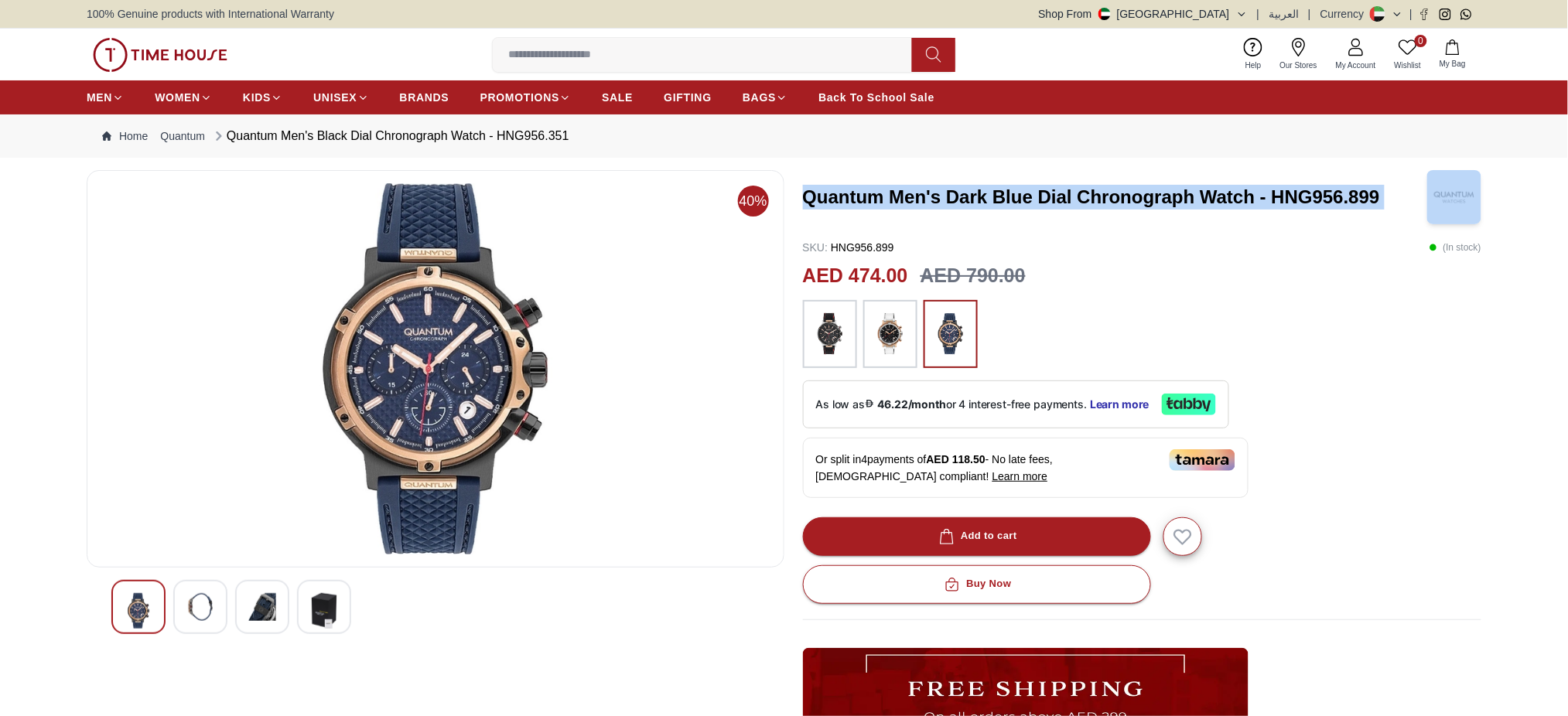
click at [1071, 187] on h3 "Quantum Men's Dark Blue Dial Chronograph Watch - HNG956.899" at bounding box center [1114, 197] width 622 height 24
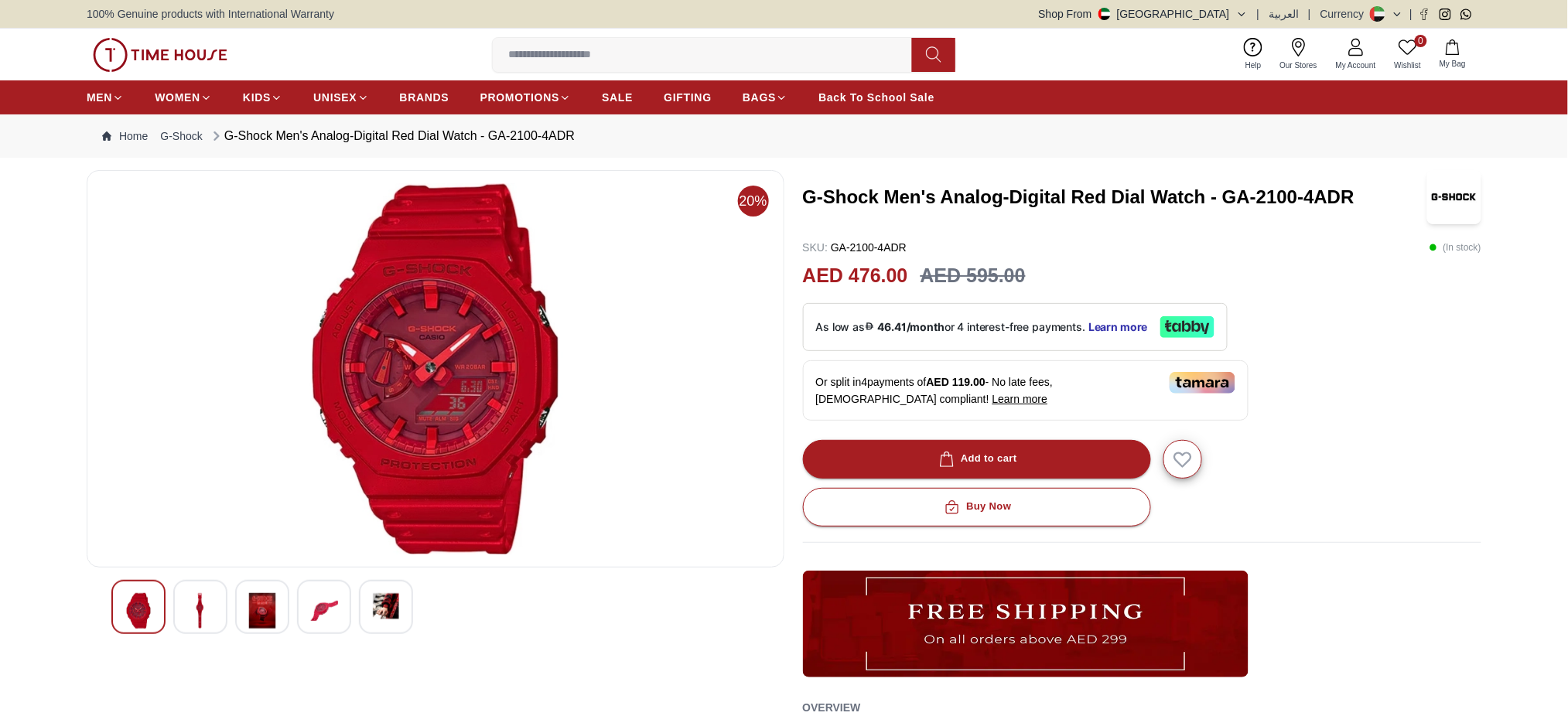
click at [1110, 193] on h3 "G-Shock Men's Analog-Digital Red Dial Watch - GA-2100-4ADR" at bounding box center [1114, 197] width 622 height 24
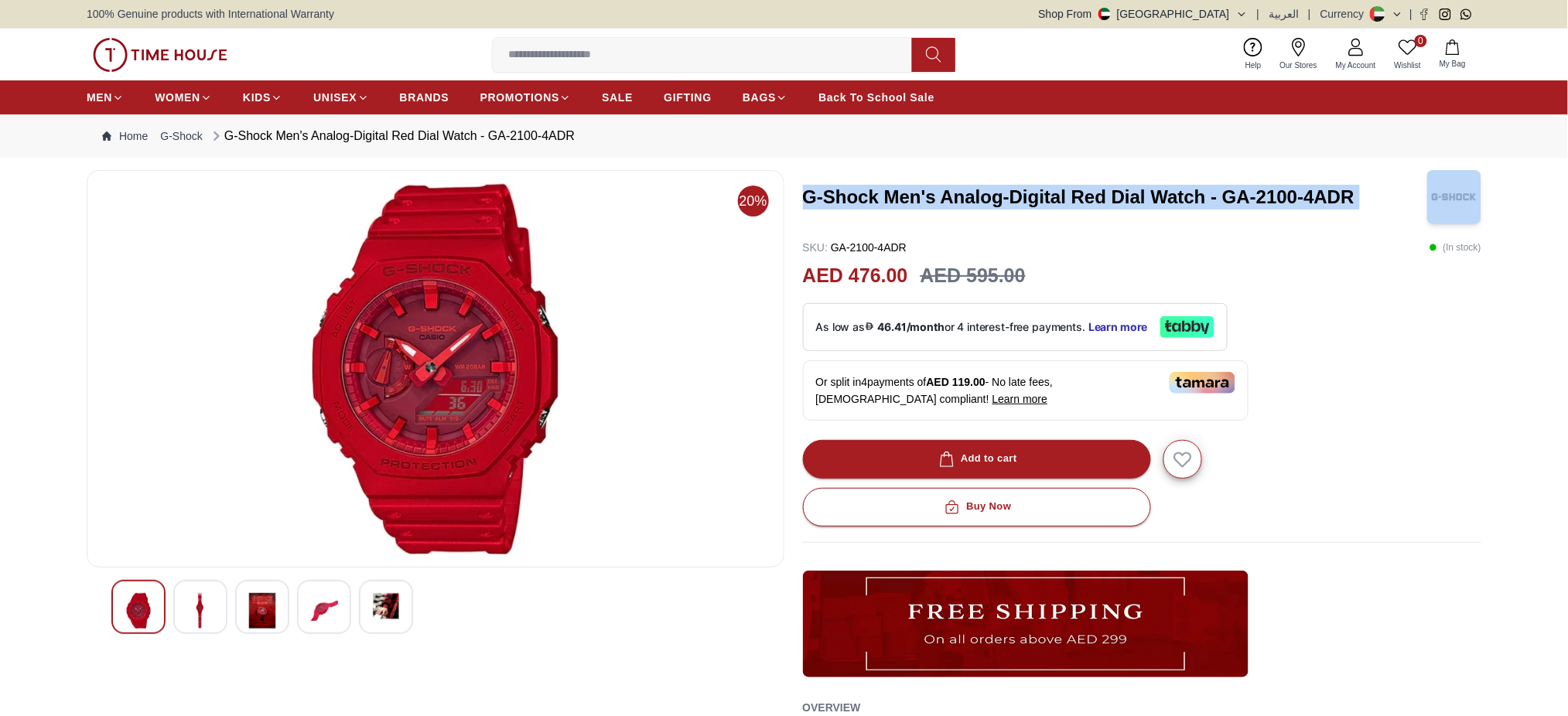
click at [1110, 193] on h3 "G-Shock Men's Analog-Digital Red Dial Watch - GA-2100-4ADR" at bounding box center [1114, 197] width 622 height 24
copy h3 "G-Shock Men's Analog-Digital Red Dial Watch - GA-2100-4ADR"
click at [1084, 212] on div "G-Shock Men's Analog-Digital Red Dial Watch - GA-2100-4ADR" at bounding box center [1143, 197] width 679 height 54
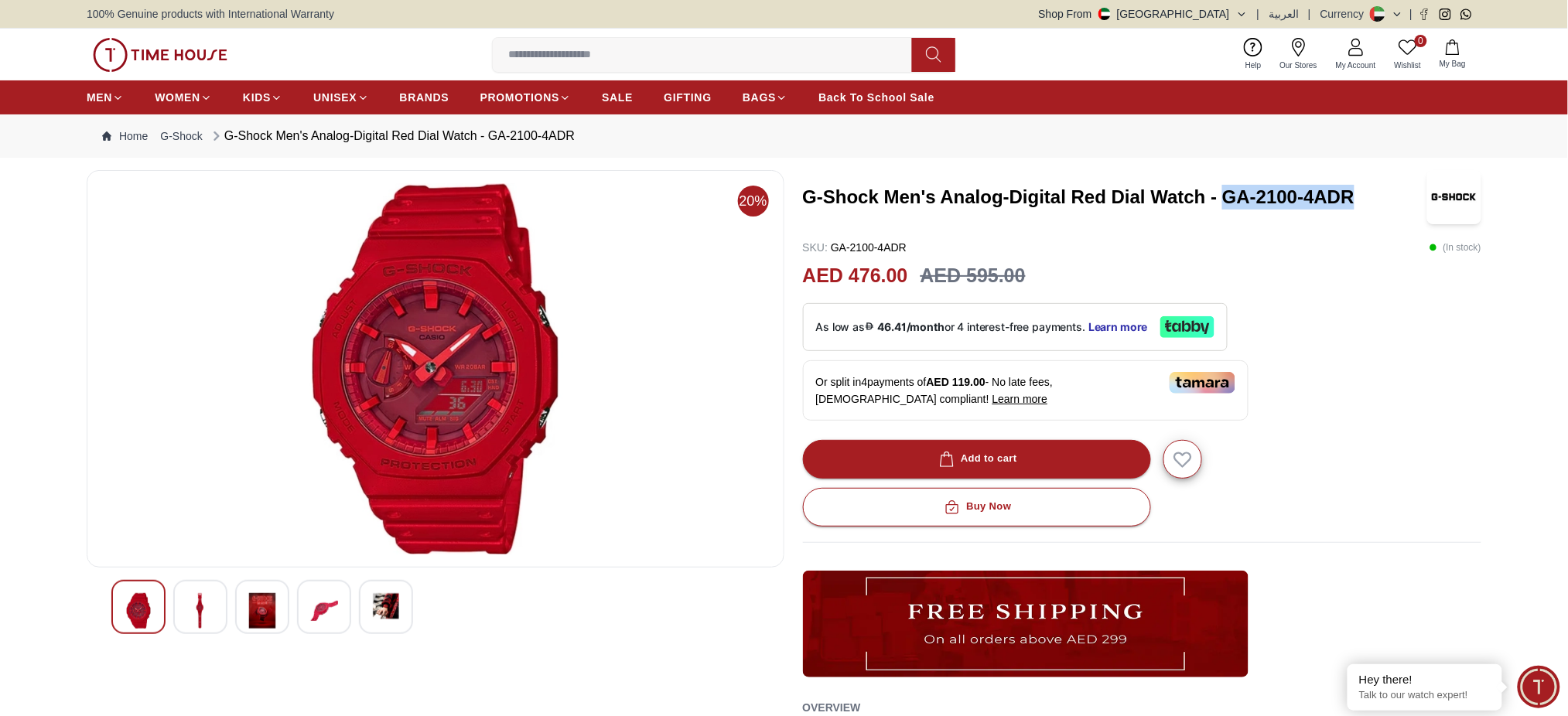
drag, startPoint x: 1226, startPoint y: 187, endPoint x: 1358, endPoint y: 200, distance: 132.6
click at [1358, 200] on h3 "G-Shock Men's Analog-Digital Red Dial Watch - GA-2100-4ADR" at bounding box center [1114, 197] width 622 height 24
copy h3 "GA-2100-4ADR"
click at [1237, 222] on div "G-Shock Men's Analog-Digital Red Dial Watch - GA-2100-4ADR" at bounding box center [1143, 197] width 679 height 54
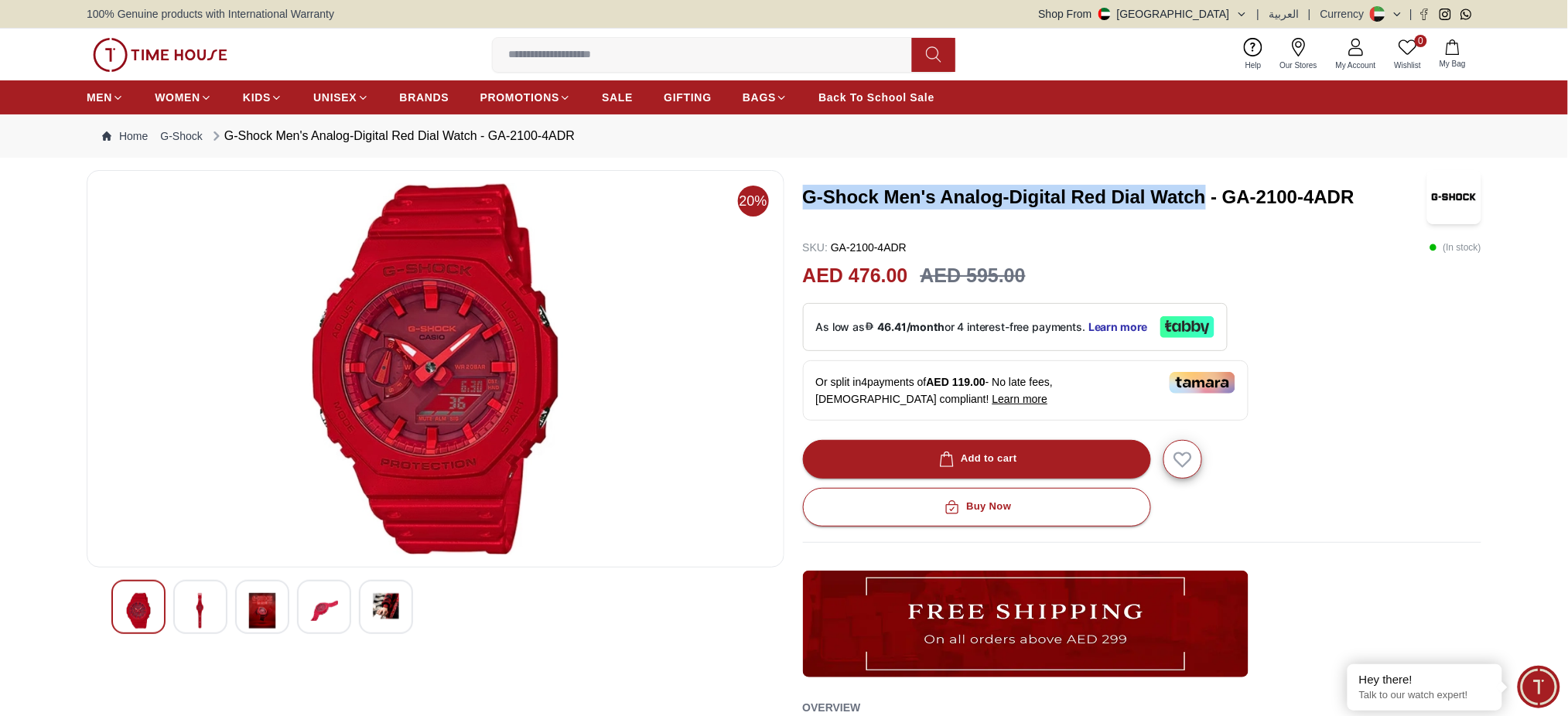
drag, startPoint x: 1204, startPoint y: 196, endPoint x: 794, endPoint y: 200, distance: 410.0
click at [794, 200] on div "20% G-Shock Men's Analog-Digital Red Dial Watch - GA-2100-4ADR SKU : GA-2100-4A…" at bounding box center [784, 525] width 1395 height 711
copy h3 "G-Shock Men's Analog-Digital Red Dial Watch"
click at [1466, 323] on div "G-Shock Men's Analog-Digital Red Dial Watch - GA-2100-4ADR SKU : GA-2100-4ADR (…" at bounding box center [1143, 525] width 679 height 711
click at [380, 609] on img at bounding box center [386, 606] width 28 height 26
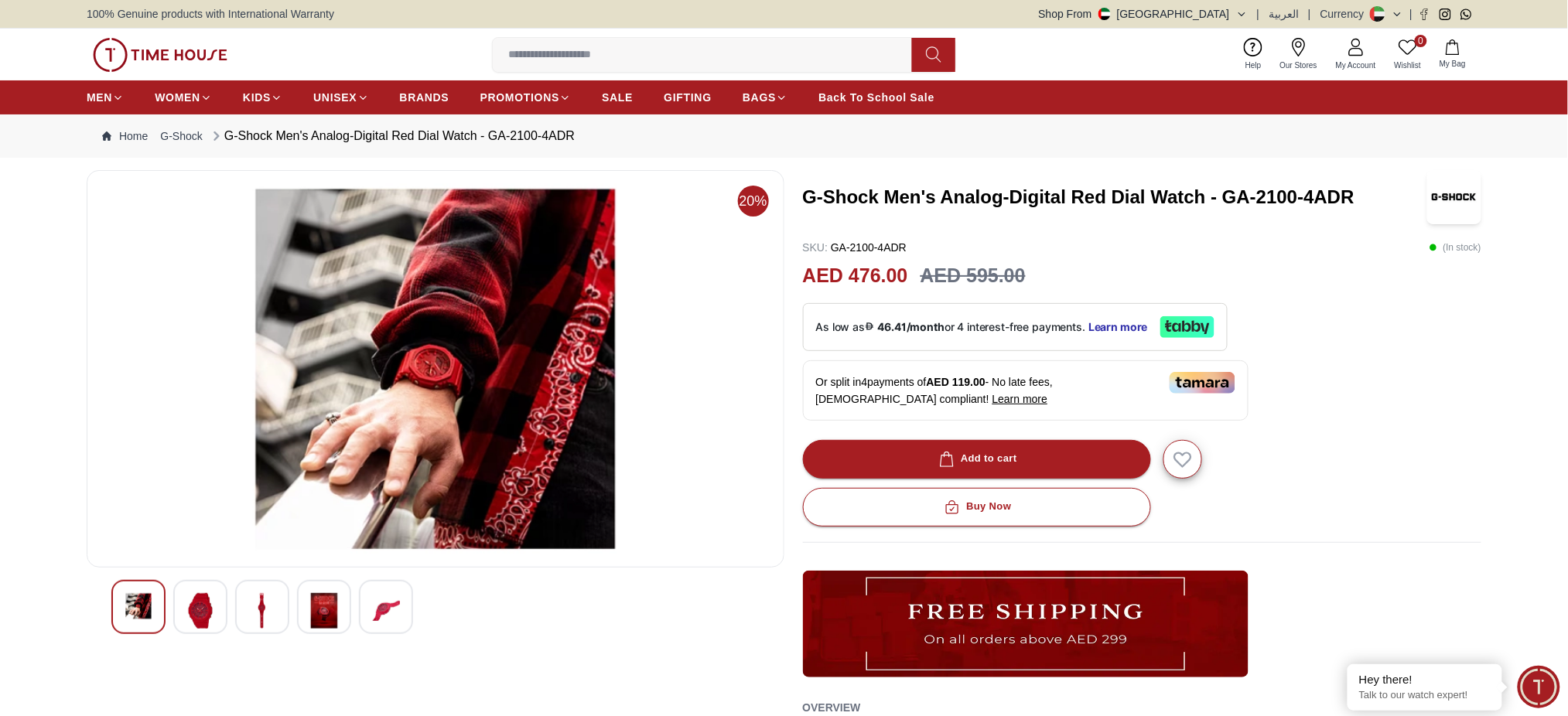
click at [326, 602] on img at bounding box center [323, 610] width 28 height 35
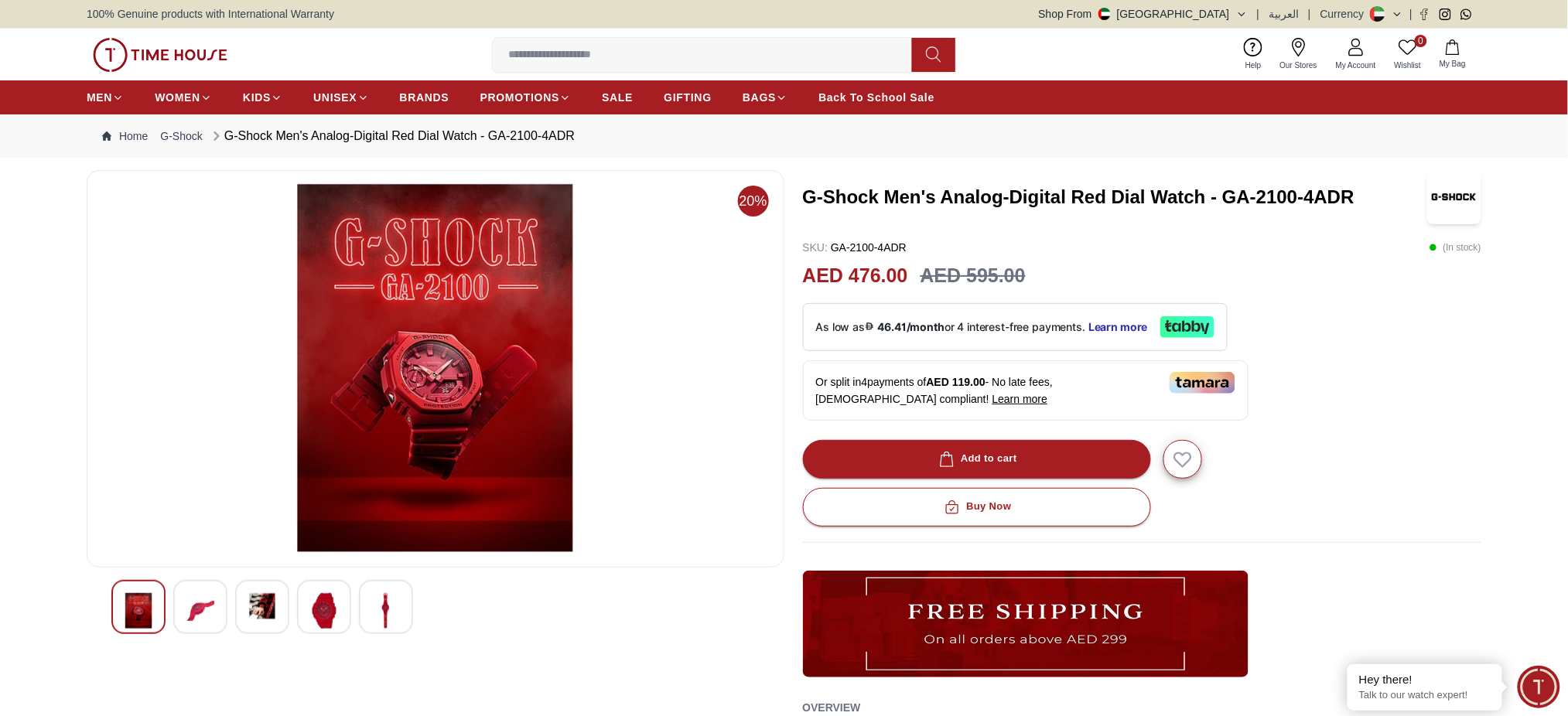
click at [266, 600] on img at bounding box center [262, 606] width 28 height 26
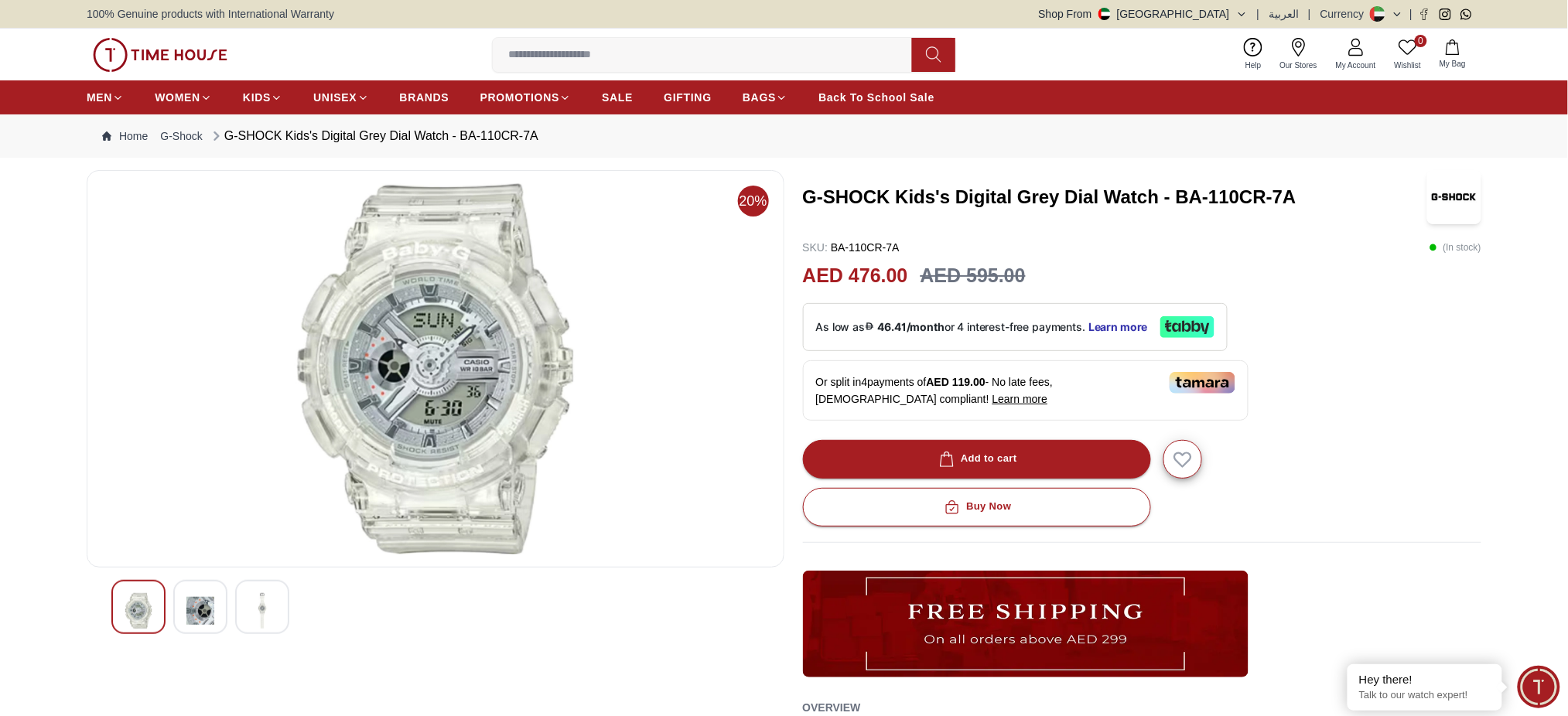
click at [1185, 198] on h3 "G-SHOCK Kids's Digital Grey Dial Watch - BA-110CR-7A" at bounding box center [1114, 197] width 622 height 24
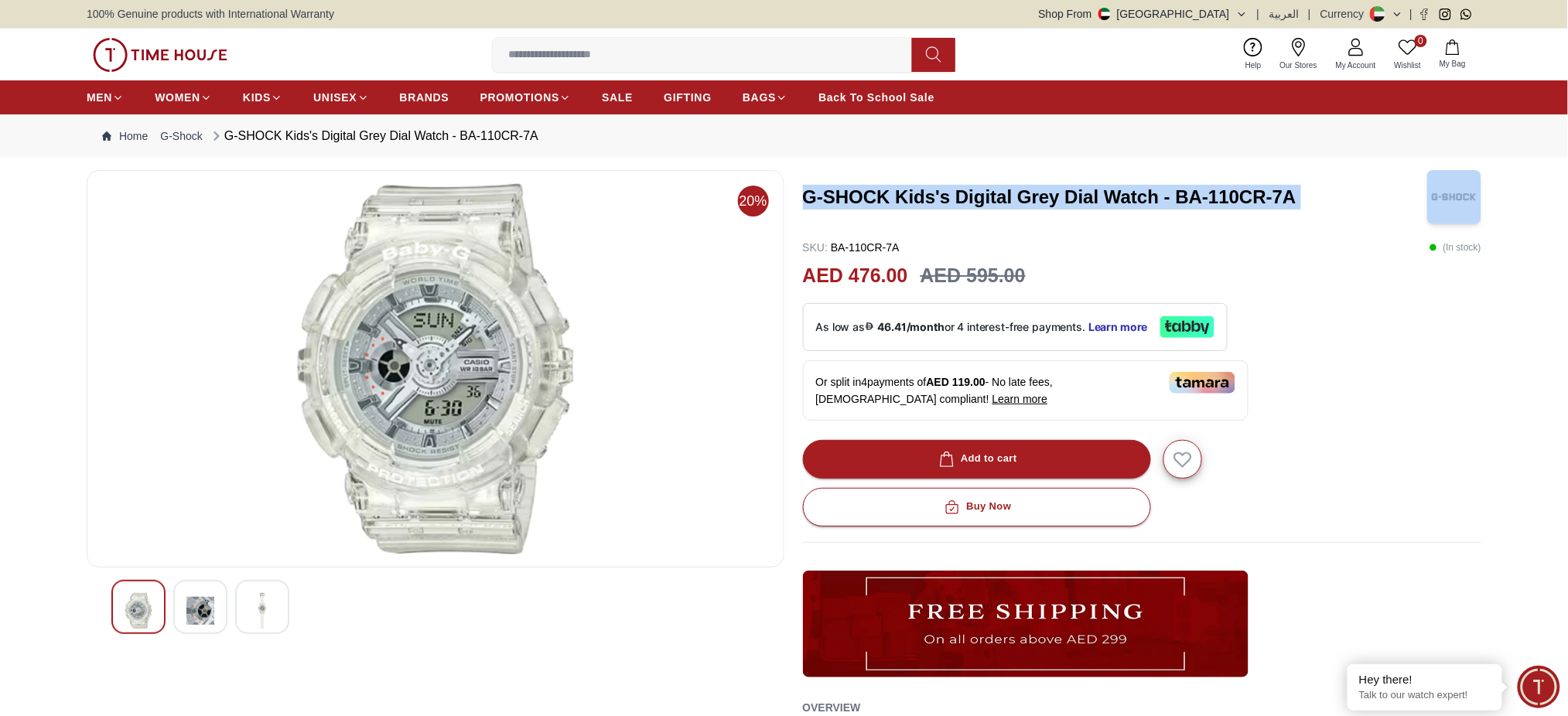
click at [1185, 198] on h3 "G-SHOCK Kids's Digital Grey Dial Watch - BA-110CR-7A" at bounding box center [1114, 197] width 622 height 24
copy h3 "G-SHOCK Kids's Digital Grey Dial Watch - BA-110CR-7A"
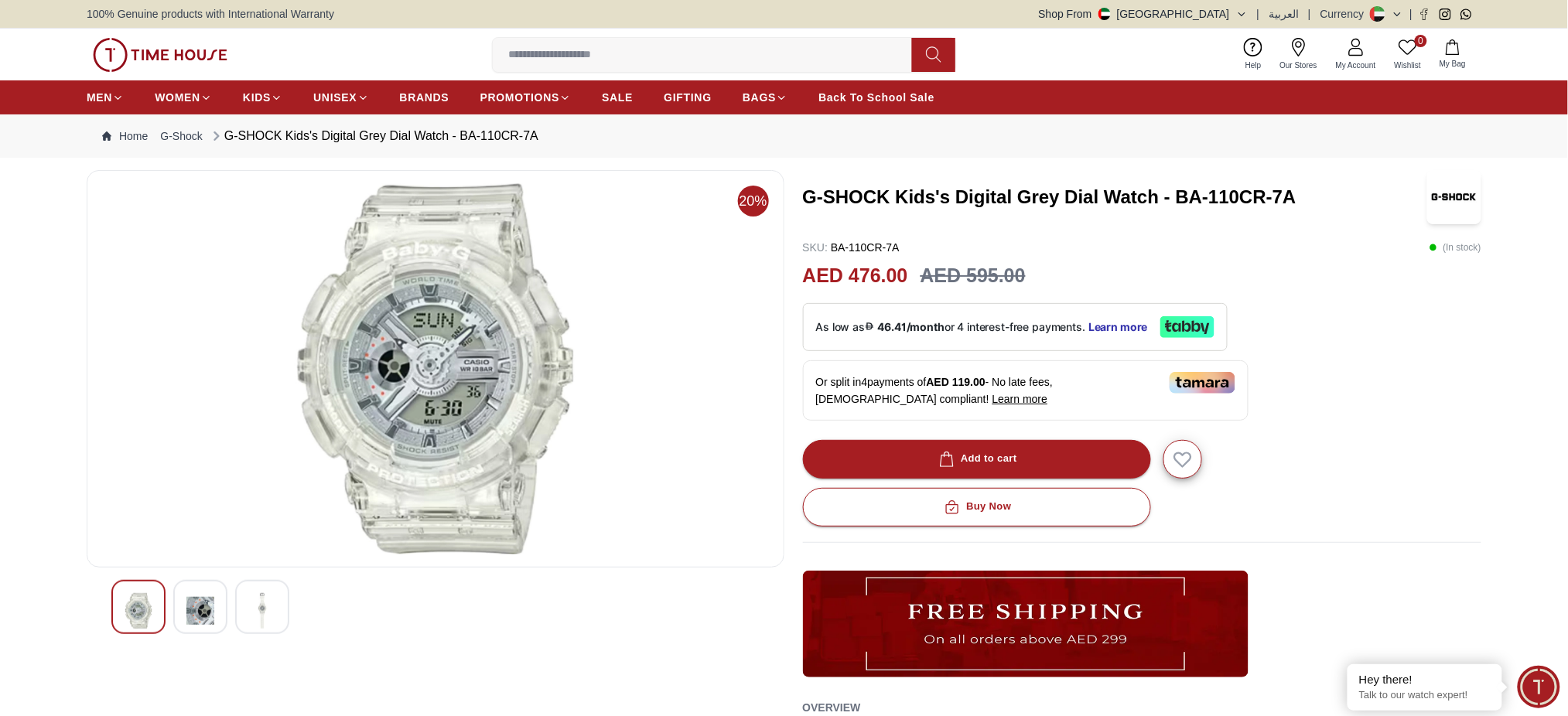
click at [1131, 258] on div "G-SHOCK Kids's Digital Grey Dial Watch - BA-110CR-7A SKU : BA-110CR-7A ( In sto…" at bounding box center [1143, 517] width 679 height 695
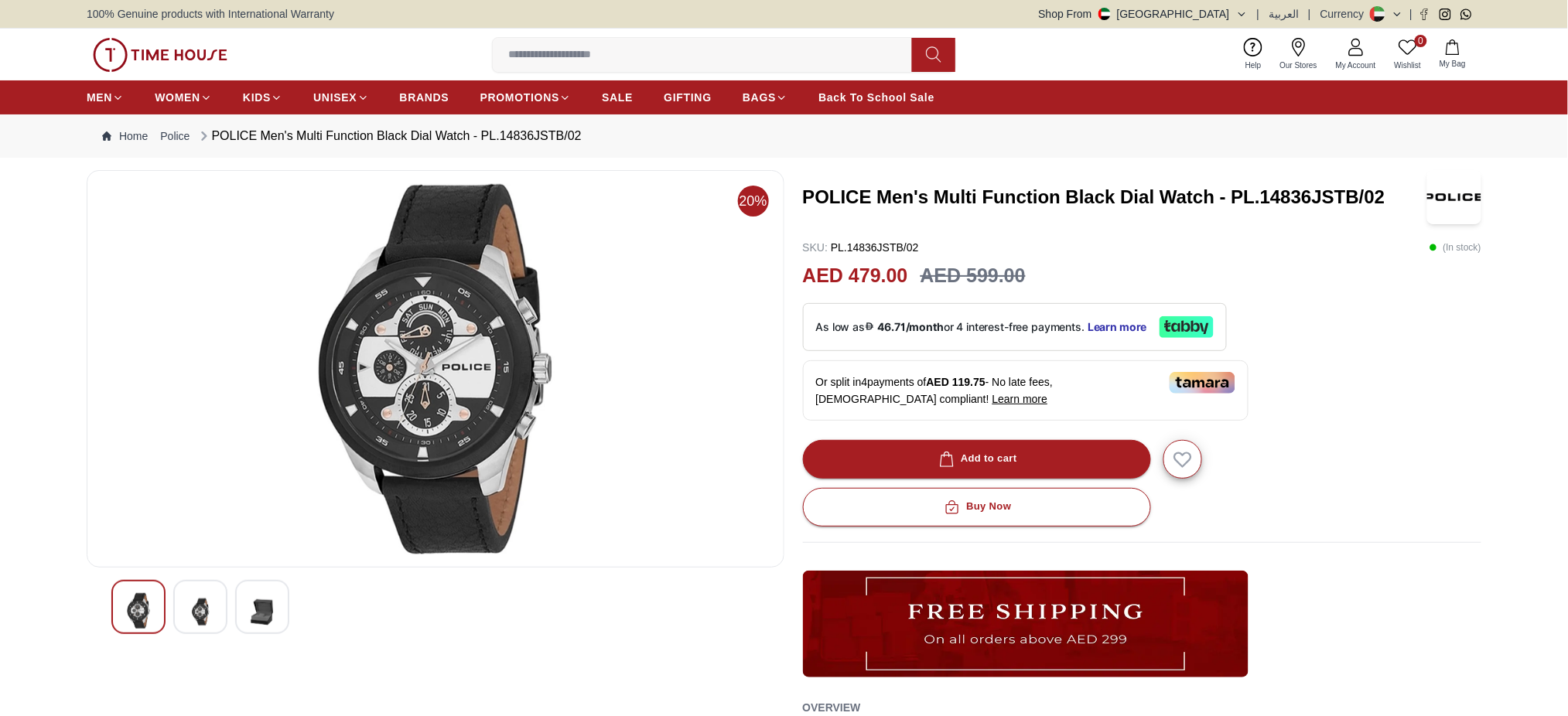
click at [1131, 196] on h3 "POLICE Men's Multi Function Black Dial Watch - PL.14836JSTB/02" at bounding box center [1114, 197] width 622 height 24
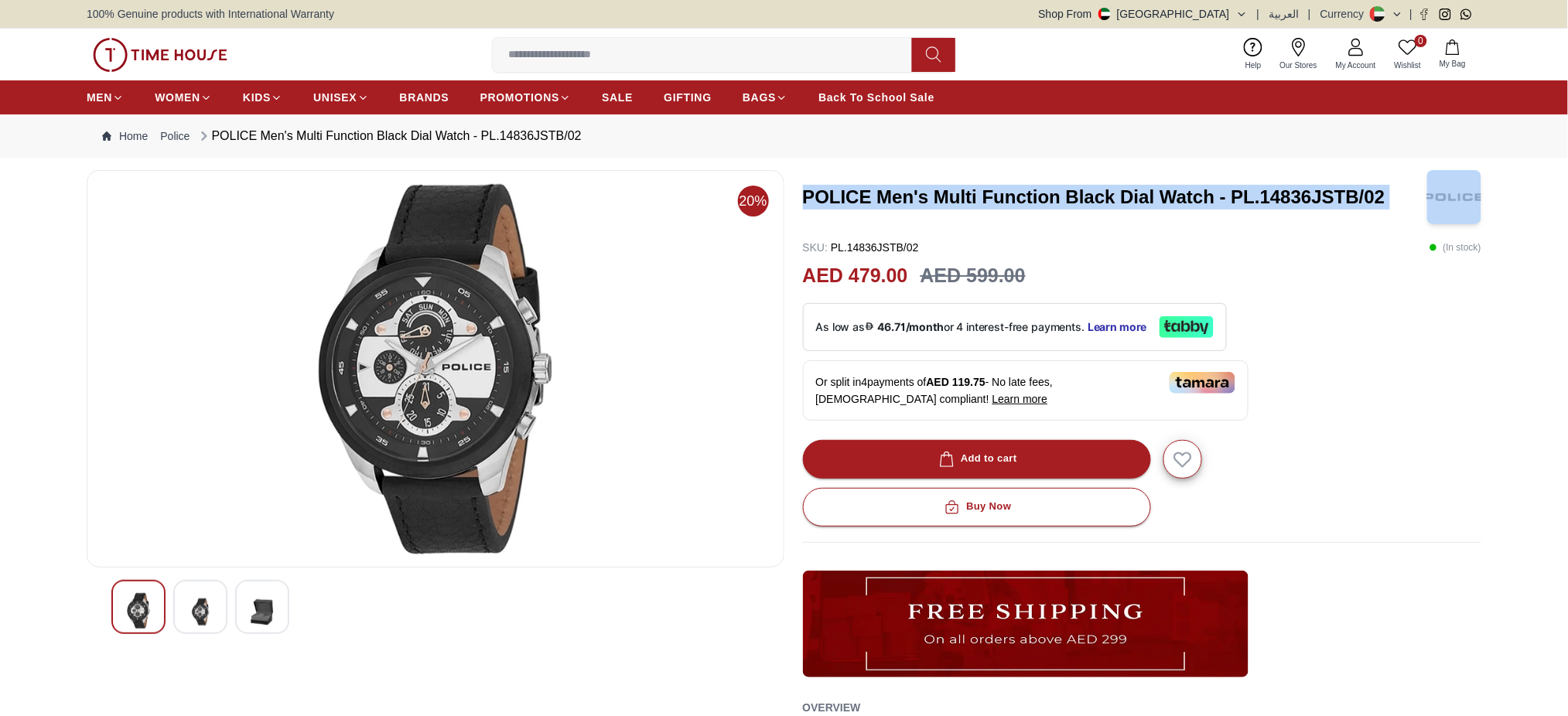
click at [1131, 196] on h3 "POLICE Men's Multi Function Black Dial Watch - PL.14836JSTB/02" at bounding box center [1114, 197] width 622 height 24
copy h3 "POLICE Men's Multi Function Black Dial Watch - PL.14836JSTB/02"
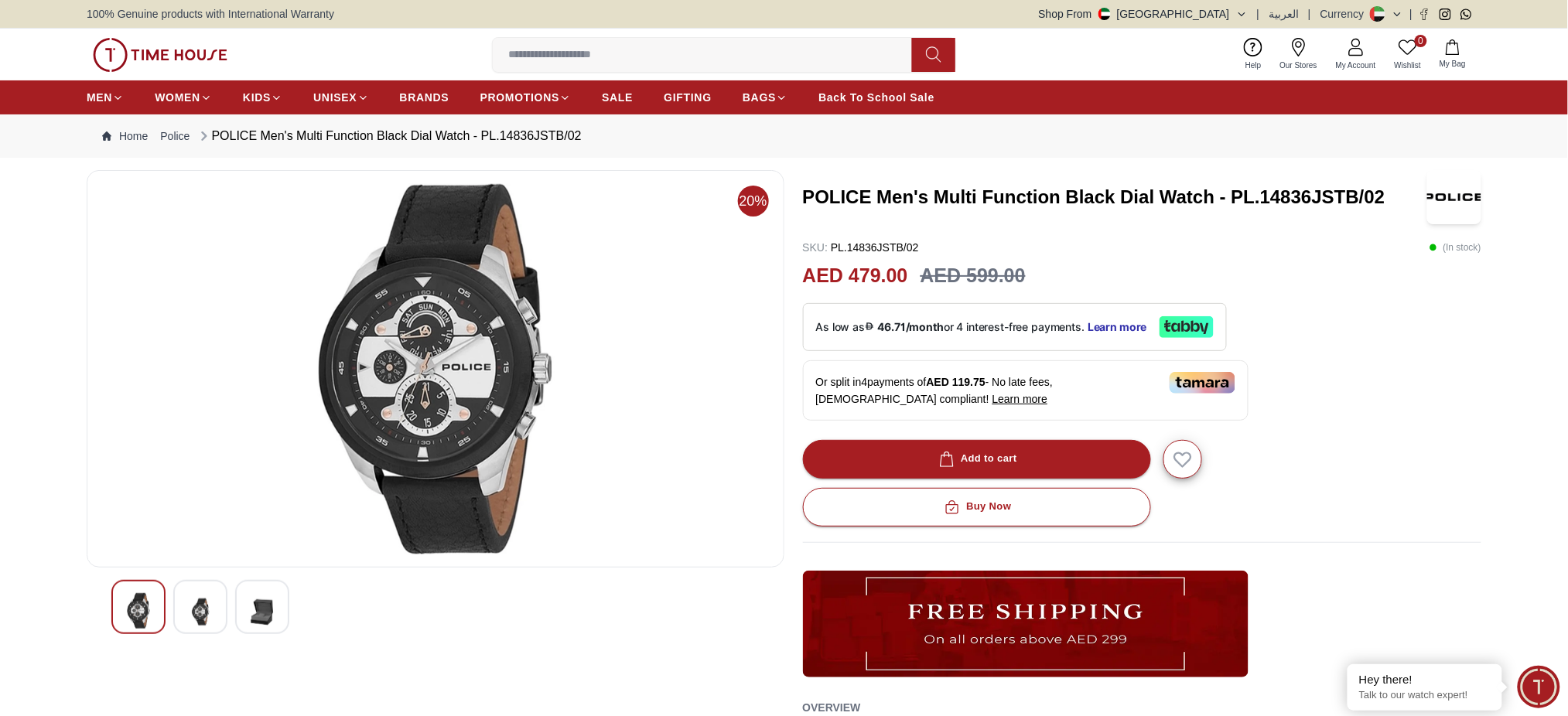
click at [1291, 240] on div "SKU : PL.14836JSTB/02 ( In stock )" at bounding box center [1143, 247] width 679 height 15
drag, startPoint x: 1227, startPoint y: 189, endPoint x: 1392, endPoint y: 196, distance: 165.1
click at [1392, 196] on h3 "POLICE Men's Multi Function Black Dial Watch - PL.14836JSTB/02" at bounding box center [1114, 197] width 622 height 24
copy h3 "PL.14836JSTB/02"
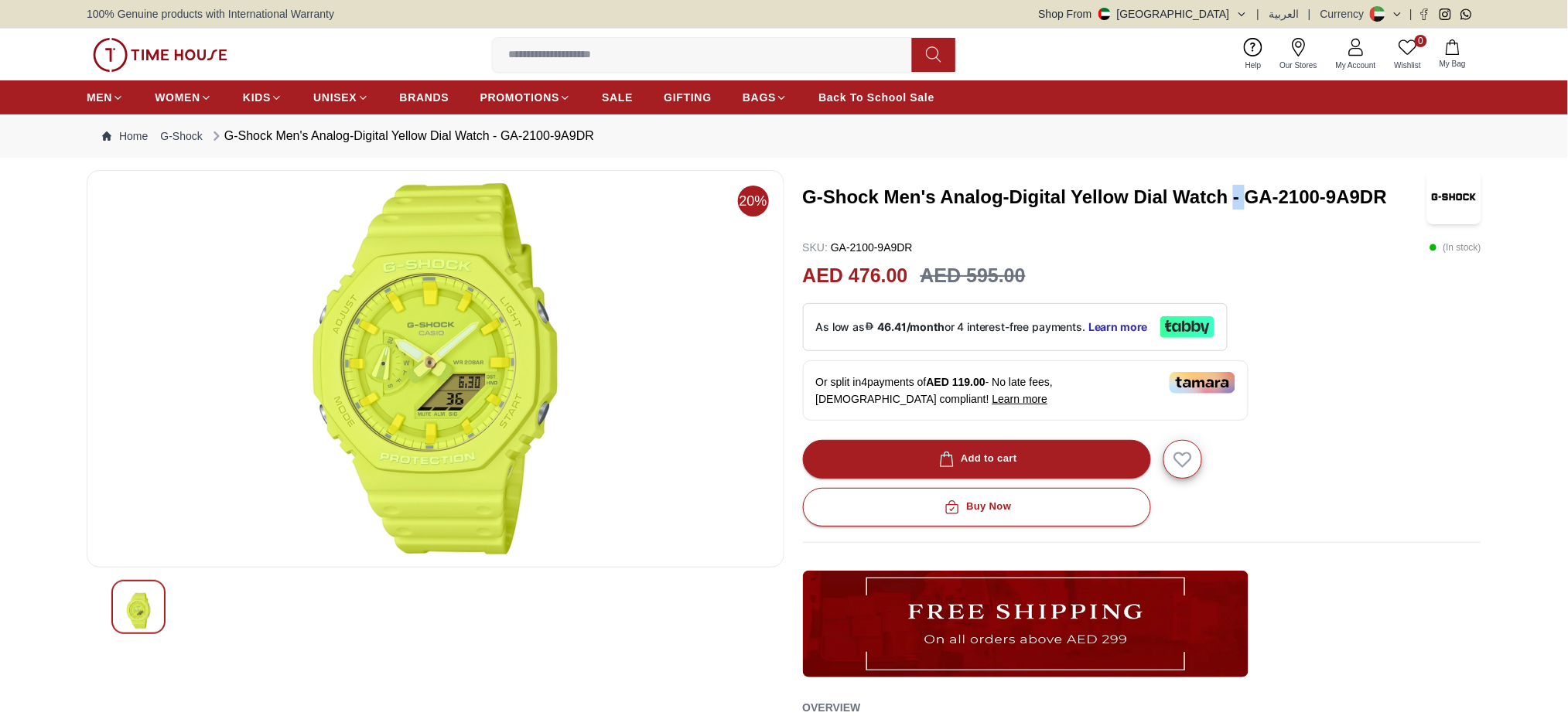
click at [1236, 197] on h3 "G-Shock Men's Analog-Digital Yellow Dial Watch - GA-2100-9A9DR" at bounding box center [1114, 197] width 622 height 24
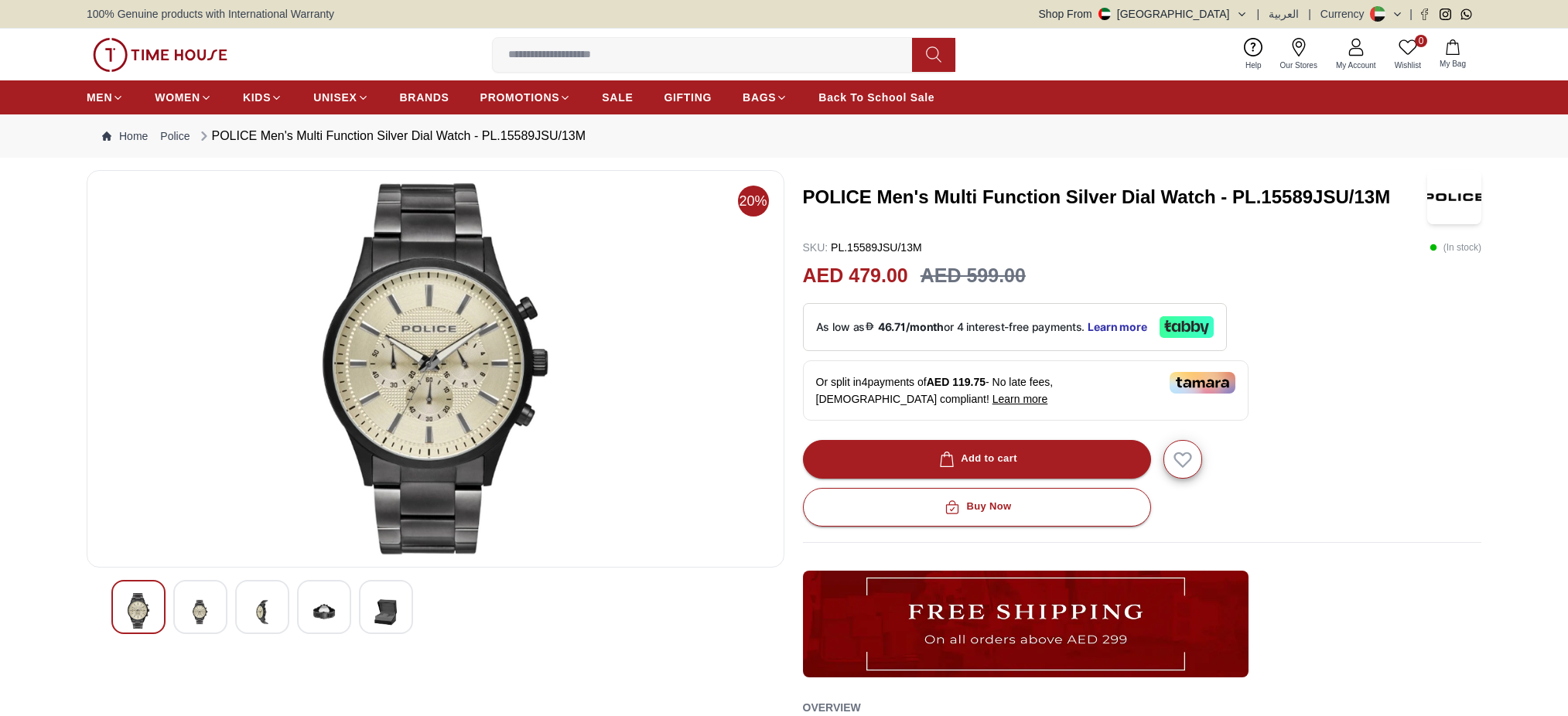
click at [1162, 192] on h3 "POLICE Men's Multi Function Silver Dial Watch - PL.15589JSU/13M" at bounding box center [1114, 197] width 622 height 24
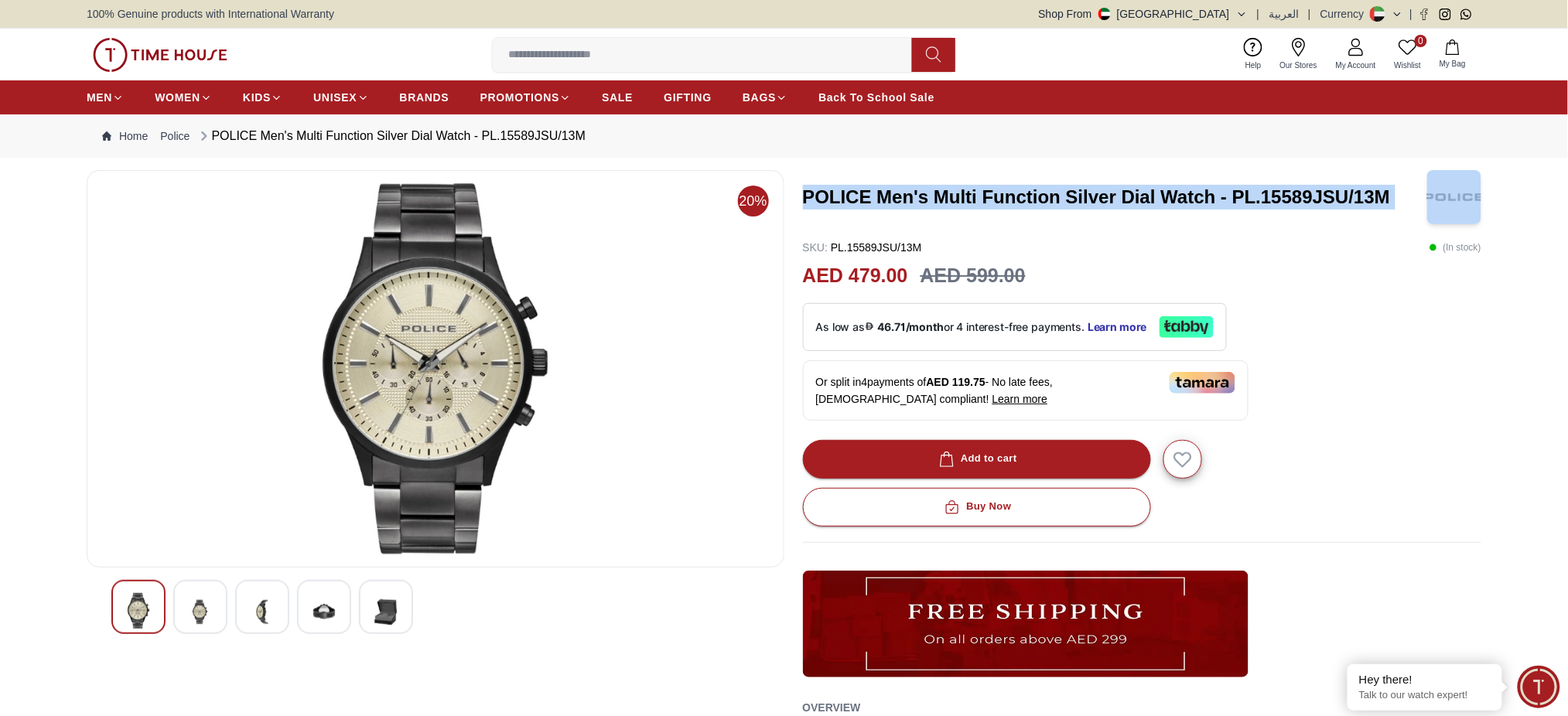
copy h3 "POLICE Men's Multi Function Silver Dial Watch - PL.15589JSU/13M"
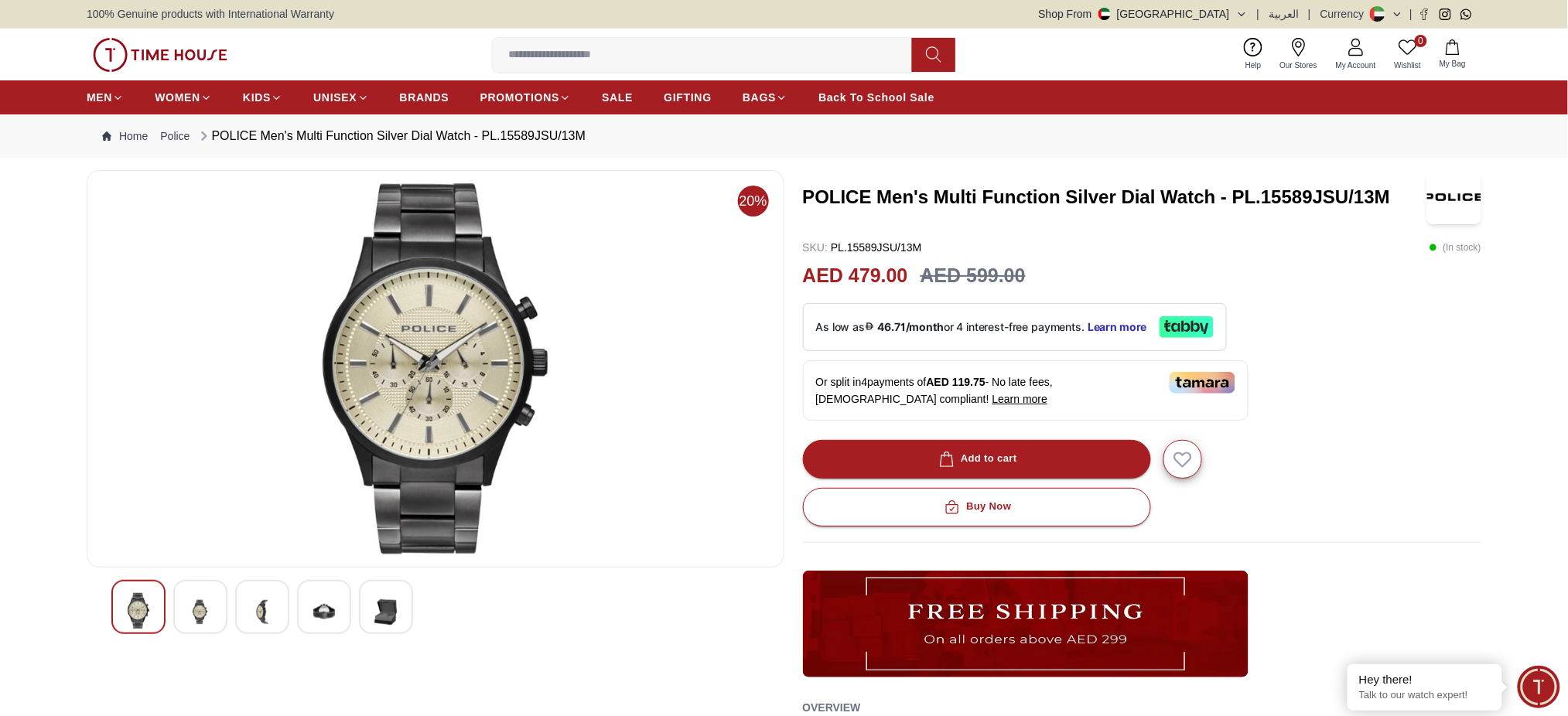
click at [1314, 237] on div "POLICE Men's Multi Function Silver Dial Watch - PL.15589JSU/13M SKU : PL.15589J…" at bounding box center [1143, 525] width 679 height 711
drag, startPoint x: 1214, startPoint y: 198, endPoint x: 807, endPoint y: 202, distance: 407.0
click at [807, 202] on h3 "POLICE Men's Multi Function Silver Dial Watch - PL.15589JSU/13M" at bounding box center [1114, 197] width 622 height 24
copy h3 "POLICE Men's Multi Function Silver Dial Watch"
click at [1289, 209] on h3 "POLICE Men's Multi Function Silver Dial Watch - PL.15589JSU/13M" at bounding box center [1114, 197] width 622 height 24
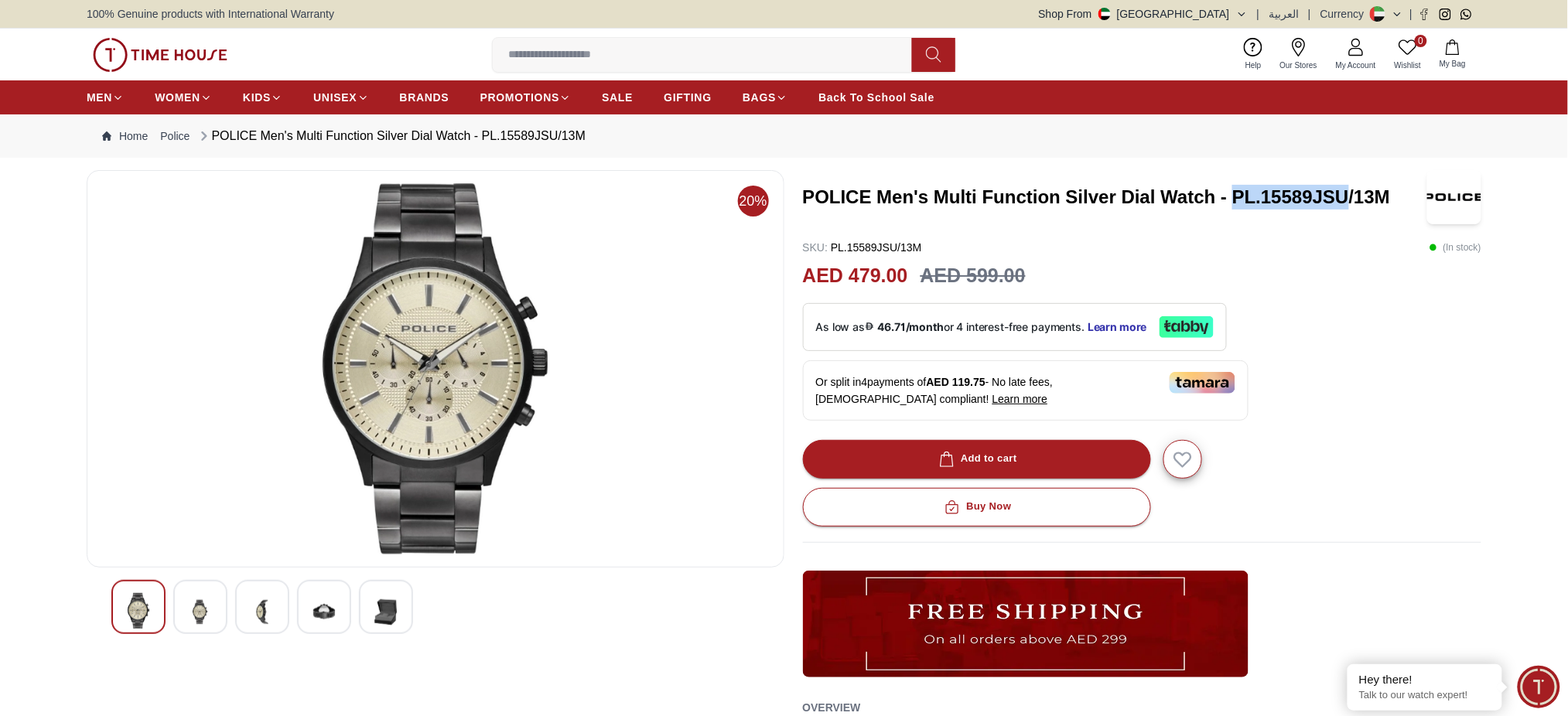
drag, startPoint x: 1236, startPoint y: 191, endPoint x: 1349, endPoint y: 190, distance: 113.0
click at [1349, 190] on h3 "POLICE Men's Multi Function Silver Dial Watch - PL.15589JSU/13M" at bounding box center [1114, 197] width 622 height 24
copy h3 "PL.15589JSU"
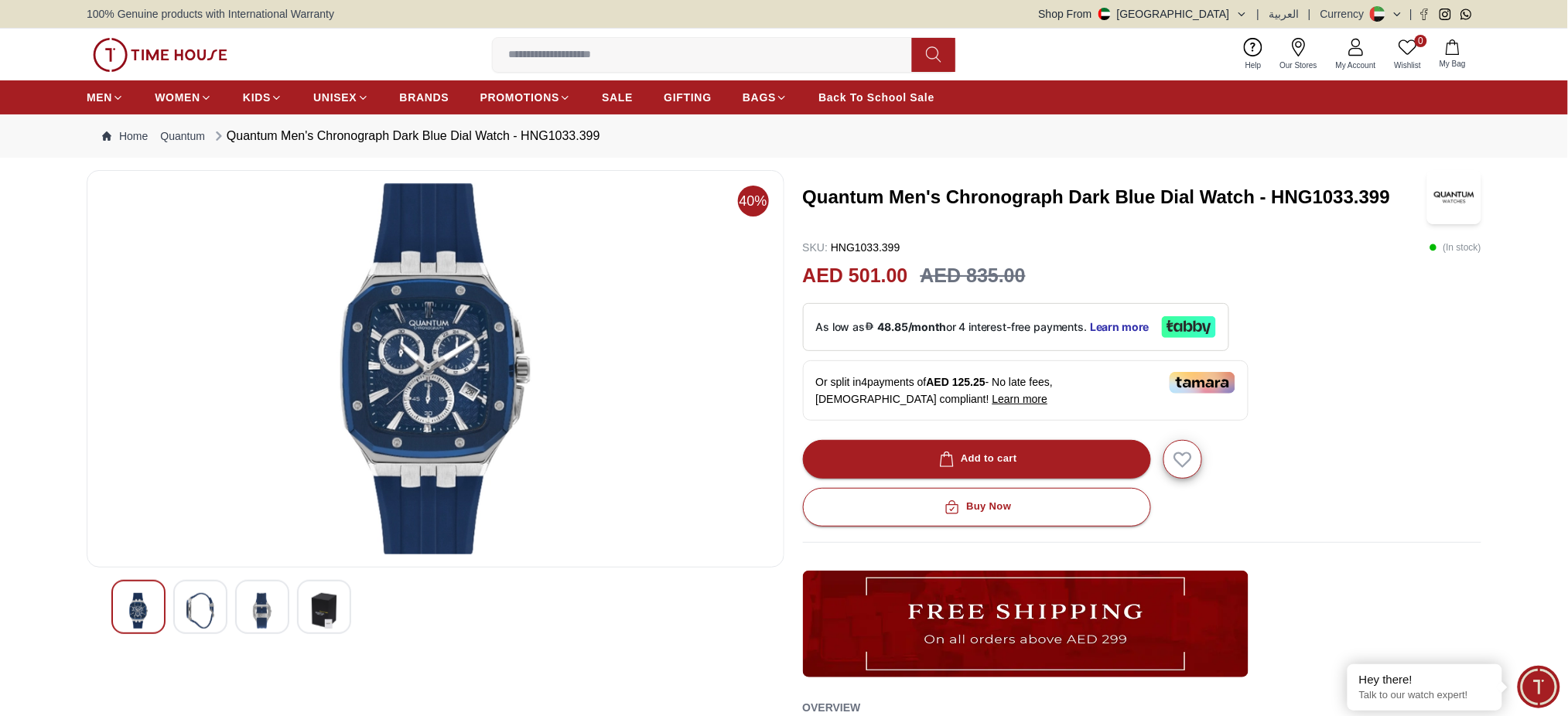
click at [1185, 196] on h3 "Quantum Men's Chronograph Dark Blue Dial Watch - HNG1033.399" at bounding box center [1114, 197] width 622 height 24
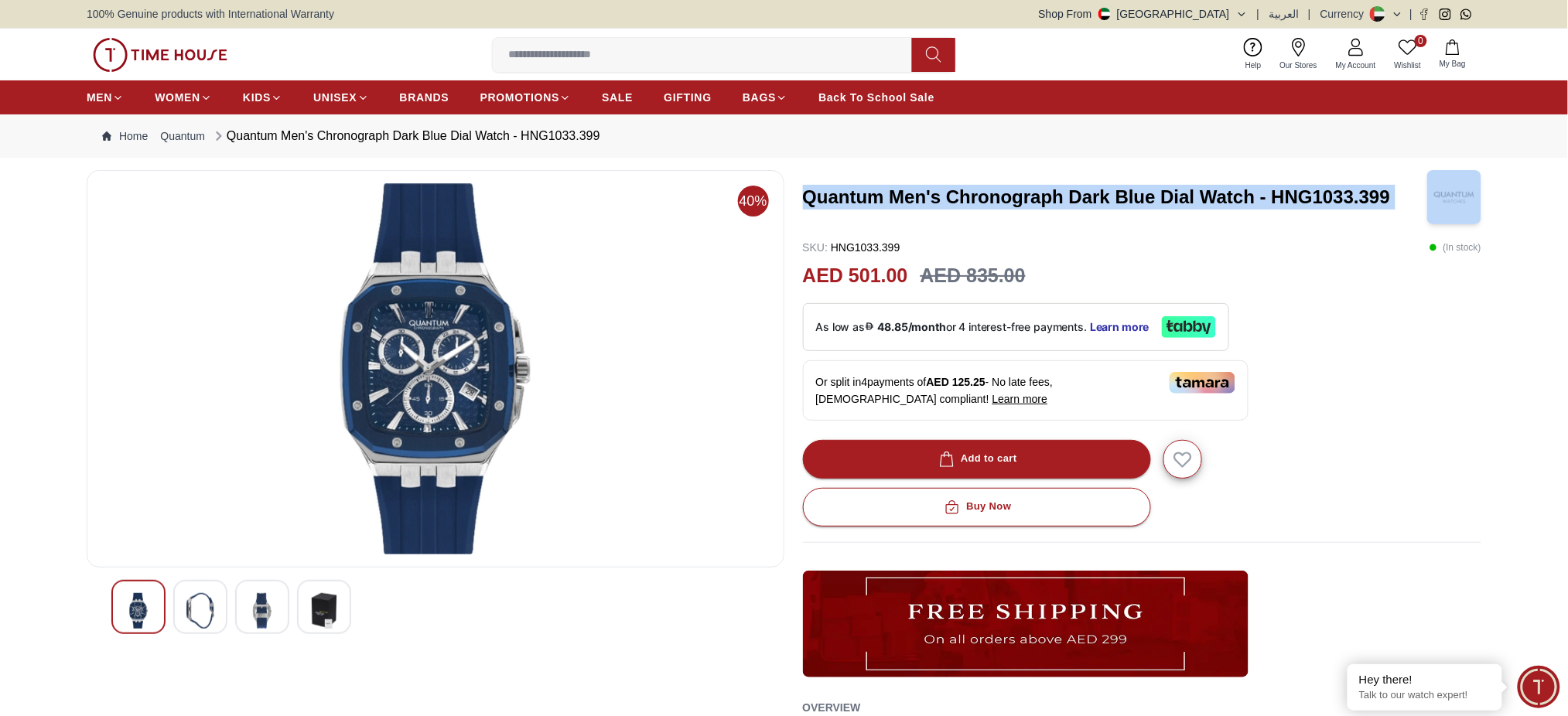
click at [1185, 196] on h3 "Quantum Men's Chronograph Dark Blue Dial Watch - HNG1033.399" at bounding box center [1114, 197] width 622 height 24
copy h3 "Quantum Men's Chronograph Dark Blue Dial Watch - HNG1033.399"
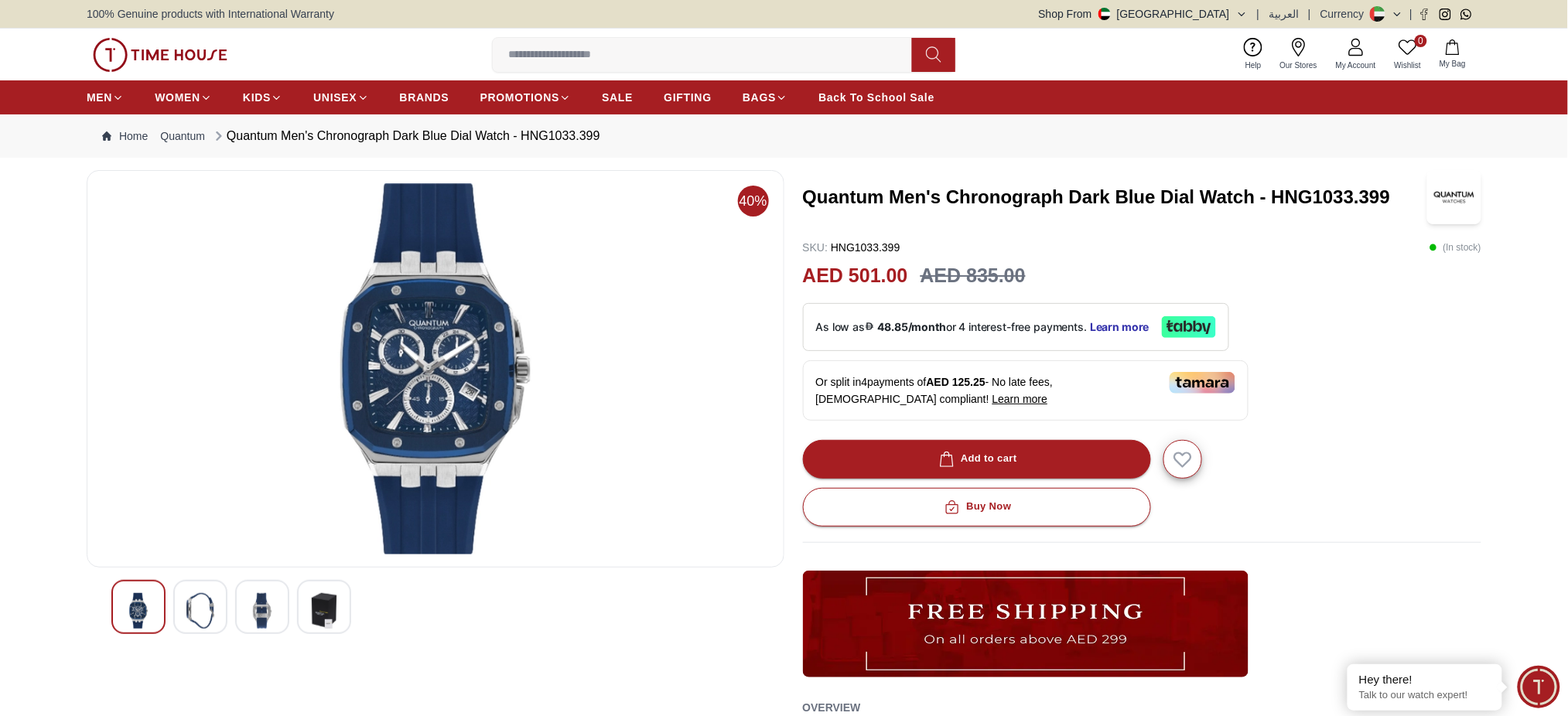
click at [1280, 247] on div "SKU : HNG1033.399 ( In stock )" at bounding box center [1143, 247] width 679 height 15
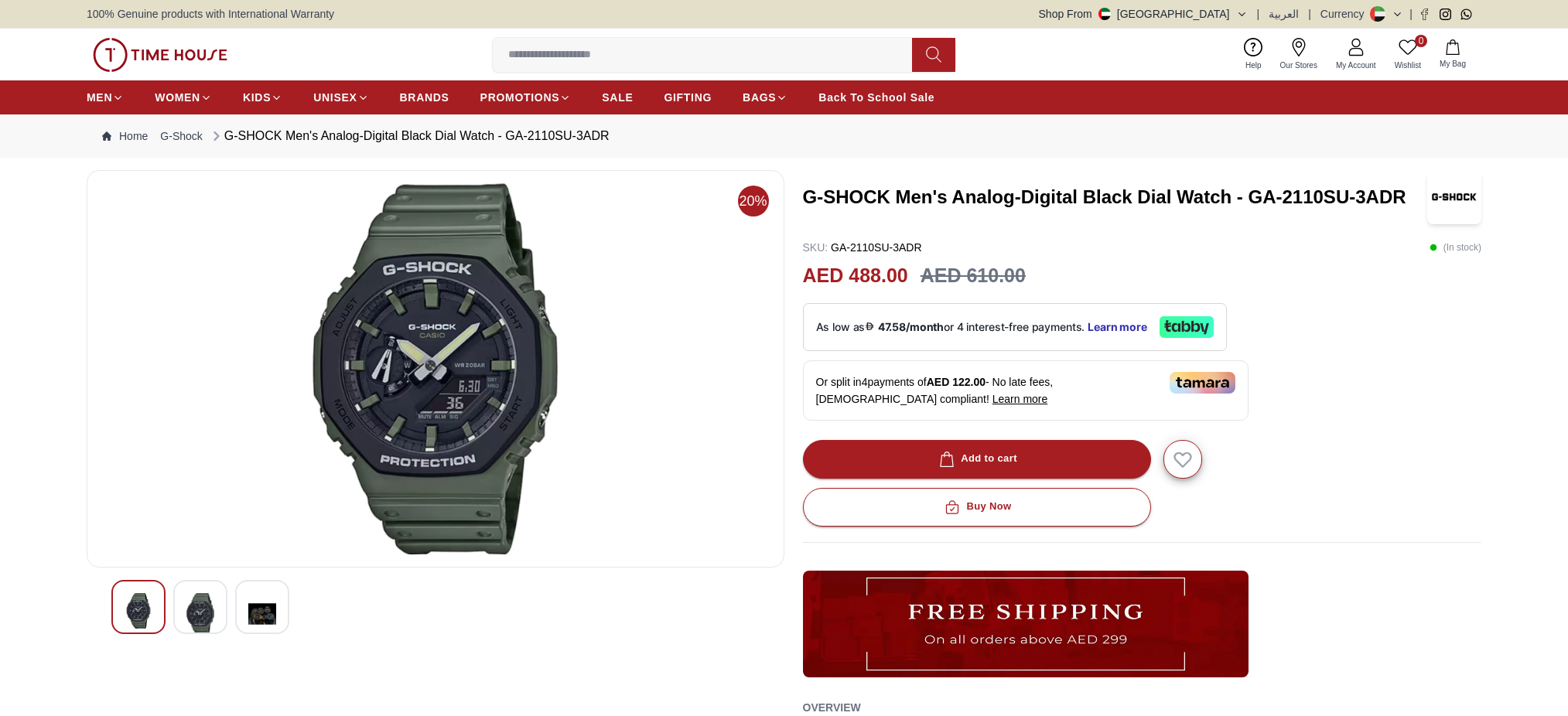
click at [1119, 196] on h3 "G-SHOCK Men's Analog-Digital Black Dial Watch - GA-2110SU-3ADR" at bounding box center [1114, 197] width 622 height 24
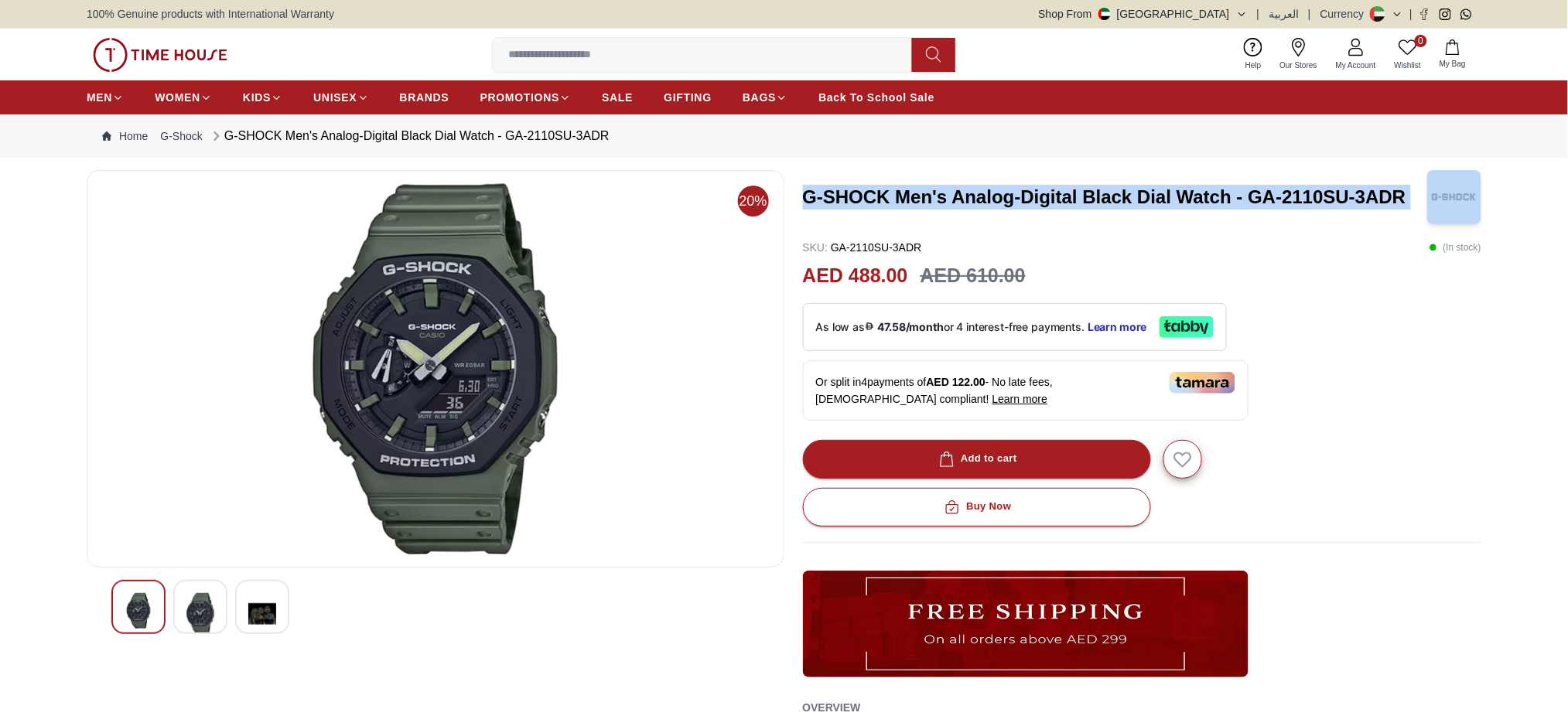
click at [1119, 196] on h3 "G-SHOCK Men's Analog-Digital Black Dial Watch - GA-2110SU-3ADR" at bounding box center [1114, 197] width 622 height 24
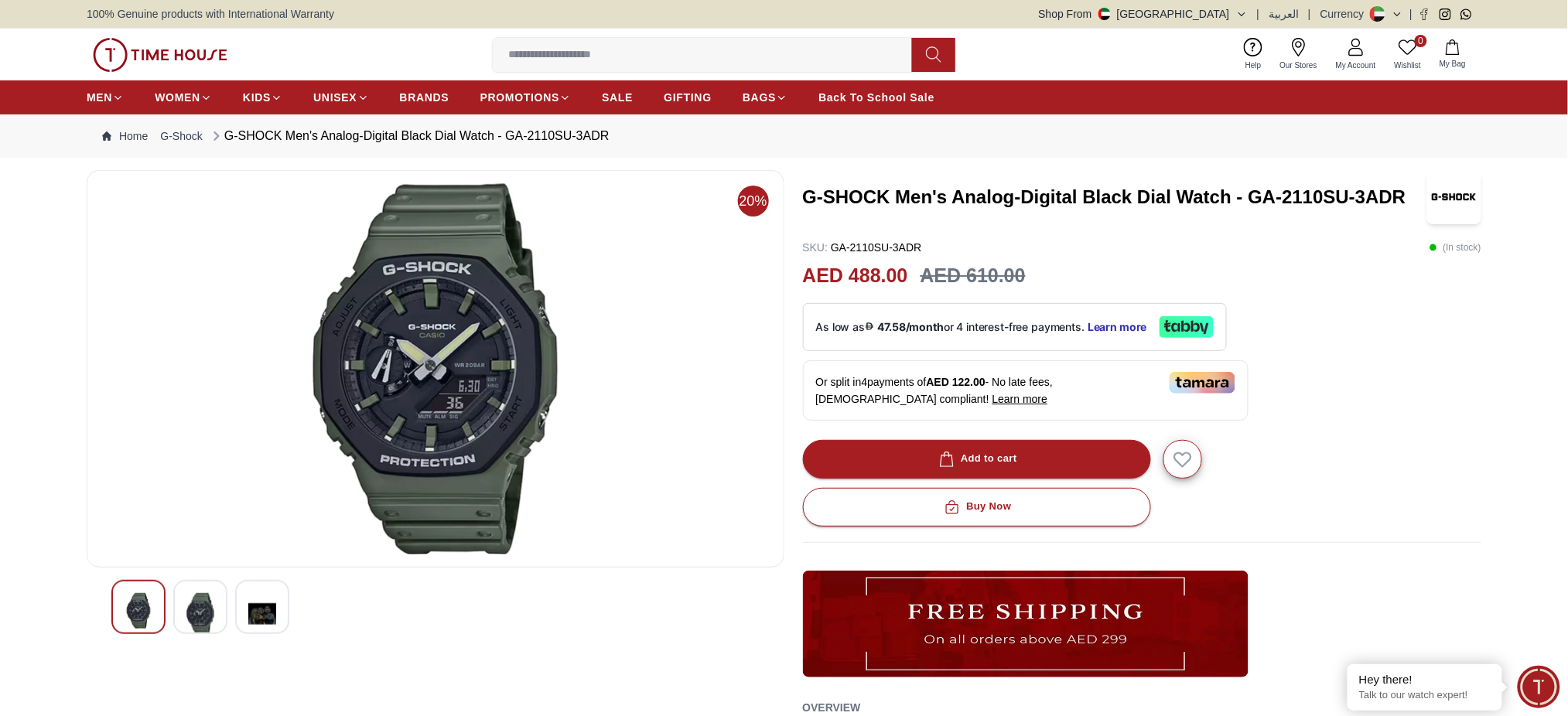
click at [1295, 237] on div "G-SHOCK Men's Analog-Digital Black Dial Watch - GA-2110SU-3ADR SKU : GA-2110SU-…" at bounding box center [1143, 540] width 679 height 741
drag, startPoint x: 1253, startPoint y: 197, endPoint x: 1408, endPoint y: 191, distance: 155.1
click at [1408, 191] on h3 "G-SHOCK Men's Analog-Digital Black Dial Watch - GA-2110SU-3ADR" at bounding box center [1114, 197] width 622 height 24
copy h3 "GA-2110SU-3ADR"
click at [1307, 240] on div "SKU : GA-2110SU-3ADR ( In stock )" at bounding box center [1143, 247] width 679 height 15
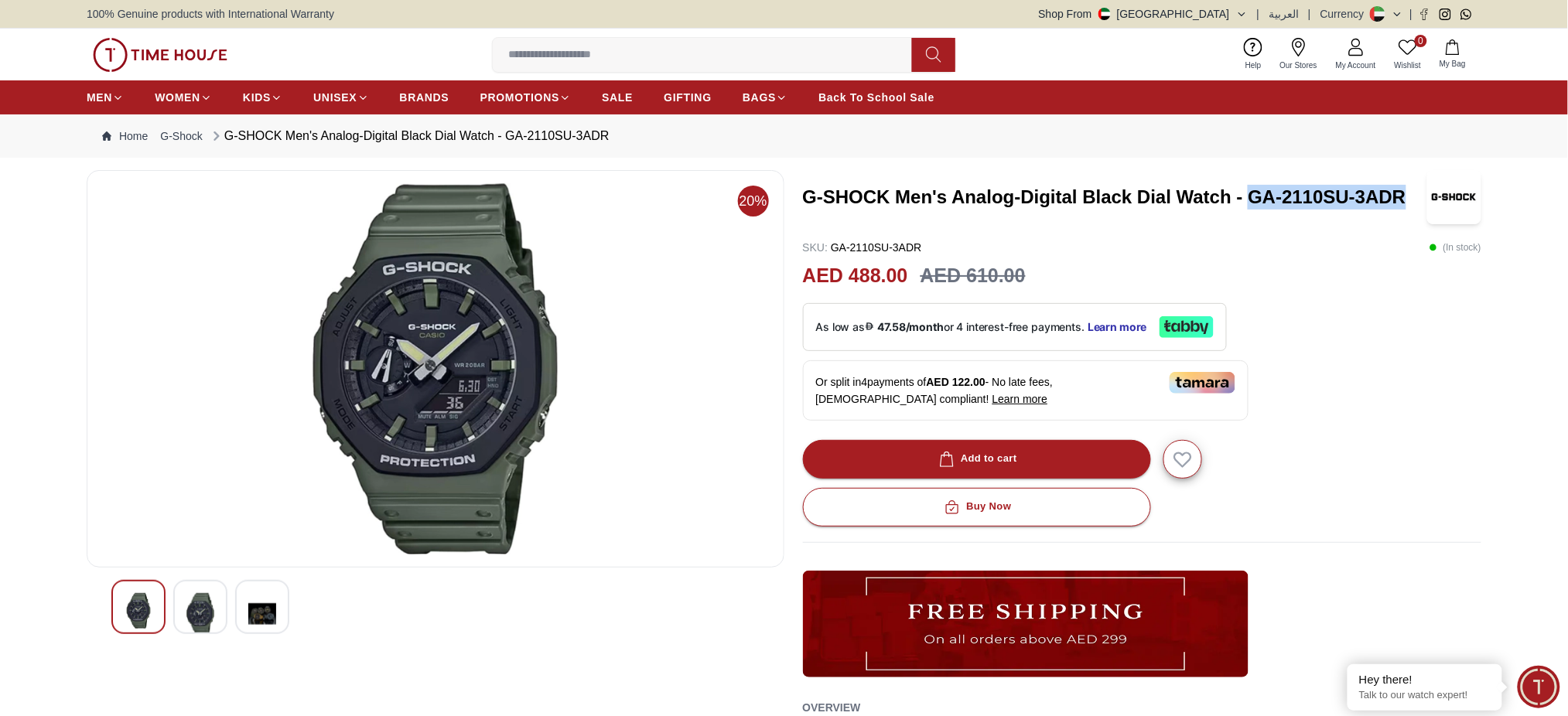
drag, startPoint x: 1248, startPoint y: 194, endPoint x: 1421, endPoint y: 199, distance: 173.1
click at [1421, 199] on h3 "G-SHOCK Men's Analog-Digital Black Dial Watch - GA-2110SU-3ADR" at bounding box center [1114, 197] width 622 height 24
copy h3 "GA-2110SU-3ADR"
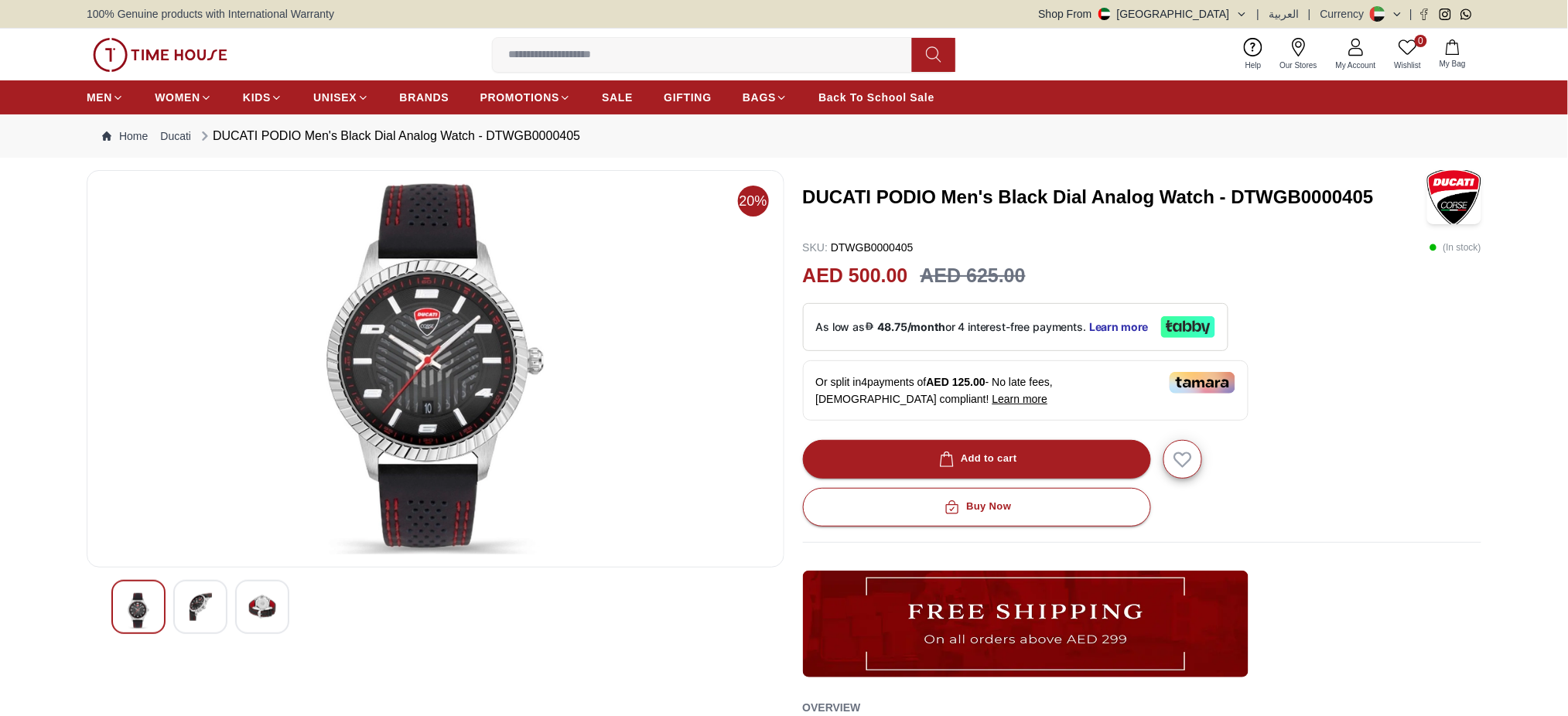
click at [1177, 193] on h3 "DUCATI PODIO Men's Black Dial Analog Watch - DTWGB0000405" at bounding box center [1114, 197] width 622 height 24
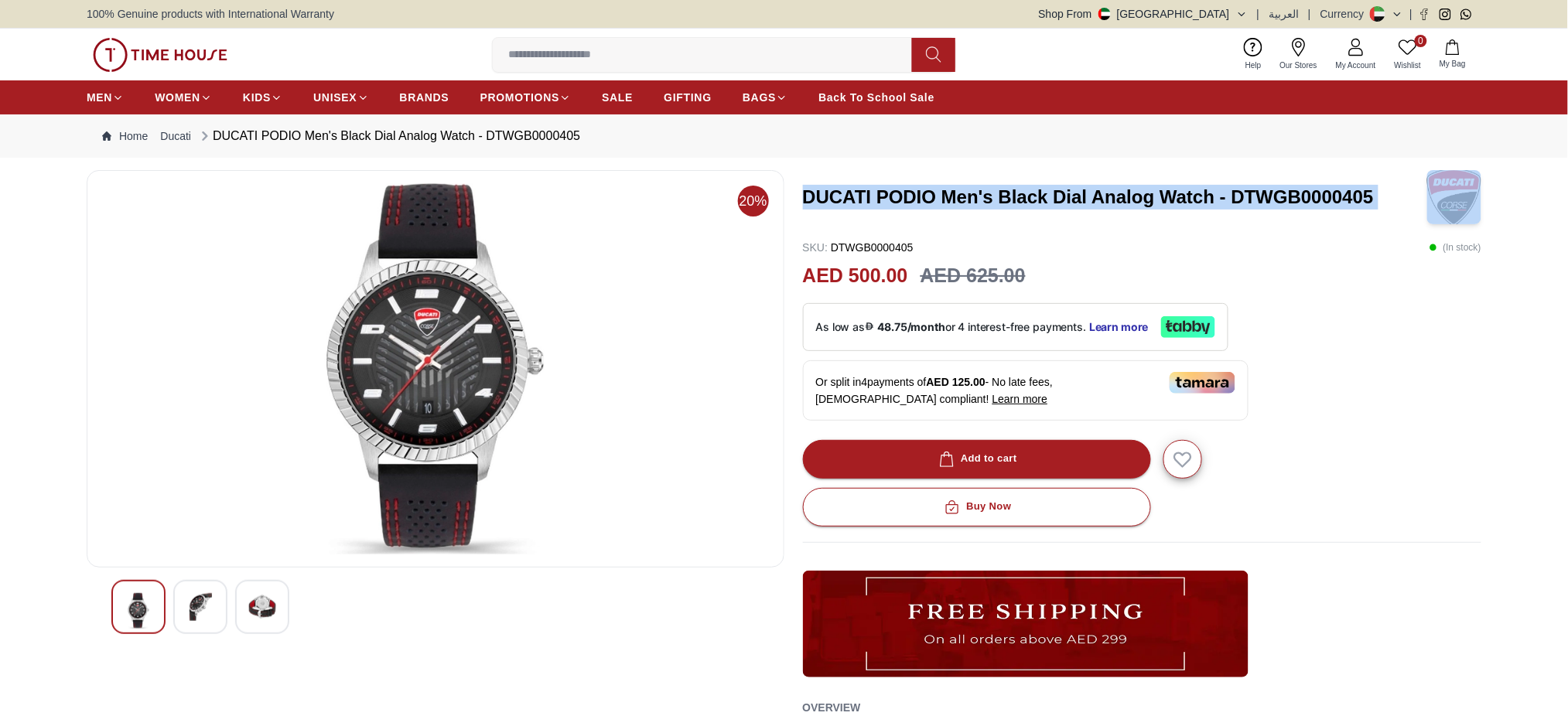
click at [1177, 193] on h3 "DUCATI PODIO Men's Black Dial Analog Watch - DTWGB0000405" at bounding box center [1114, 197] width 622 height 24
copy h3 "DUCATI PODIO Men's Black Dial Analog Watch - DTWGB0000405"
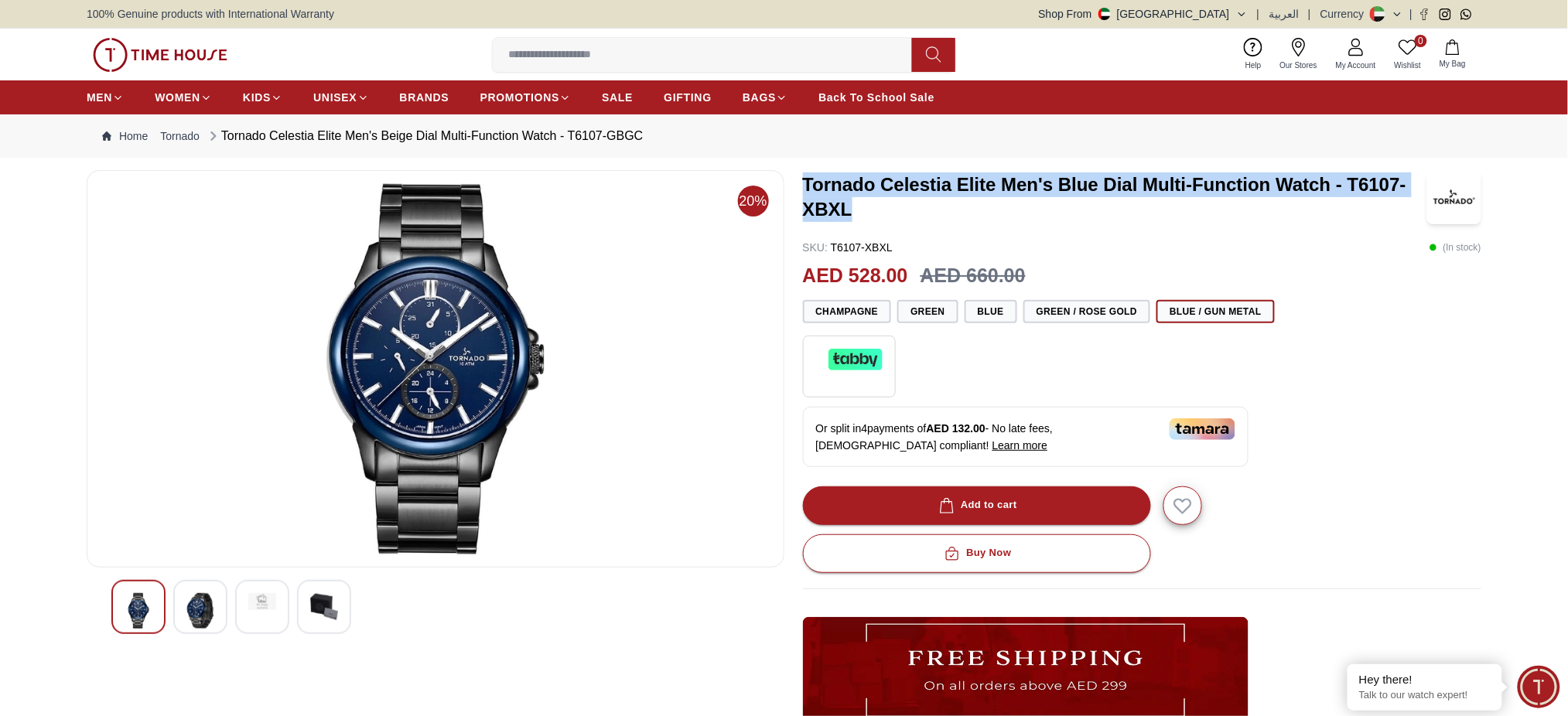
drag, startPoint x: 851, startPoint y: 202, endPoint x: 796, endPoint y: 174, distance: 61.7
click at [796, 174] on div "20% Tornado Celestia Elite Men's Blue Dial Multi-Function Watch - T6107-XBXL SK…" at bounding box center [784, 556] width 1395 height 773
copy h3 "Tornado Celestia Elite Men's Blue Dial Multi-Function Watch - T6107-XBXL"
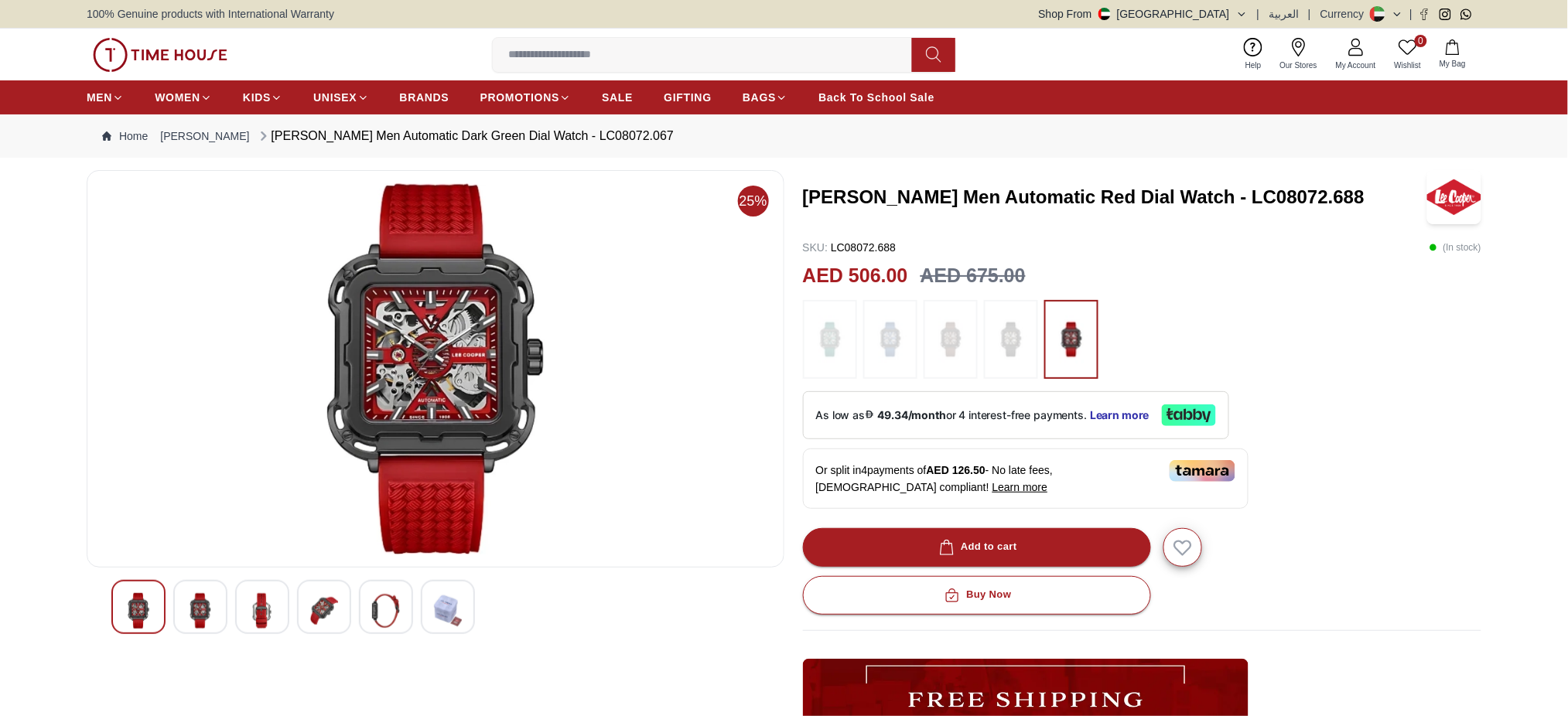
click at [1095, 199] on h3 "[PERSON_NAME] Men Automatic Red Dial Watch - LC08072.688" at bounding box center [1114, 197] width 622 height 24
click at [1095, 199] on h3 "LEE COOPER Men Automatic Red Dial Watch - LC08072.688" at bounding box center [1114, 197] width 622 height 24
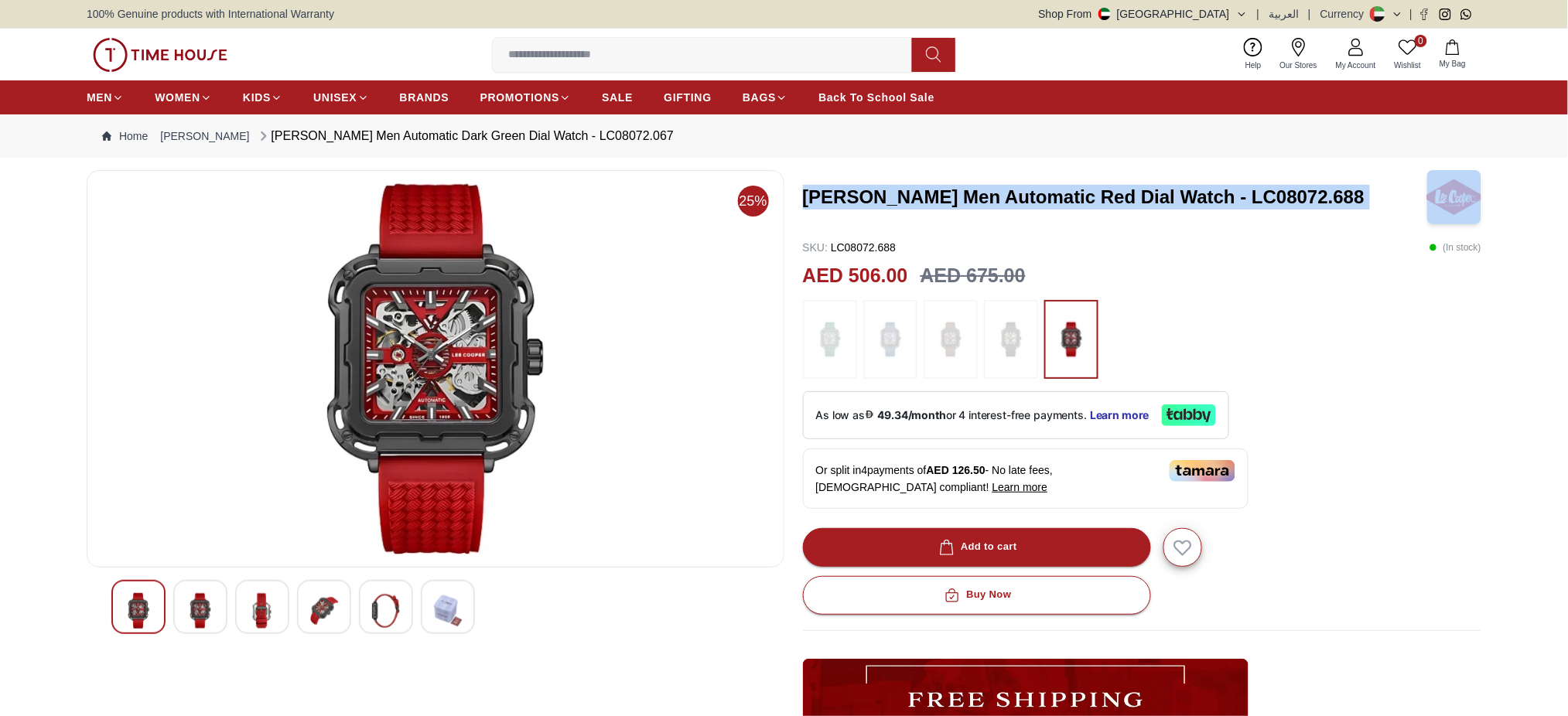
click at [1095, 199] on h3 "LEE COOPER Men Automatic Red Dial Watch - LC08072.688" at bounding box center [1114, 197] width 622 height 24
copy h3 "LEE COOPER Men Automatic Red Dial Watch - LC08072.688"
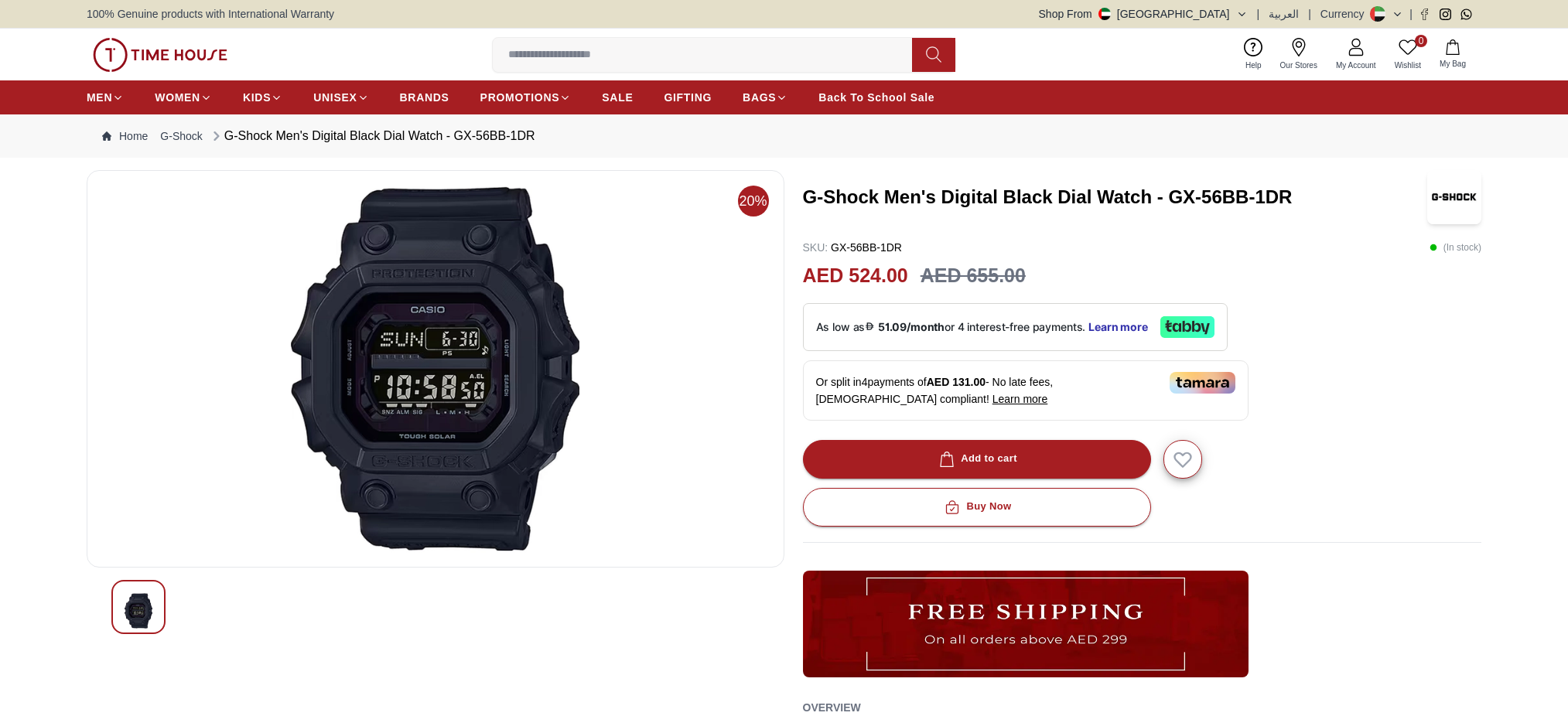
click at [894, 198] on h3 "G-Shock Men's Digital Black Dial Watch - GX-56BB-1DR" at bounding box center [1114, 197] width 622 height 24
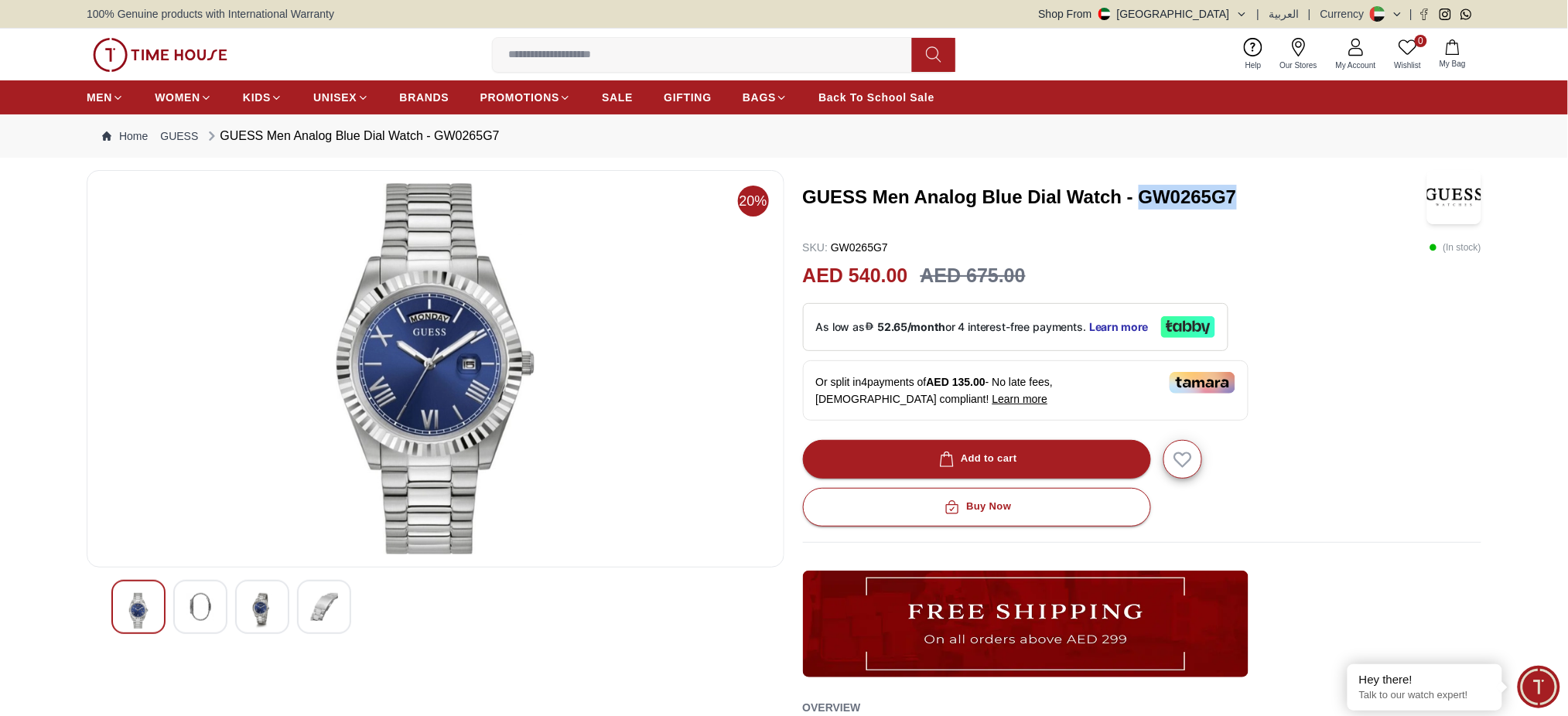
drag, startPoint x: 1143, startPoint y: 194, endPoint x: 1263, endPoint y: 195, distance: 120.0
click at [1263, 195] on h3 "GUESS Men Analog Blue Dial Watch - GW0265G7" at bounding box center [1114, 197] width 622 height 24
copy h3 "GW0265G7"
click at [1134, 242] on div "SKU : GW0265G7 ( In stock )" at bounding box center [1143, 247] width 679 height 15
drag, startPoint x: 808, startPoint y: 194, endPoint x: 1121, endPoint y: 194, distance: 313.0
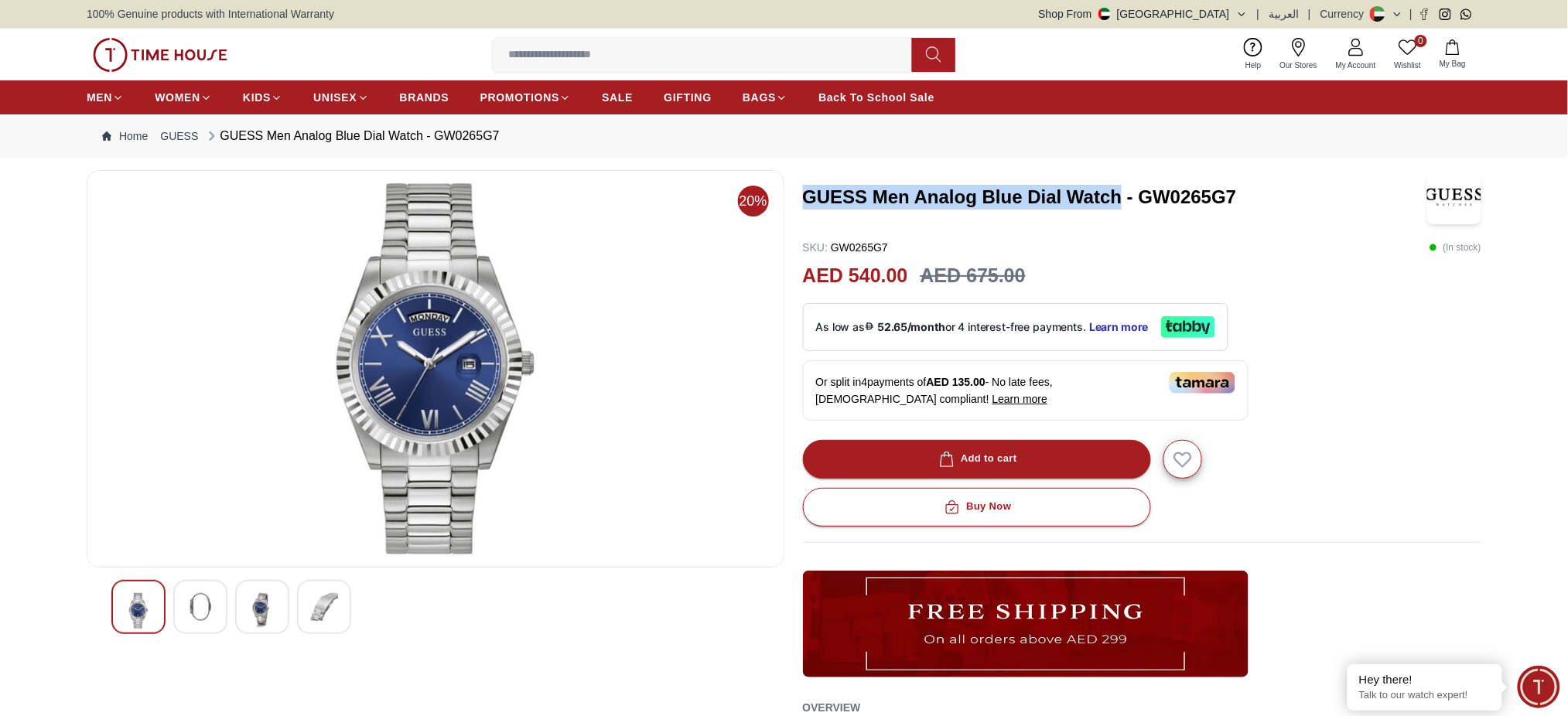
click at [1121, 194] on h3 "GUESS Men Analog Blue Dial Watch - GW0265G7" at bounding box center [1114, 197] width 622 height 24
copy h3 "GUESS Men Analog Blue Dial Watch"
click at [1248, 217] on div "GUESS Men Analog Blue Dial Watch - GW0265G7" at bounding box center [1143, 197] width 679 height 54
drag, startPoint x: 1241, startPoint y: 205, endPoint x: 1152, endPoint y: 193, distance: 89.8
click at [1152, 193] on h3 "GUESS Men Analog Blue Dial Watch - GW0265G7" at bounding box center [1114, 197] width 622 height 24
